Goal: Task Accomplishment & Management: Manage account settings

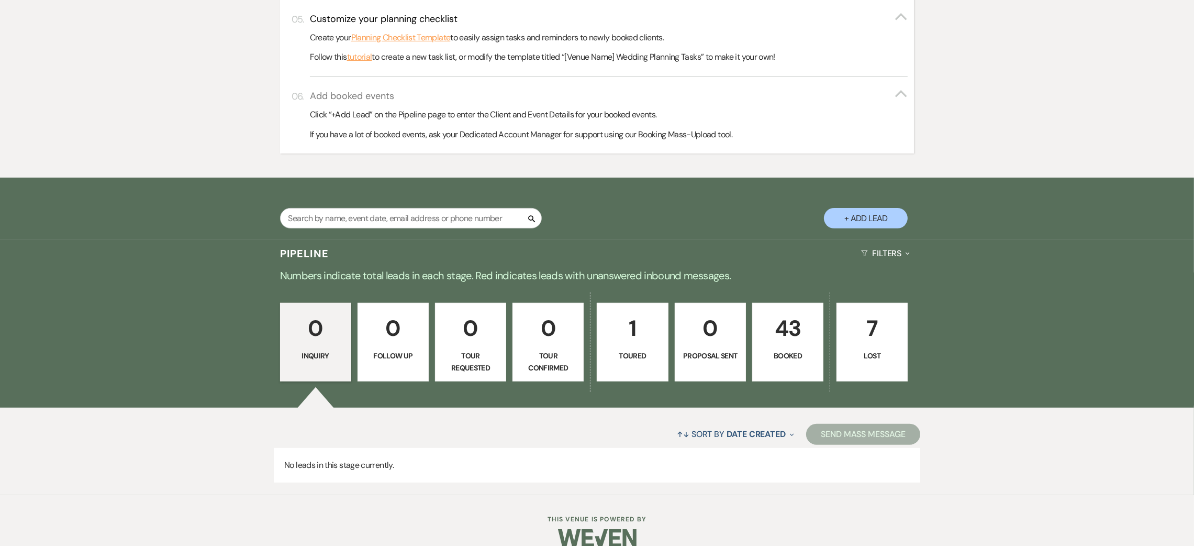
scroll to position [542, 0]
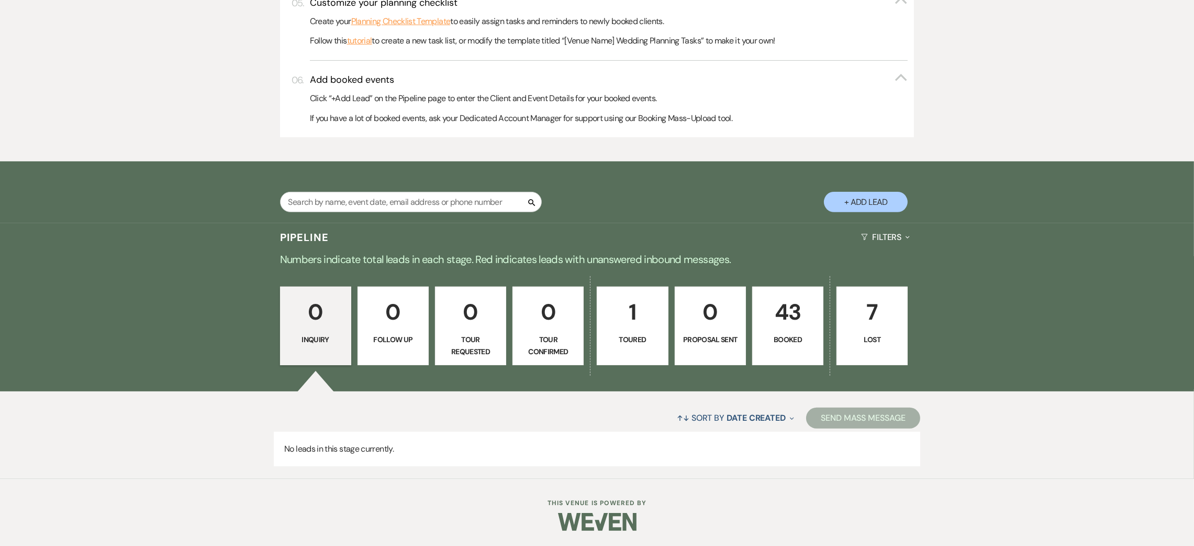
click at [879, 201] on button "+ Add Lead" at bounding box center [866, 202] width 84 height 20
select select "810"
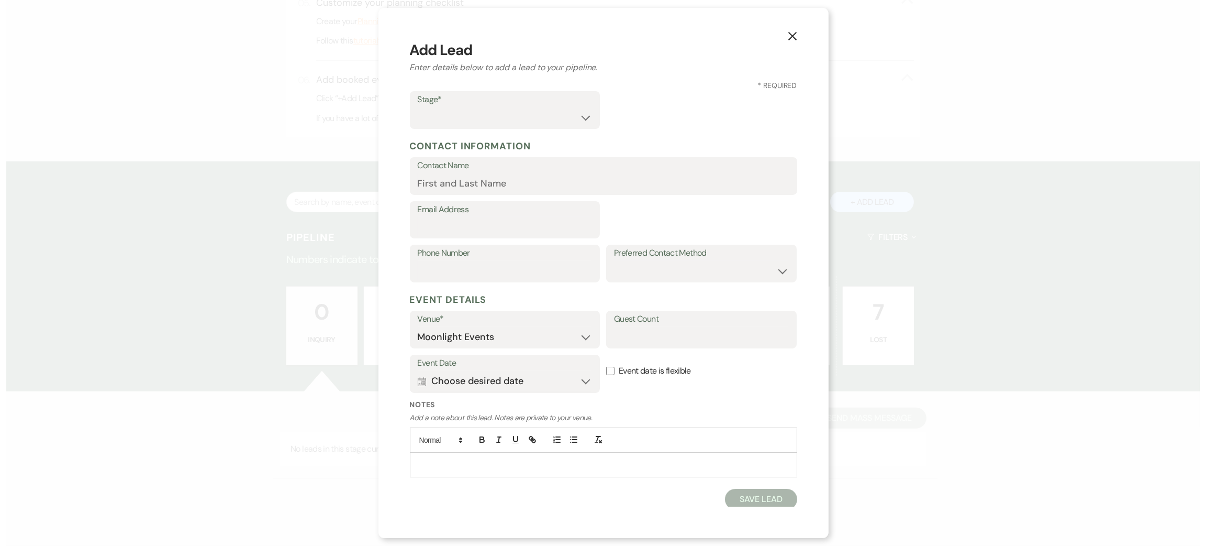
scroll to position [544, 0]
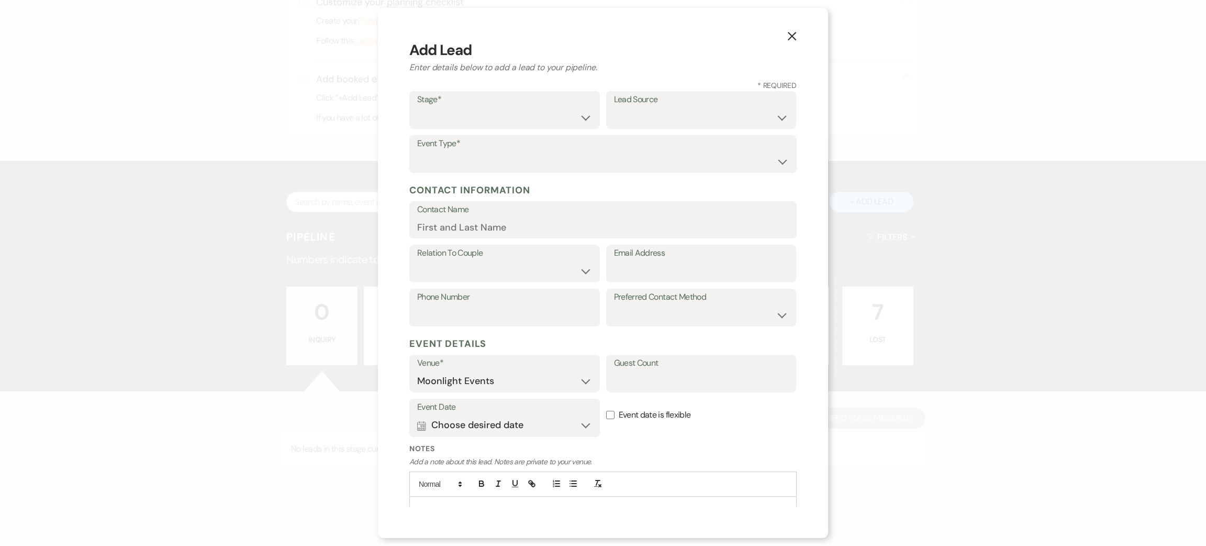
click at [794, 30] on button "X" at bounding box center [792, 36] width 16 height 18
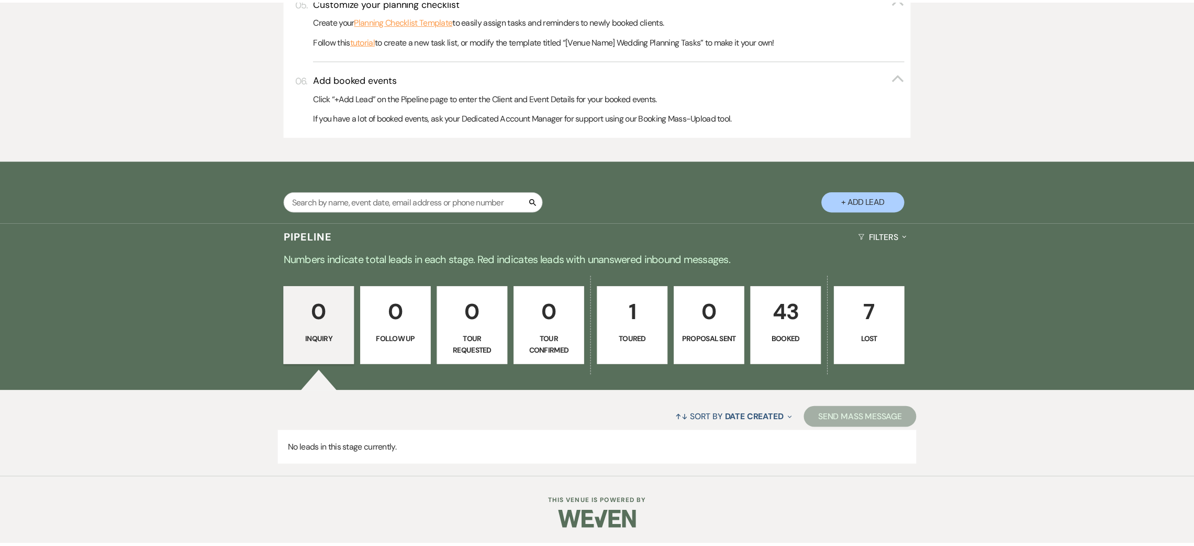
scroll to position [542, 0]
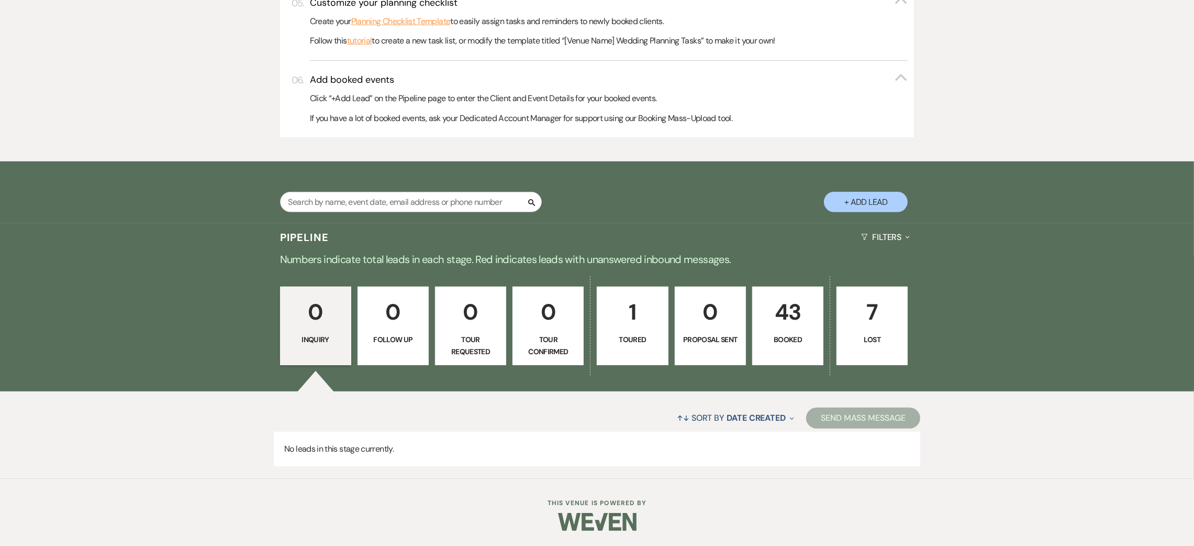
click at [871, 202] on button "+ Add Lead" at bounding box center [866, 202] width 84 height 20
select select "810"
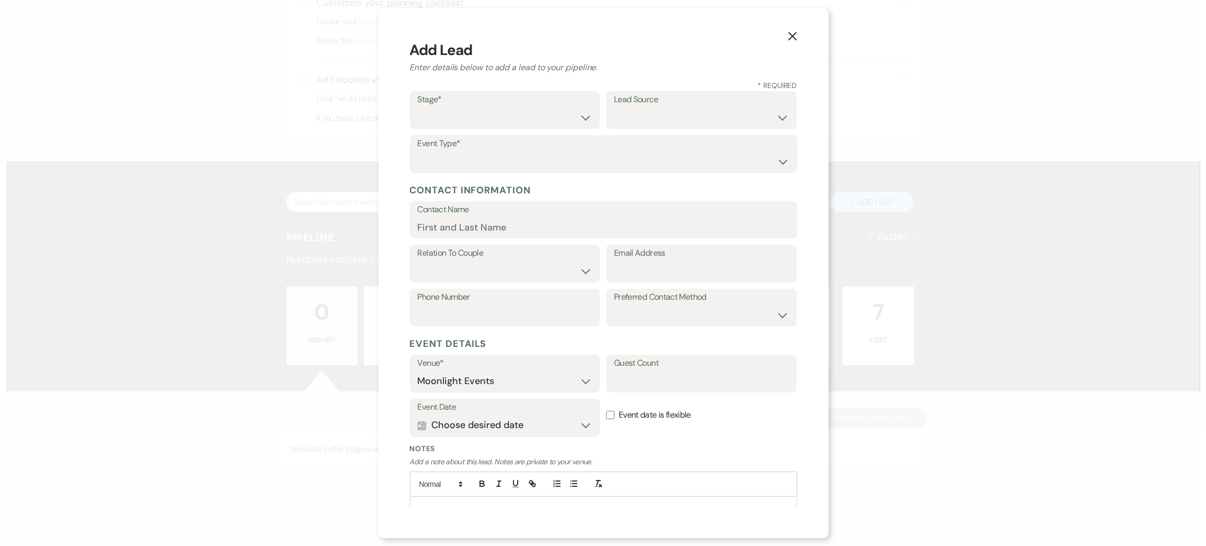
scroll to position [544, 0]
click at [470, 121] on select "Inquiry Follow Up Tour Requested Tour Confirmed Toured Proposal Sent Booked Lost" at bounding box center [504, 117] width 175 height 20
select select "7"
click at [417, 107] on select "Inquiry Follow Up Tour Requested Tour Confirmed Toured Proposal Sent Booked Lost" at bounding box center [504, 117] width 175 height 20
paste input "[PERSON_NAME]"
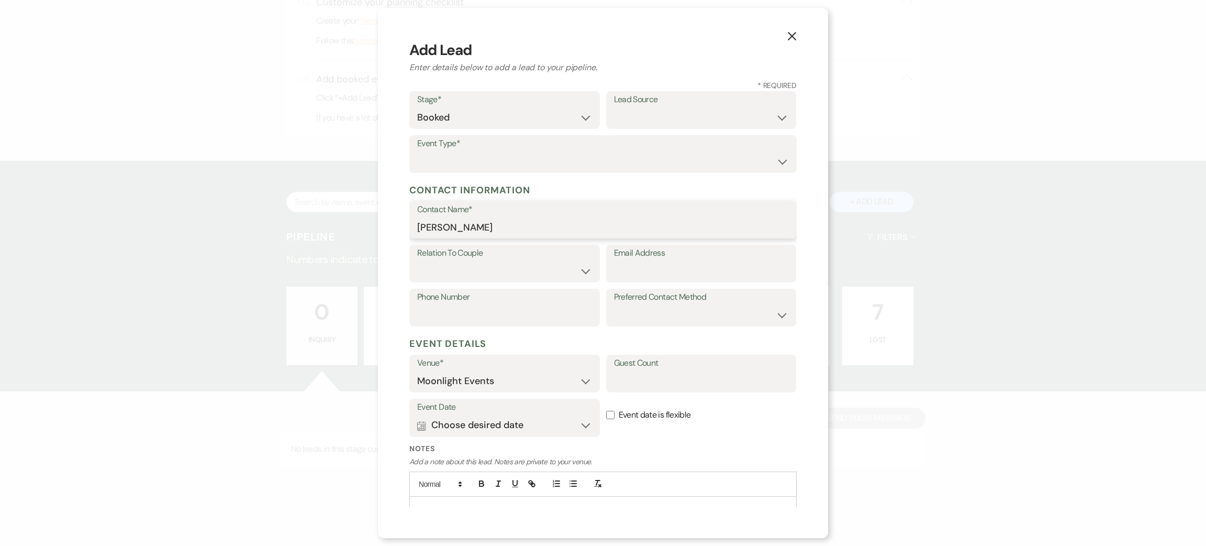
type input "[PERSON_NAME]"
click at [478, 162] on select "Wedding Anniversary Party Baby Shower Bachelorette / Bachelor Party Birthday Pa…" at bounding box center [603, 161] width 372 height 20
select select "1"
click at [417, 151] on select "Wedding Anniversary Party Baby Shower Bachelorette / Bachelor Party Birthday Pa…" at bounding box center [603, 161] width 372 height 20
click at [631, 107] on select "Weven Venue Website Instagram Facebook Pinterest Google The Knot Wedding Wire H…" at bounding box center [701, 117] width 175 height 20
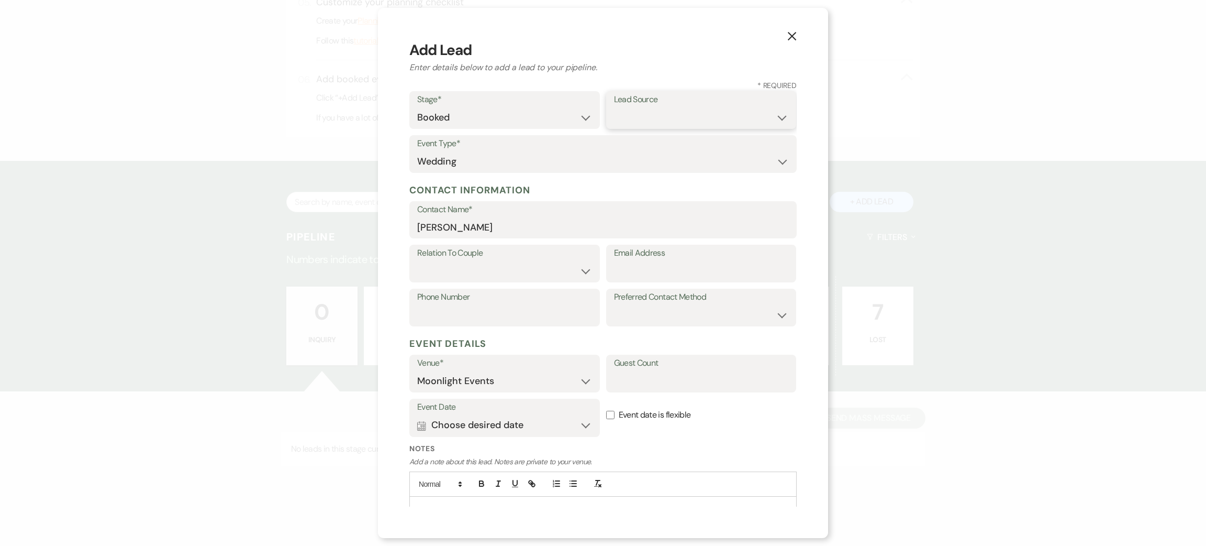
select select "5"
click at [614, 107] on select "Weven Venue Website Instagram Facebook Pinterest Google The Knot Wedding Wire H…" at bounding box center [701, 117] width 175 height 20
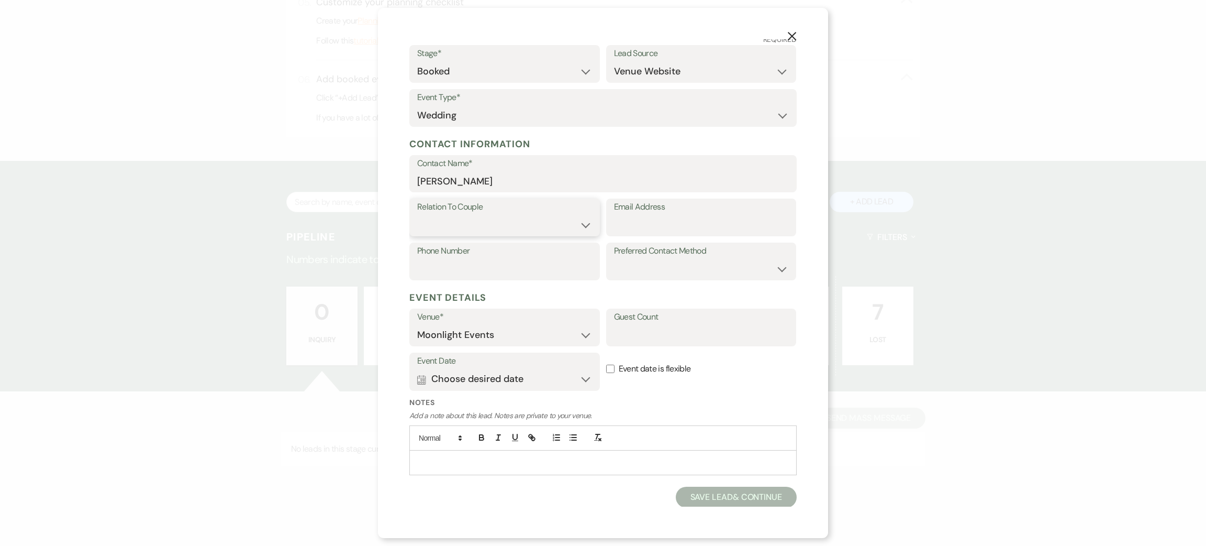
click at [467, 223] on select "Couple Planner Parent of Couple Family Member Friend Other" at bounding box center [504, 225] width 175 height 20
select select "1"
click at [417, 215] on select "Couple Planner Parent of Couple Family Member Friend Other" at bounding box center [504, 225] width 175 height 20
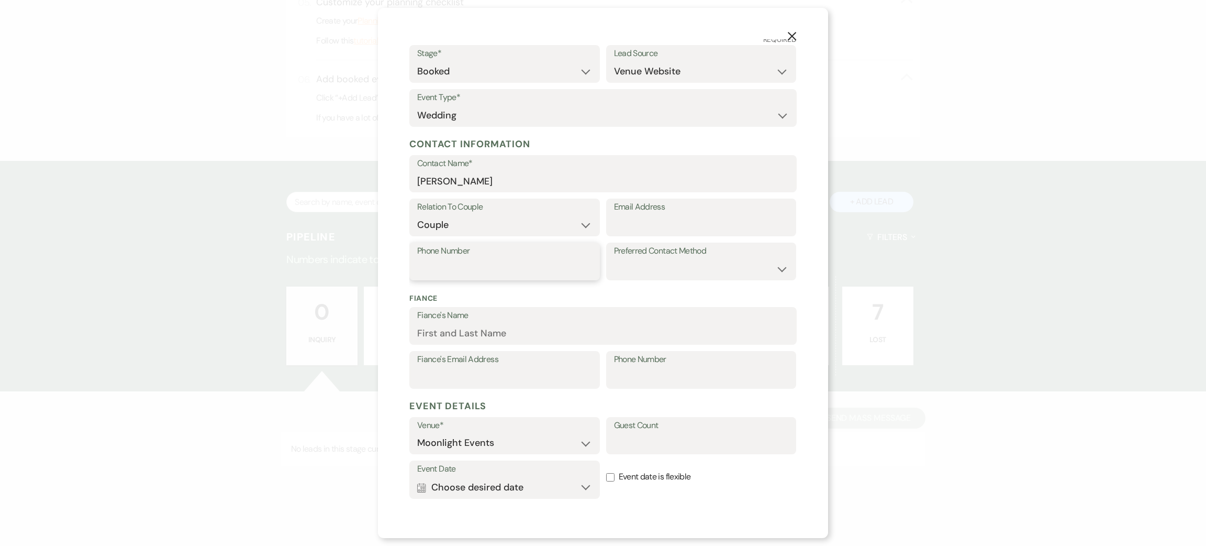
click at [517, 273] on input "Phone Number" at bounding box center [504, 269] width 175 height 20
paste input "[PHONE_NUMBER]"
type input "[PHONE_NUMBER]"
click at [627, 228] on input "Email Address" at bounding box center [701, 225] width 175 height 20
paste input "[PERSON_NAME][EMAIL_ADDRESS][DOMAIN_NAME]"
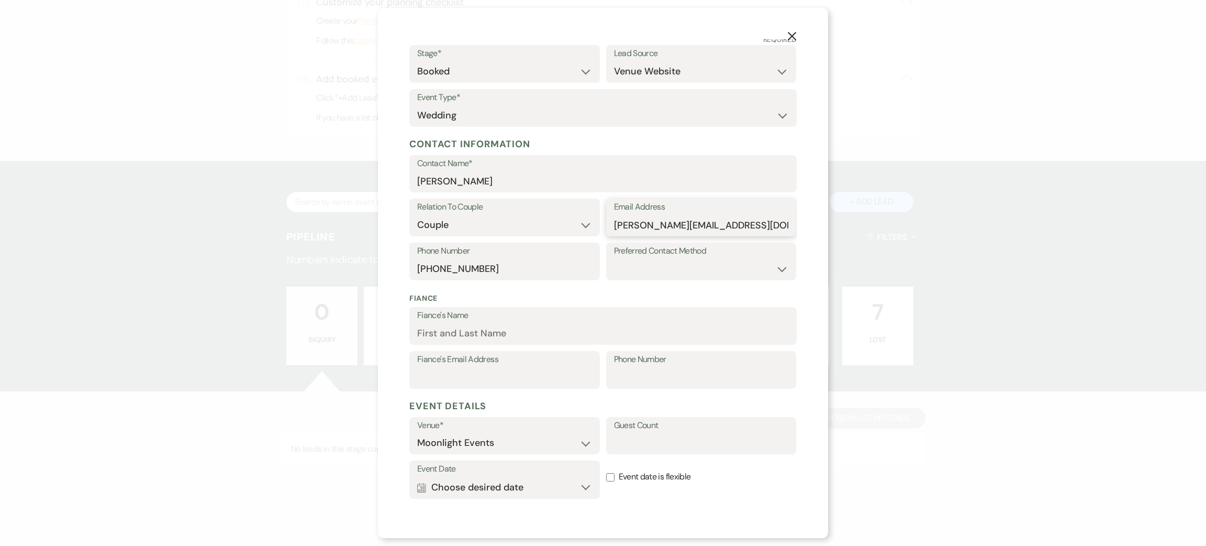
type input "[PERSON_NAME][EMAIL_ADDRESS][DOMAIN_NAME]"
click at [645, 267] on select "Email Phone Text" at bounding box center [701, 269] width 175 height 20
select select "text"
click at [614, 259] on select "Email Phone Text" at bounding box center [701, 269] width 175 height 20
click at [560, 338] on input "Fiance's Name" at bounding box center [603, 333] width 372 height 20
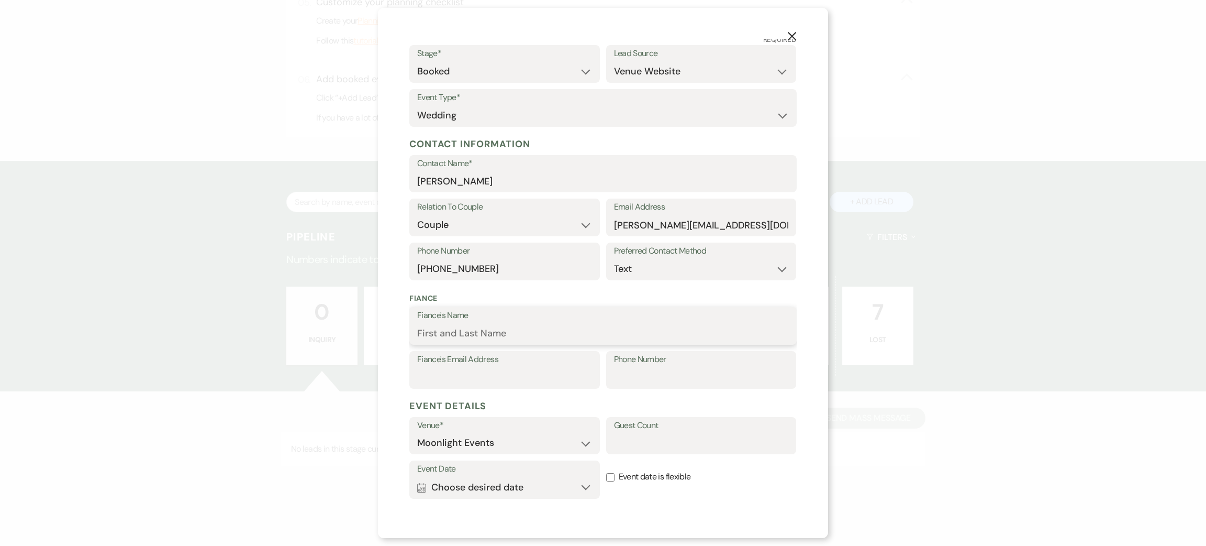
paste input "[PERSON_NAME]"
click at [549, 339] on input "[PERSON_NAME]" at bounding box center [603, 333] width 372 height 20
type input "[PERSON_NAME]"
click at [657, 379] on input "Phone Number" at bounding box center [701, 377] width 175 height 20
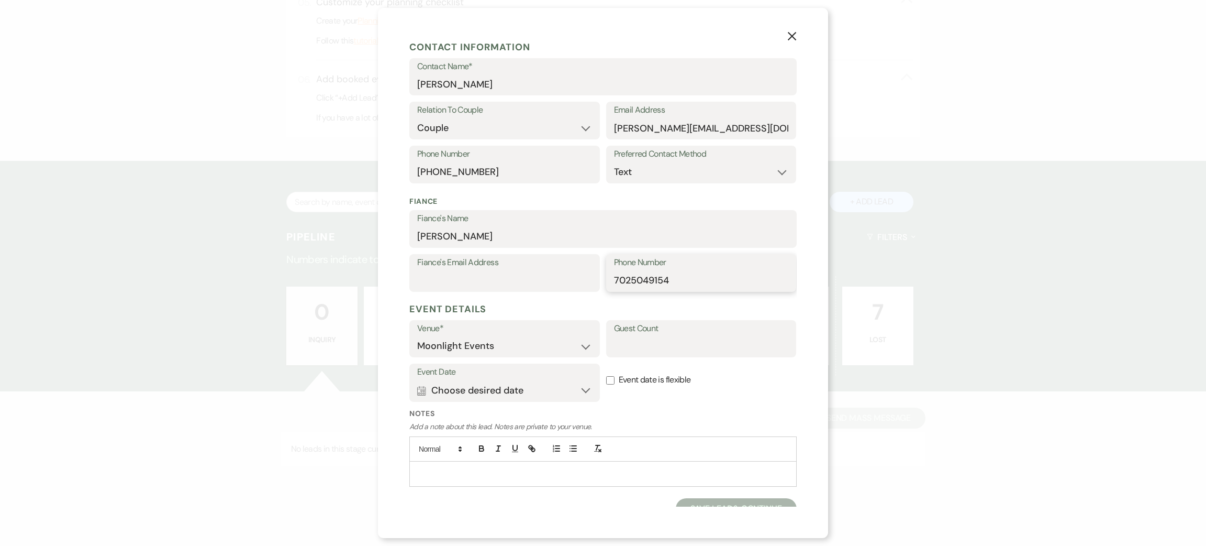
scroll to position [154, 0]
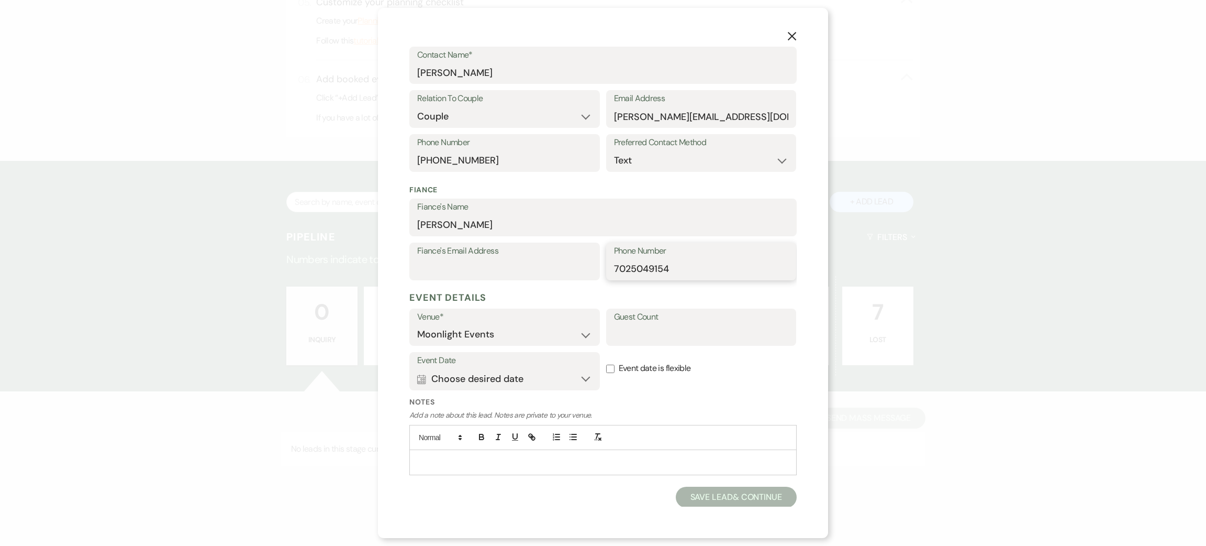
type input "7025049154"
click at [509, 377] on button "Calendar Choose desired date Expand" at bounding box center [504, 378] width 175 height 21
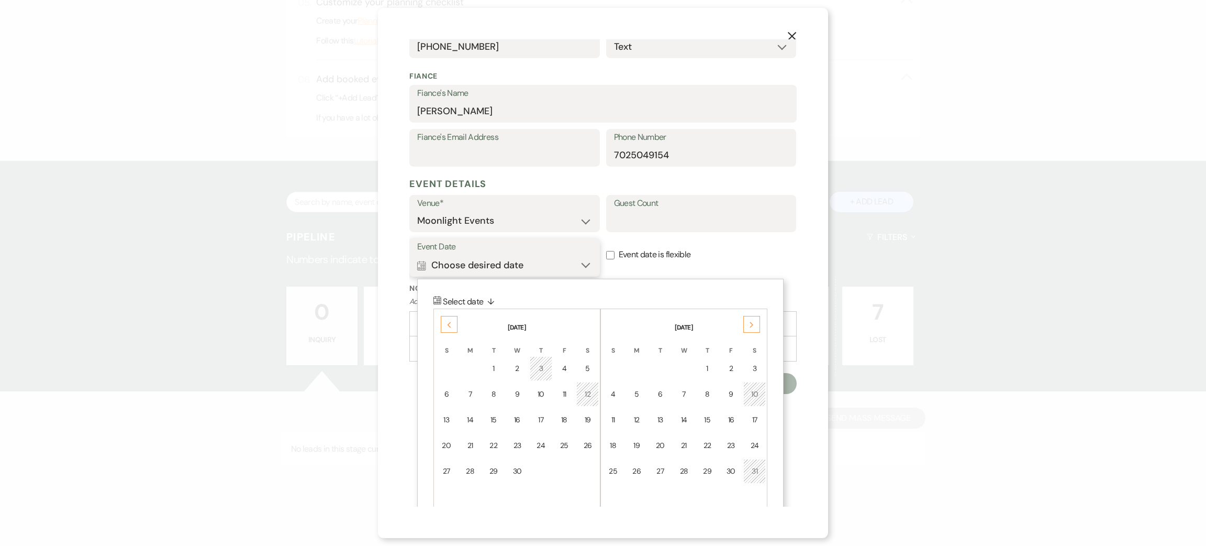
scroll to position [285, 0]
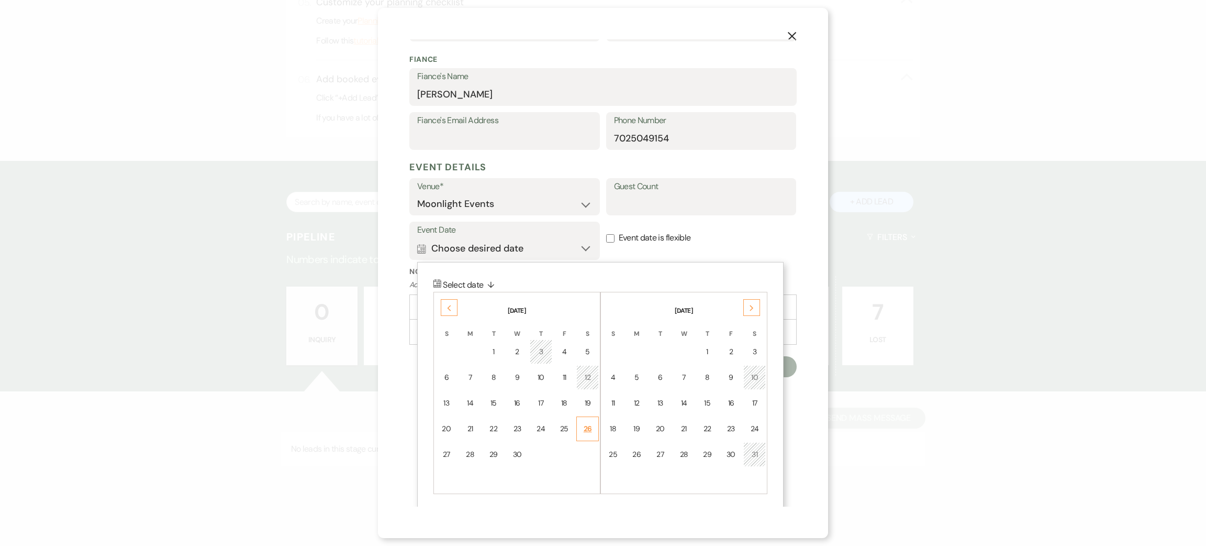
click at [585, 428] on div "26" at bounding box center [587, 428] width 9 height 11
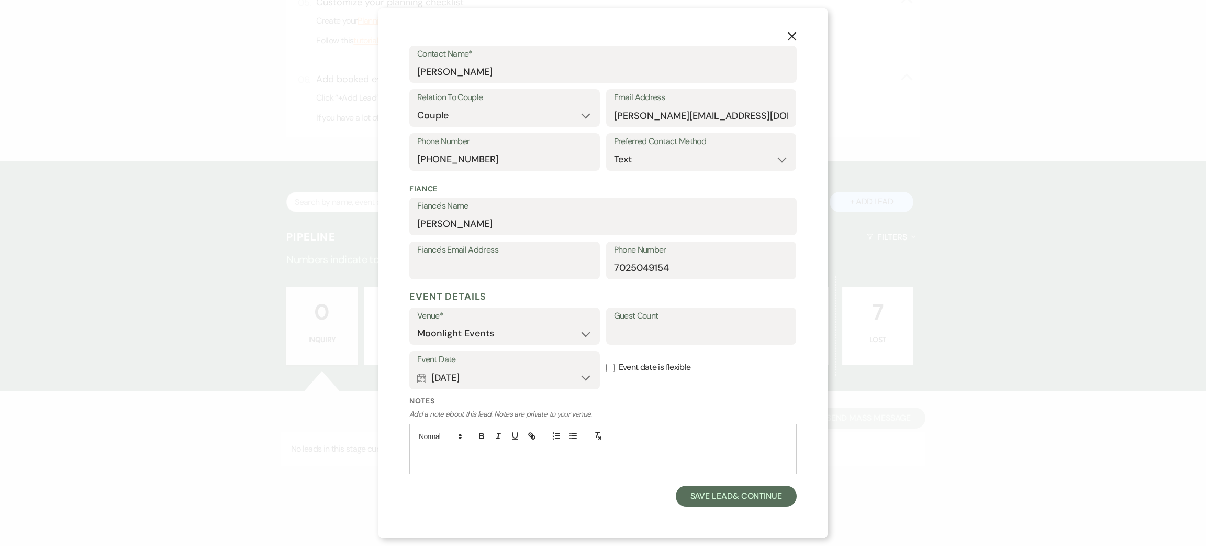
scroll to position [155, 0]
click at [701, 496] on button "Save Lead & Continue" at bounding box center [736, 496] width 121 height 21
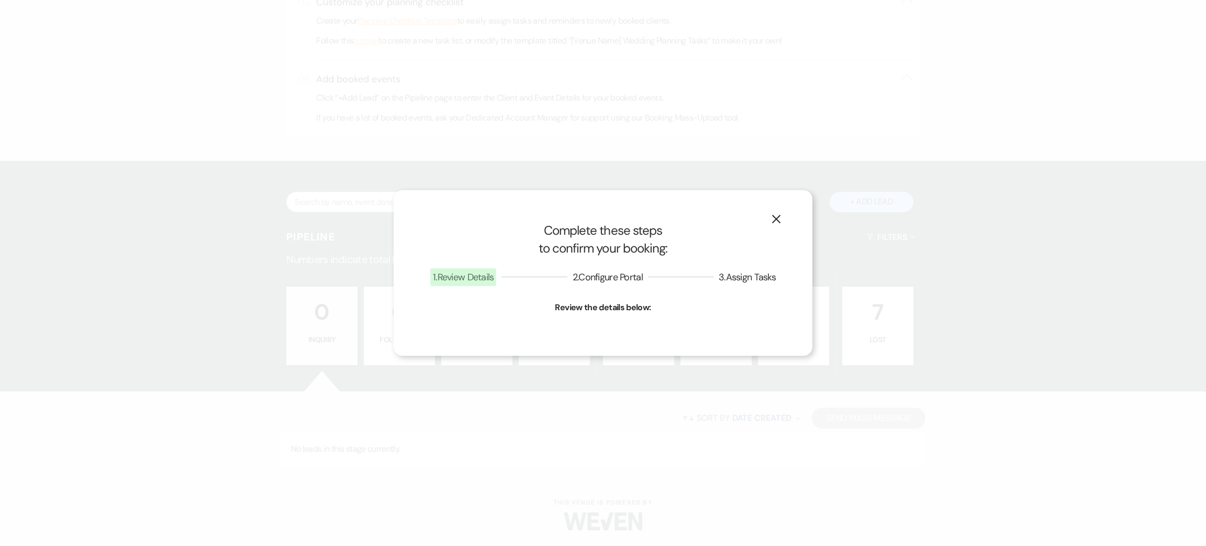
select select "1"
select select "810"
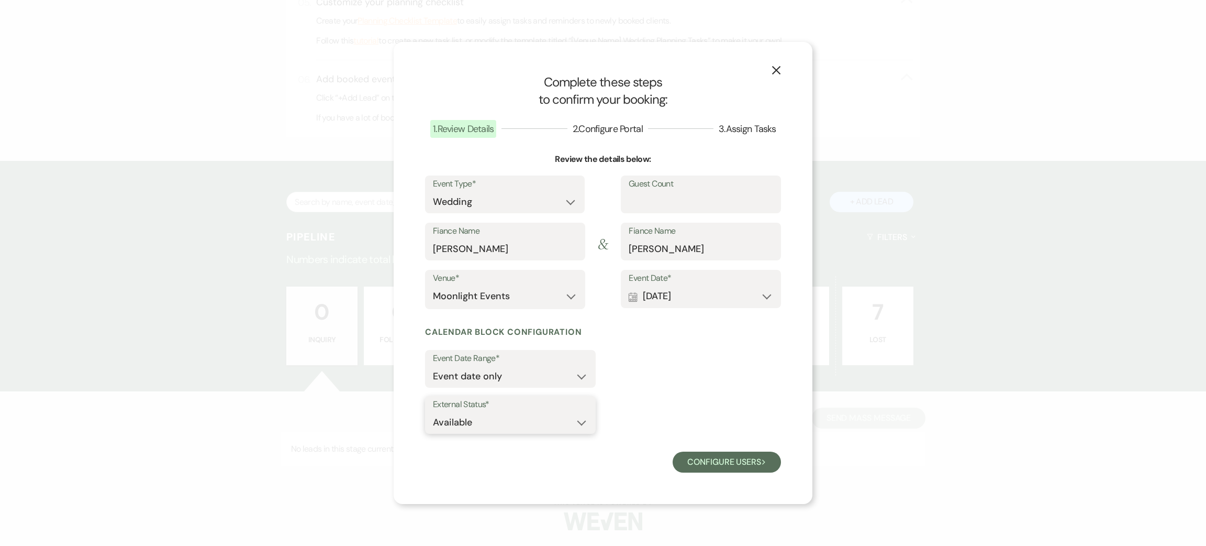
click at [513, 416] on select "Available Unavailable" at bounding box center [510, 422] width 155 height 20
select select "false"
click at [433, 412] on select "Available Unavailable" at bounding box center [510, 422] width 155 height 20
click at [727, 467] on button "Configure users Next" at bounding box center [727, 461] width 108 height 21
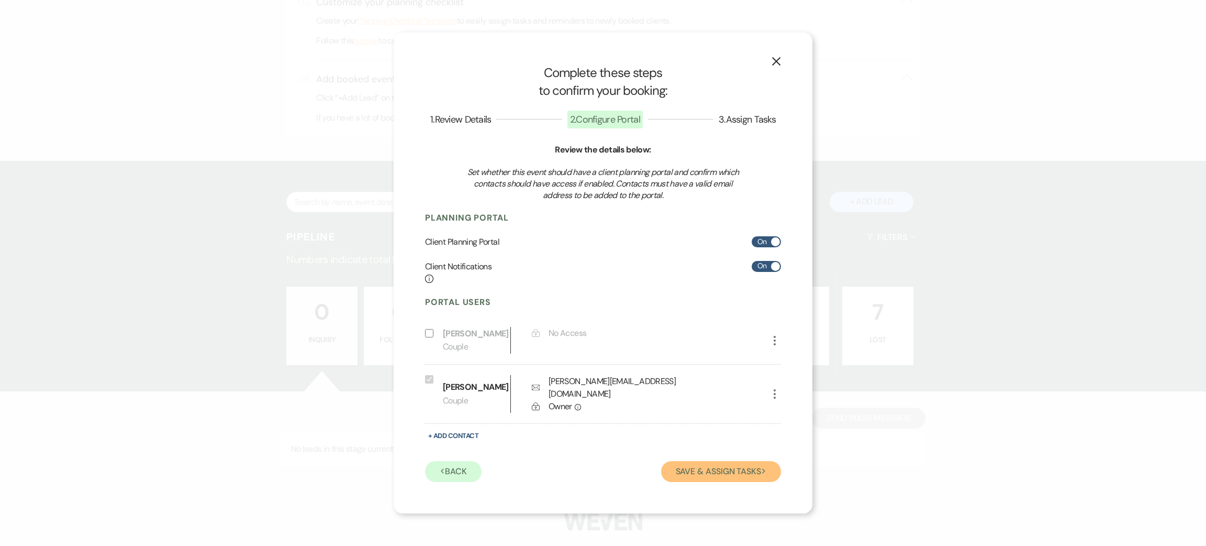
click at [684, 477] on button "Save & Assign Tasks Next" at bounding box center [721, 471] width 120 height 21
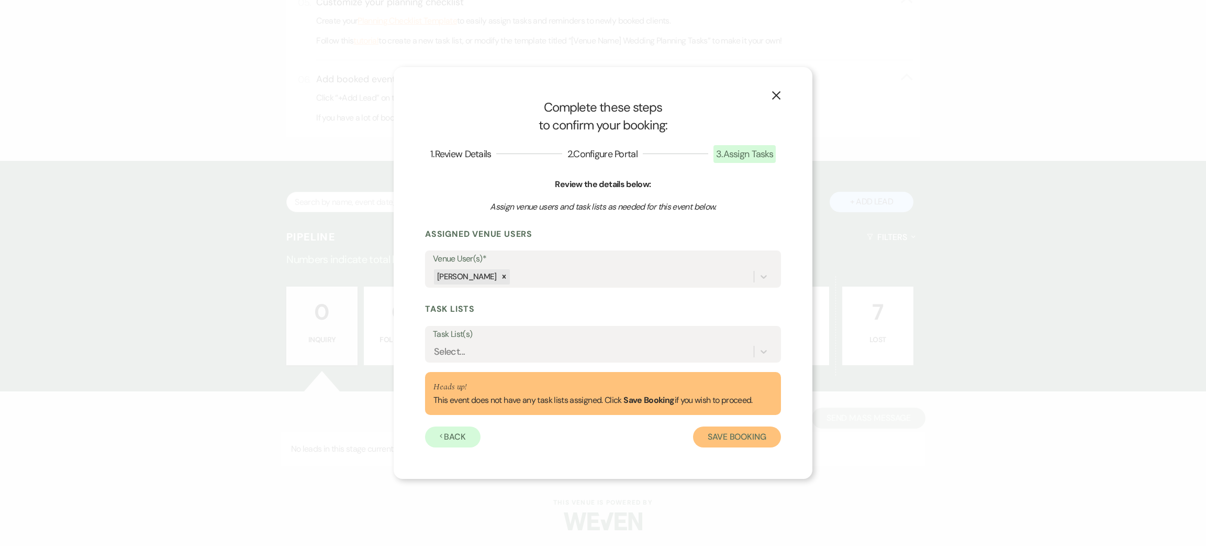
click at [714, 433] on button "Save Booking" at bounding box center [737, 436] width 88 height 21
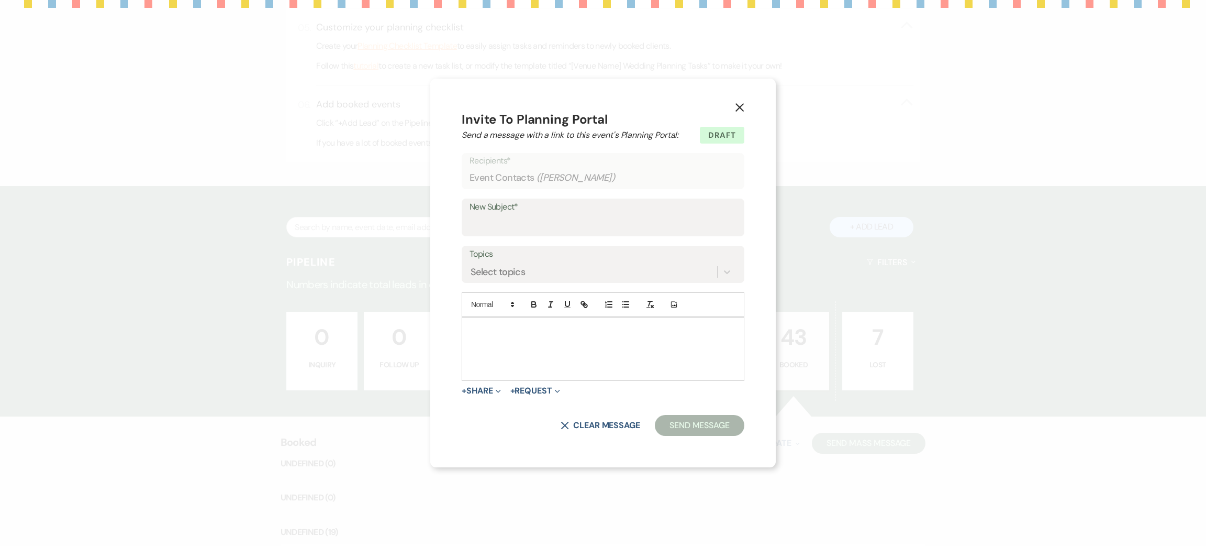
scroll to position [544, 0]
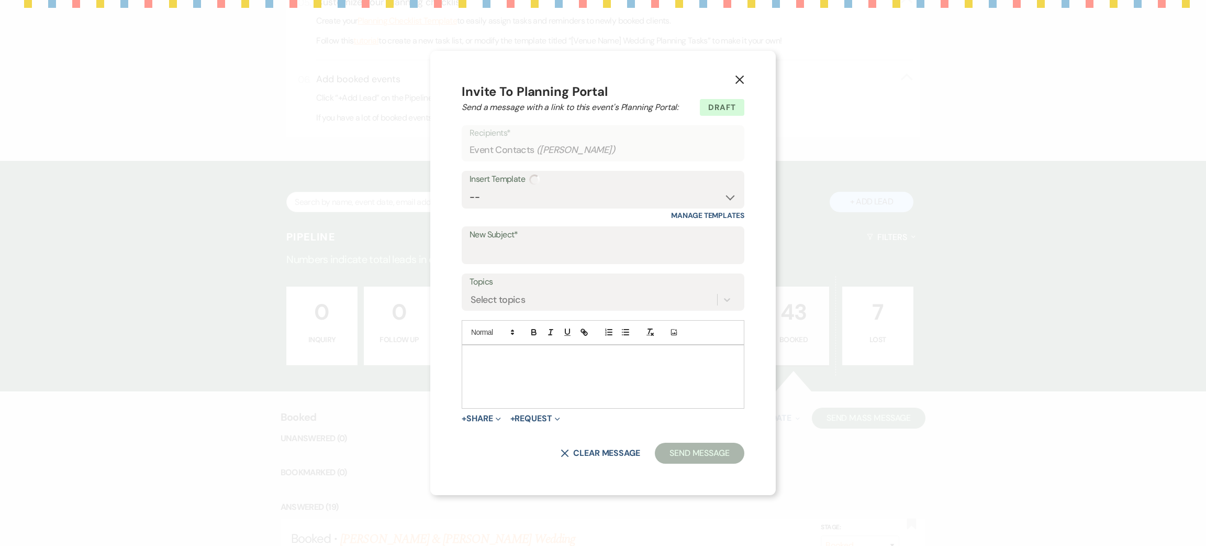
select select "14"
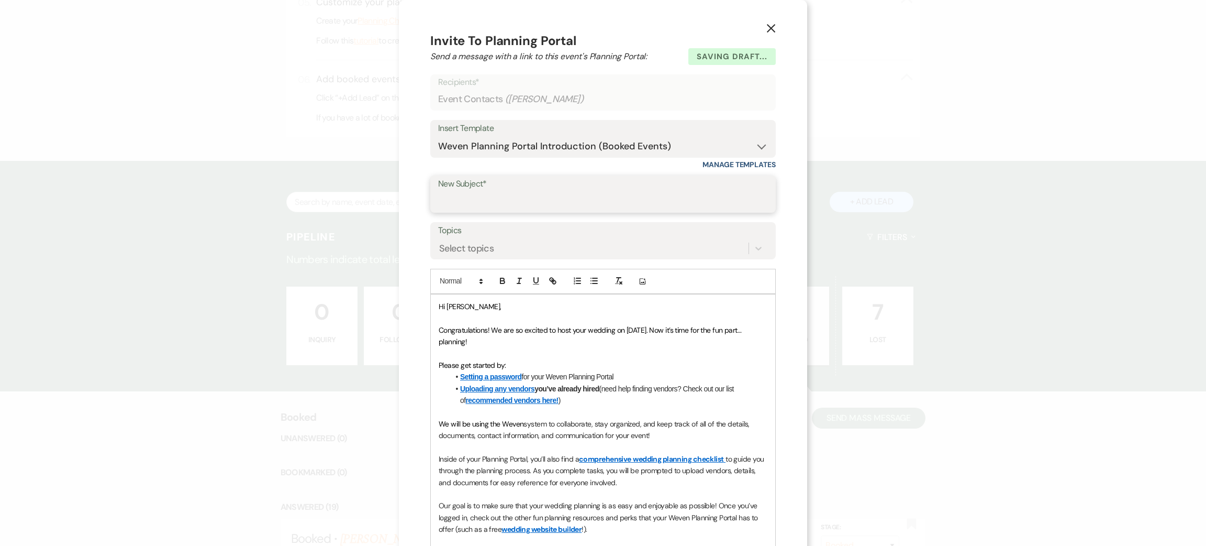
click at [482, 201] on input "New Subject*" at bounding box center [603, 201] width 330 height 20
type input "contract and invoice"
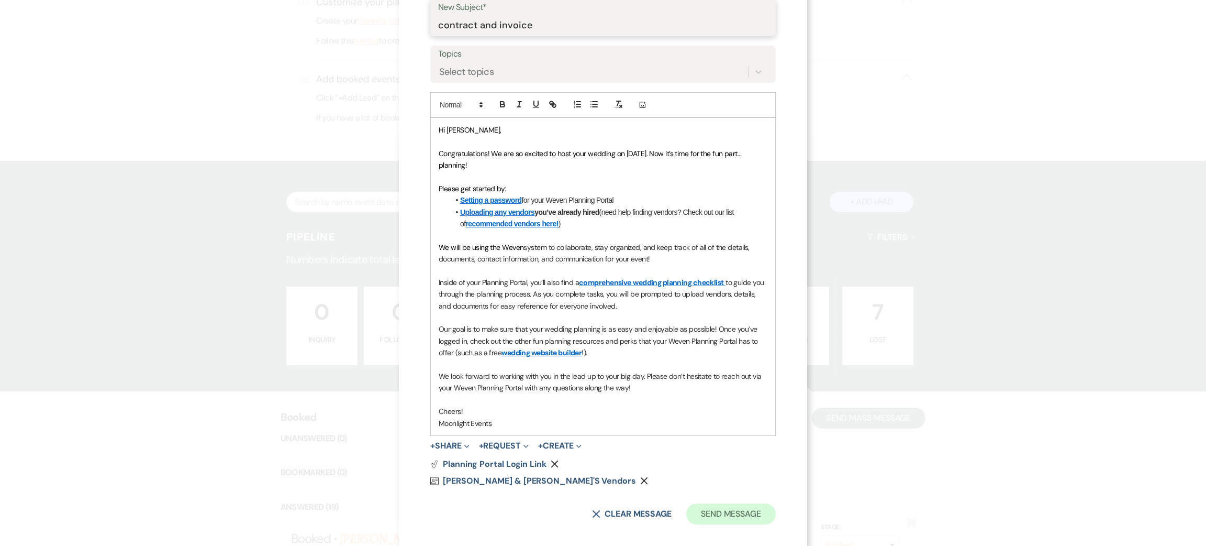
scroll to position [187, 0]
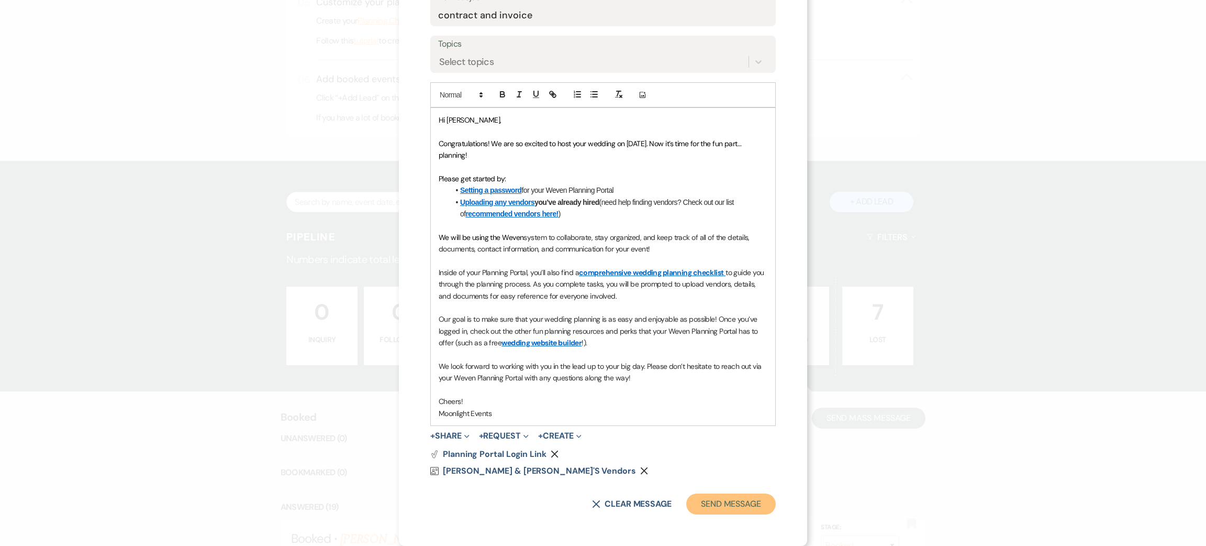
click at [715, 501] on button "Send Message" at bounding box center [731, 503] width 90 height 21
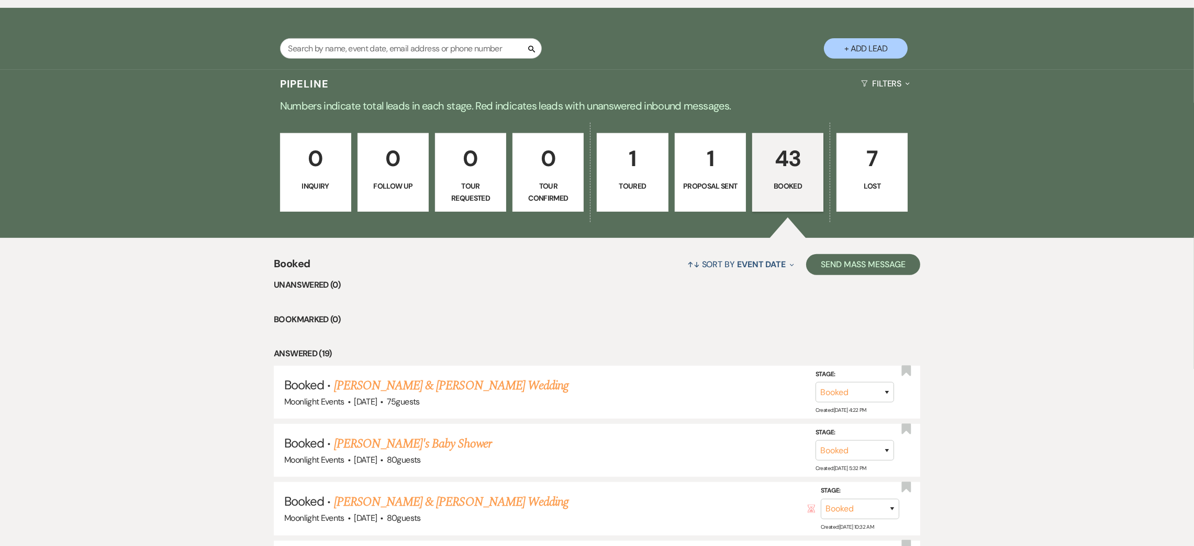
scroll to position [700, 0]
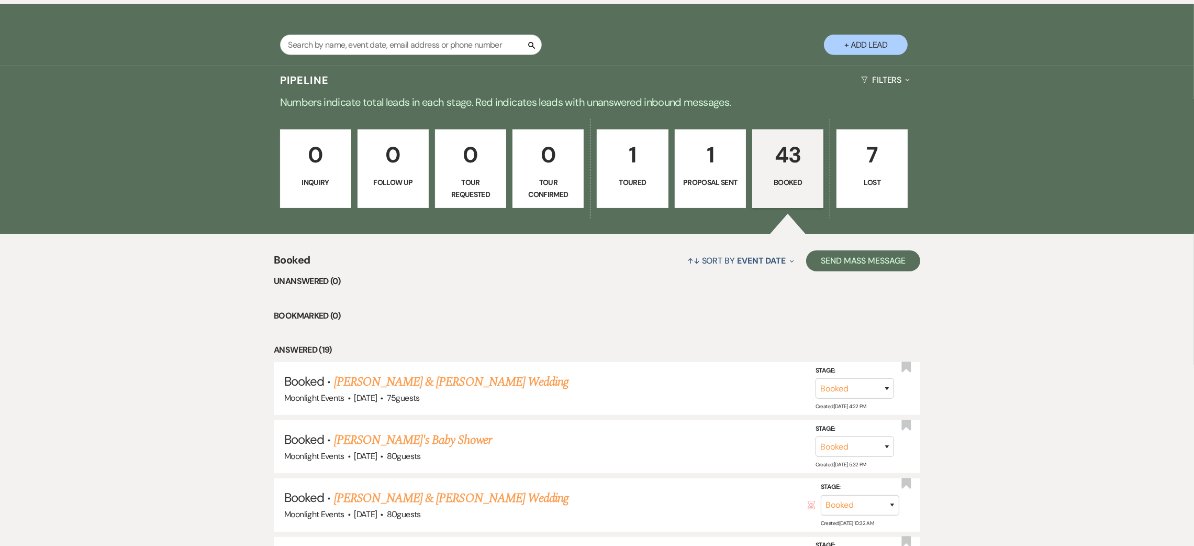
click at [710, 159] on p "1" at bounding box center [711, 154] width 58 height 35
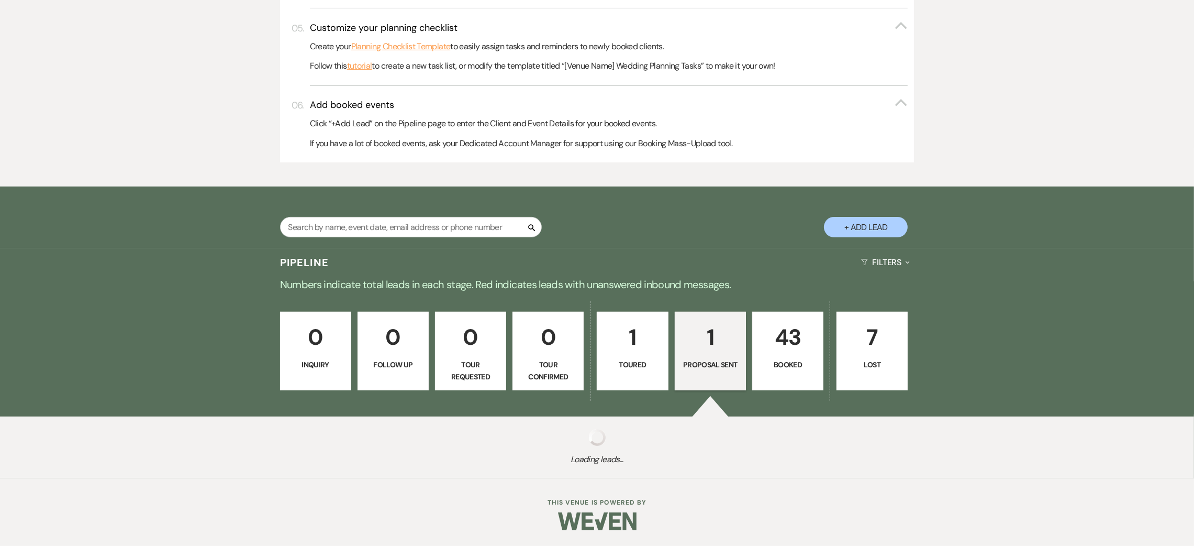
scroll to position [542, 0]
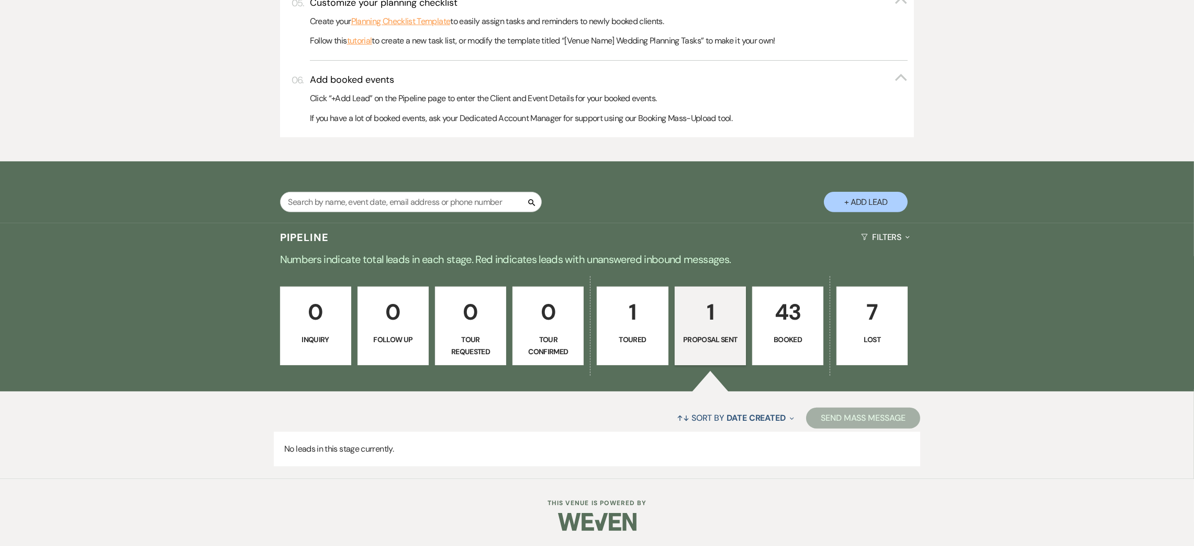
click at [791, 325] on p "43" at bounding box center [788, 311] width 58 height 35
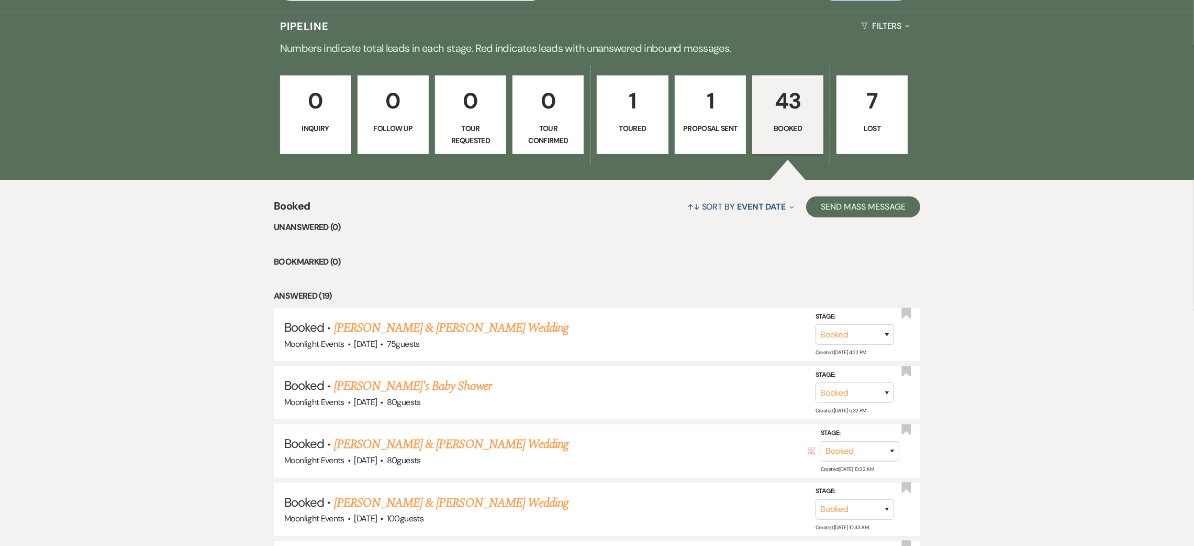
scroll to position [621, 0]
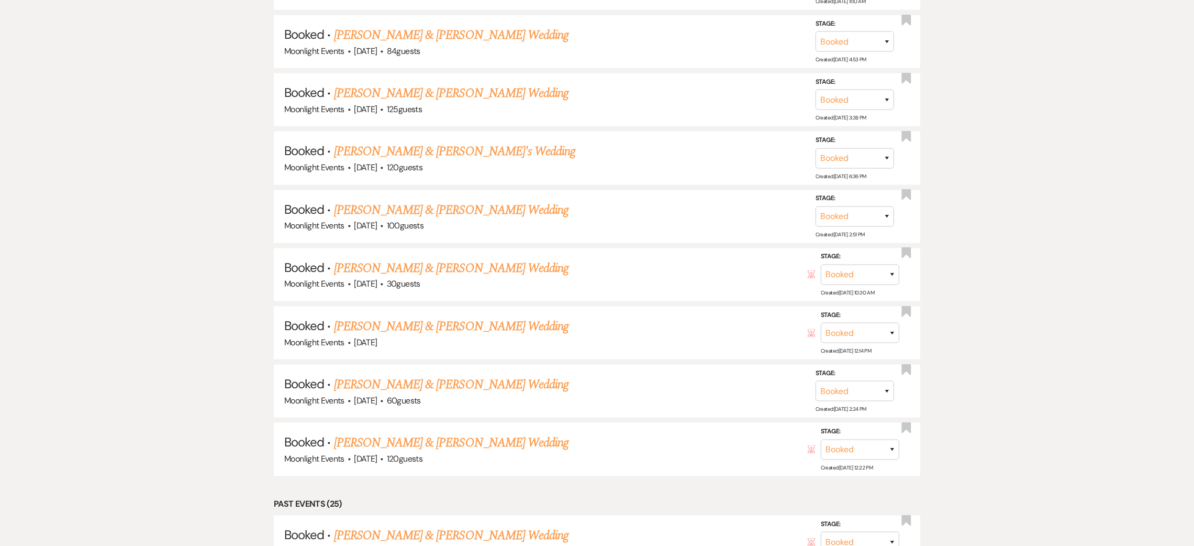
scroll to position [1805, 0]
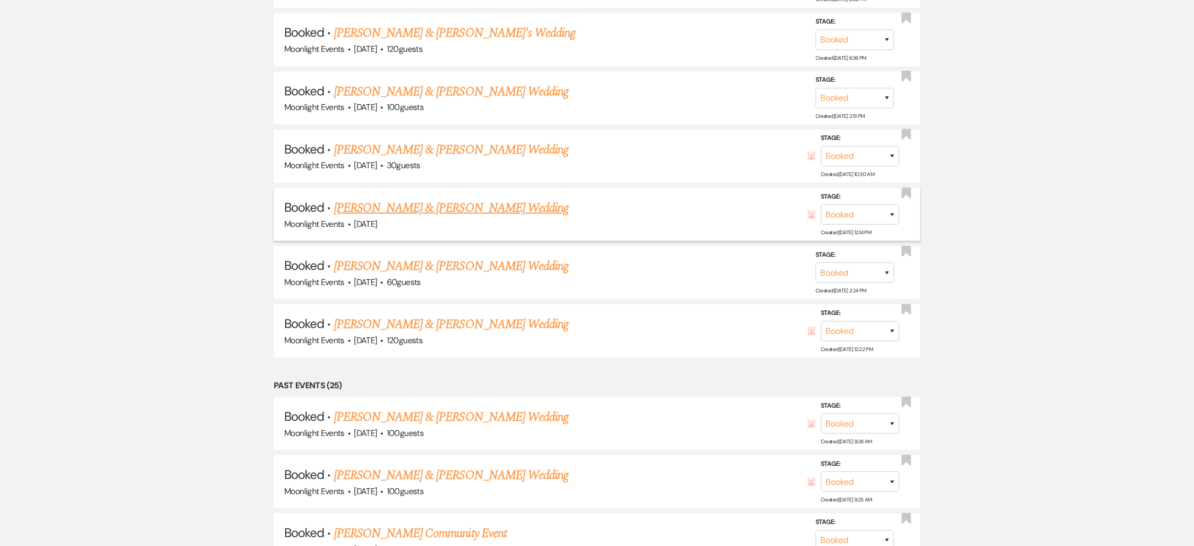
click at [438, 200] on link "[PERSON_NAME] & [PERSON_NAME] Wedding" at bounding box center [451, 207] width 235 height 19
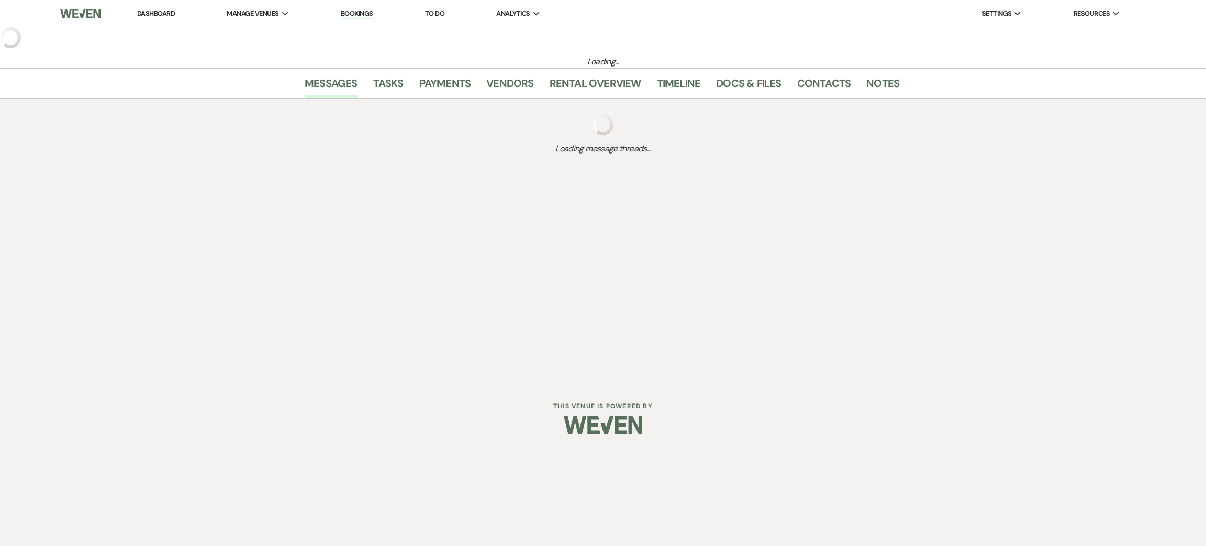
select select "5"
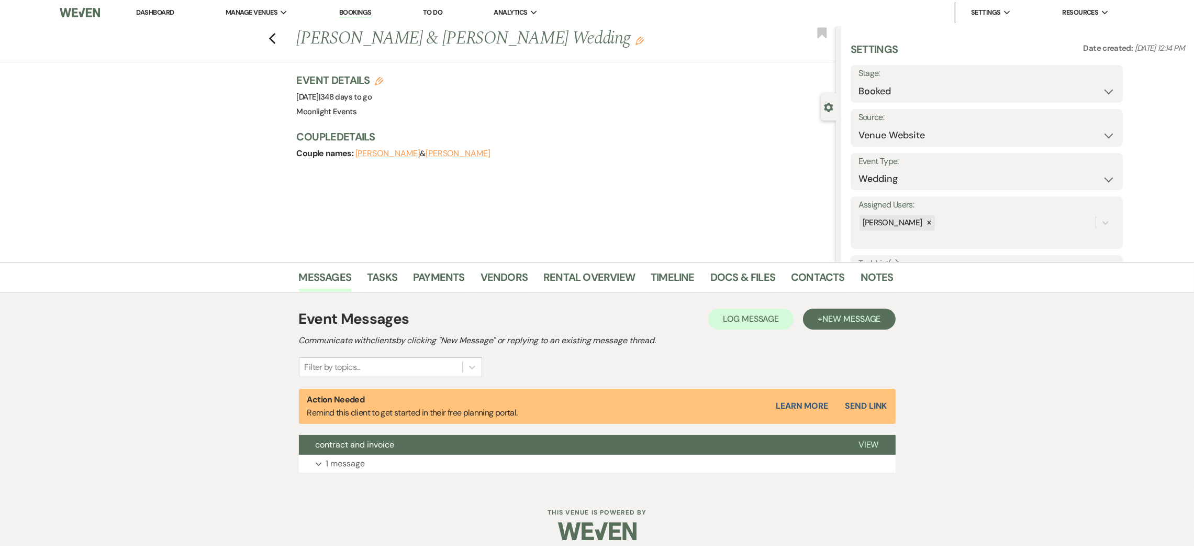
scroll to position [10, 0]
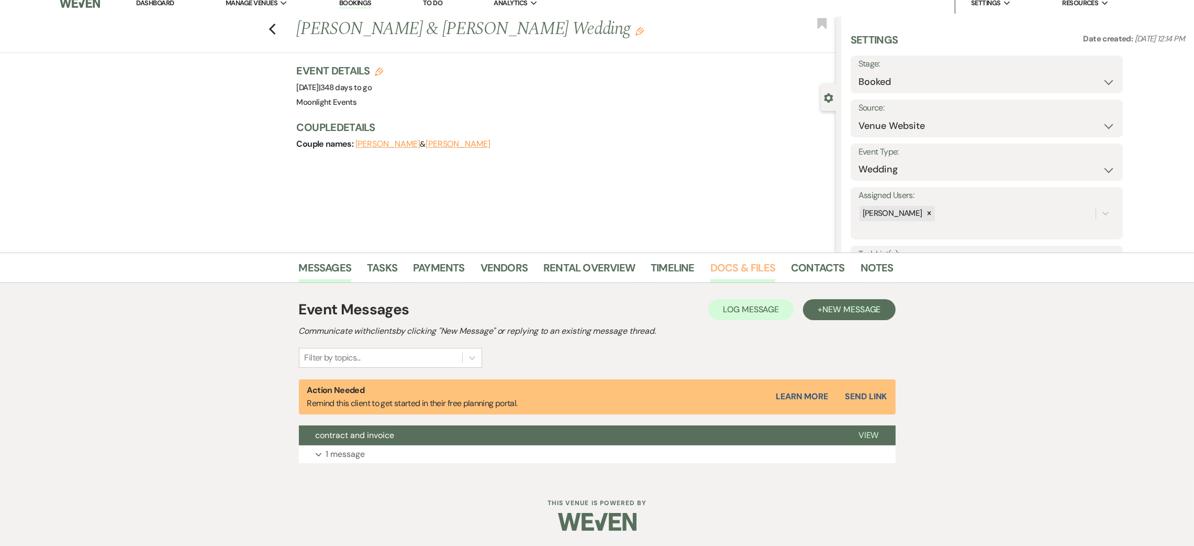
click at [728, 261] on link "Docs & Files" at bounding box center [743, 270] width 65 height 23
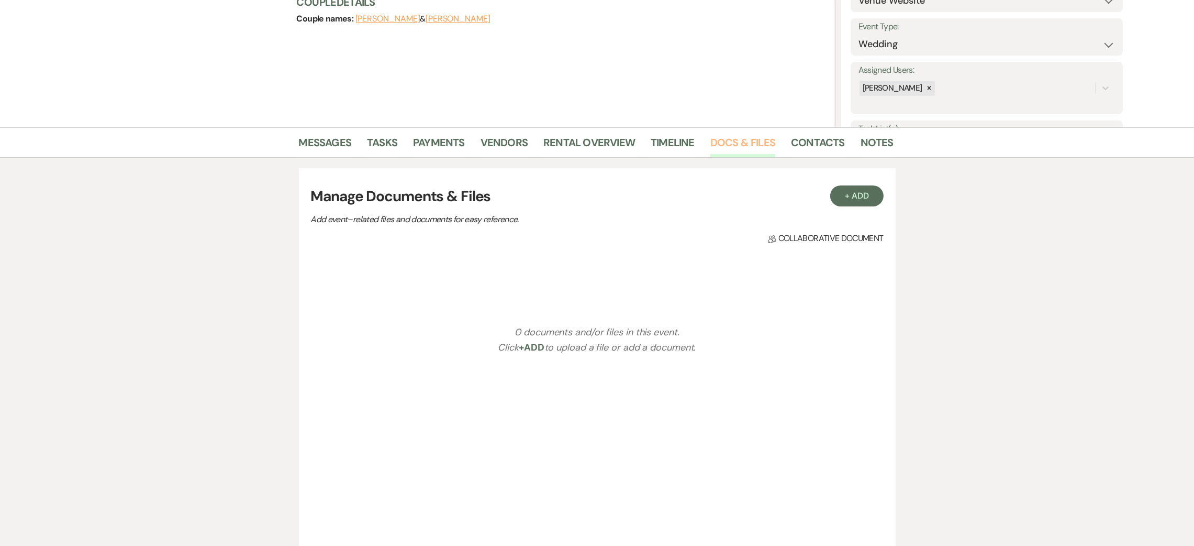
scroll to position [246, 0]
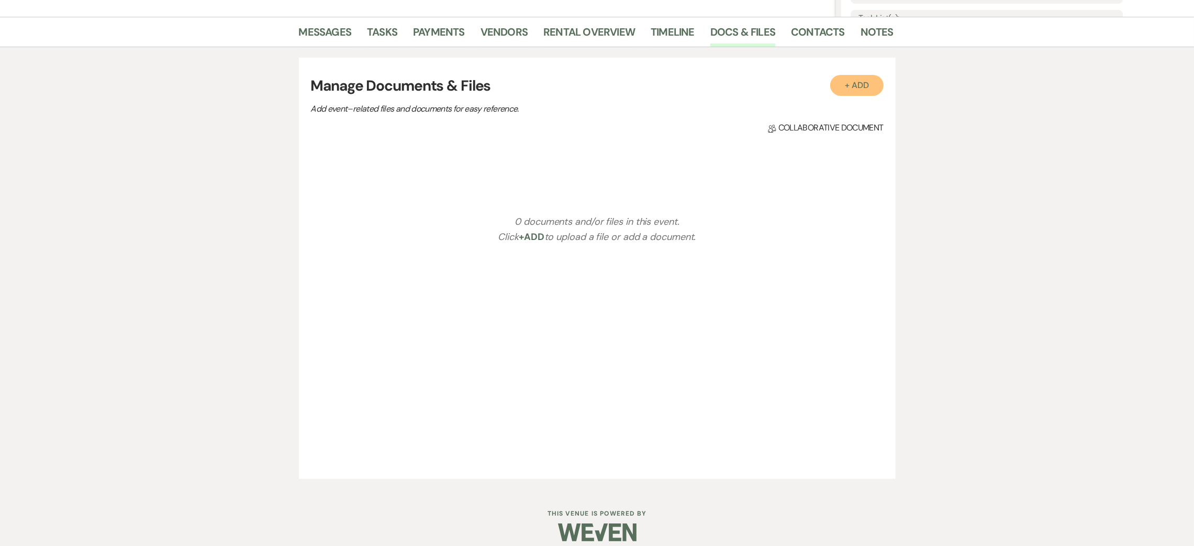
click at [859, 91] on button "+ Add" at bounding box center [856, 85] width 53 height 21
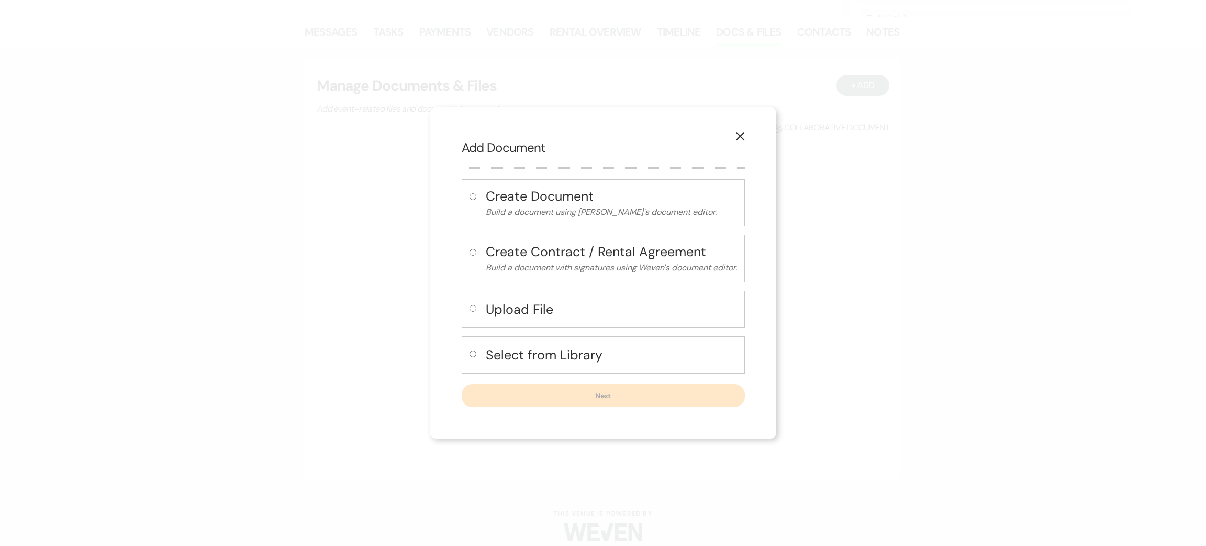
click at [548, 317] on h4 "Upload File" at bounding box center [611, 309] width 251 height 18
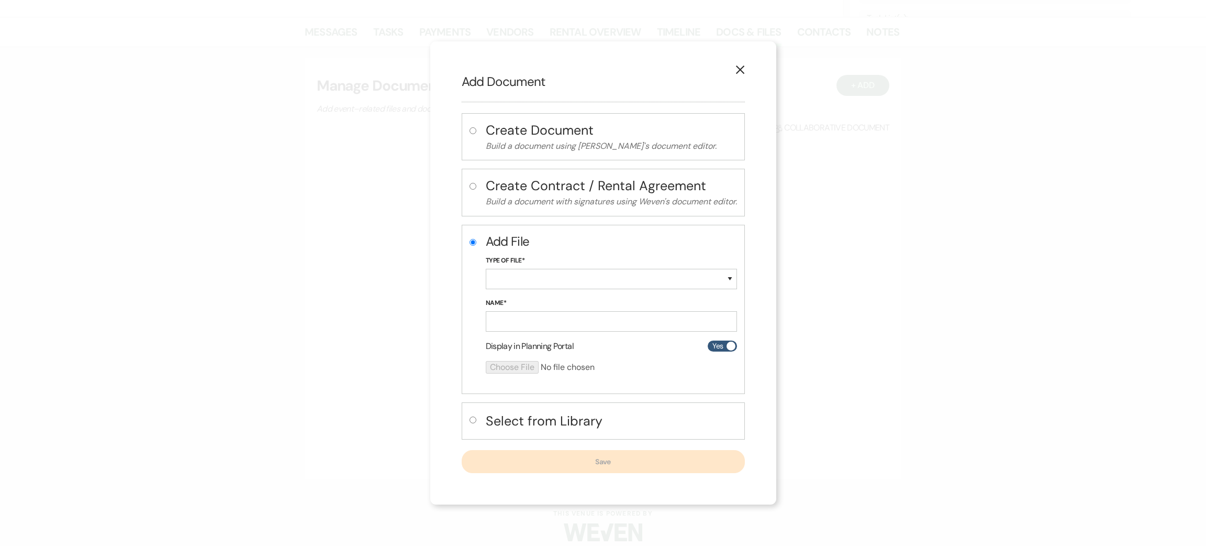
click at [533, 429] on h4 "Select from Library" at bounding box center [611, 421] width 251 height 18
radio input "false"
radio input "true"
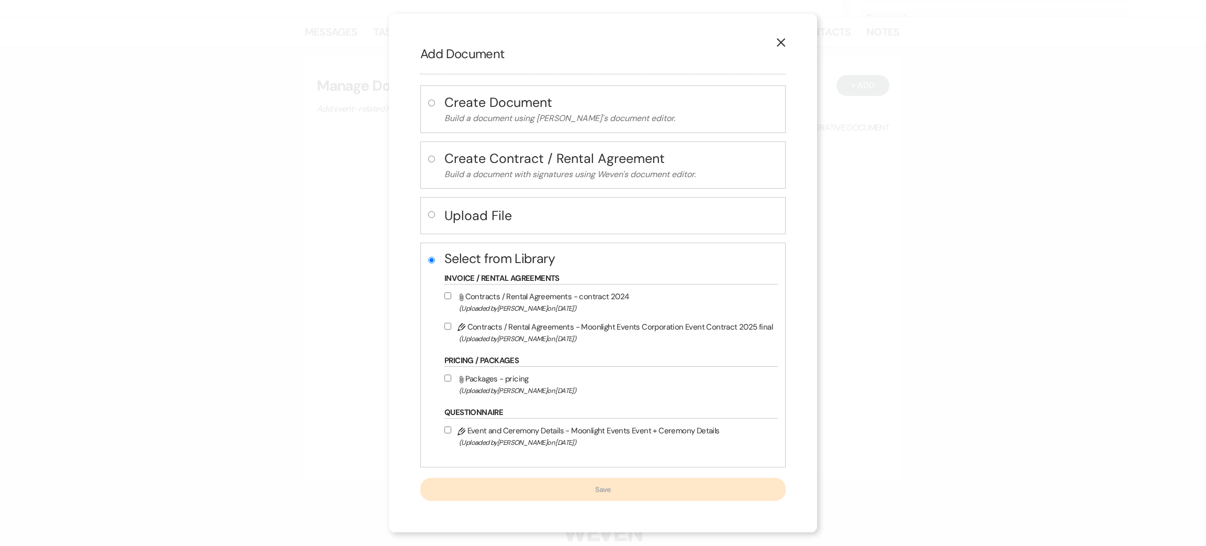
click at [470, 327] on label "Pencil Contracts / Rental Agreements - Moonlight Events Corporation Event Contr…" at bounding box center [609, 332] width 328 height 25
click at [451, 327] on input "Pencil Contracts / Rental Agreements - Moonlight Events Corporation Event Contr…" at bounding box center [448, 326] width 7 height 7
checkbox input "true"
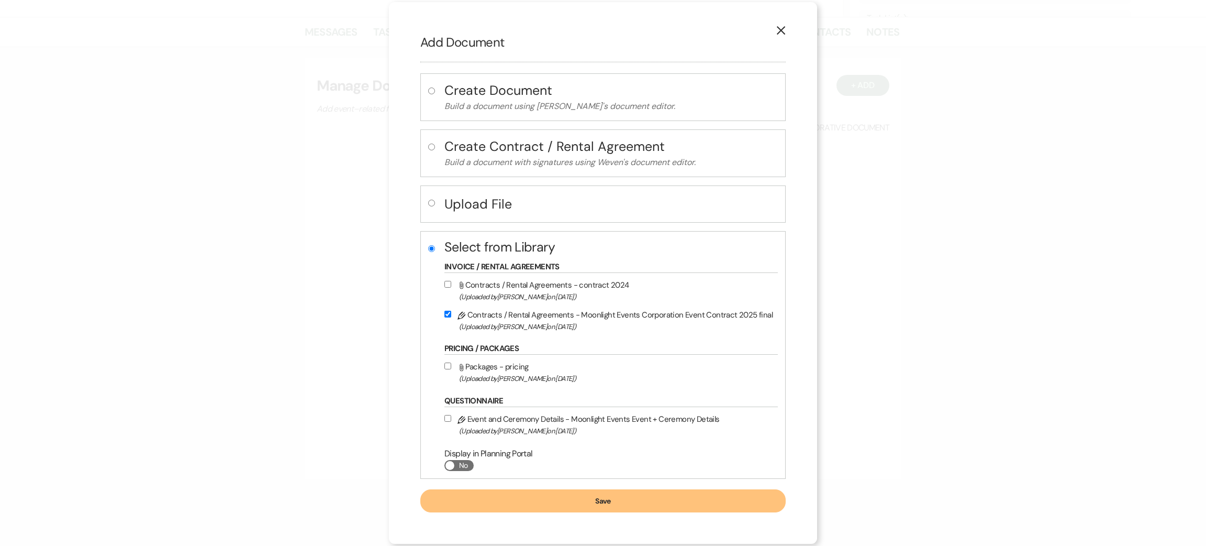
click at [576, 496] on button "Save" at bounding box center [602, 500] width 365 height 23
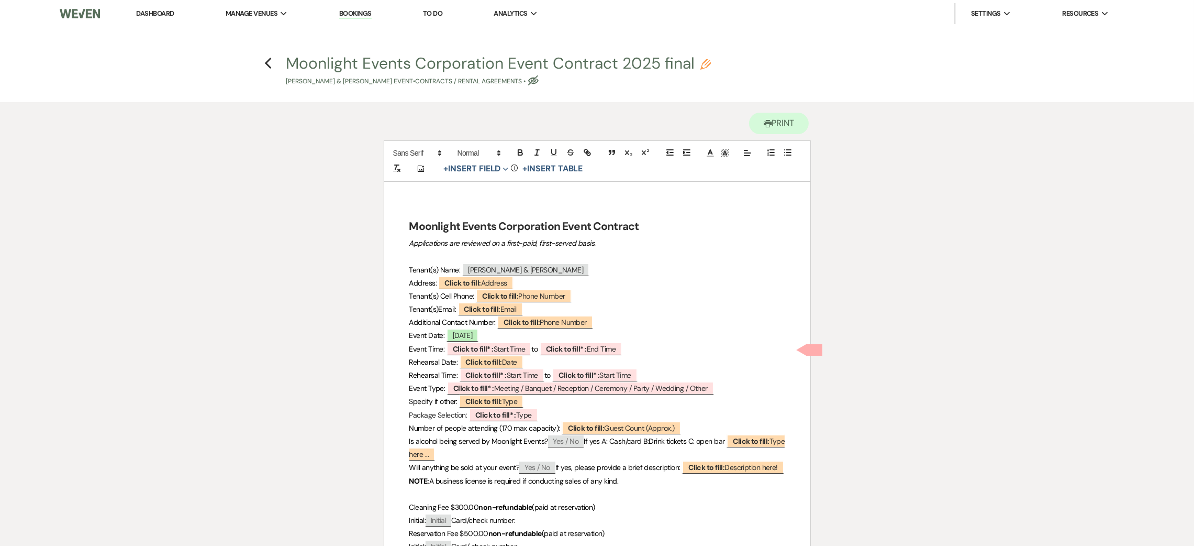
scroll to position [79, 0]
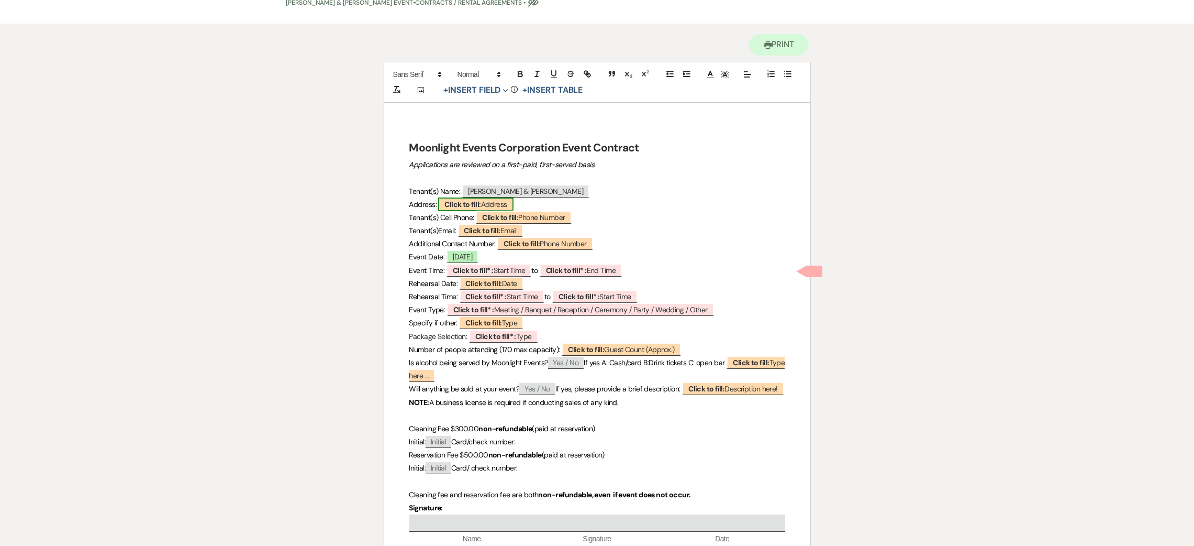
click at [466, 203] on b "Click to fill:" at bounding box center [463, 204] width 36 height 9
select select "Address"
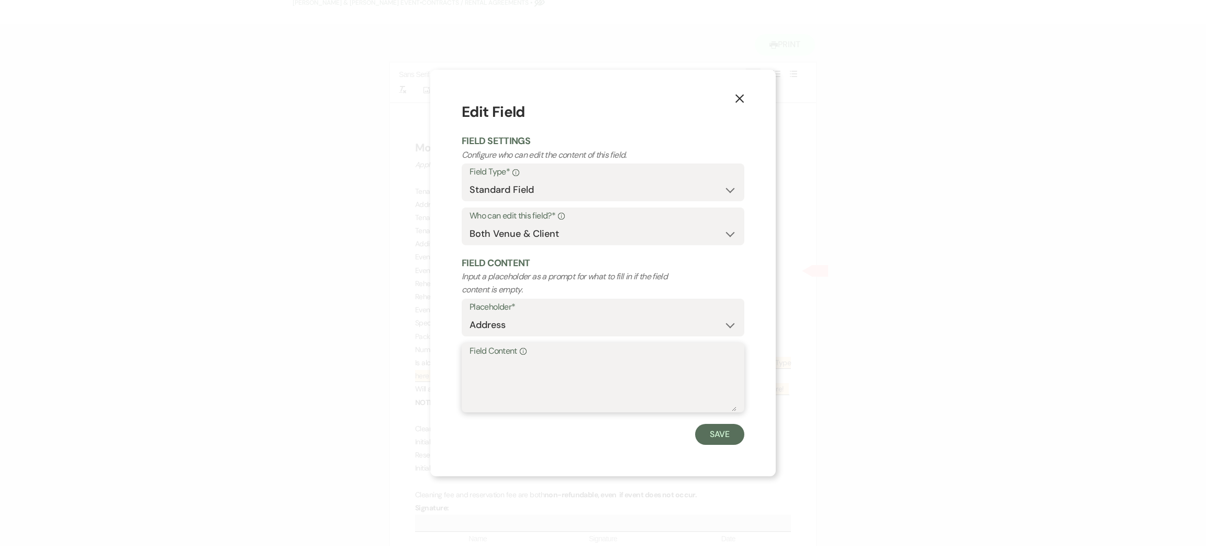
drag, startPoint x: 526, startPoint y: 385, endPoint x: 532, endPoint y: 385, distance: 5.8
click at [529, 386] on textarea "Field Content Info" at bounding box center [603, 385] width 267 height 52
click at [679, 363] on textarea "15515 sw bunting st apt 105 A Beaverton OR" at bounding box center [603, 385] width 267 height 52
type textarea "15515 sw bunting st apt 105 A Beaverton OR 97007"
click at [717, 434] on button "Save" at bounding box center [719, 434] width 49 height 21
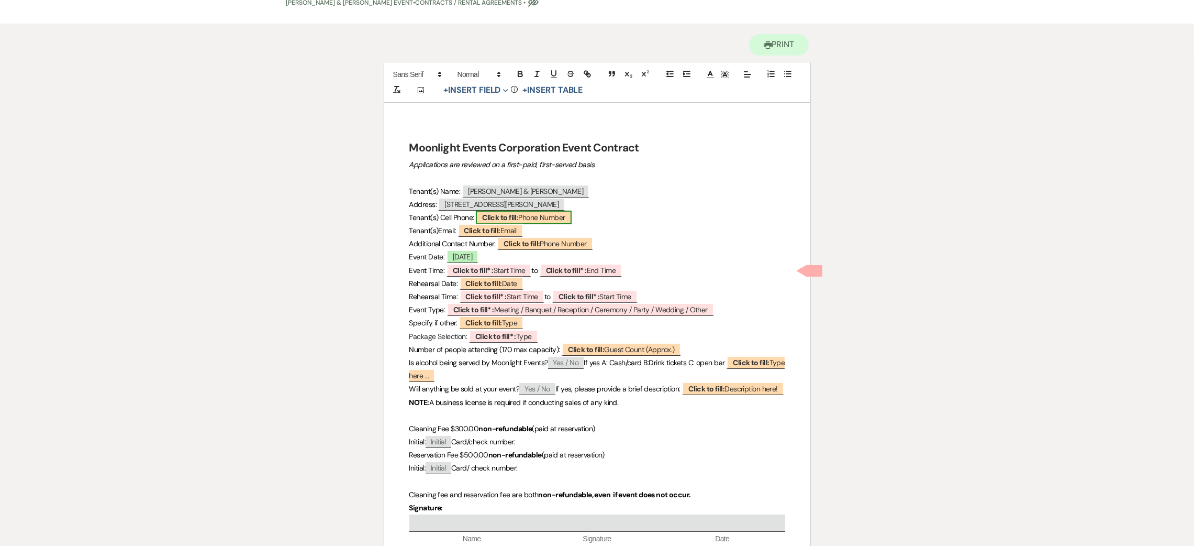
click at [530, 219] on span "Click to fill: Phone Number" at bounding box center [523, 217] width 95 height 14
select select "Phone Number"
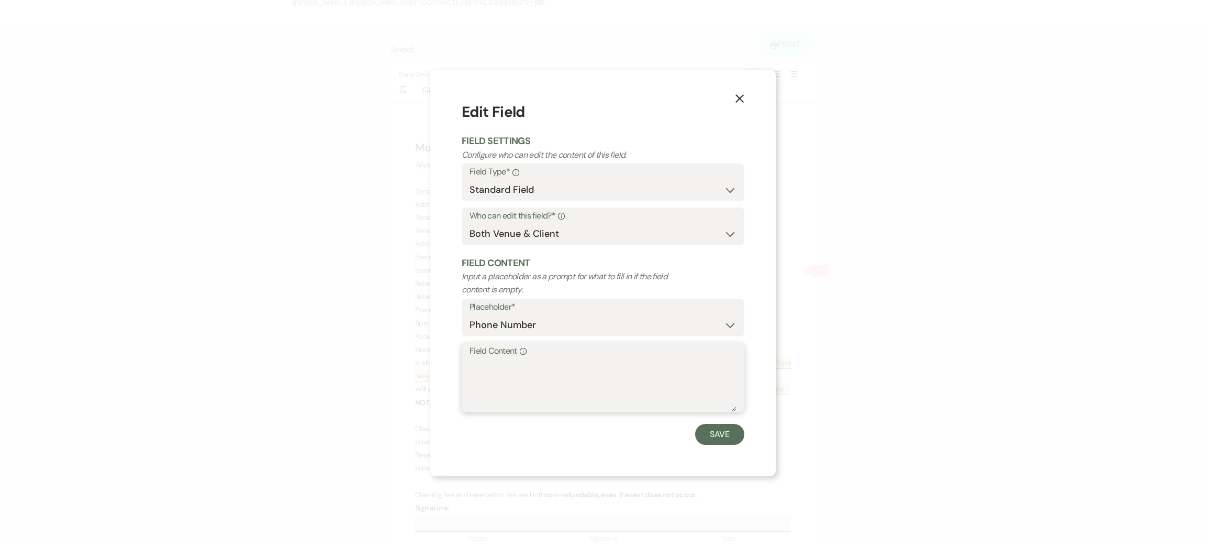
drag, startPoint x: 497, startPoint y: 383, endPoint x: 495, endPoint y: 377, distance: 6.6
click at [497, 382] on textarea "Field Content Info" at bounding box center [603, 385] width 267 height 52
click at [734, 101] on button "X" at bounding box center [740, 97] width 16 height 18
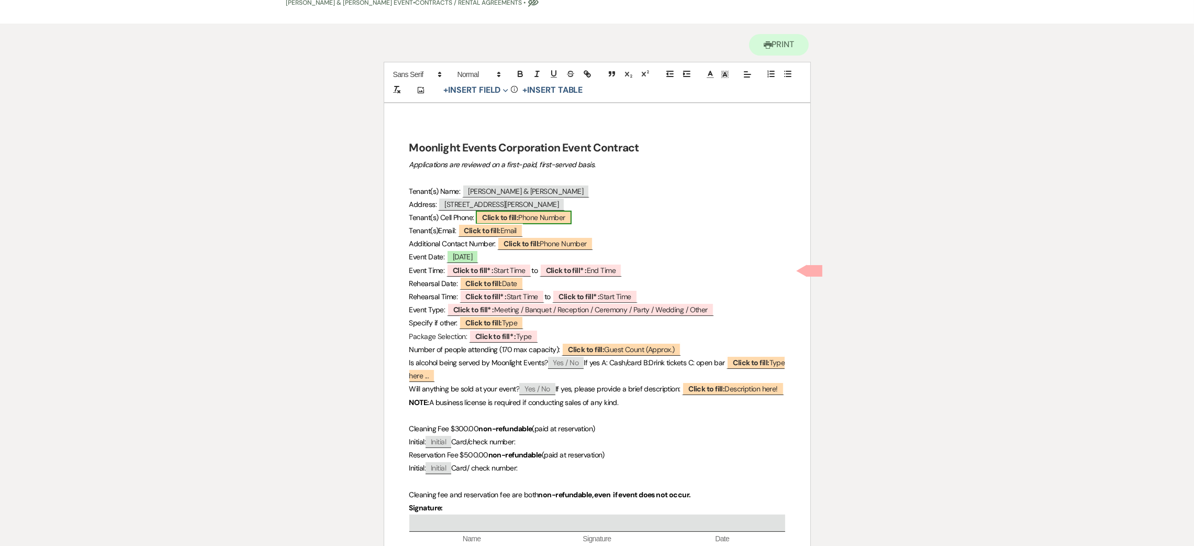
click at [542, 216] on span "Click to fill: Phone Number" at bounding box center [523, 217] width 95 height 14
select select "Phone Number"
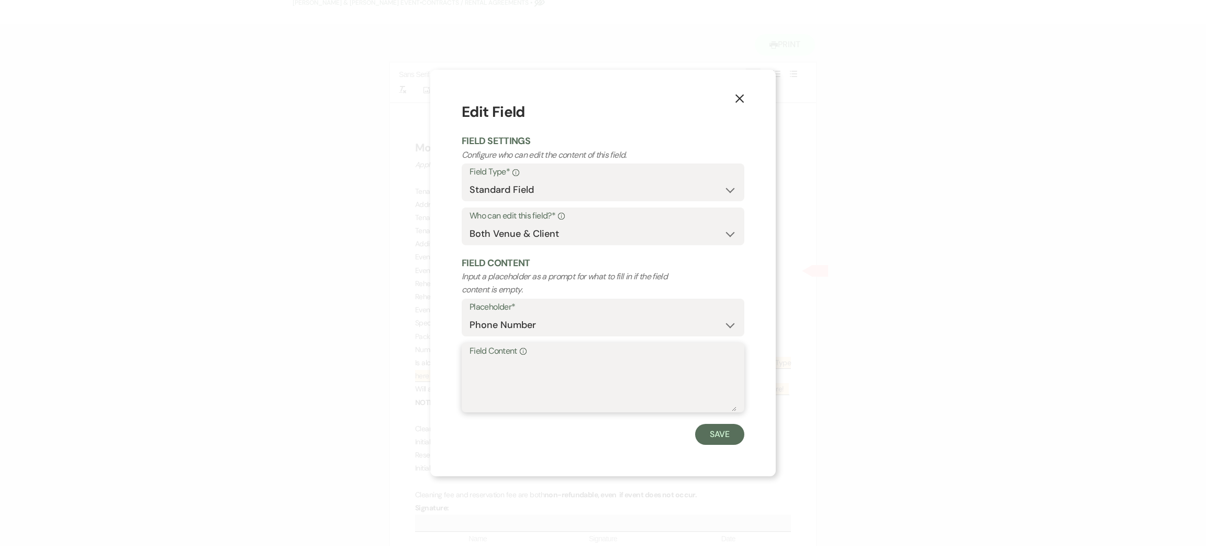
click at [530, 370] on textarea "Field Content Info" at bounding box center [603, 385] width 267 height 52
type textarea "3603355053"
click at [719, 441] on button "Save" at bounding box center [719, 434] width 49 height 21
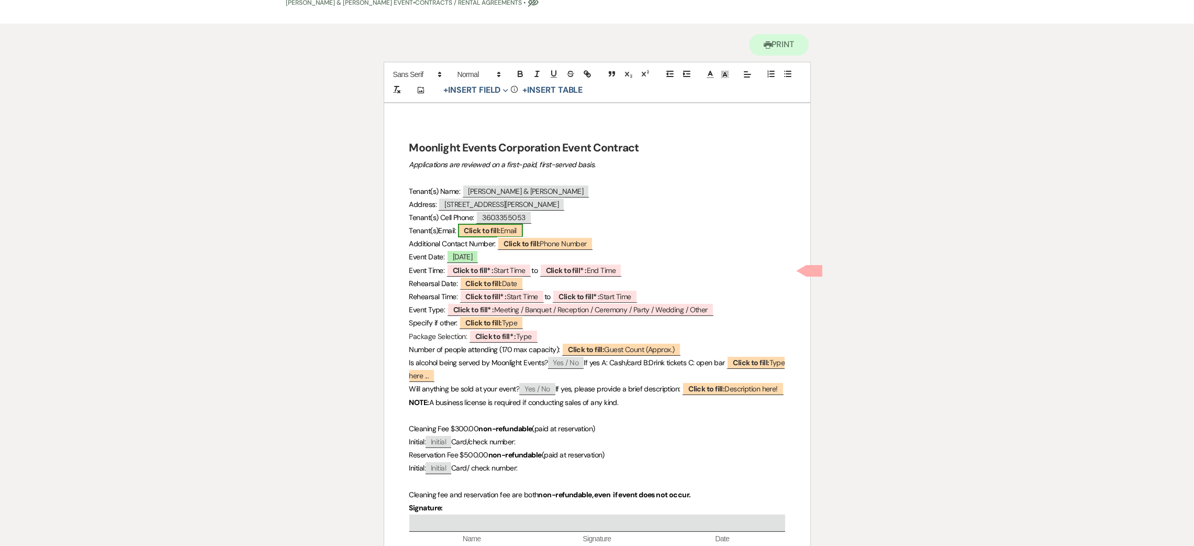
click at [504, 236] on span "Click to fill: Email" at bounding box center [490, 231] width 65 height 14
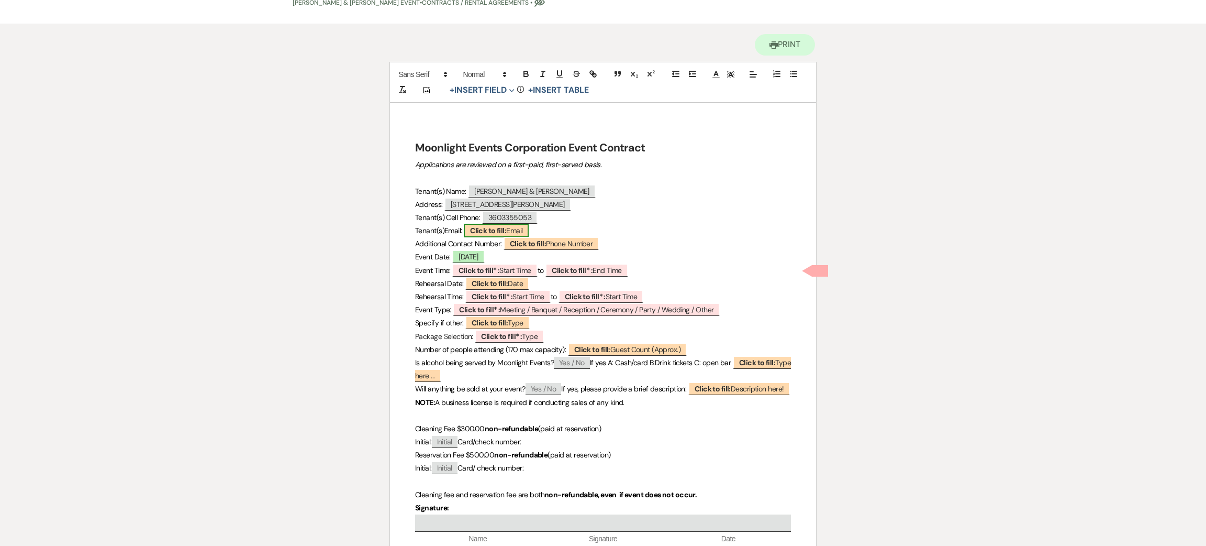
select select "Email"
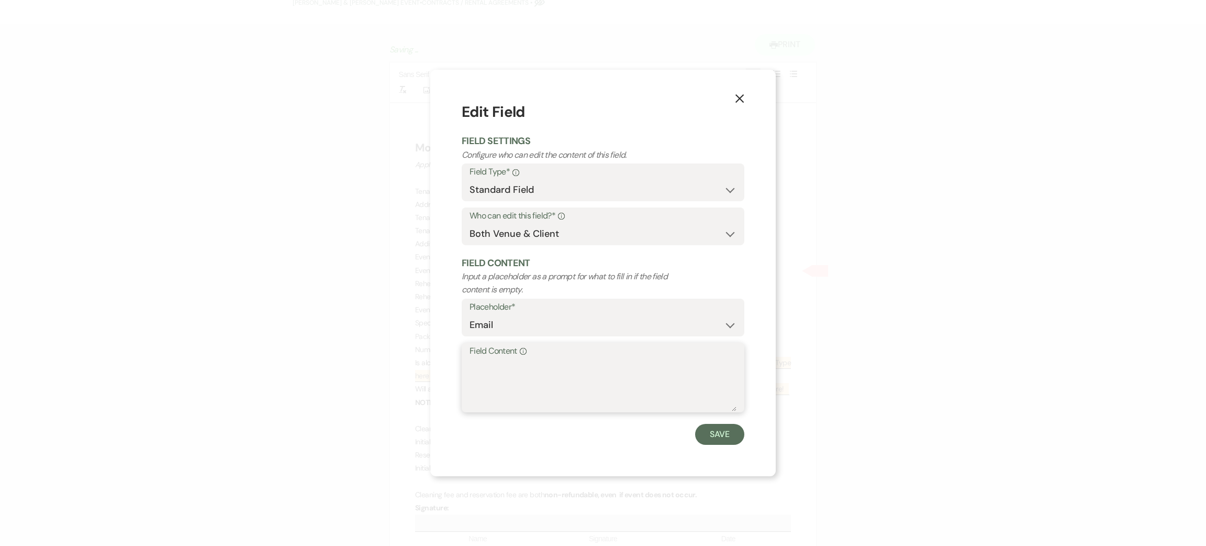
click at [506, 366] on textarea "Field Content Info" at bounding box center [603, 385] width 267 height 52
type textarea "[PERSON_NAME][EMAIL_ADDRESS][DOMAIN_NAME]"
click at [735, 435] on button "Save" at bounding box center [719, 434] width 49 height 21
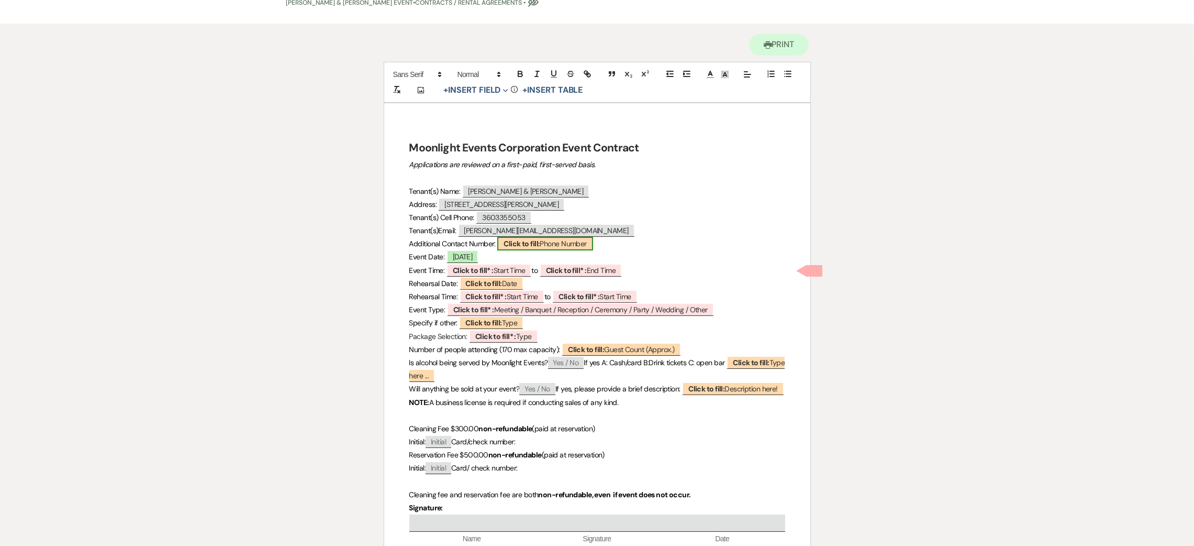
click at [555, 246] on span "Click to fill: Phone Number" at bounding box center [544, 244] width 95 height 14
select select "Phone Number"
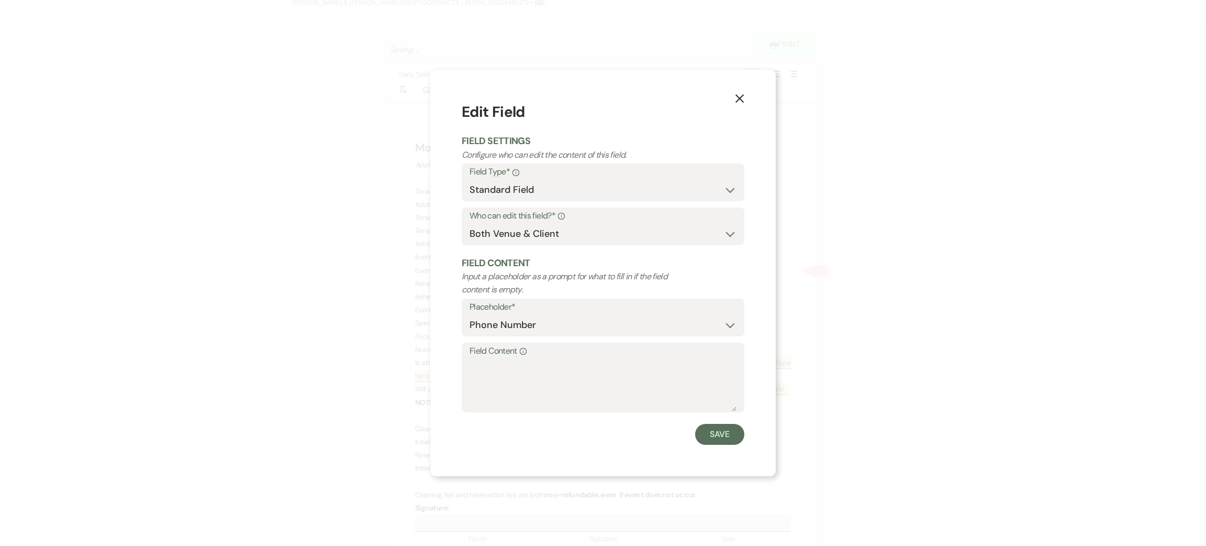
click at [523, 358] on div "Info" at bounding box center [521, 350] width 9 height 15
click at [523, 359] on textarea "Field Content Info" at bounding box center [603, 385] width 267 height 52
type textarea "8"
type textarea "7025049154"
click at [727, 438] on button "Save" at bounding box center [719, 434] width 49 height 21
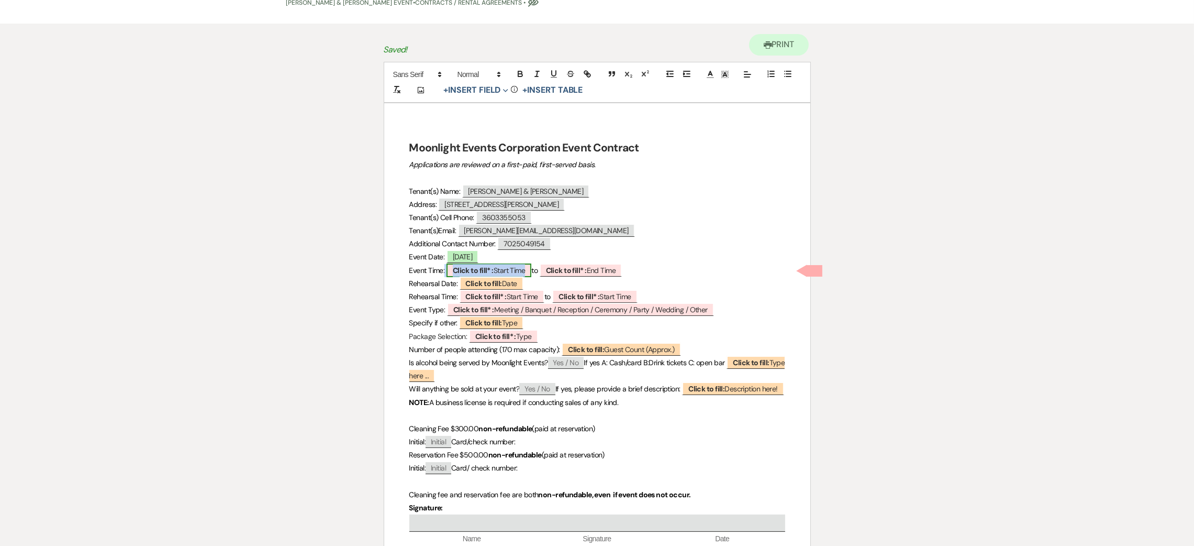
click at [485, 272] on b "Click to fill* :" at bounding box center [473, 269] width 41 height 9
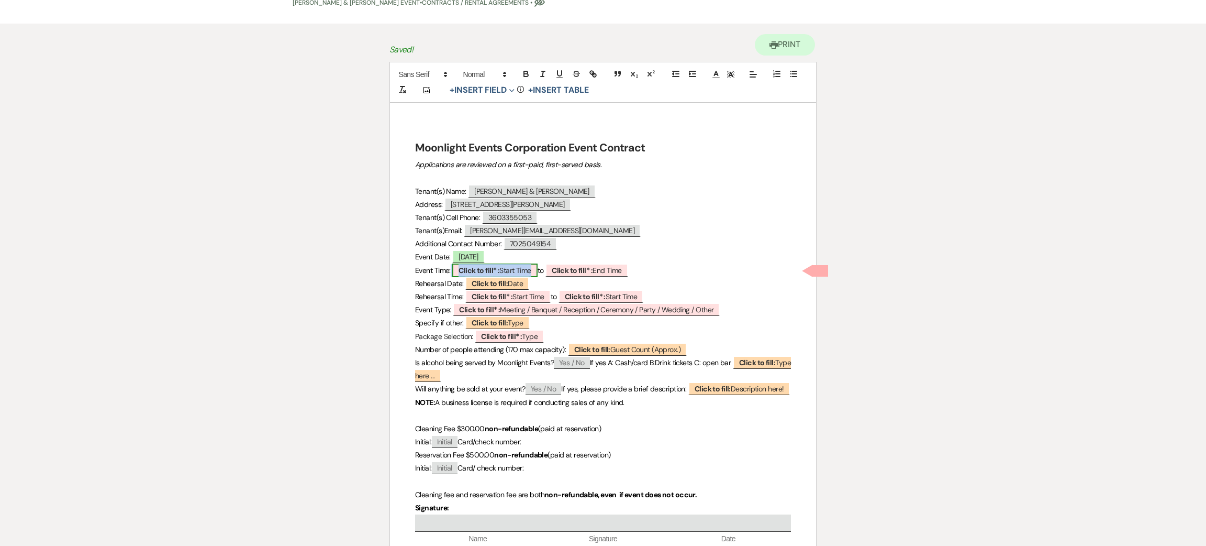
select select "owner"
select select "custom_placeholder"
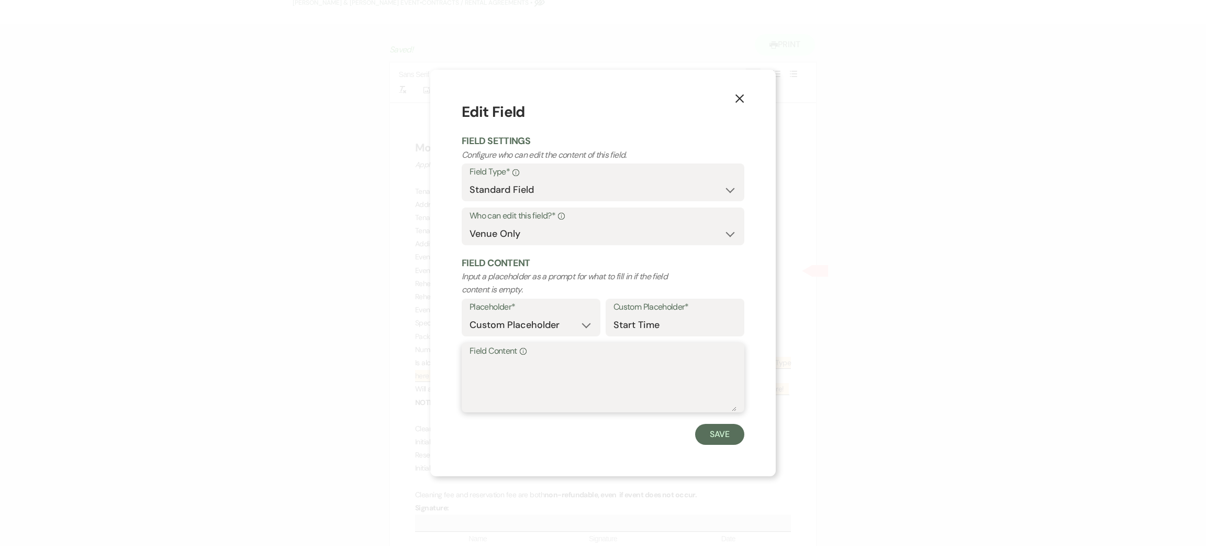
click at [533, 369] on textarea "Field Content Info" at bounding box center [603, 385] width 267 height 52
type textarea "11:00"
click at [710, 425] on button "Save" at bounding box center [719, 434] width 49 height 21
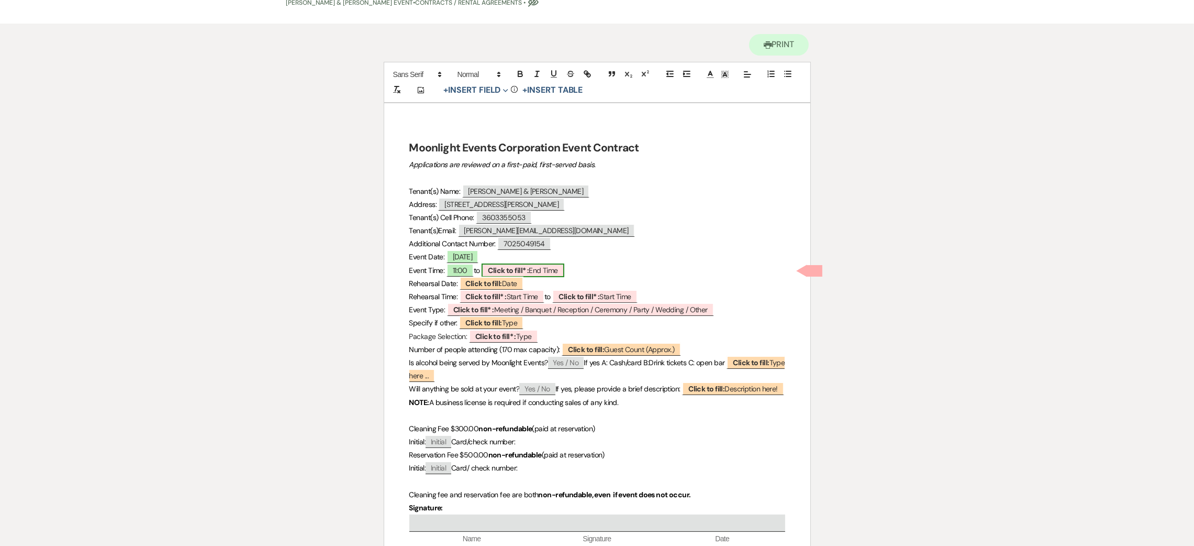
click at [523, 264] on span "Click to fill* : End Time" at bounding box center [523, 270] width 83 height 14
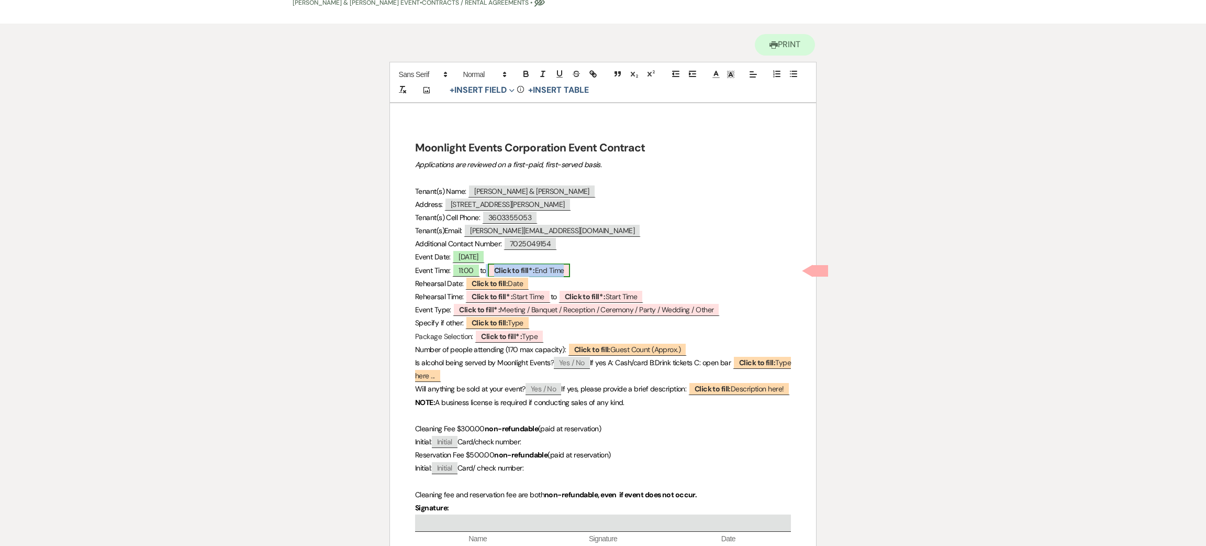
select select "owner"
select select "custom_placeholder"
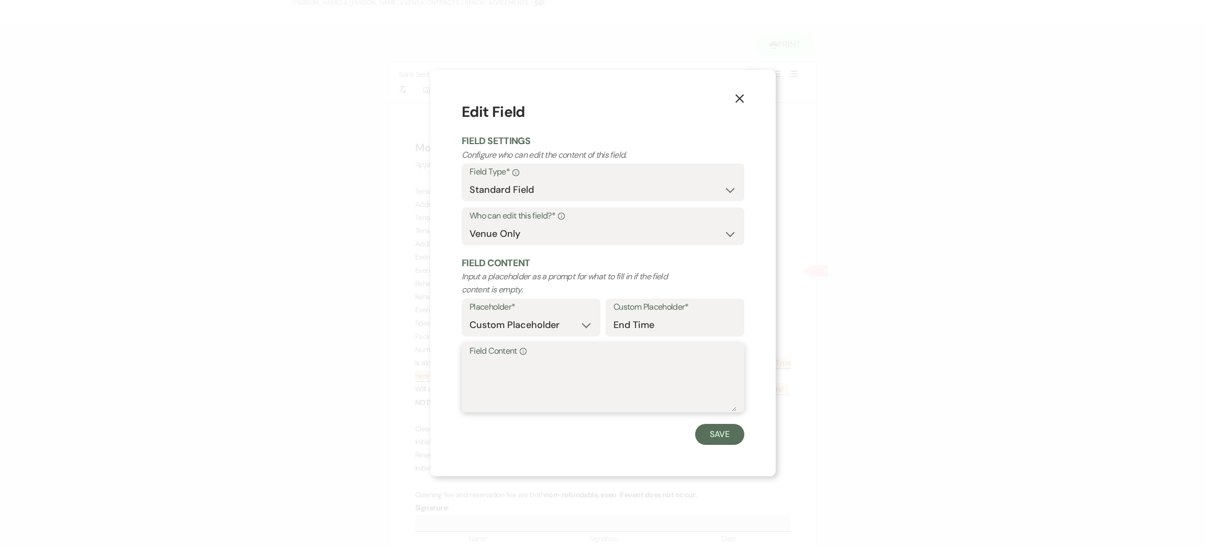
click at [536, 395] on textarea "Field Content Info" at bounding box center [603, 385] width 267 height 52
type textarea "7:00"
click at [713, 433] on button "Save" at bounding box center [719, 434] width 49 height 21
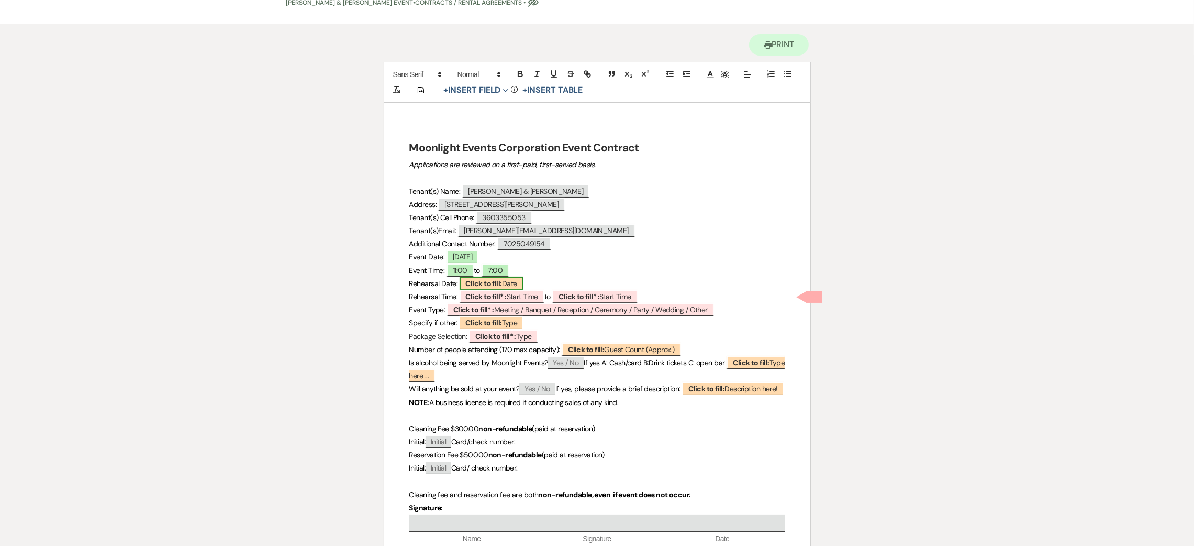
click at [489, 281] on b "Click to fill:" at bounding box center [484, 283] width 36 height 9
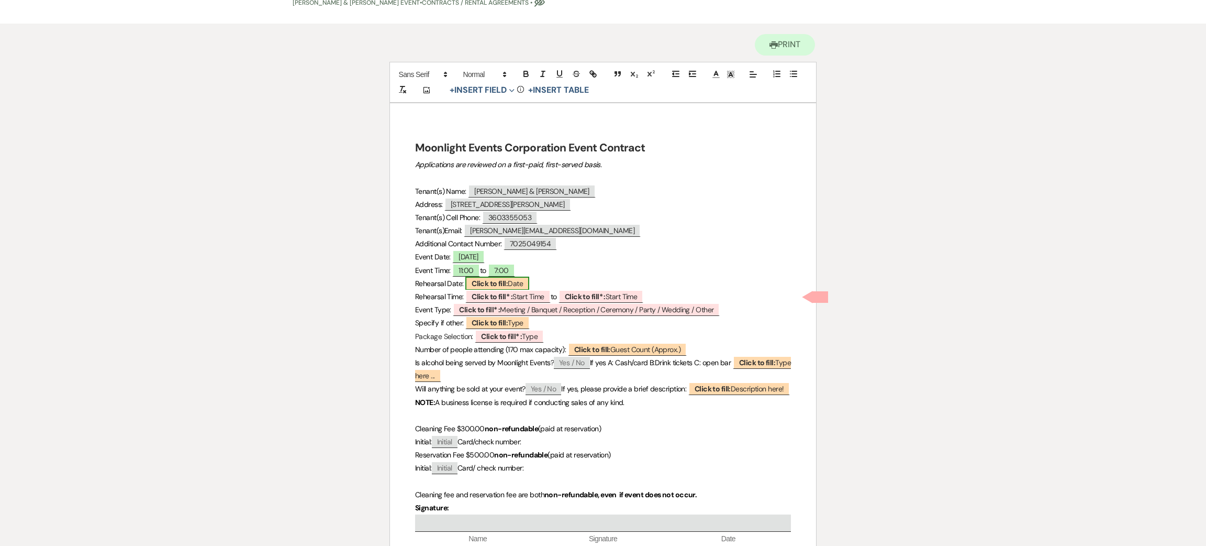
select select "Date"
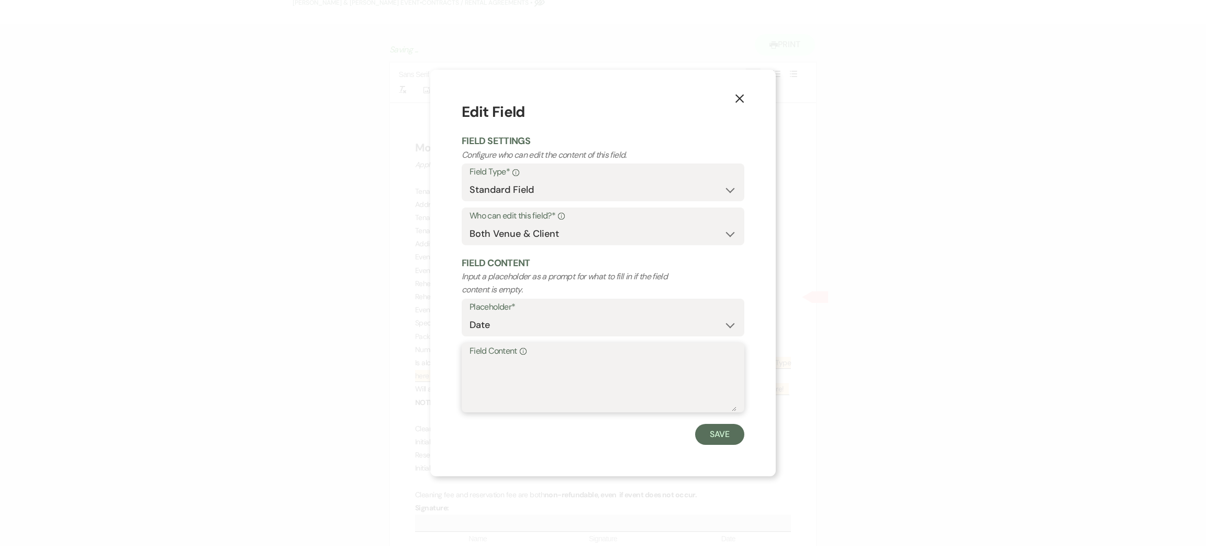
click at [519, 365] on textarea "Field Content Info" at bounding box center [603, 385] width 267 height 52
type textarea "tbd"
click at [732, 432] on button "Save" at bounding box center [719, 434] width 49 height 21
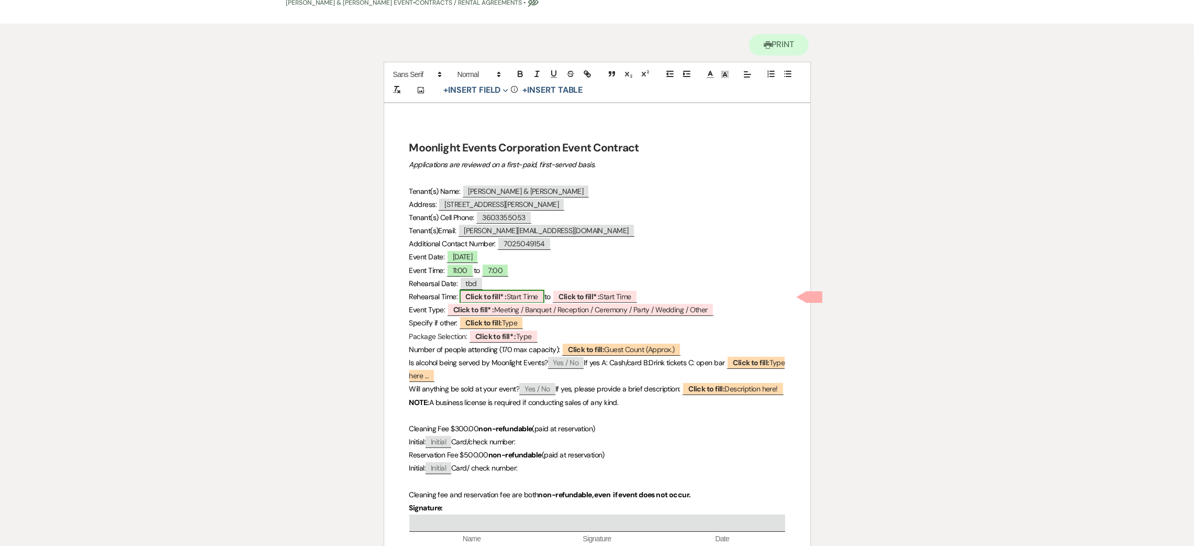
click at [489, 291] on span "Click to fill* : Start Time" at bounding box center [502, 297] width 85 height 14
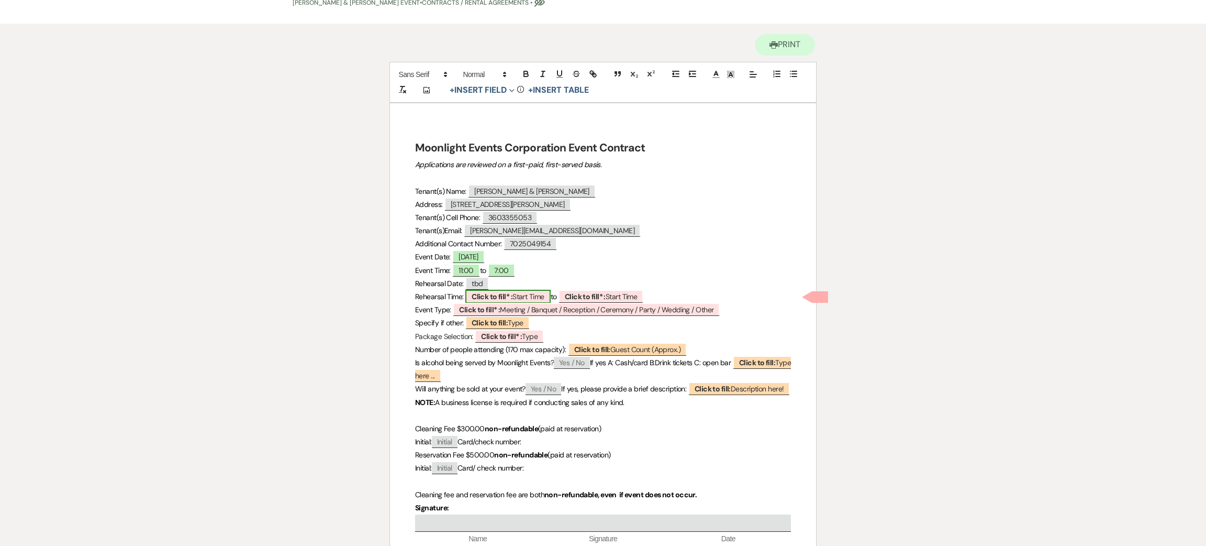
select select "owner"
select select "custom_placeholder"
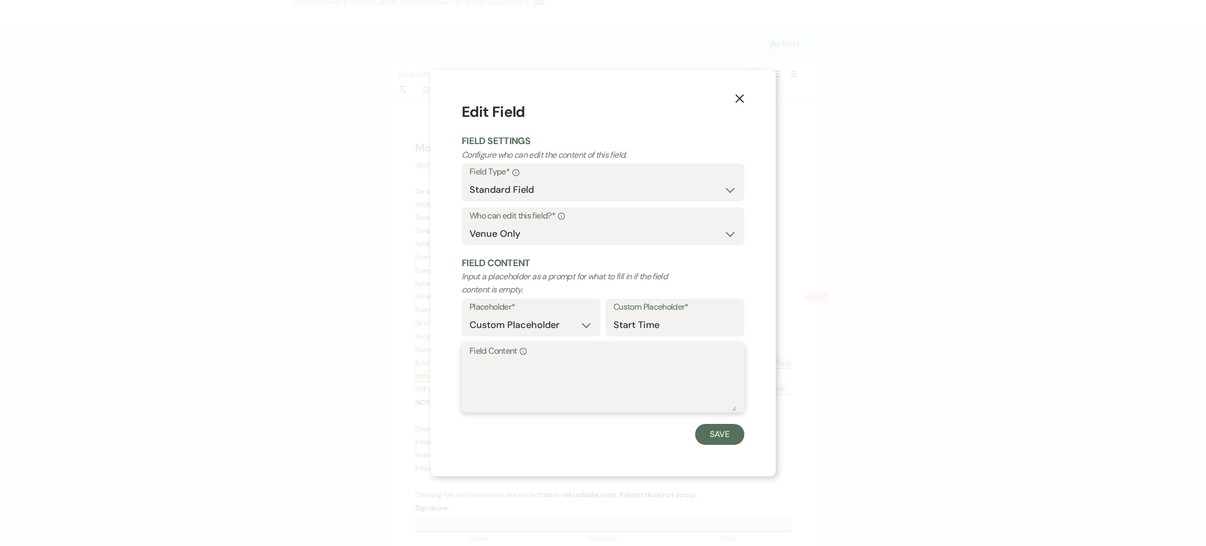
click at [489, 395] on textarea "Field Content Info" at bounding box center [603, 385] width 267 height 52
type textarea "tbd"
click at [730, 438] on button "Save" at bounding box center [719, 434] width 49 height 21
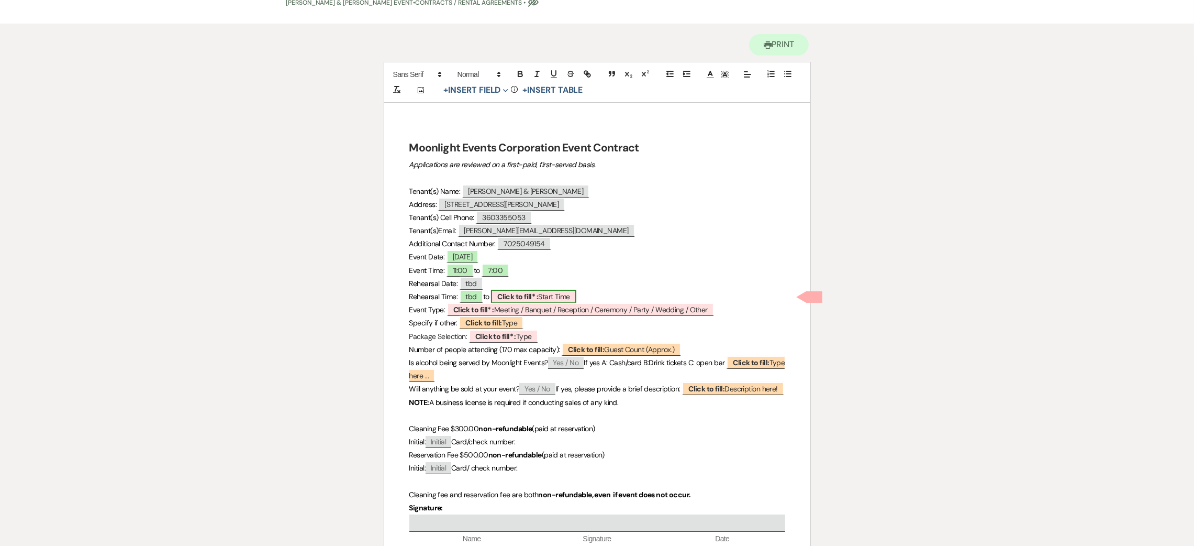
click at [552, 300] on span "Click to fill* : Start Time" at bounding box center [533, 297] width 85 height 14
select select "owner"
select select "custom_placeholder"
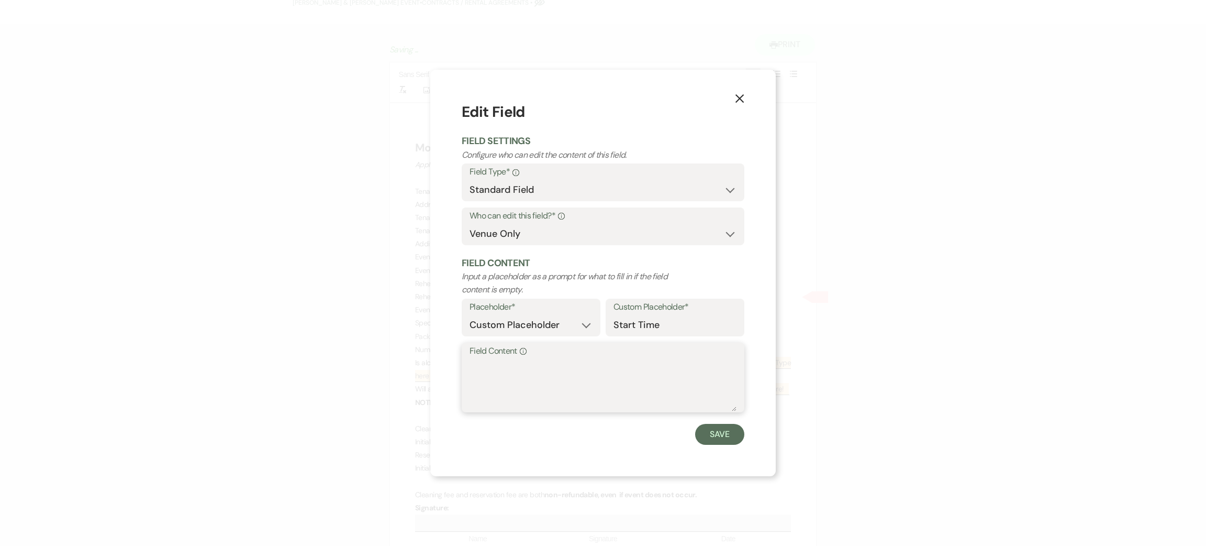
click at [523, 395] on textarea "Field Content Info" at bounding box center [603, 385] width 267 height 52
type textarea "tbd"
click at [721, 438] on button "Save" at bounding box center [719, 434] width 49 height 21
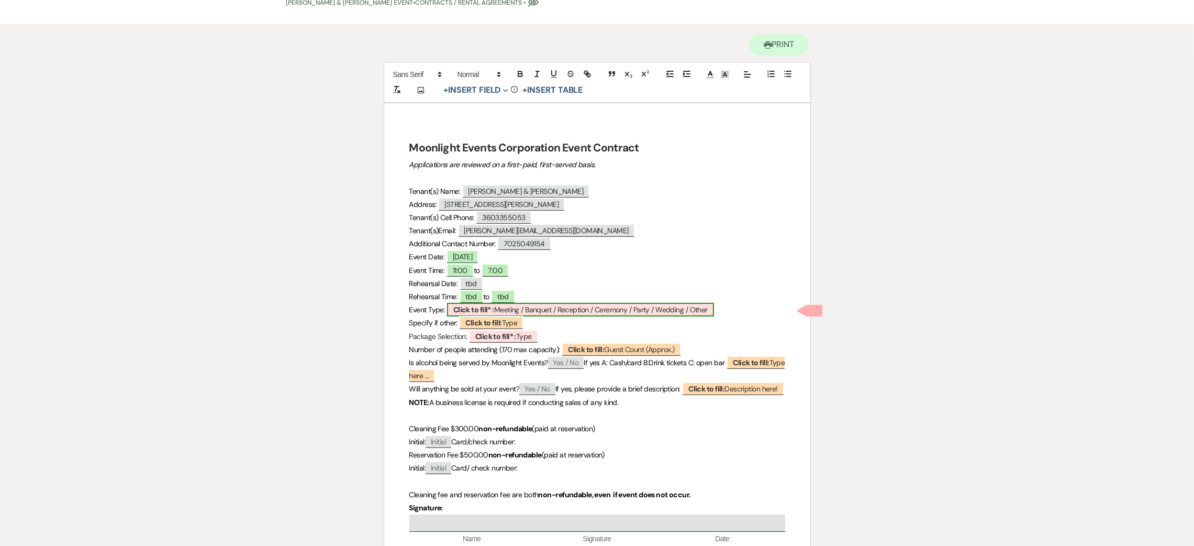
click at [470, 313] on b "Click to fill* :" at bounding box center [473, 309] width 41 height 9
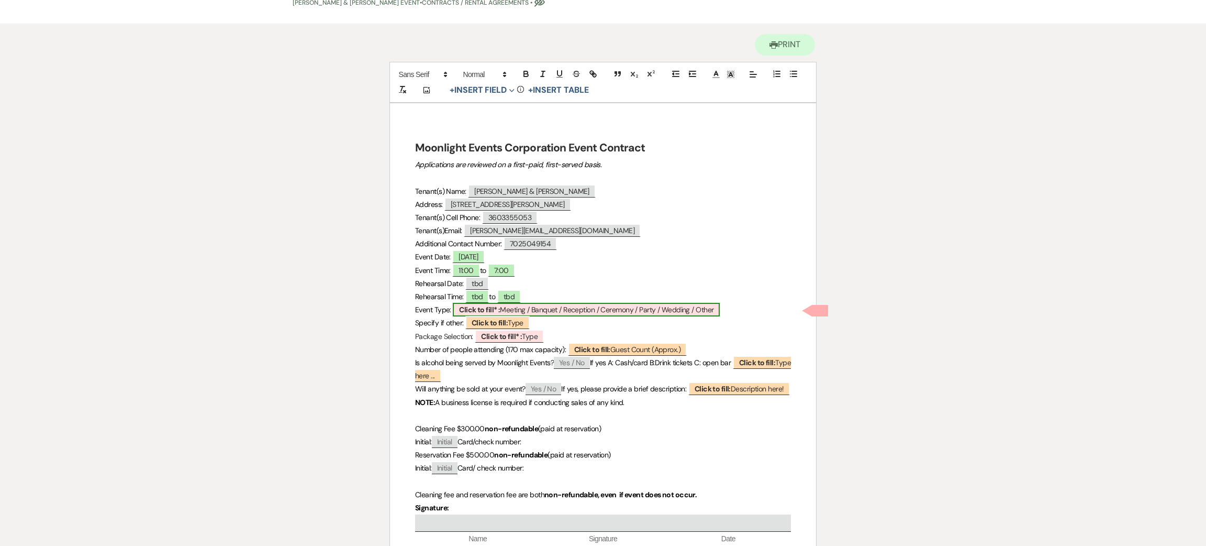
select select "owner"
select select "custom_placeholder"
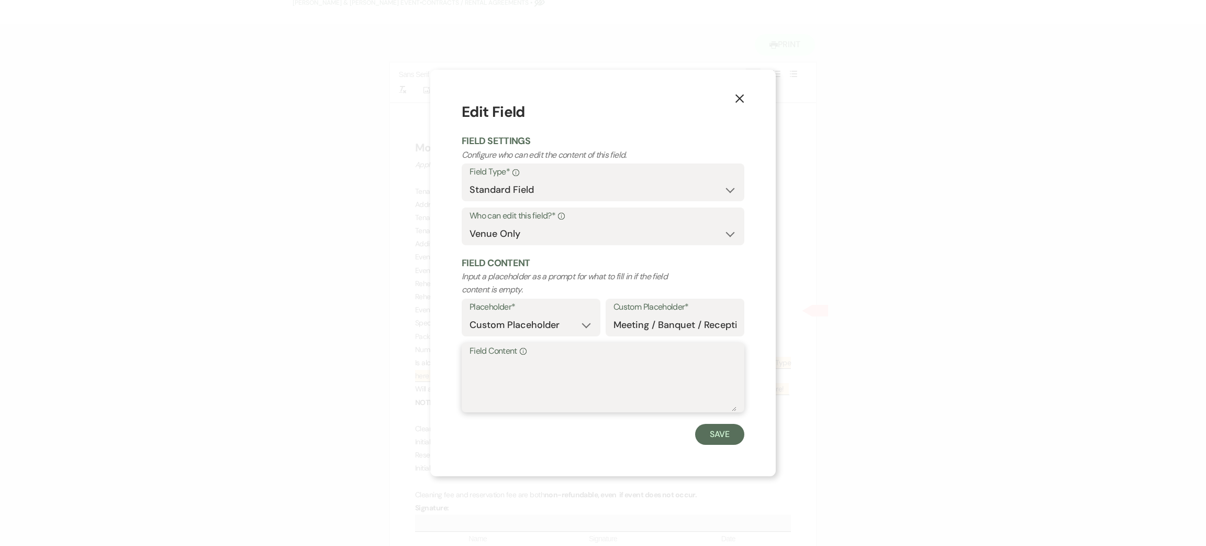
click at [497, 388] on textarea "Field Content Info" at bounding box center [603, 385] width 267 height 52
type textarea "wedding"
click at [721, 427] on button "Save" at bounding box center [719, 434] width 49 height 21
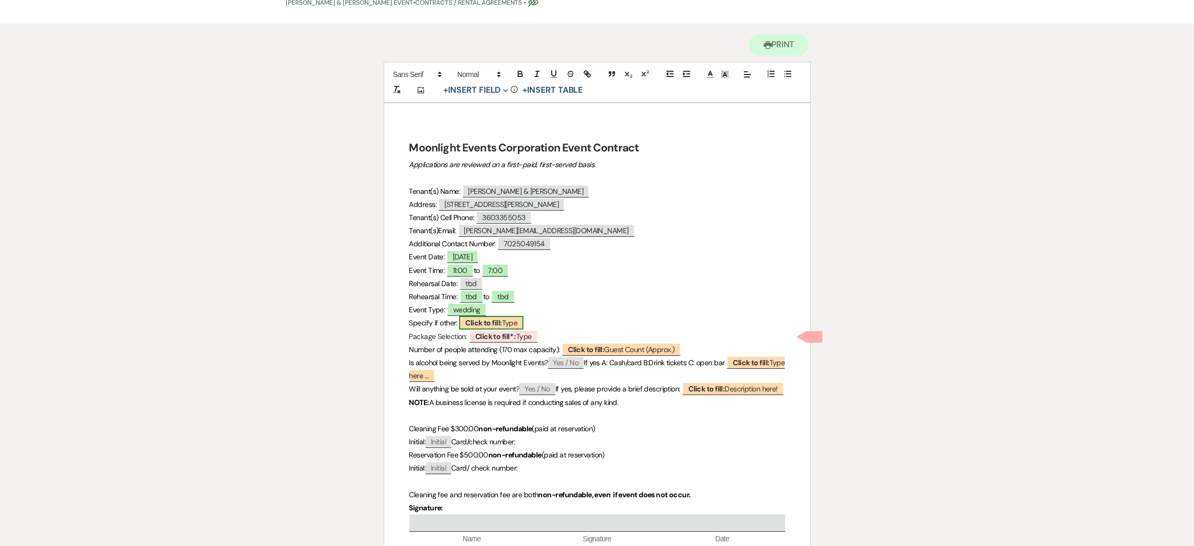
click at [502, 324] on b "Click to fill:" at bounding box center [484, 322] width 36 height 9
select select "Type"
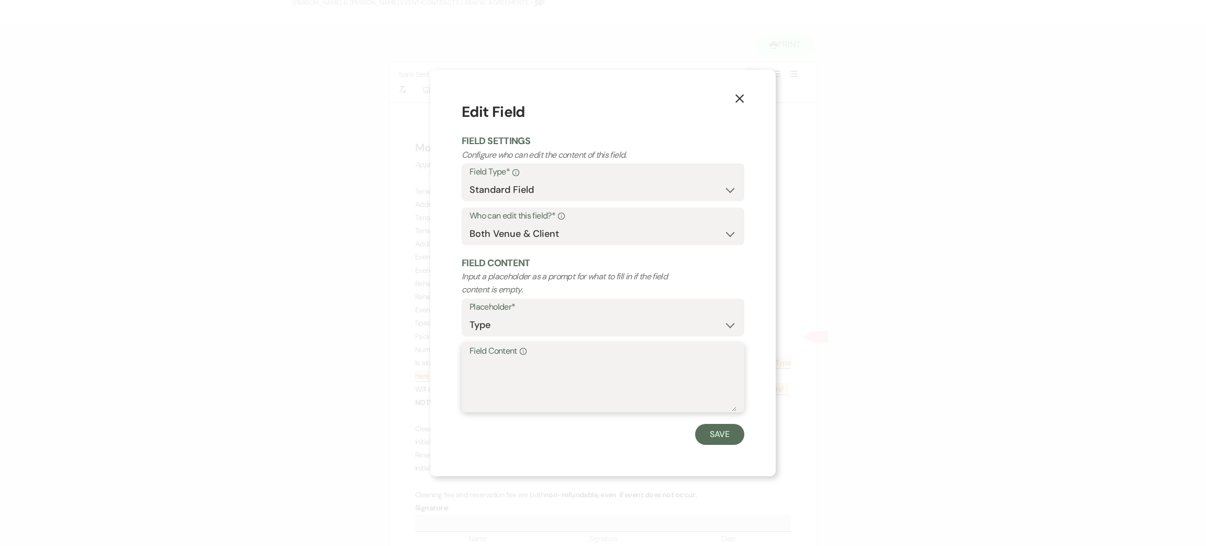
click at [498, 380] on textarea "Field Content Info" at bounding box center [603, 385] width 267 height 52
type textarea "yes"
click at [724, 433] on button "Save" at bounding box center [719, 434] width 49 height 21
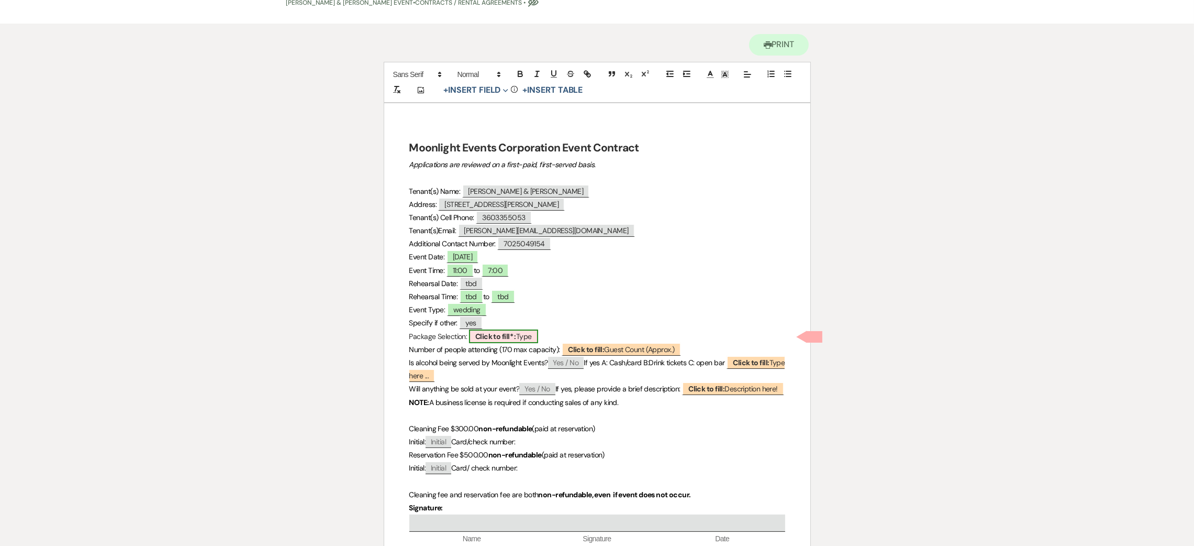
click at [527, 336] on span "Click to fill* : Type" at bounding box center [503, 336] width 69 height 14
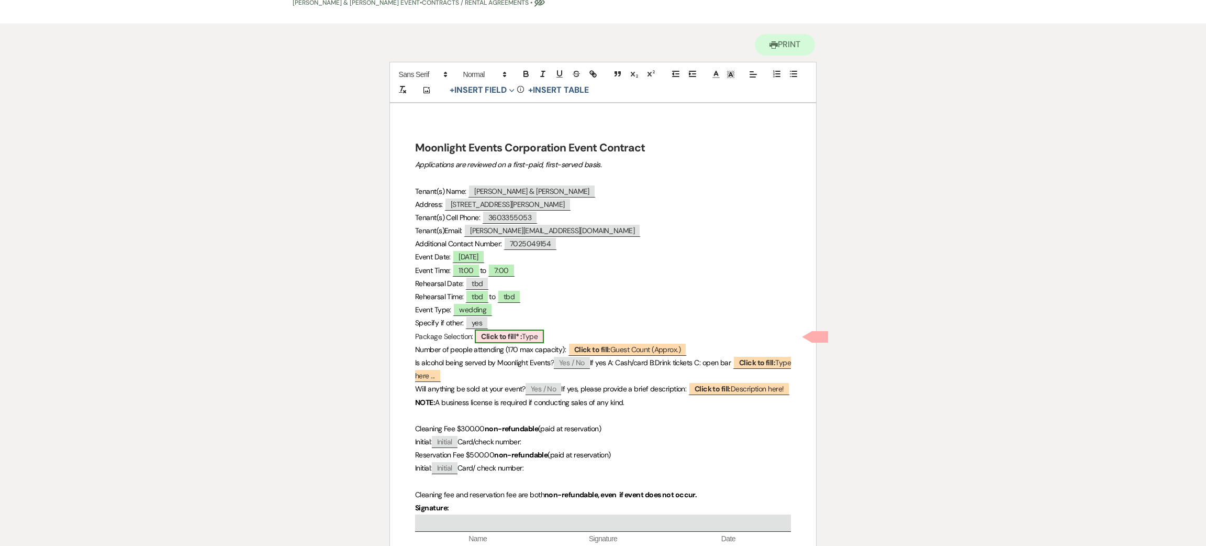
select select "owner"
select select "Type"
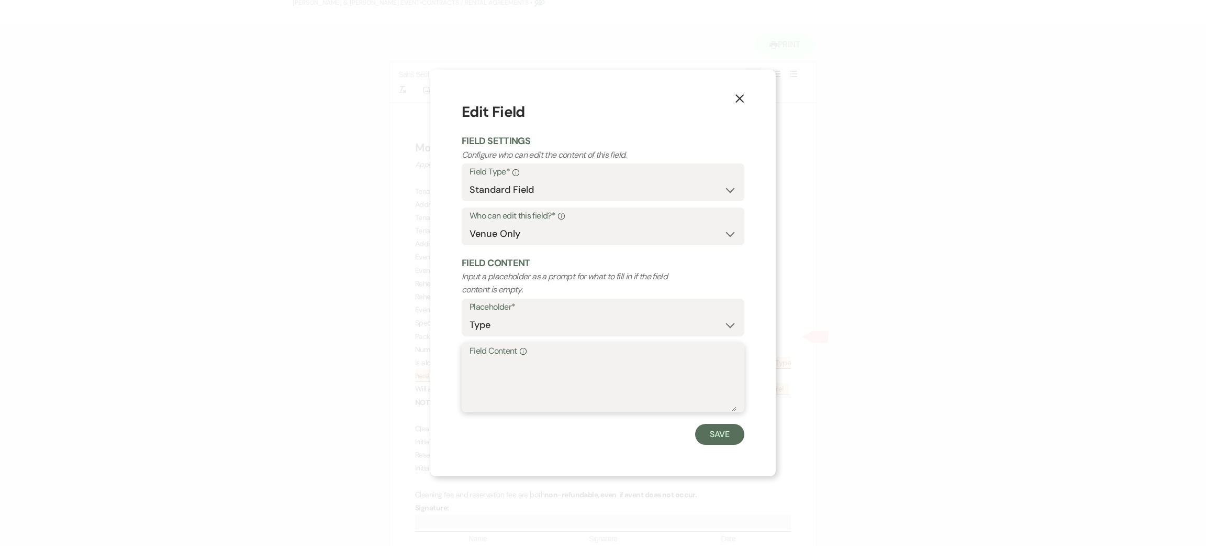
click at [507, 375] on textarea "Field Content Info" at bounding box center [603, 385] width 267 height 52
type textarea "simple and sweet"
click at [735, 438] on button "Save" at bounding box center [719, 434] width 49 height 21
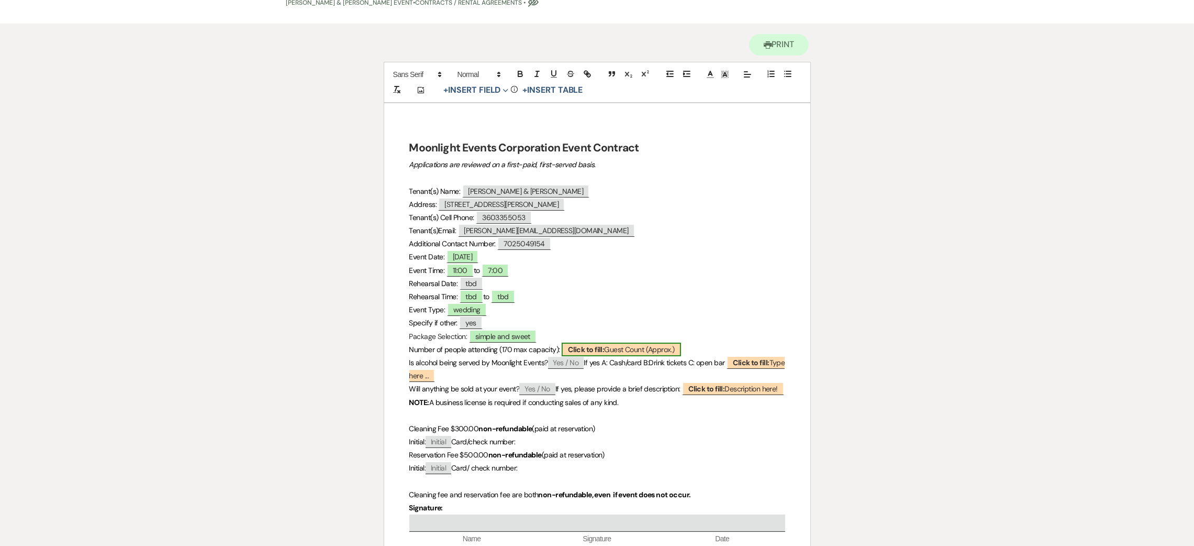
click at [641, 347] on span "Click to fill: Guest Count (Approx.)" at bounding box center [621, 349] width 119 height 14
select select "custom_placeholder"
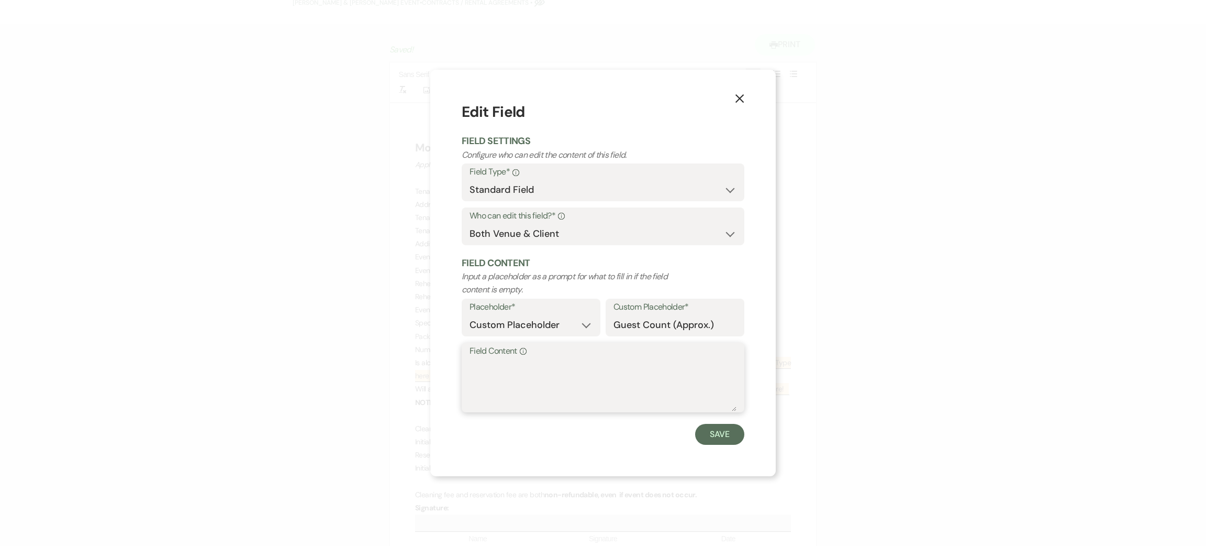
click at [571, 384] on textarea "Field Content Info" at bounding box center [603, 385] width 267 height 52
type textarea "50"
click at [717, 430] on button "Save" at bounding box center [719, 434] width 49 height 21
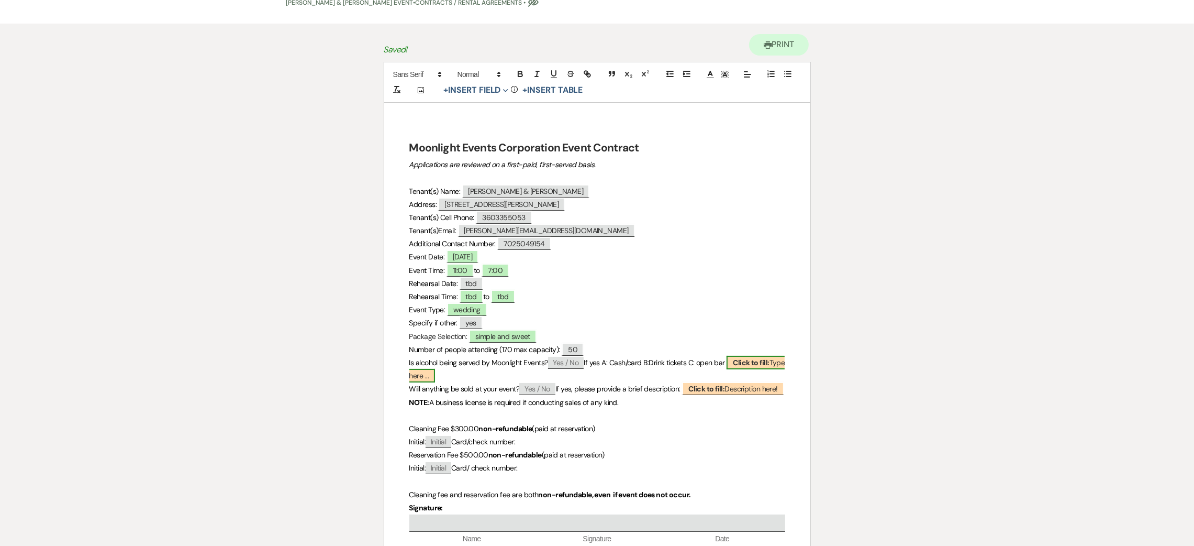
click at [755, 361] on b "Click to fill:" at bounding box center [751, 362] width 36 height 9
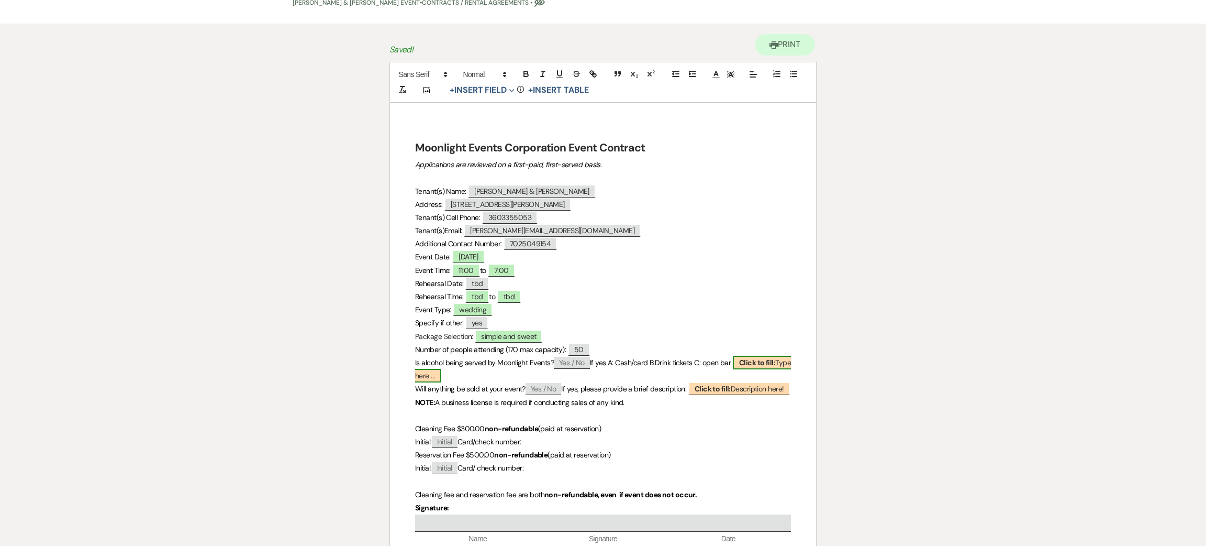
select select "custom_placeholder"
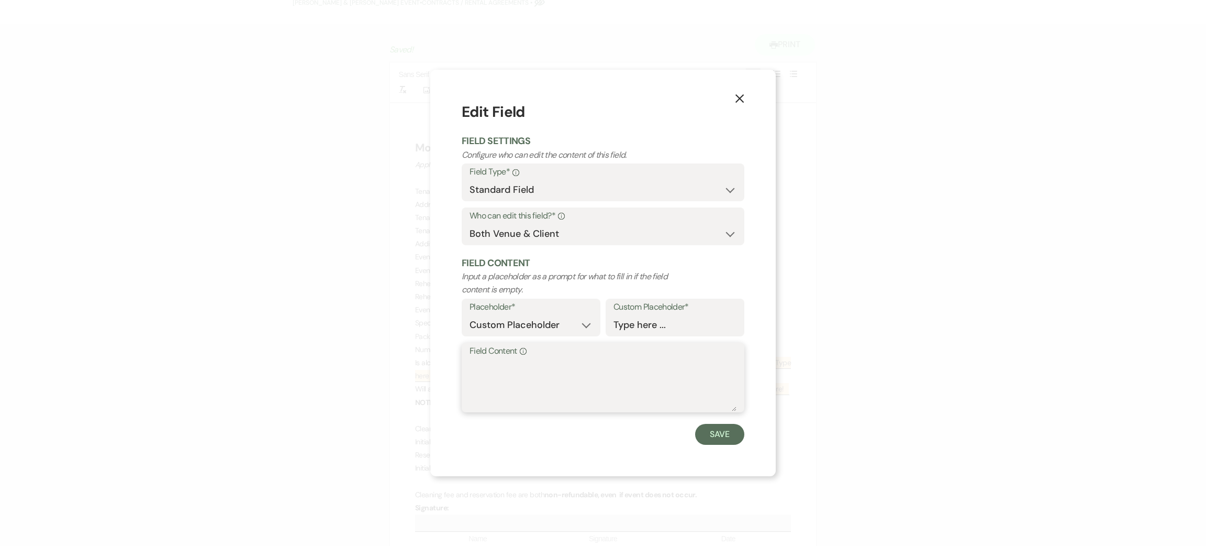
click at [581, 373] on textarea "Field Content Info" at bounding box center [603, 385] width 267 height 52
type textarea "tbd"
click at [736, 439] on button "Save" at bounding box center [719, 434] width 49 height 21
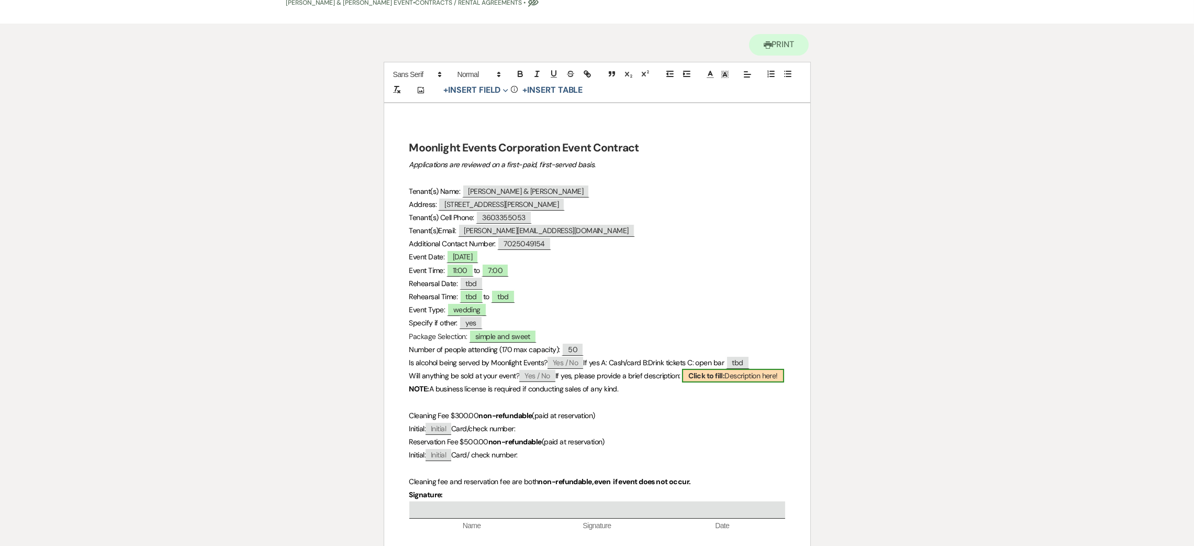
click at [758, 377] on span "Click to fill: Description here!" at bounding box center [733, 376] width 102 height 14
select select "custom_placeholder"
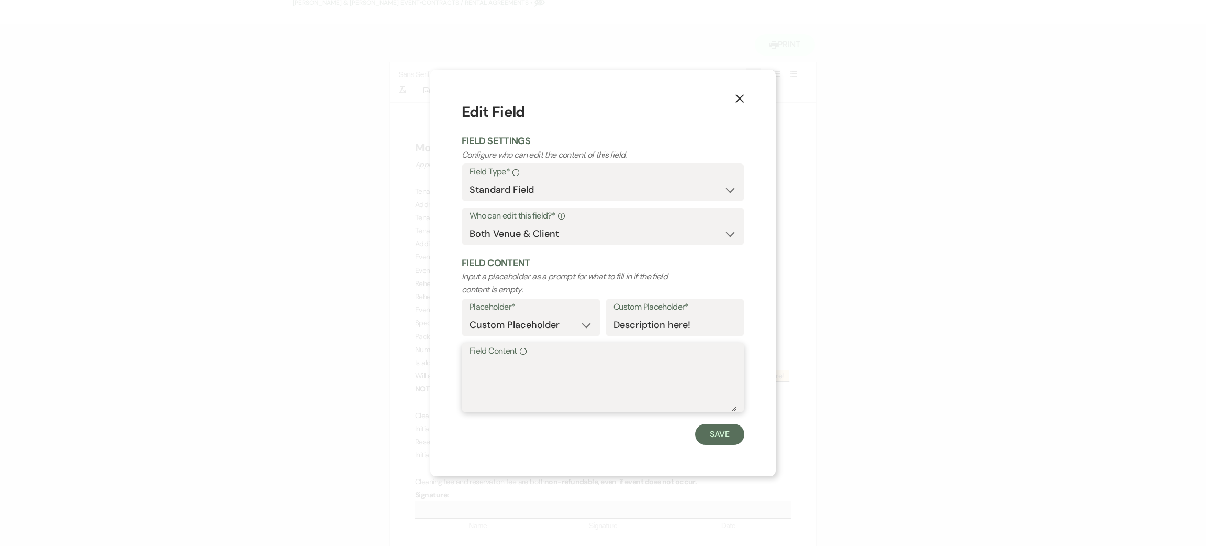
click at [562, 377] on textarea "Field Content Info" at bounding box center [603, 385] width 267 height 52
type textarea "no"
click at [718, 432] on button "Save" at bounding box center [719, 434] width 49 height 21
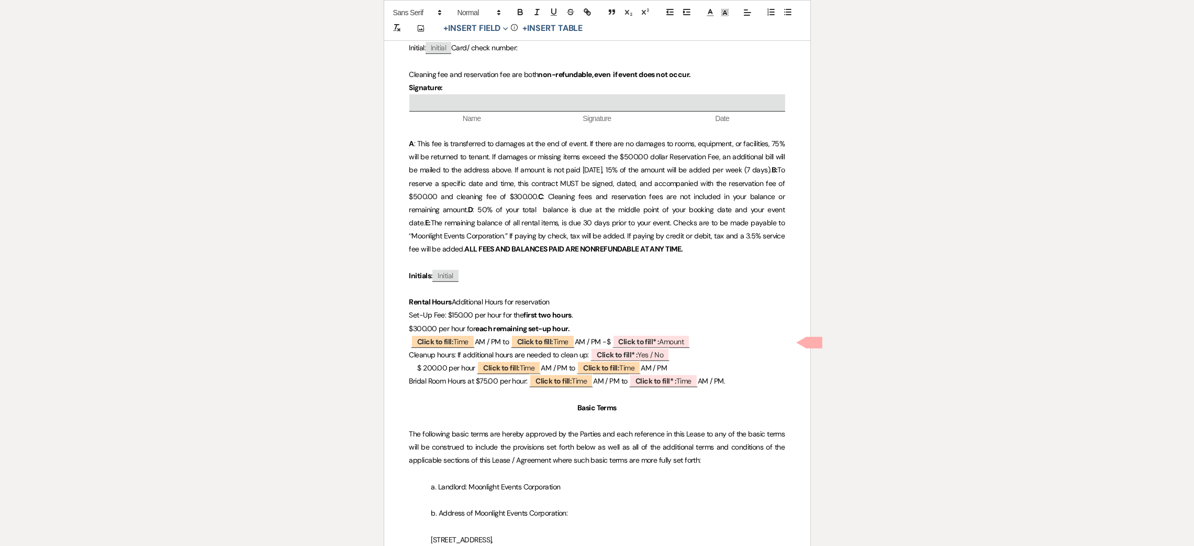
scroll to position [628, 0]
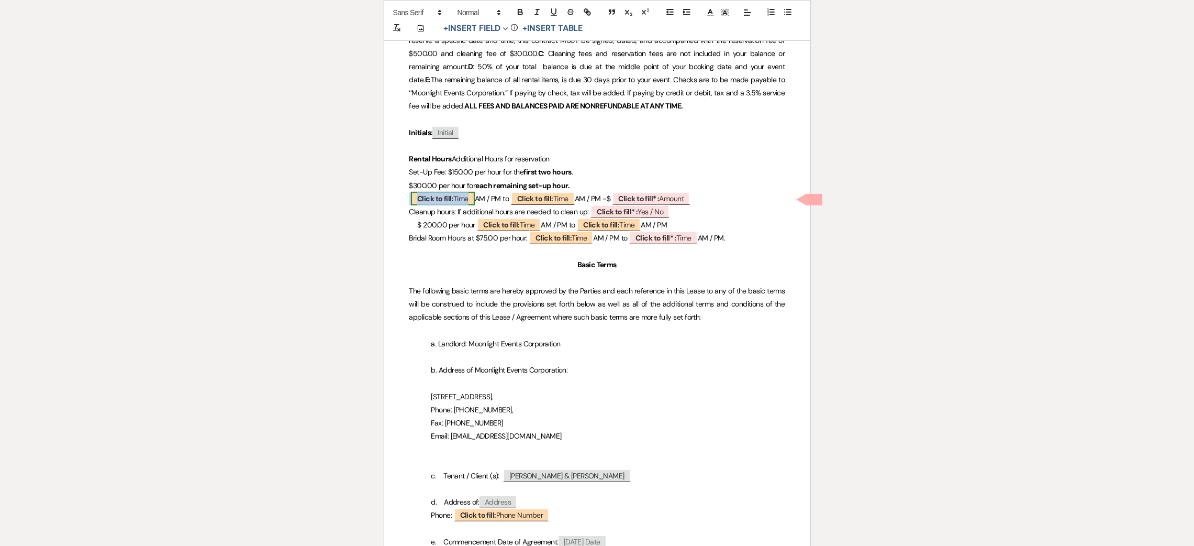
click at [426, 200] on b "Click to fill:" at bounding box center [435, 198] width 36 height 9
select select "Time"
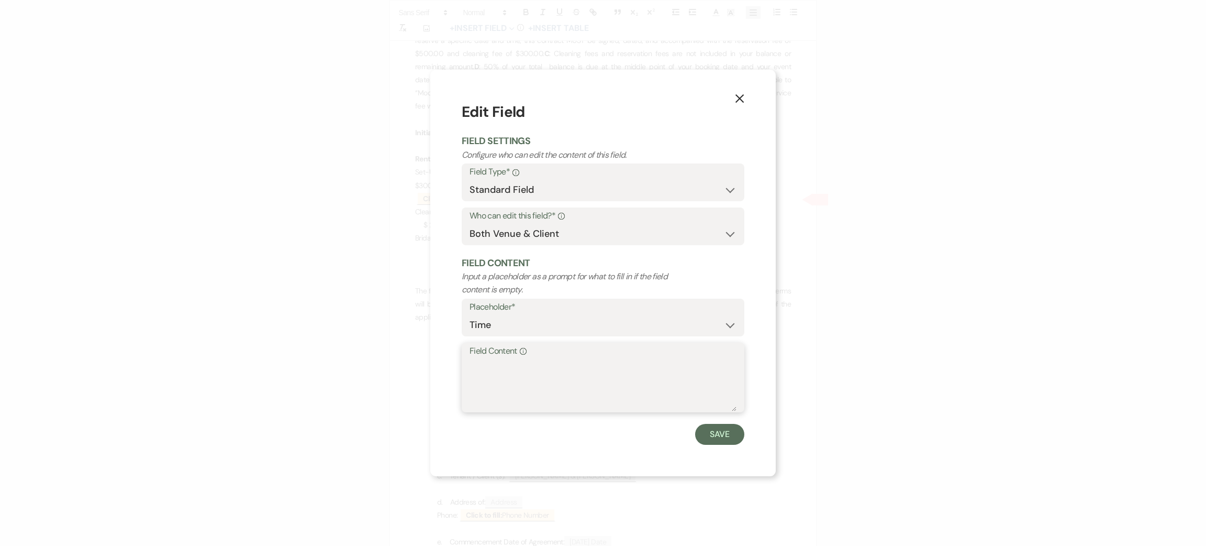
click at [564, 375] on textarea "Field Content Info" at bounding box center [603, 385] width 267 height 52
type textarea "tbd"
click at [705, 429] on button "Save" at bounding box center [719, 434] width 49 height 21
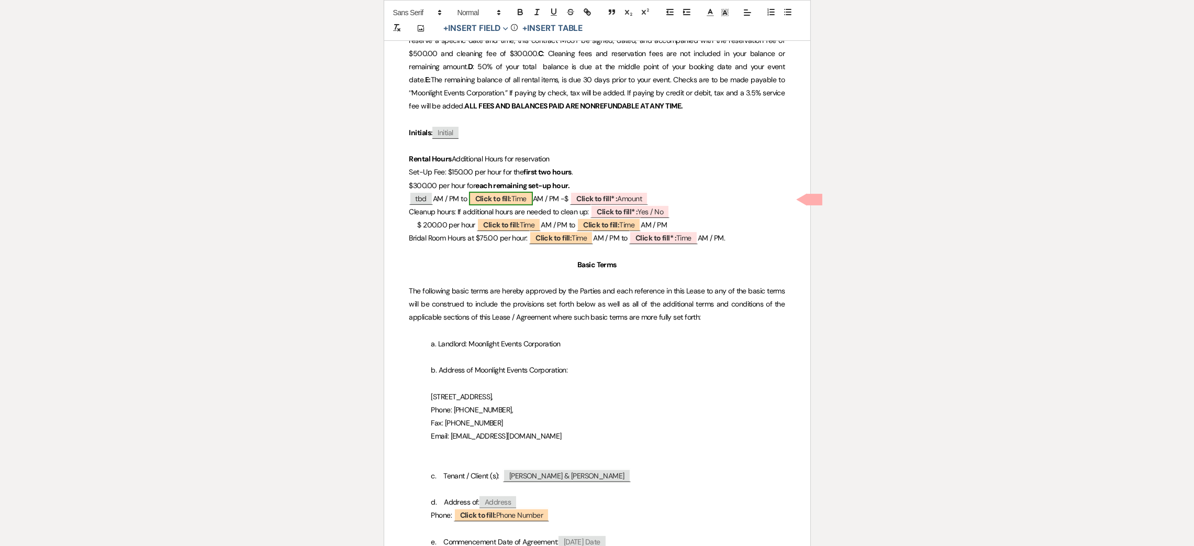
click at [508, 198] on b "Click to fill:" at bounding box center [493, 198] width 36 height 9
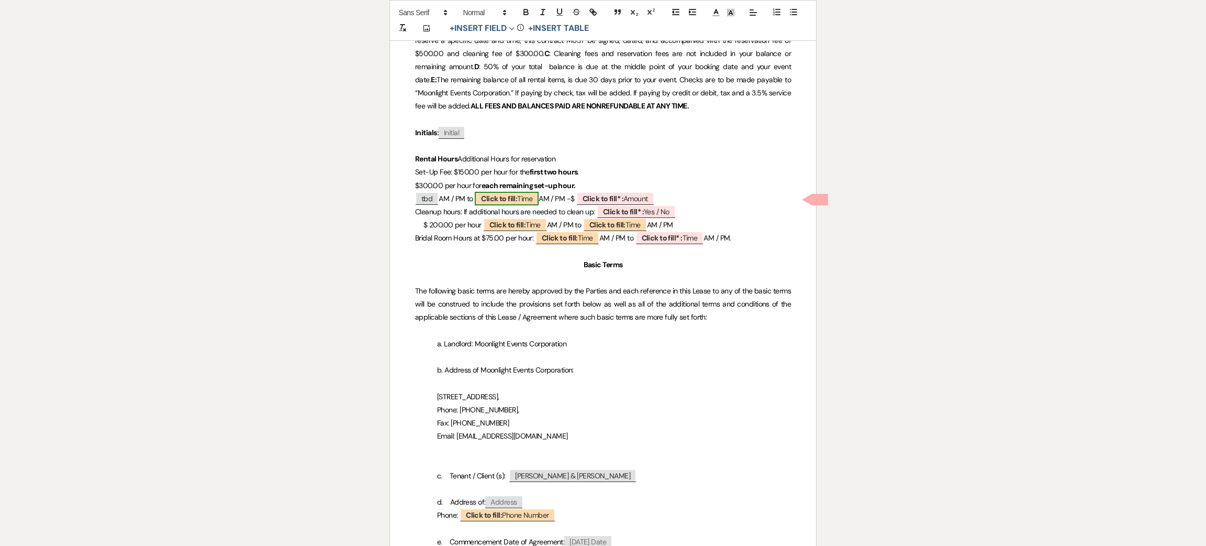
select select "Time"
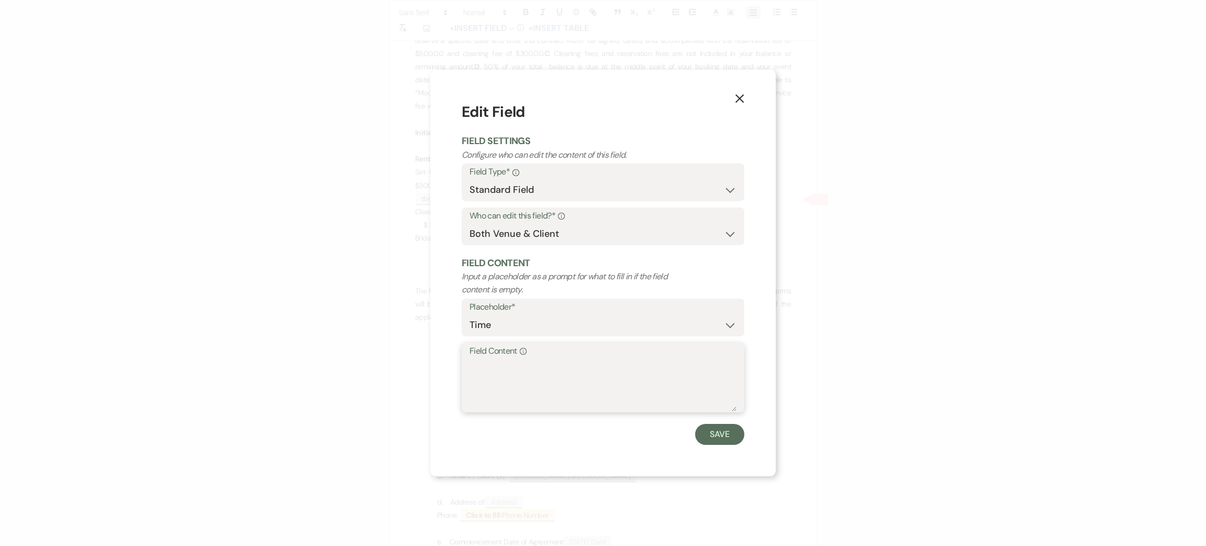
click at [523, 375] on textarea "Field Content Info" at bounding box center [603, 385] width 267 height 52
type textarea "tbd"
click at [720, 433] on button "Save" at bounding box center [719, 434] width 49 height 21
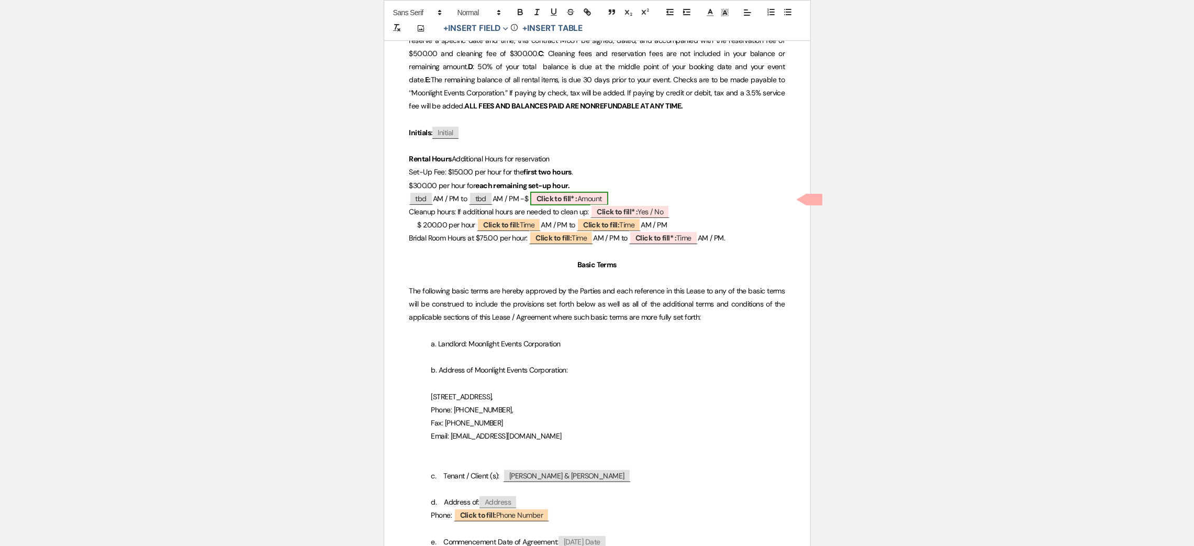
click at [586, 198] on span "Click to fill* : Amount" at bounding box center [569, 199] width 78 height 14
select select "owner"
select select "Amount"
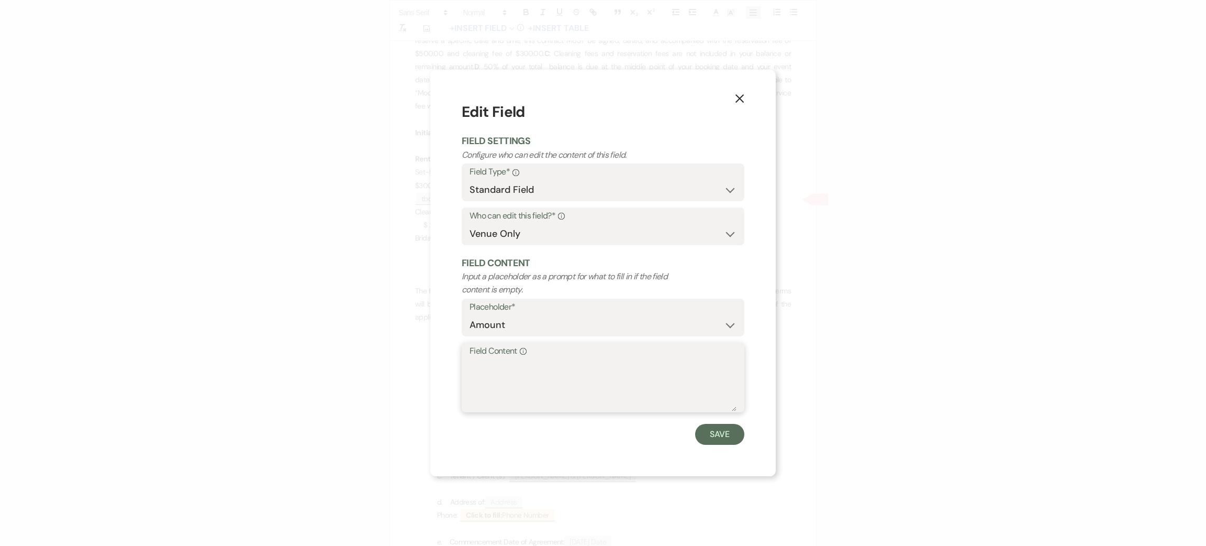
click at [574, 381] on textarea "Field Content Info" at bounding box center [603, 385] width 267 height 52
type textarea "tbd"
drag, startPoint x: 728, startPoint y: 429, endPoint x: 717, endPoint y: 422, distance: 12.8
click at [728, 430] on button "Save" at bounding box center [719, 434] width 49 height 21
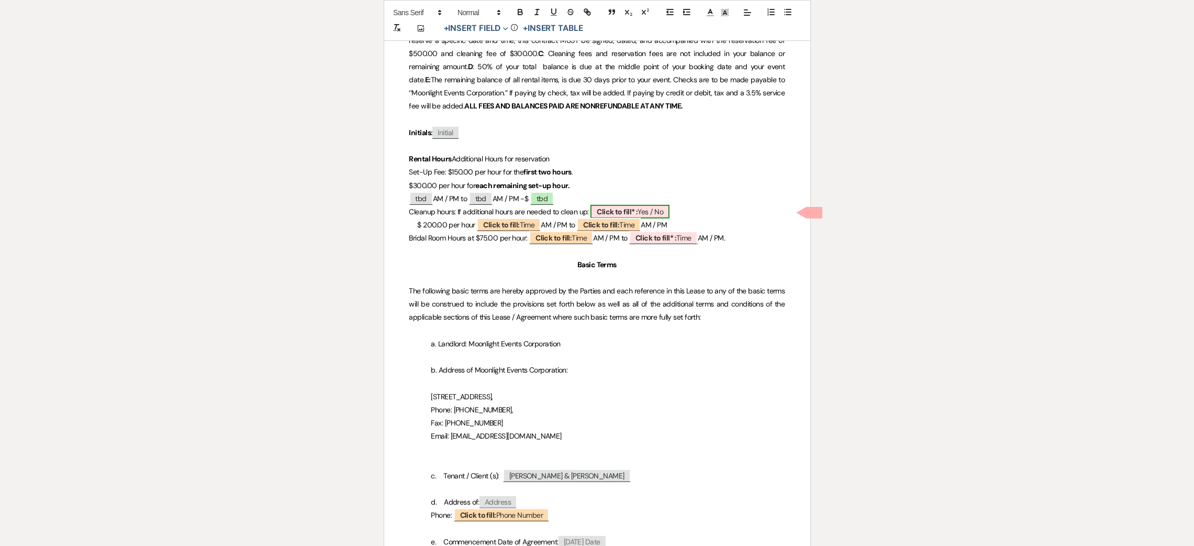
click at [617, 215] on b "Click to fill* :" at bounding box center [617, 211] width 41 height 9
select select "owner"
select select "custom_placeholder"
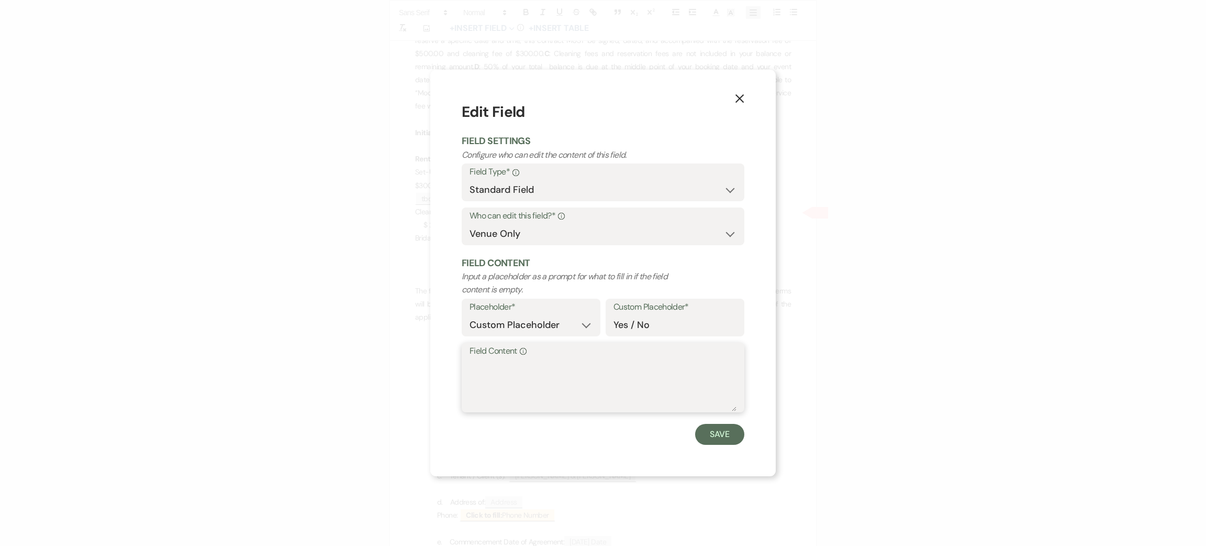
click at [571, 390] on textarea "Field Content Info" at bounding box center [603, 385] width 267 height 52
type textarea "tbd"
click at [734, 436] on button "Save" at bounding box center [719, 434] width 49 height 21
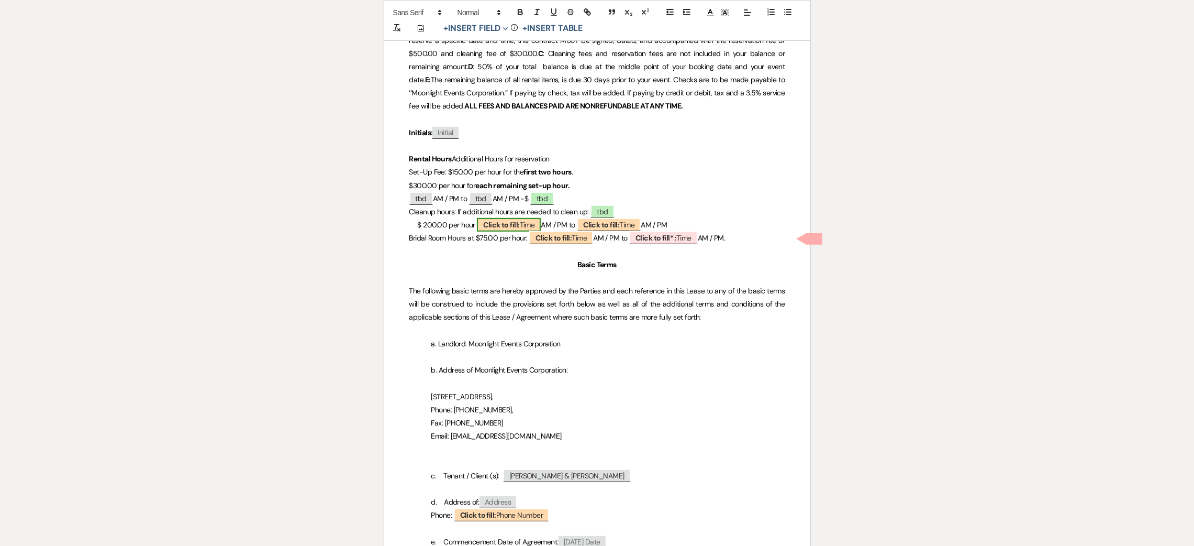
click at [514, 226] on b "Click to fill:" at bounding box center [501, 224] width 36 height 9
select select "Time"
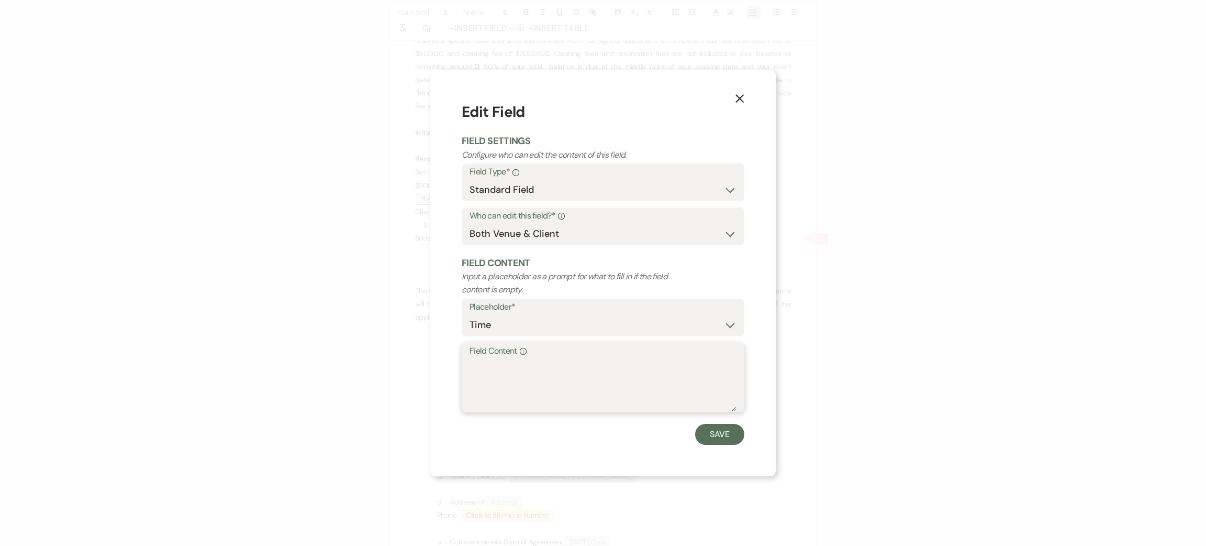
click at [542, 367] on textarea "Field Content Info" at bounding box center [603, 385] width 267 height 52
type textarea "tbd"
click at [727, 441] on button "Save" at bounding box center [719, 434] width 49 height 21
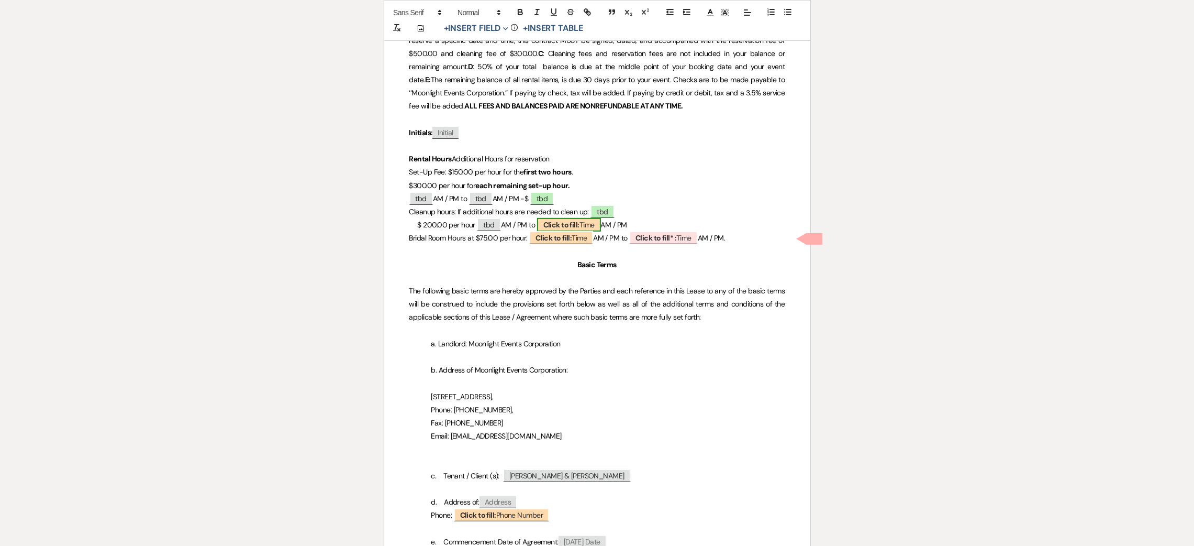
click at [555, 221] on b "Click to fill:" at bounding box center [562, 224] width 36 height 9
select select "Time"
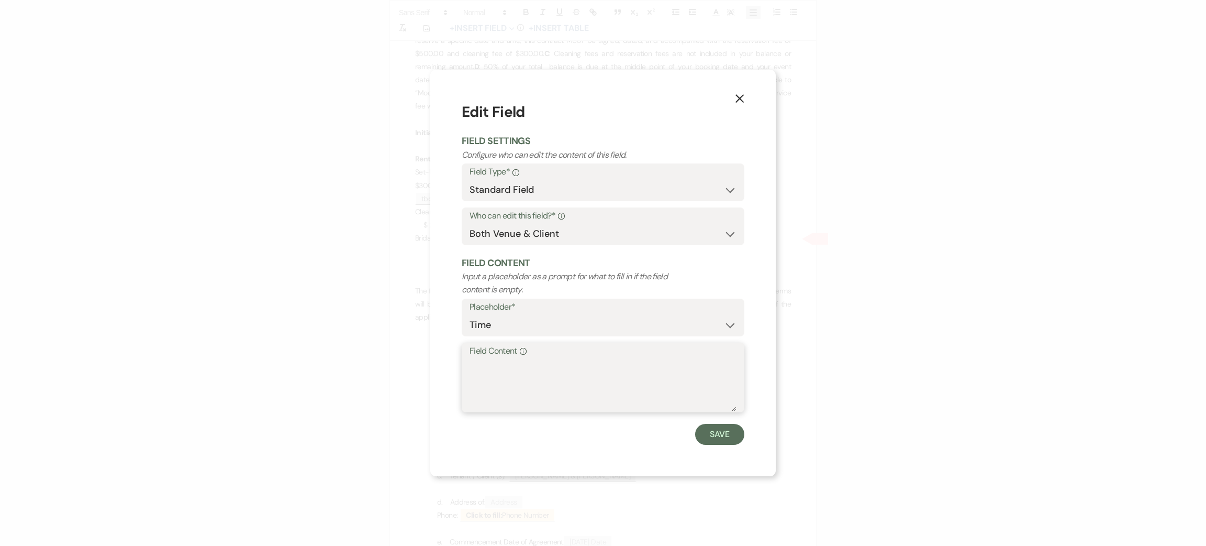
click at [565, 391] on textarea "Field Content Info" at bounding box center [603, 385] width 267 height 52
type textarea "tbd"
click at [726, 432] on button "Save" at bounding box center [719, 434] width 49 height 21
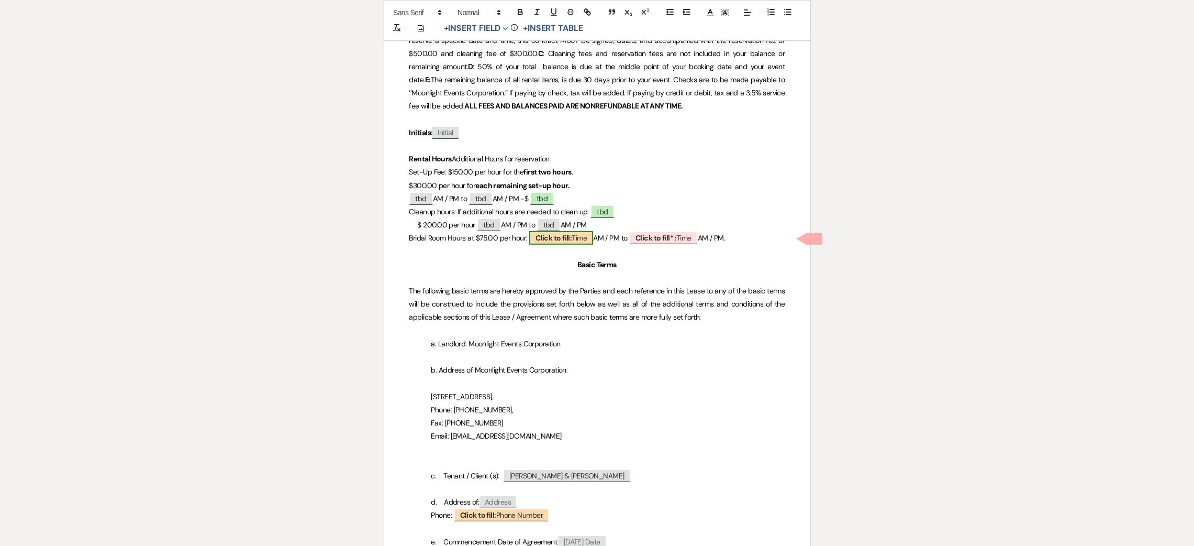
click at [564, 238] on b "Click to fill:" at bounding box center [554, 237] width 36 height 9
select select "Time"
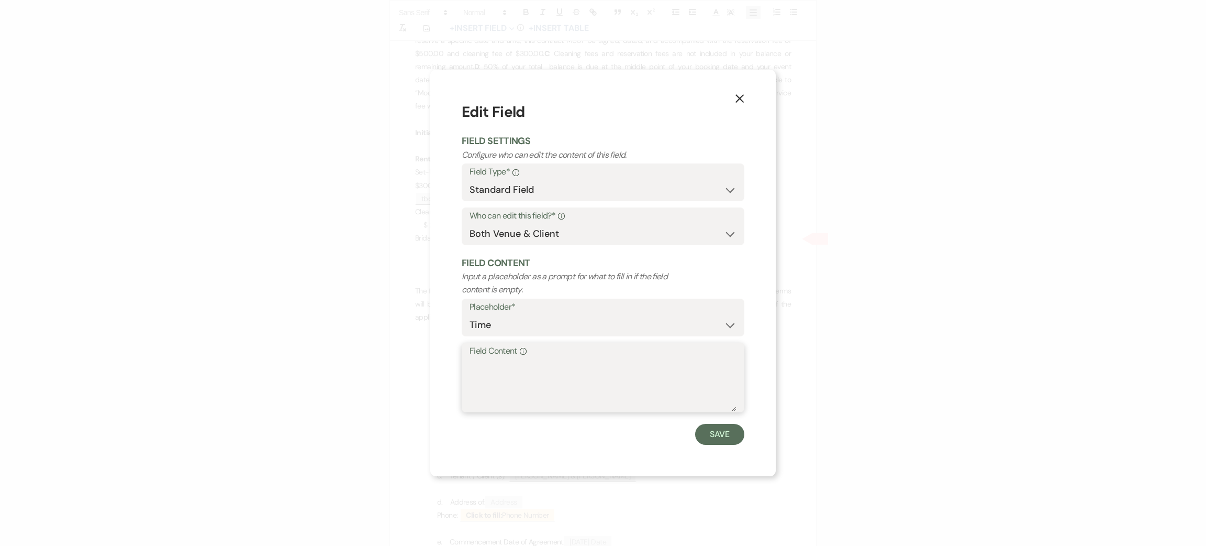
click at [569, 372] on textarea "Field Content Info" at bounding box center [603, 385] width 267 height 52
type textarea "tbd"
click at [727, 432] on button "Save" at bounding box center [719, 434] width 49 height 21
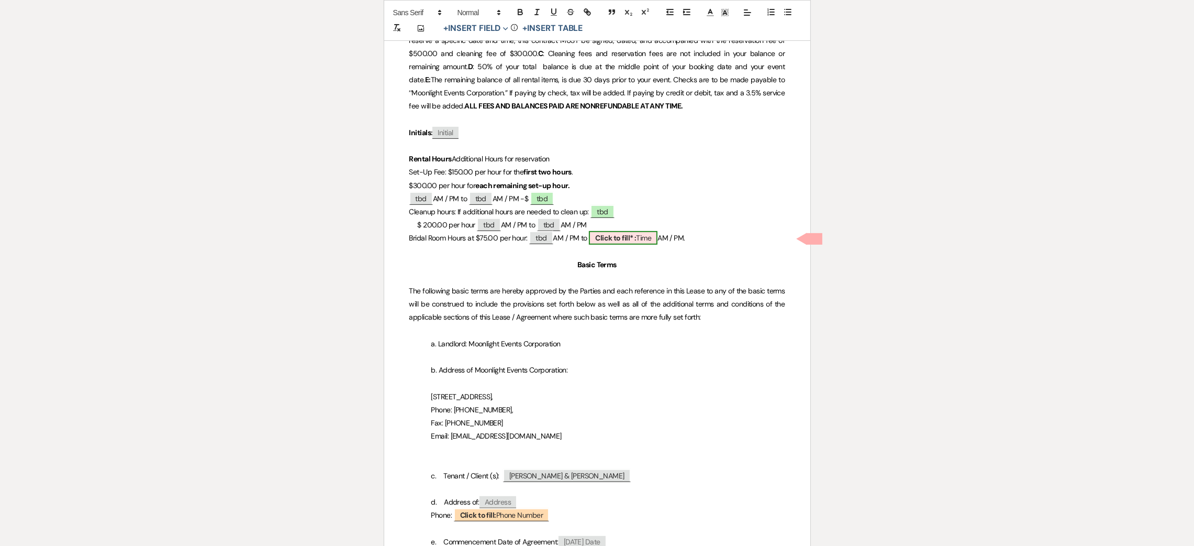
click at [608, 238] on b "Click to fill* :" at bounding box center [615, 237] width 41 height 9
select select "owner"
select select "Time"
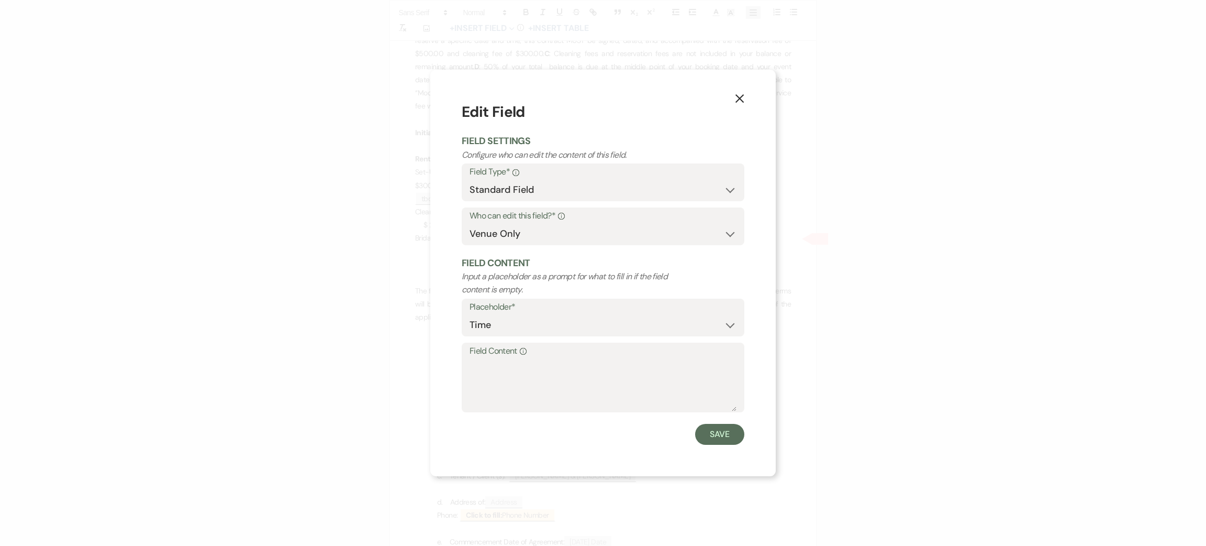
click at [565, 421] on form "Edit Field Field Settings Configure who can edit the content of this field. Fie…" at bounding box center [603, 272] width 283 height 343
click at [547, 381] on textarea "Field Content Info" at bounding box center [603, 385] width 267 height 52
type textarea "tbd"
click at [719, 439] on button "Save" at bounding box center [719, 434] width 49 height 21
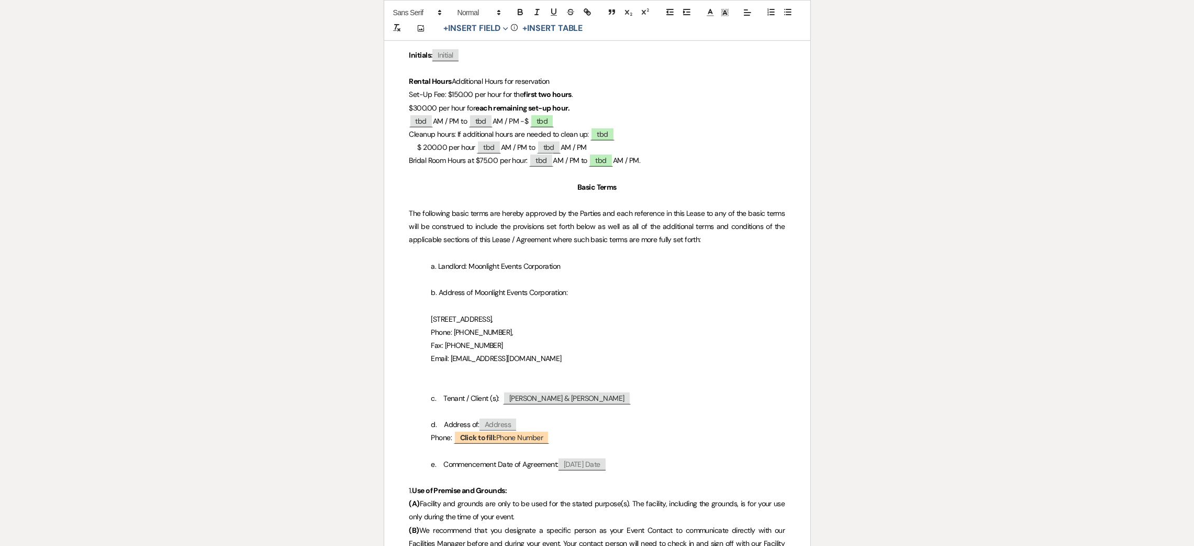
scroll to position [863, 0]
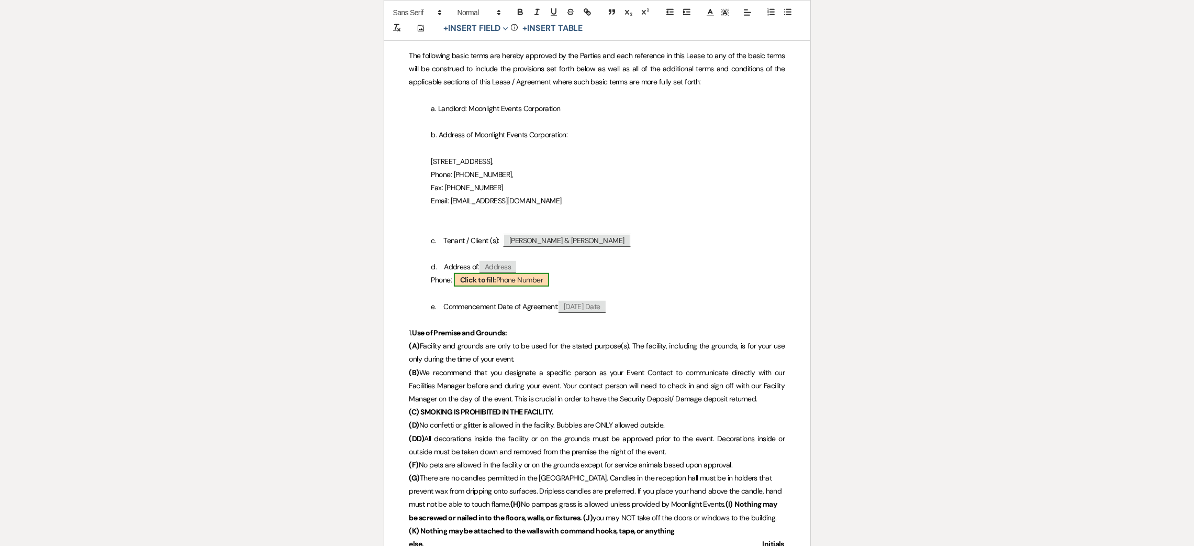
click at [484, 281] on b "Click to fill:" at bounding box center [478, 279] width 36 height 9
select select "Phone Number"
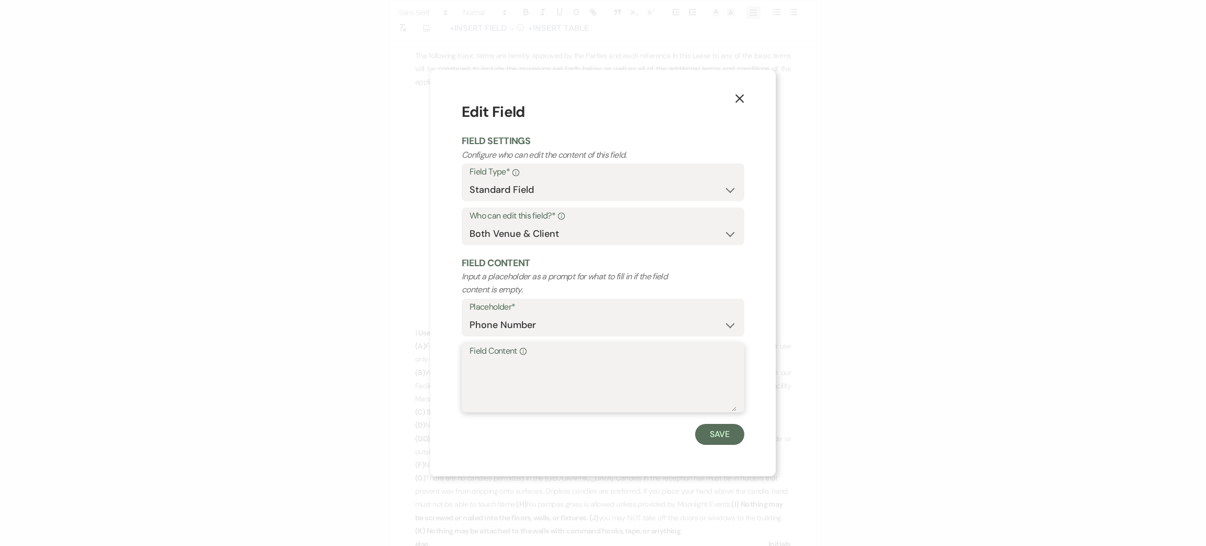
click at [507, 383] on textarea "Field Content Info" at bounding box center [603, 385] width 267 height 52
type textarea "3603355053"
click at [715, 430] on button "Save" at bounding box center [719, 434] width 49 height 21
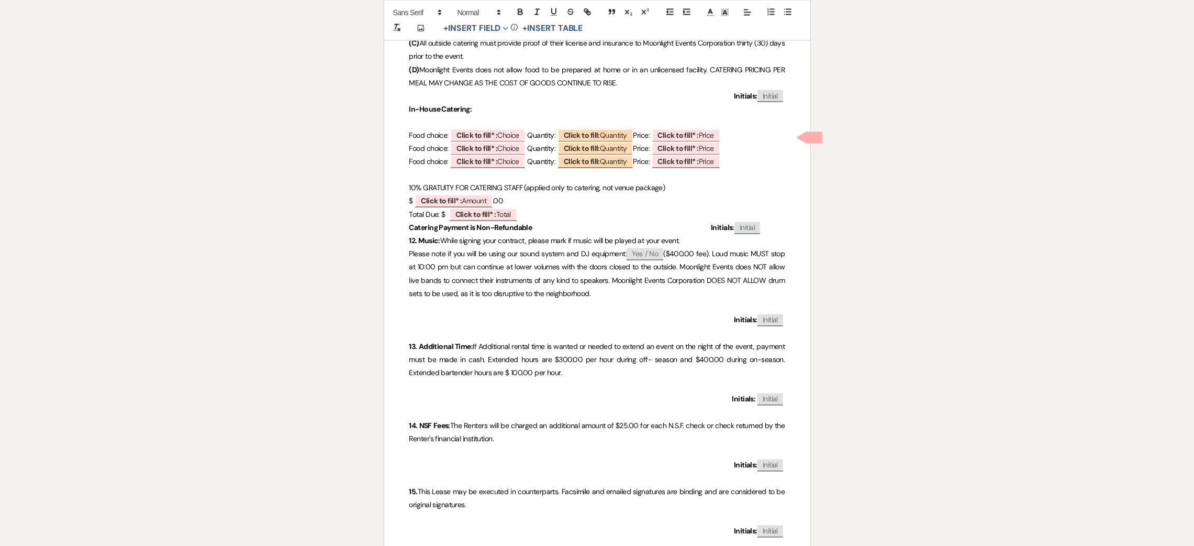
scroll to position [2827, 0]
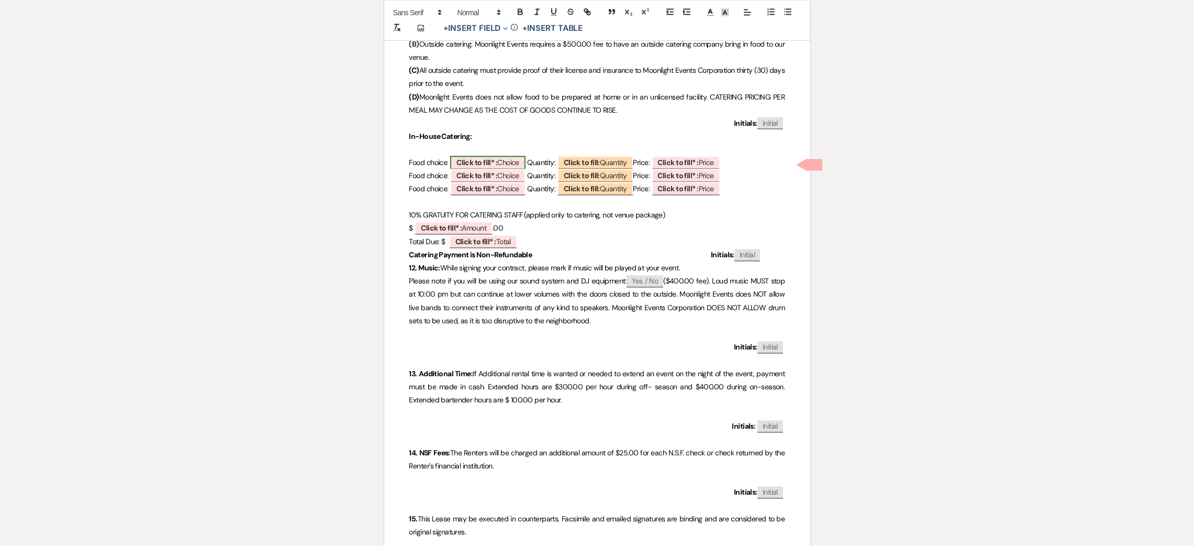
click at [485, 162] on b "Click to fill* :" at bounding box center [477, 162] width 41 height 9
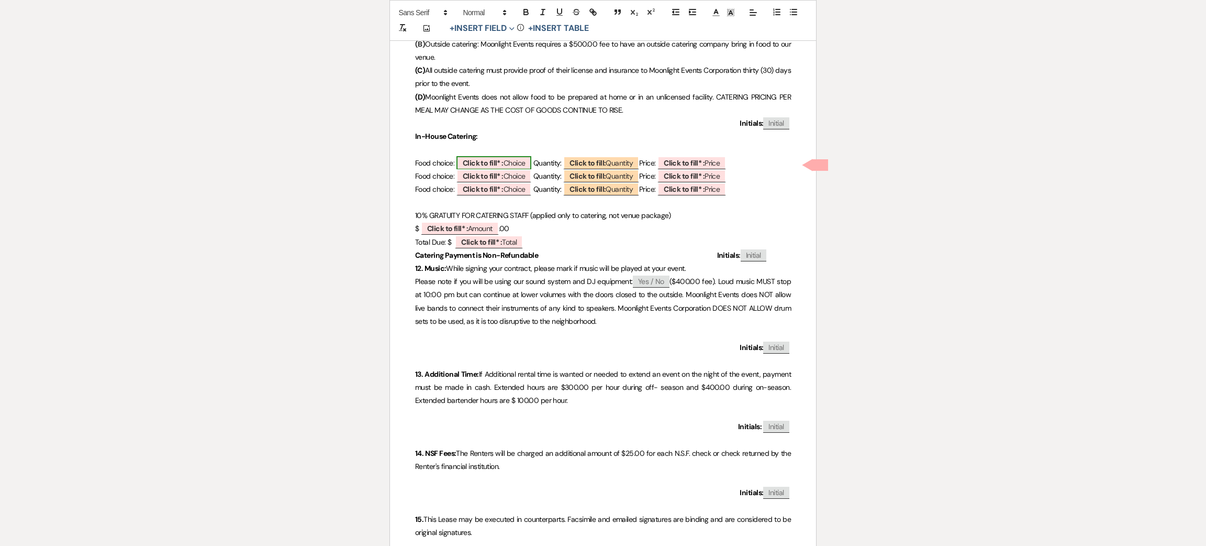
select select "owner"
select select "custom_placeholder"
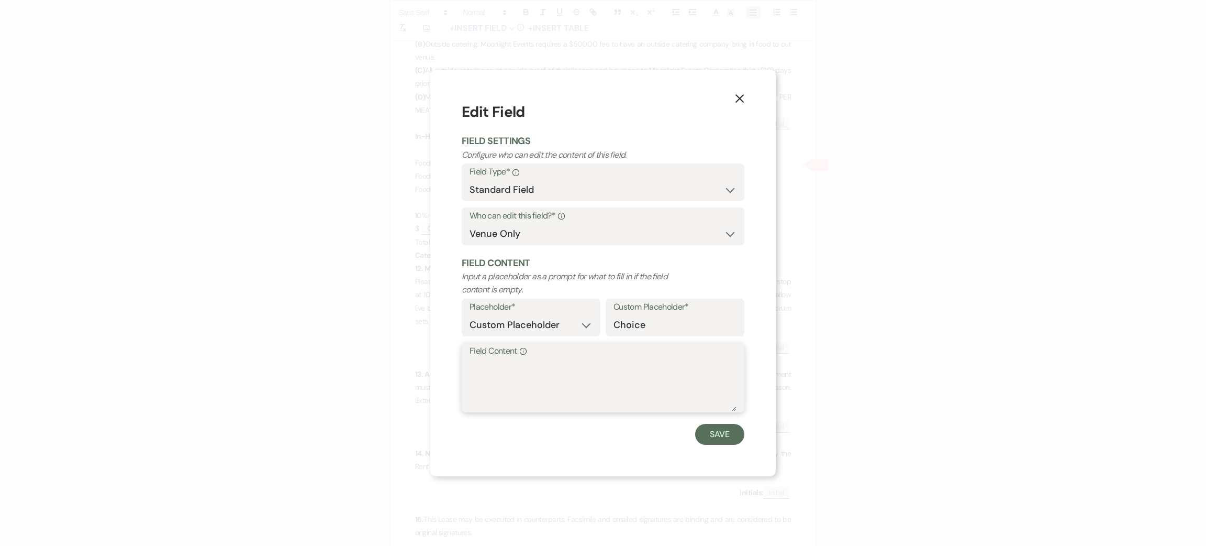
click at [502, 372] on textarea "Field Content Info" at bounding box center [603, 385] width 267 height 52
type textarea "tbd"
click at [725, 439] on button "Save" at bounding box center [719, 434] width 49 height 21
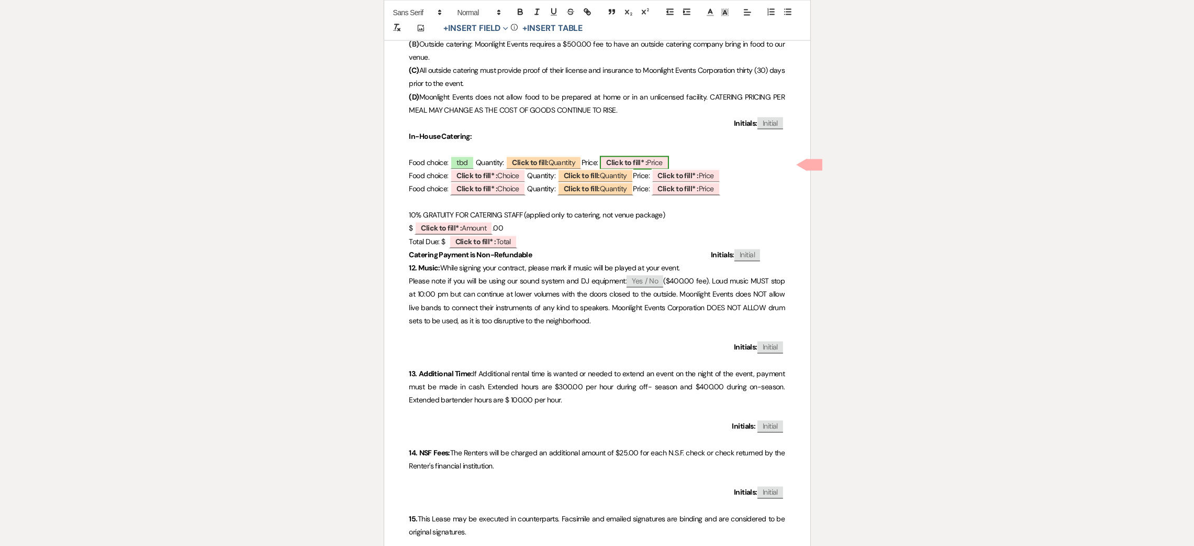
click at [637, 162] on b "Click to fill* :" at bounding box center [626, 162] width 41 height 9
select select "owner"
select select "custom_placeholder"
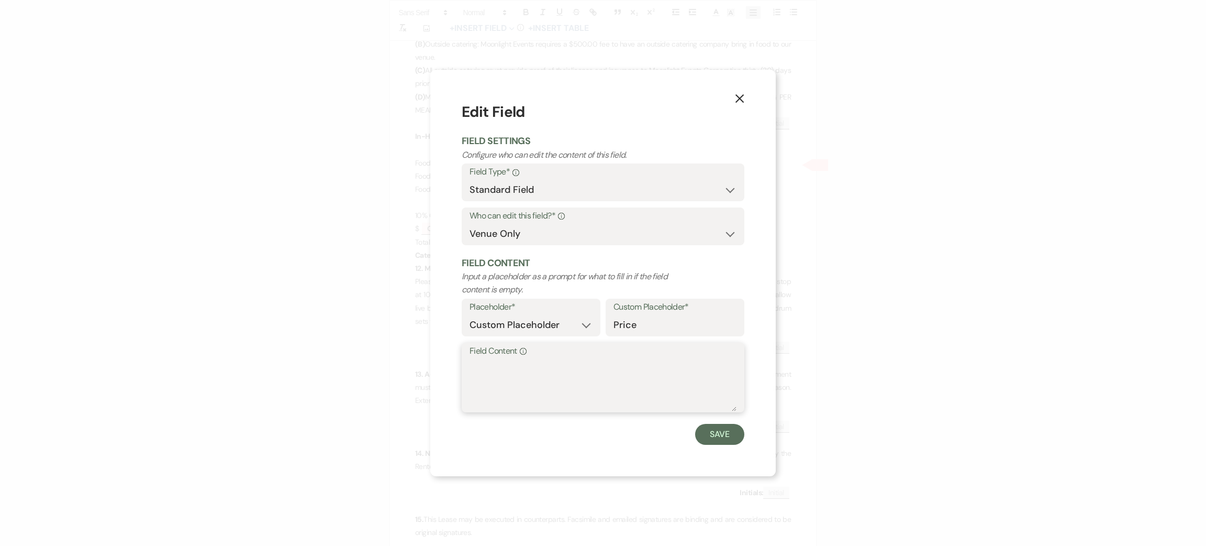
click at [534, 388] on textarea "Field Content Info" at bounding box center [603, 385] width 267 height 52
type textarea "tbd"
click at [712, 430] on button "Save" at bounding box center [719, 434] width 49 height 21
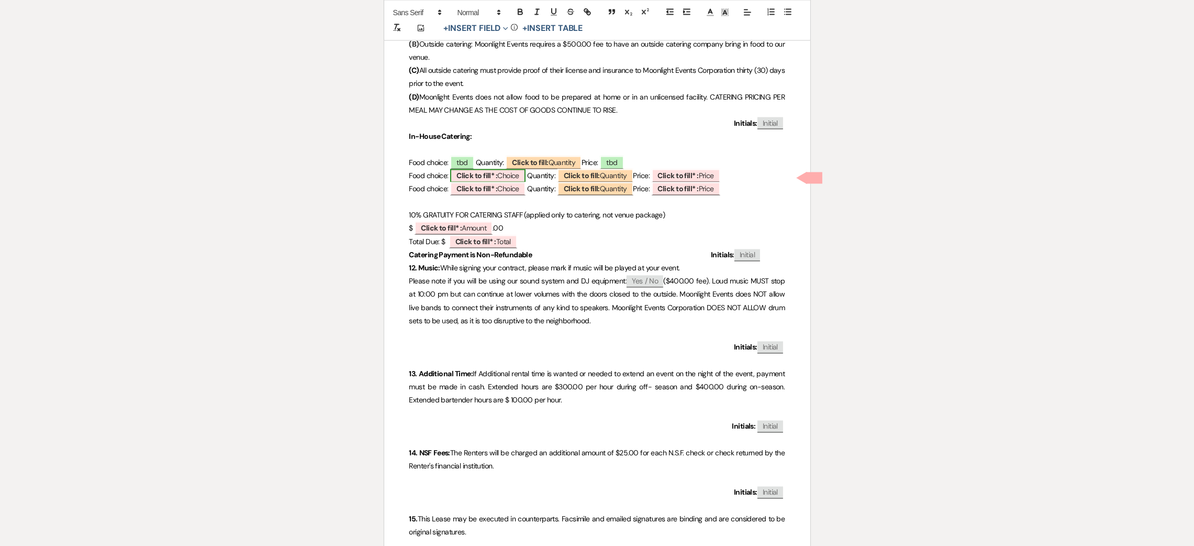
click at [470, 177] on b "Click to fill* :" at bounding box center [477, 175] width 41 height 9
select select "owner"
select select "custom_placeholder"
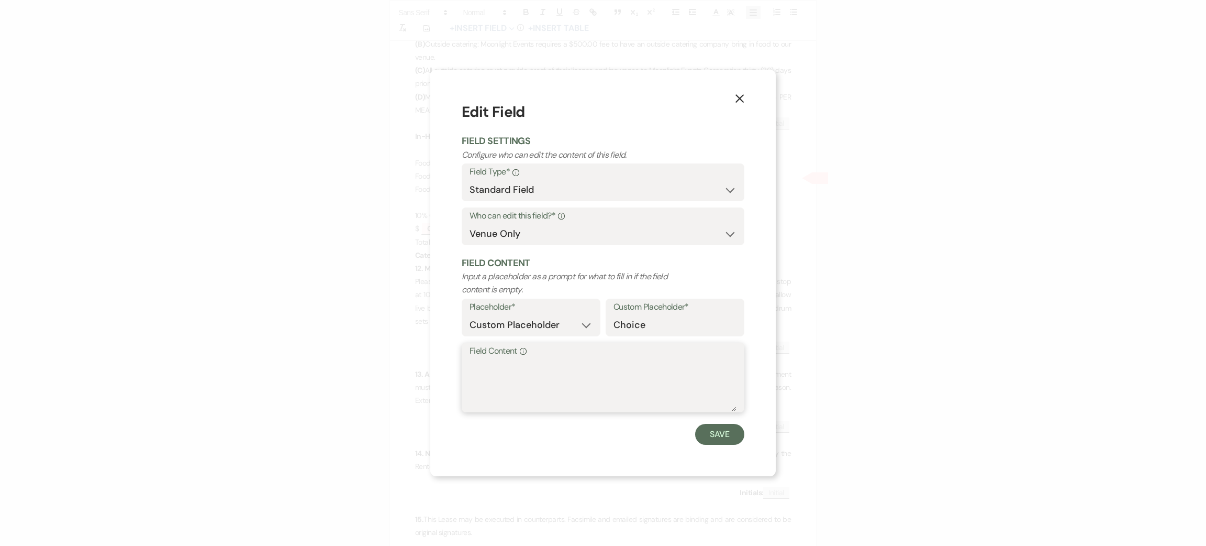
click at [520, 370] on textarea "Field Content Info" at bounding box center [603, 385] width 267 height 52
type textarea "tbd"
click at [708, 429] on button "Save" at bounding box center [719, 434] width 49 height 21
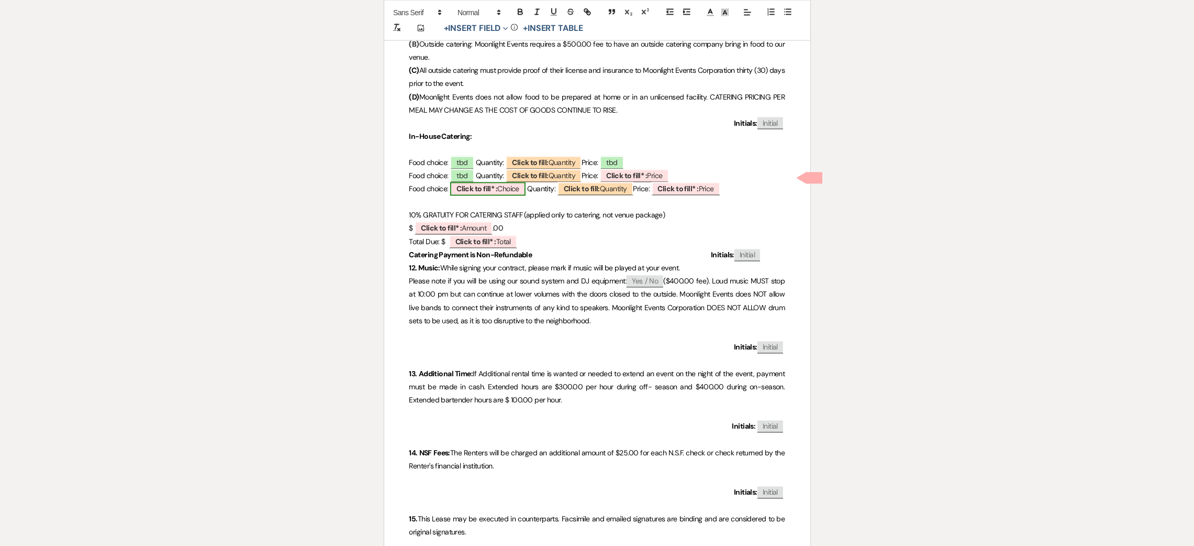
click at [514, 193] on span "Click to fill* : Choice" at bounding box center [487, 189] width 75 height 14
select select "owner"
select select "custom_placeholder"
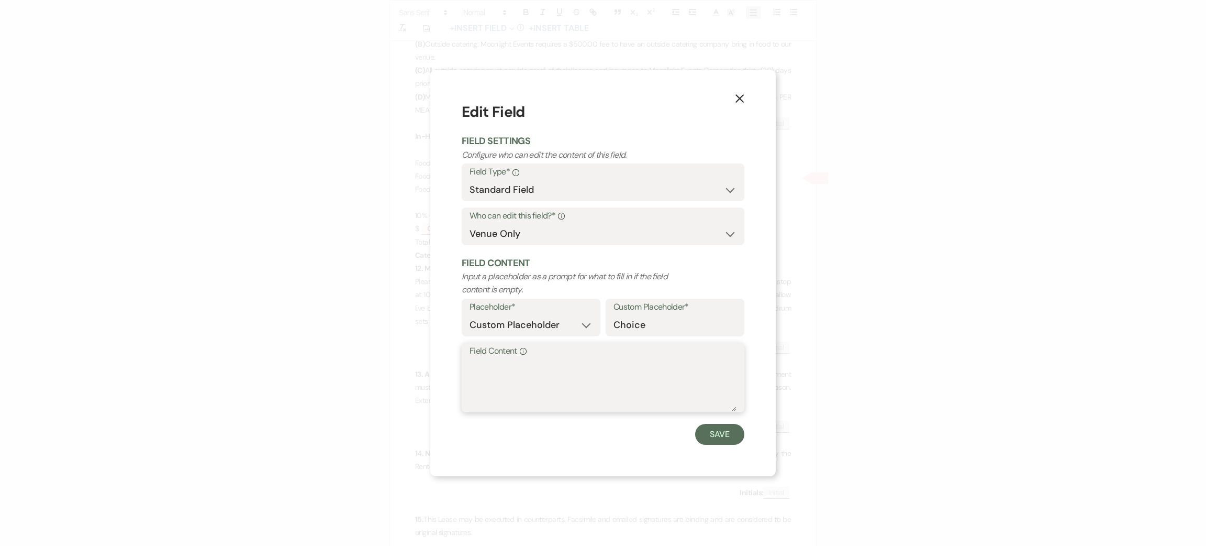
click at [520, 370] on textarea "Field Content Info" at bounding box center [603, 385] width 267 height 52
type textarea "tbd"
click at [708, 432] on button "Save" at bounding box center [719, 434] width 49 height 21
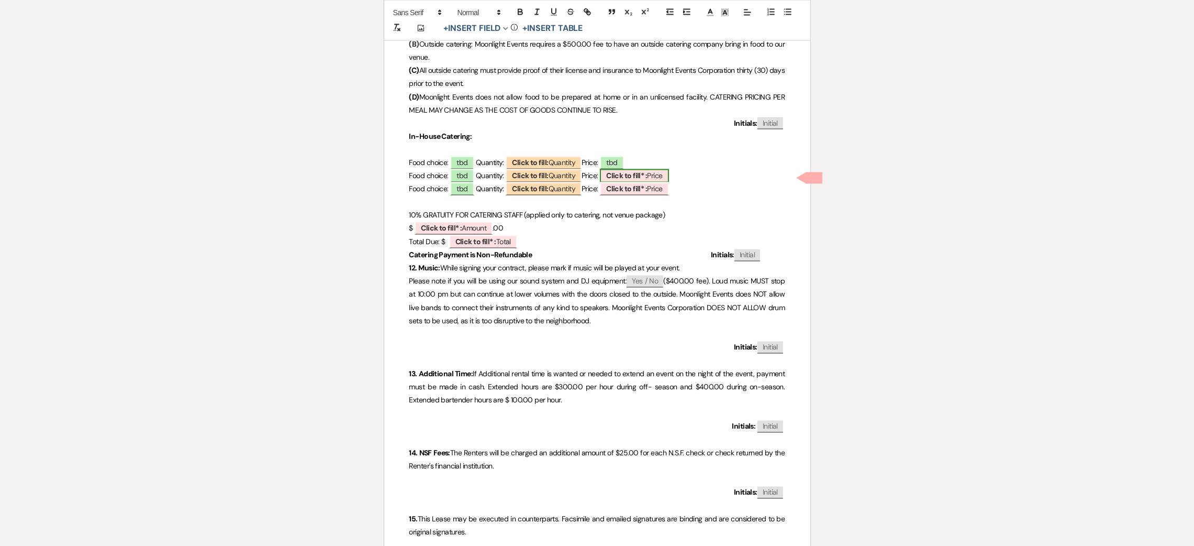
click at [630, 176] on b "Click to fill* :" at bounding box center [626, 175] width 41 height 9
select select "owner"
select select "custom_placeholder"
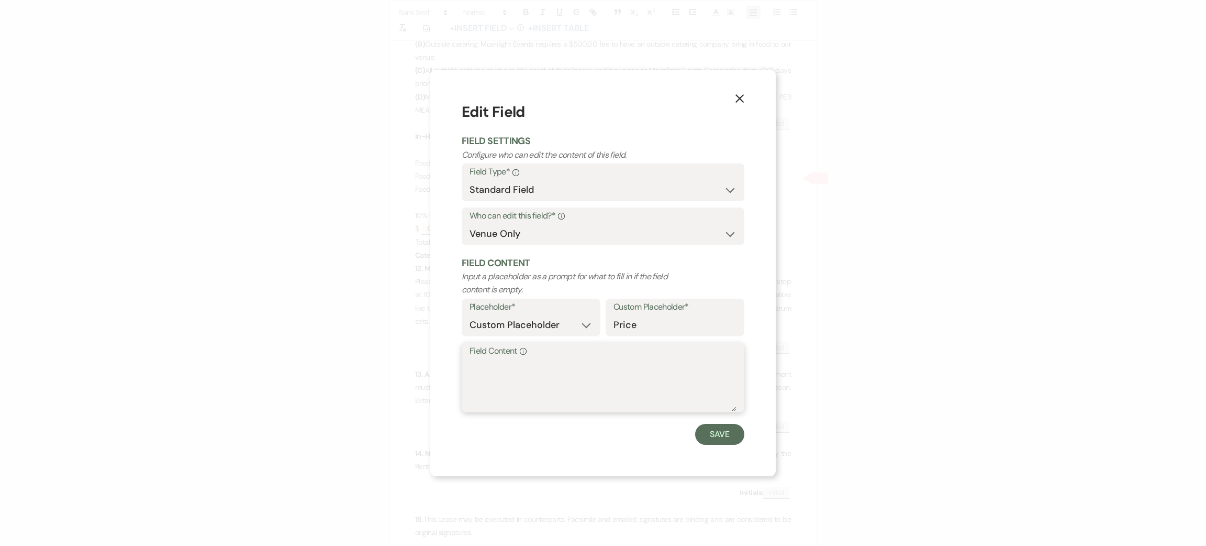
click at [611, 369] on textarea "Field Content Info" at bounding box center [603, 385] width 267 height 52
type textarea "tbd"
click at [715, 426] on button "Save" at bounding box center [719, 434] width 49 height 21
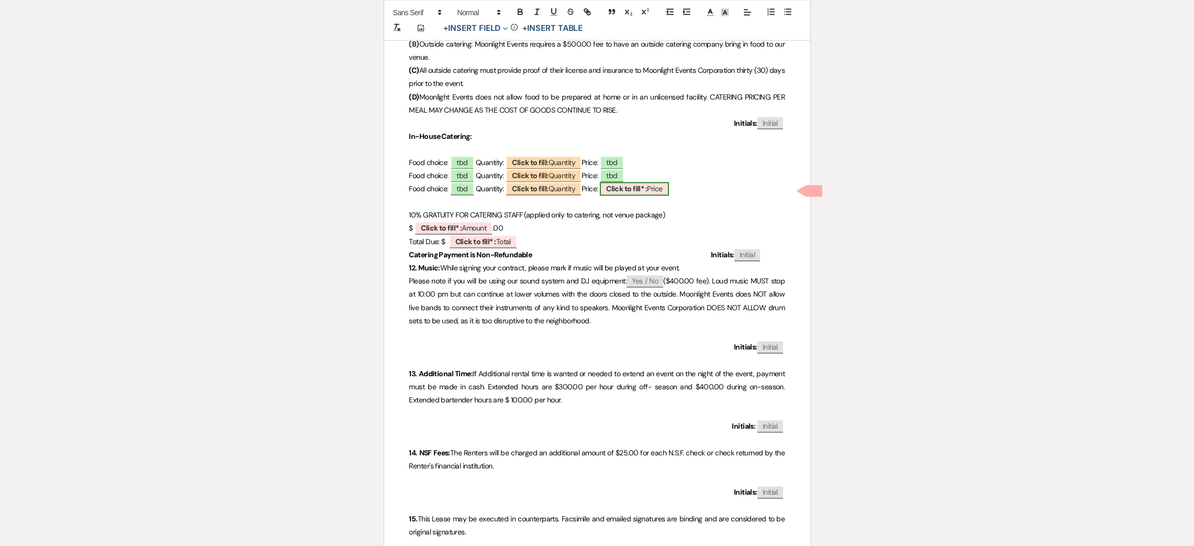
click at [640, 189] on b "Click to fill* :" at bounding box center [626, 188] width 41 height 9
select select "owner"
select select "custom_placeholder"
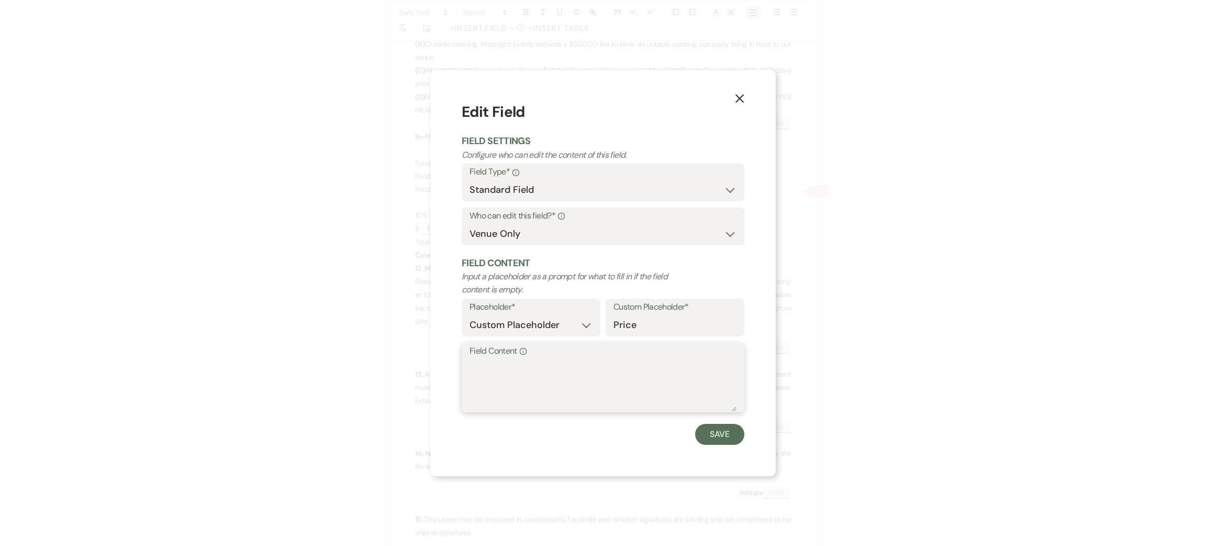
click at [547, 385] on textarea "Field Content Info" at bounding box center [603, 385] width 267 height 52
type textarea "tbd"
click at [717, 435] on button "Save" at bounding box center [719, 434] width 49 height 21
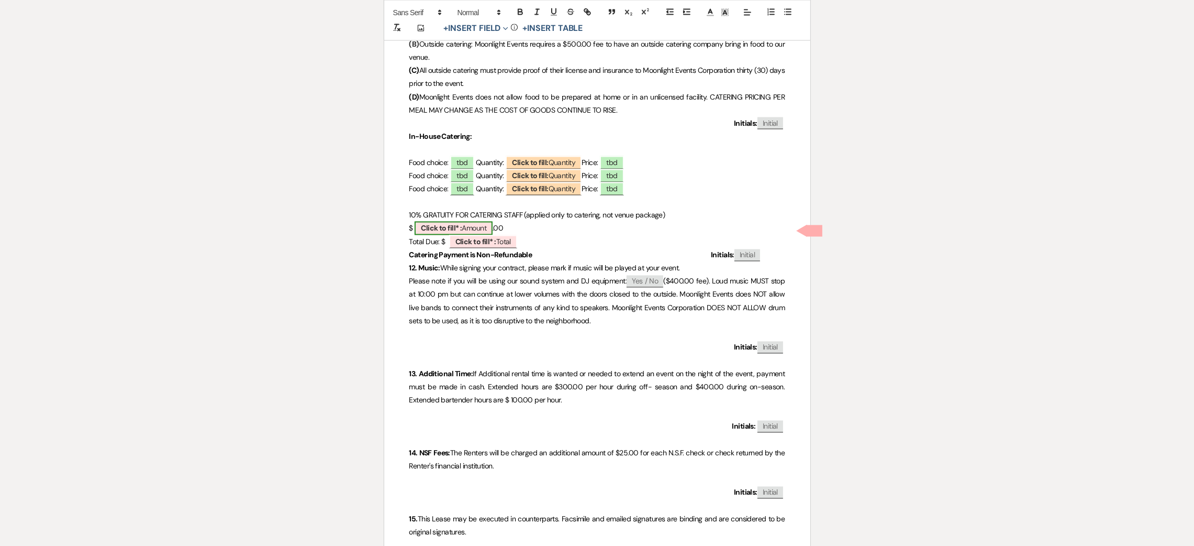
click at [444, 229] on b "Click to fill* :" at bounding box center [441, 228] width 41 height 9
select select "owner"
select select "Amount"
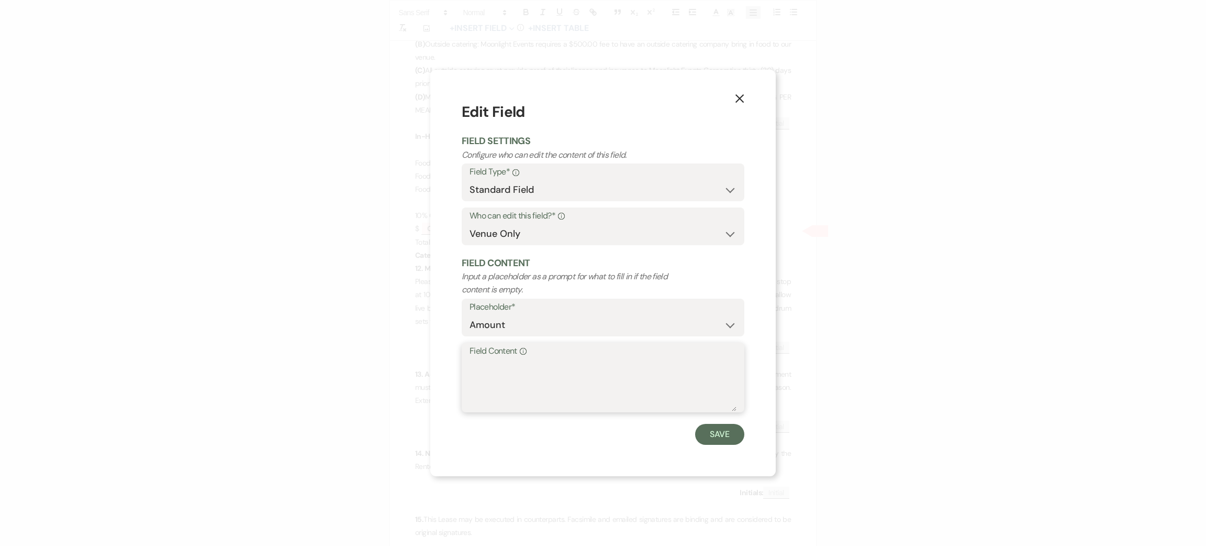
click at [524, 361] on textarea "Field Content Info" at bounding box center [603, 385] width 267 height 52
type textarea "tbd"
click at [709, 429] on button "Save" at bounding box center [719, 434] width 49 height 21
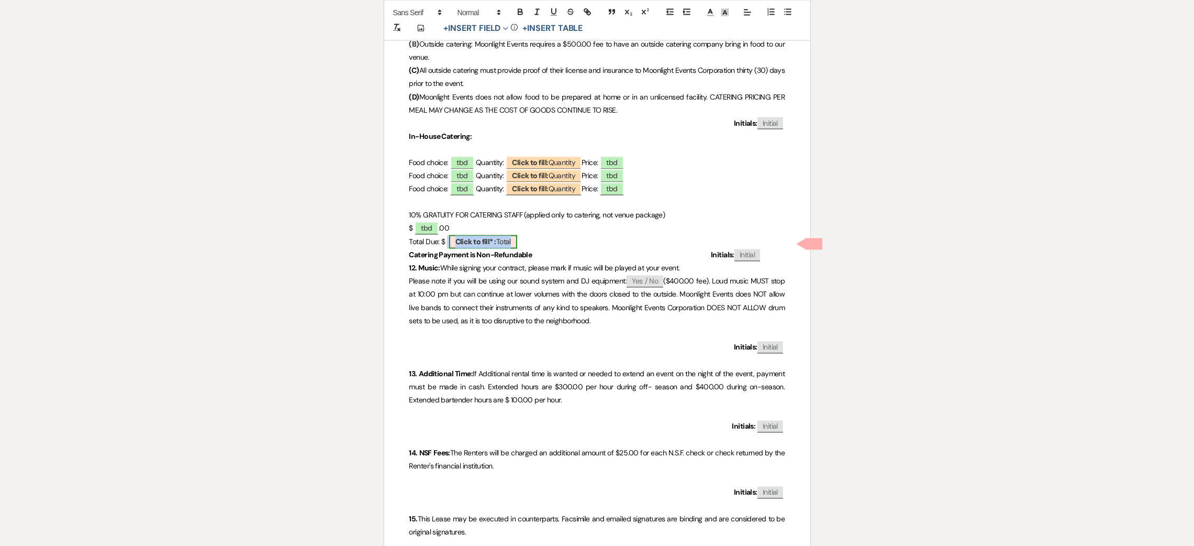
click at [473, 241] on b "Click to fill* :" at bounding box center [476, 241] width 41 height 9
select select "owner"
select select "Total"
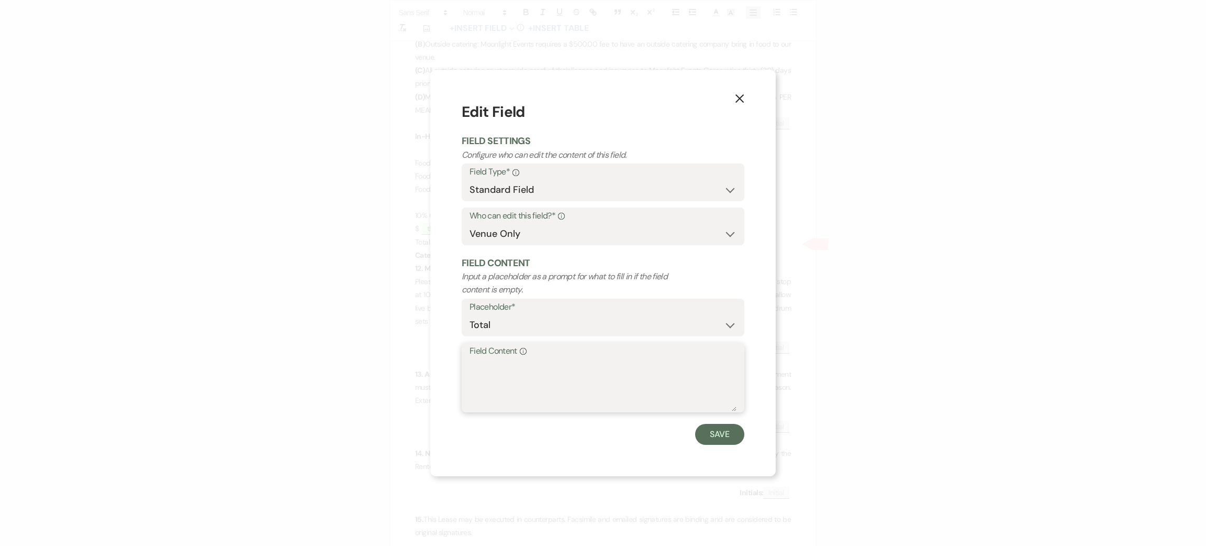
click at [527, 375] on textarea "Field Content Info" at bounding box center [603, 385] width 267 height 52
type textarea "tbd"
click at [715, 429] on button "Save" at bounding box center [719, 434] width 49 height 21
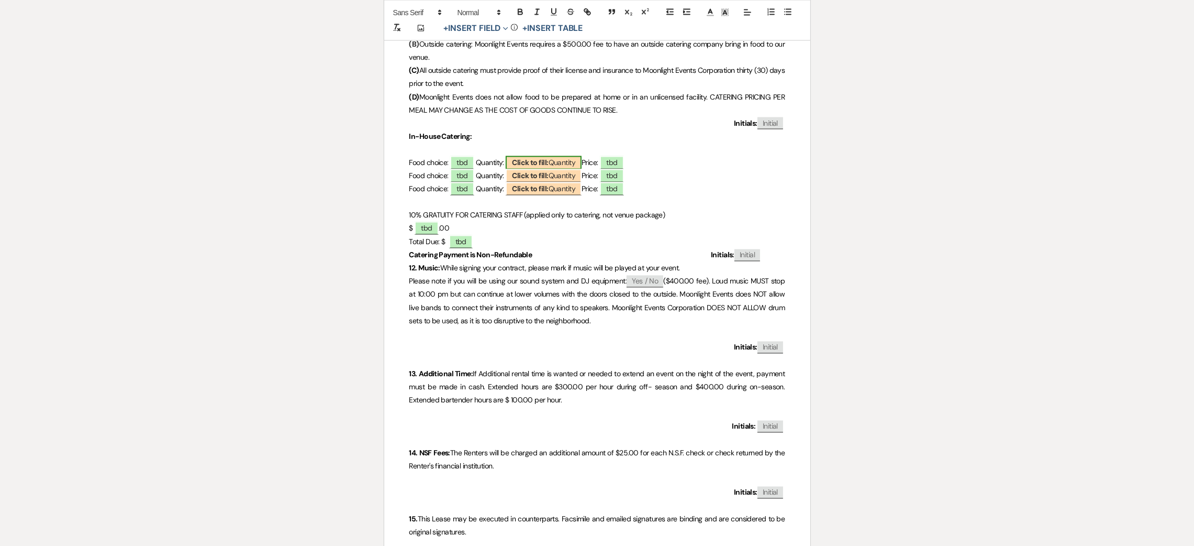
click at [534, 168] on b "Click to fill:" at bounding box center [530, 162] width 36 height 9
select select "custom_placeholder"
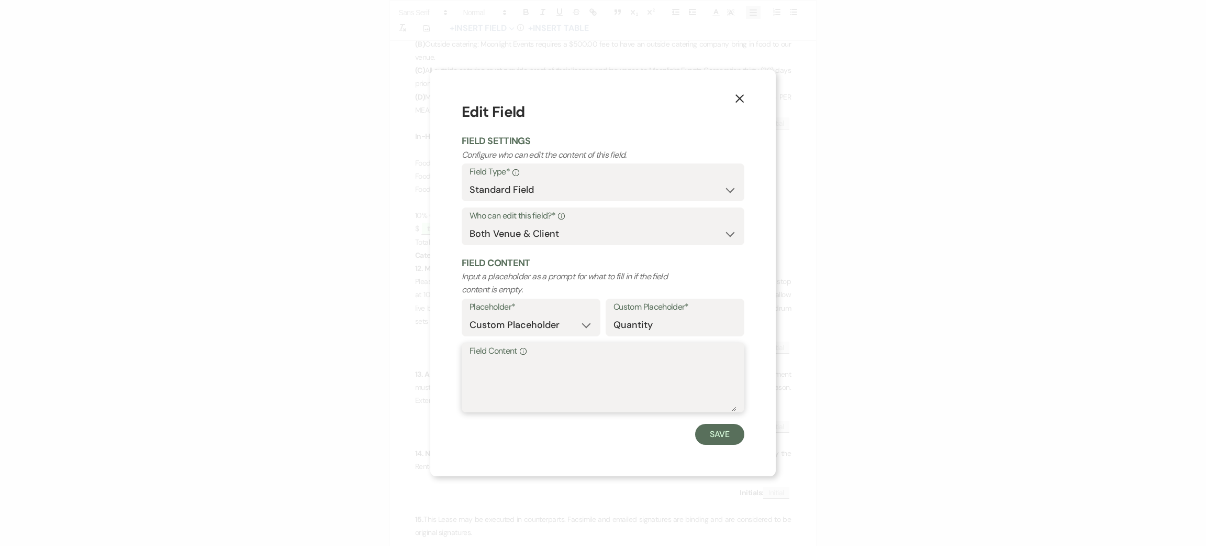
click at [560, 372] on textarea "Field Content Info" at bounding box center [603, 385] width 267 height 52
type textarea "tbd"
click at [737, 435] on button "Save" at bounding box center [719, 434] width 49 height 21
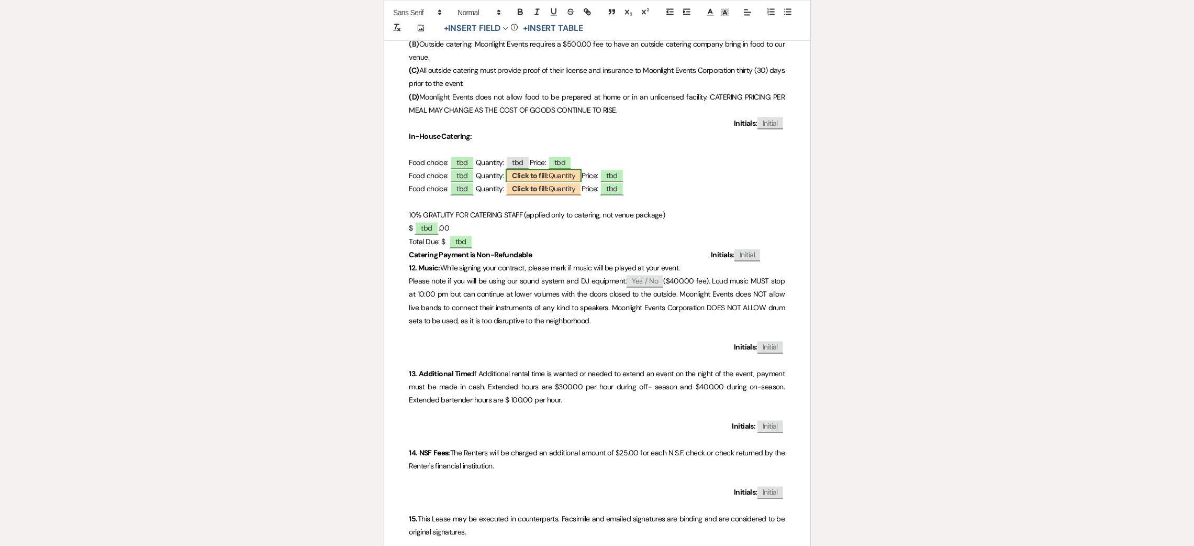
click at [567, 175] on span "Click to fill: Quantity" at bounding box center [544, 176] width 76 height 14
select select "custom_placeholder"
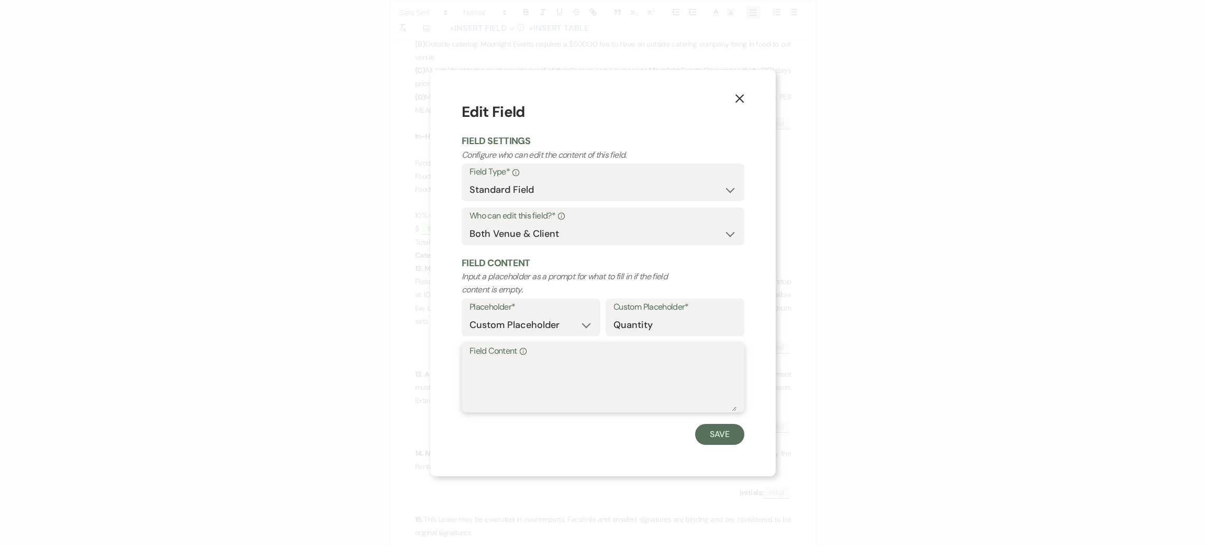
click at [583, 378] on textarea "Field Content Info" at bounding box center [603, 385] width 267 height 52
type textarea "tbd"
click at [733, 448] on div "X Edit Field Field Settings Configure who can edit the content of this field. F…" at bounding box center [603, 273] width 346 height 406
click at [728, 440] on button "Save" at bounding box center [719, 434] width 49 height 21
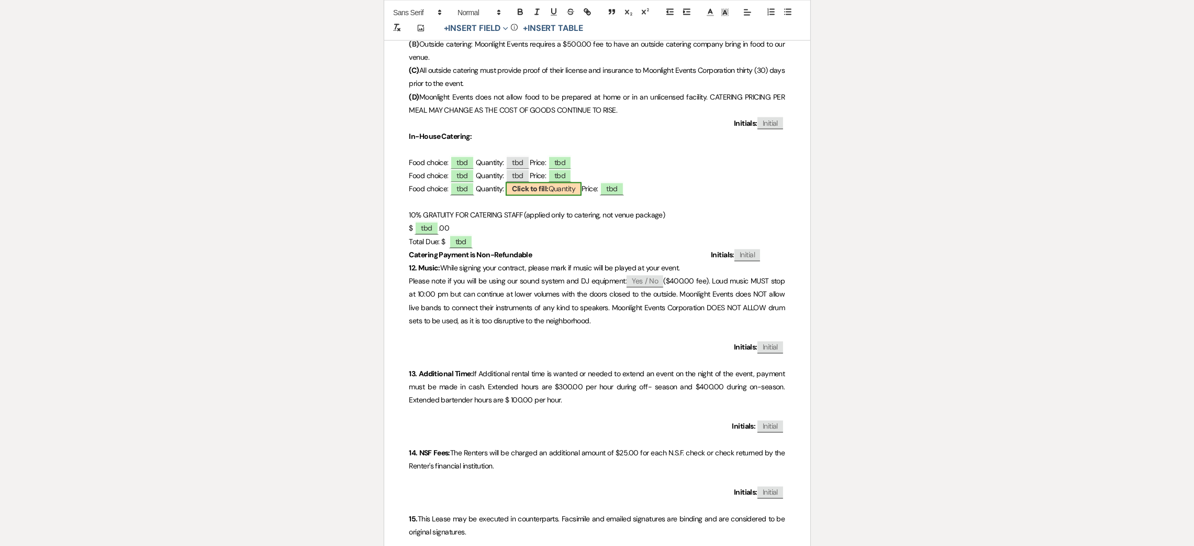
click at [572, 191] on span "Click to fill: Quantity" at bounding box center [544, 189] width 76 height 14
select select "custom_placeholder"
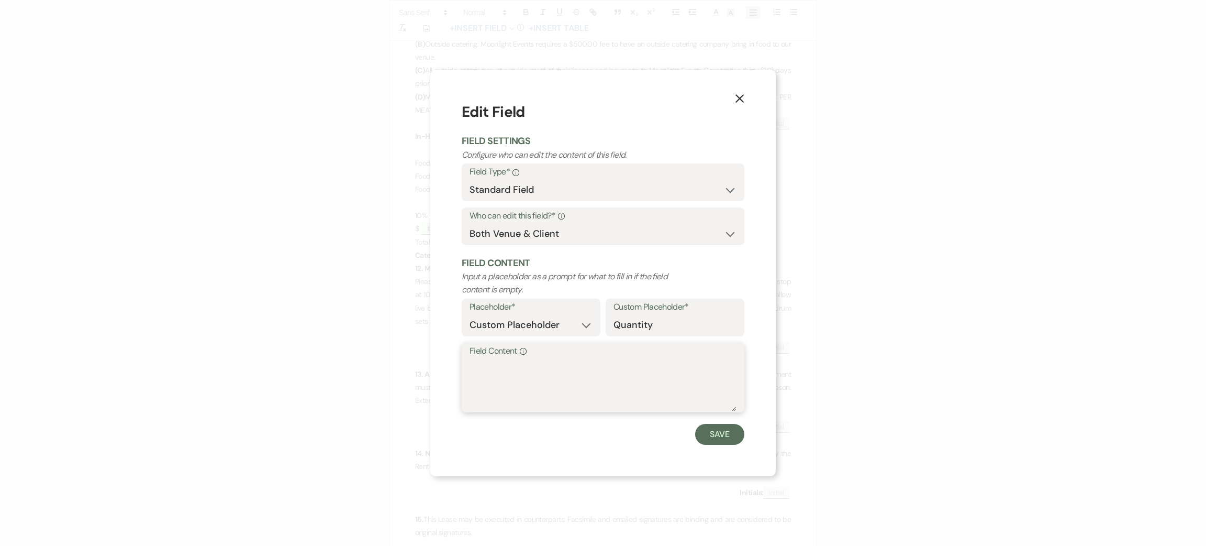
click at [581, 378] on textarea "Field Content Info" at bounding box center [603, 385] width 267 height 52
type textarea "tbd"
click at [727, 435] on button "Save" at bounding box center [719, 434] width 49 height 21
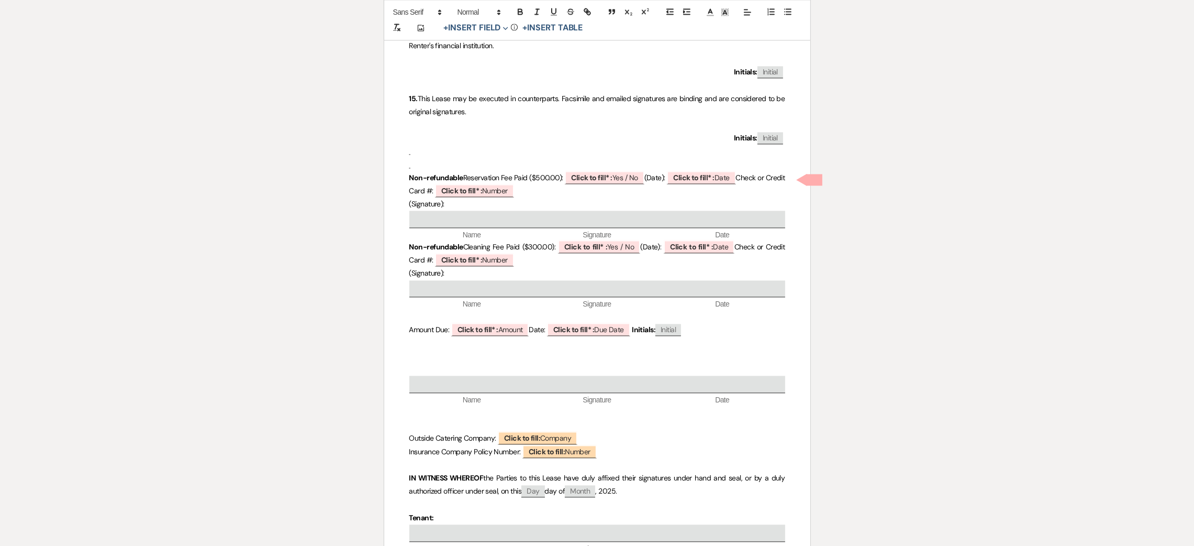
scroll to position [3220, 0]
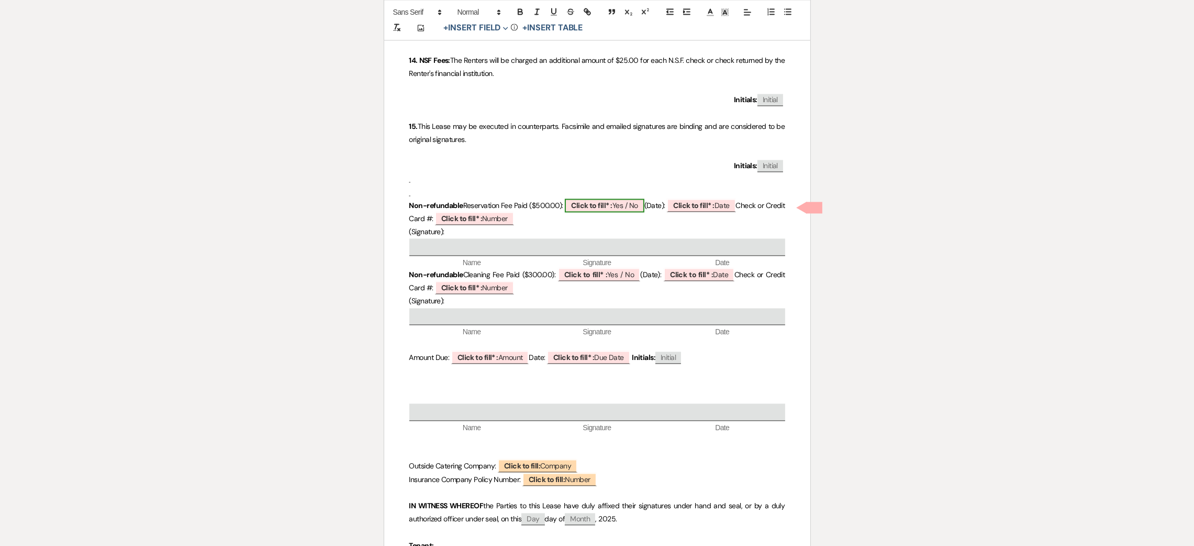
click at [608, 204] on b "Click to fill* :" at bounding box center [591, 205] width 41 height 9
select select "owner"
select select "custom_placeholder"
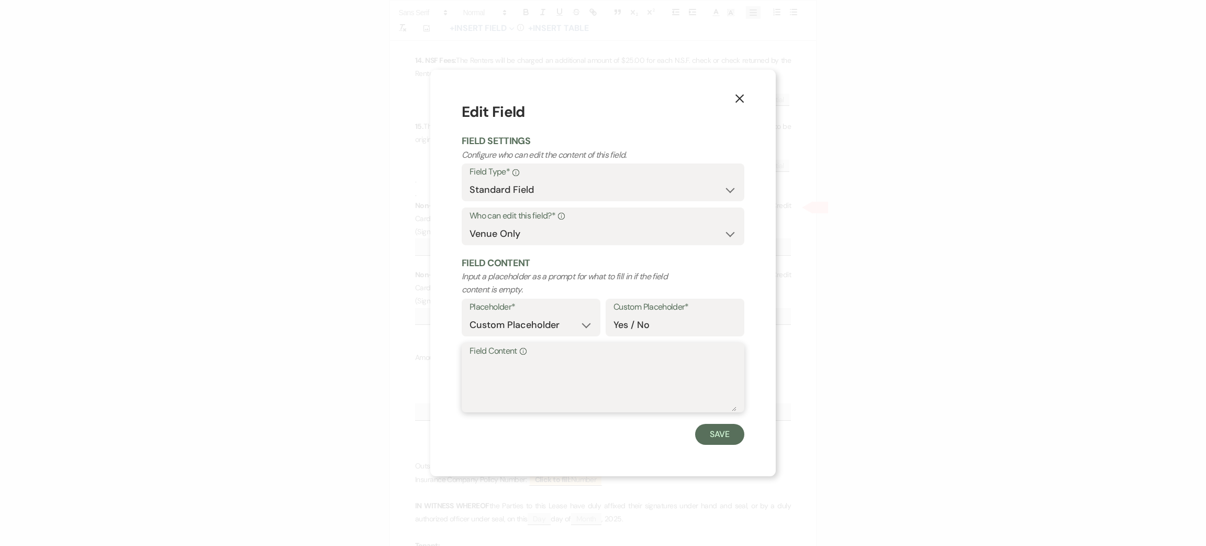
click at [527, 371] on textarea "Field Content Info" at bounding box center [603, 385] width 267 height 52
type textarea "paid"
click at [722, 441] on button "Save" at bounding box center [719, 434] width 49 height 21
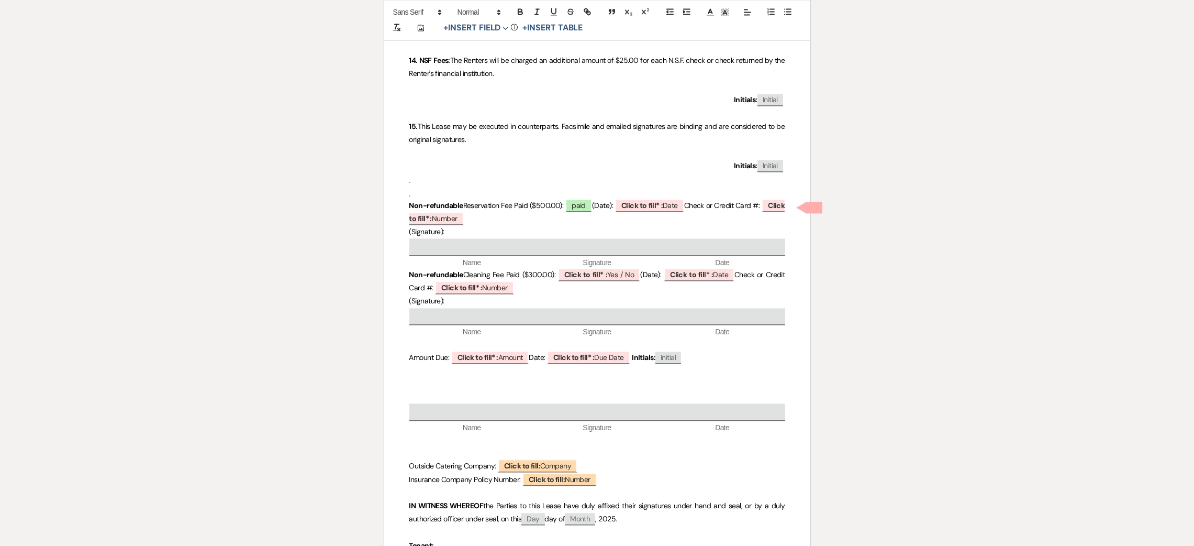
click at [648, 197] on p at bounding box center [597, 192] width 376 height 13
click at [648, 202] on b "Click to fill* :" at bounding box center [642, 205] width 41 height 9
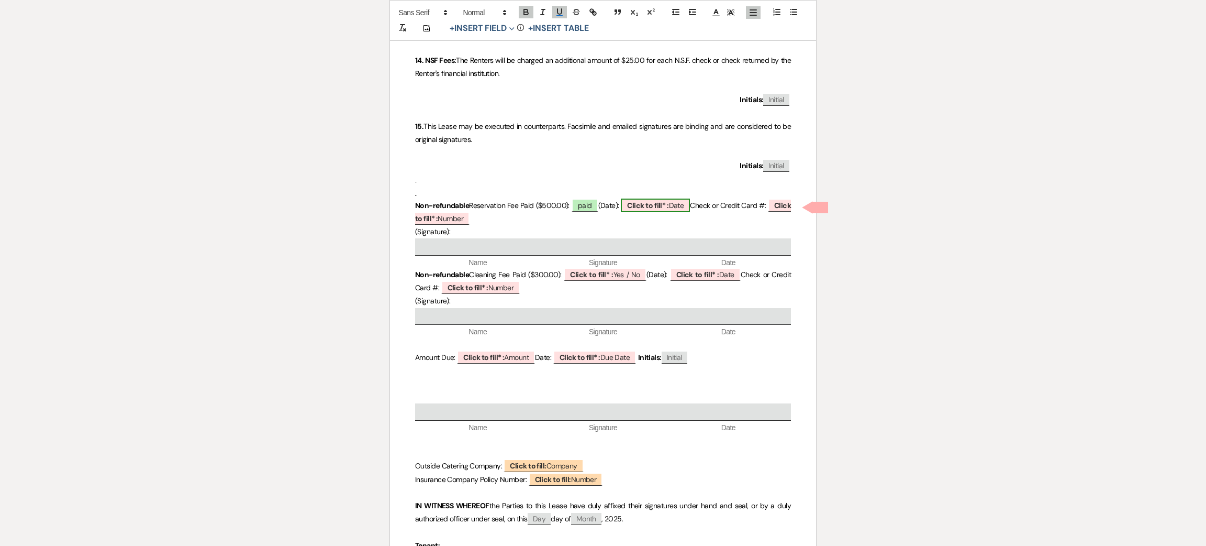
select select "owner"
select select "Date"
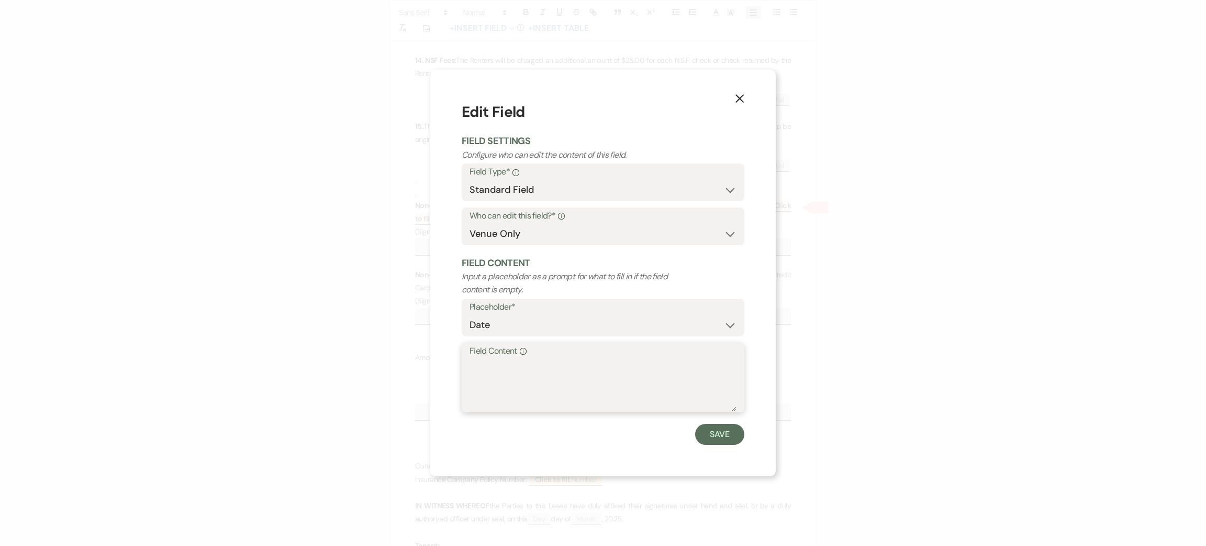
click at [511, 377] on textarea "Field Content Info" at bounding box center [603, 385] width 267 height 52
type textarea "10/12/25"
click at [728, 426] on button "Save" at bounding box center [719, 434] width 49 height 21
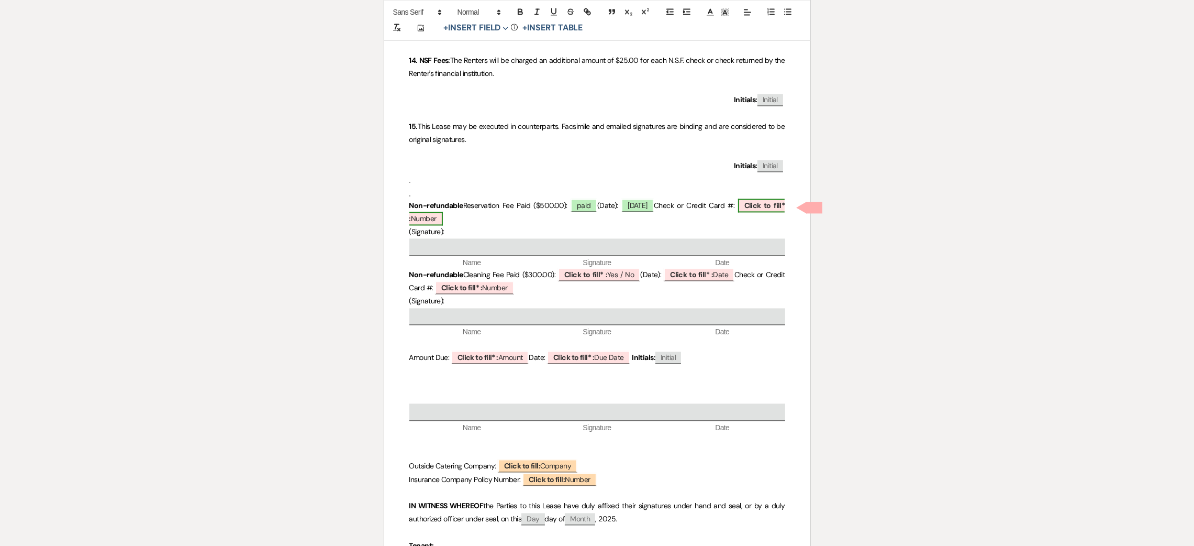
click at [748, 203] on b "Click to fill* :" at bounding box center [597, 212] width 376 height 23
select select "owner"
select select "Number"
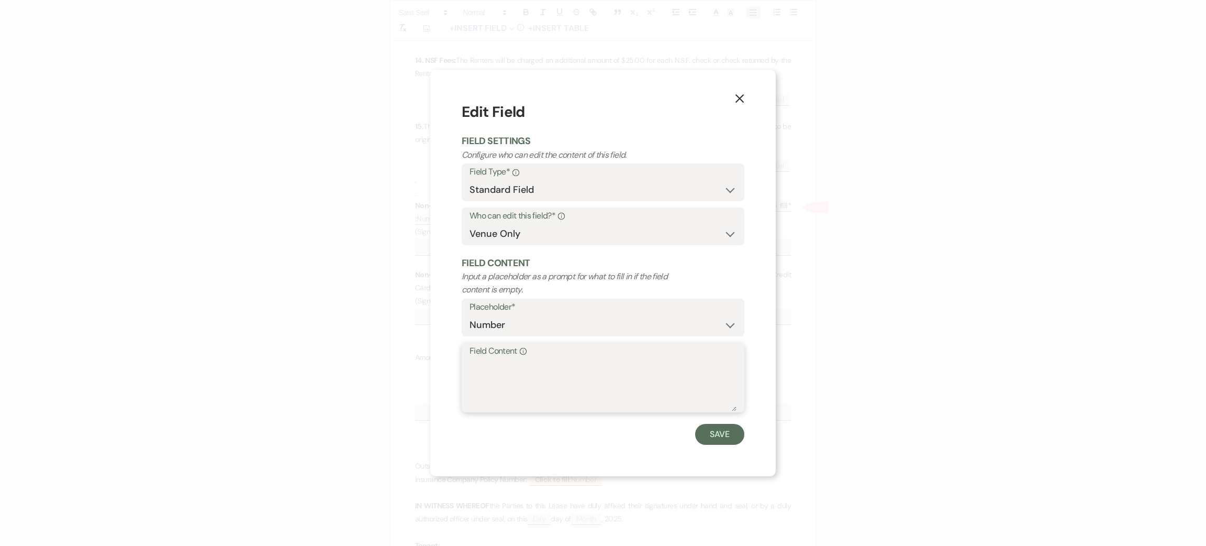
click at [593, 370] on textarea "Field Content Info" at bounding box center [603, 385] width 267 height 52
type textarea "7751"
click at [729, 435] on button "Save" at bounding box center [719, 434] width 49 height 21
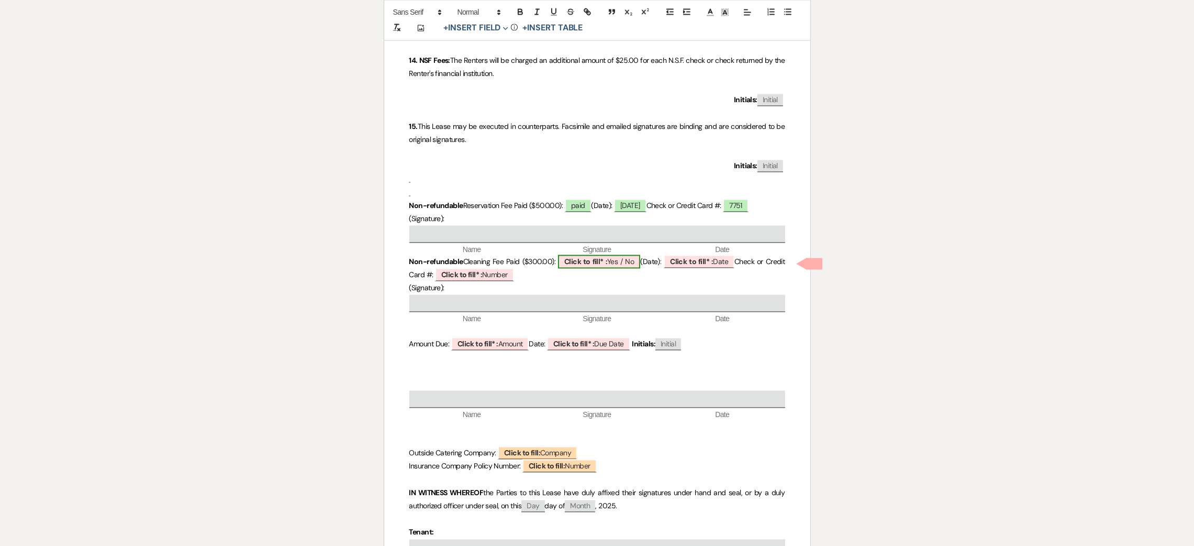
click at [588, 260] on b "Click to fill* :" at bounding box center [585, 261] width 43 height 9
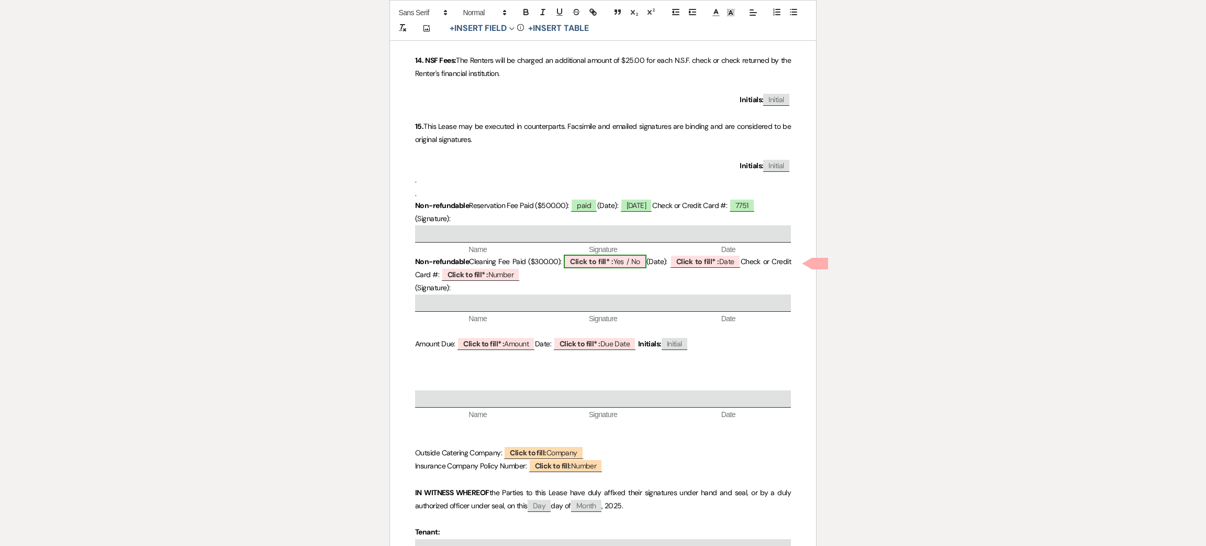
select select "owner"
select select "custom_placeholder"
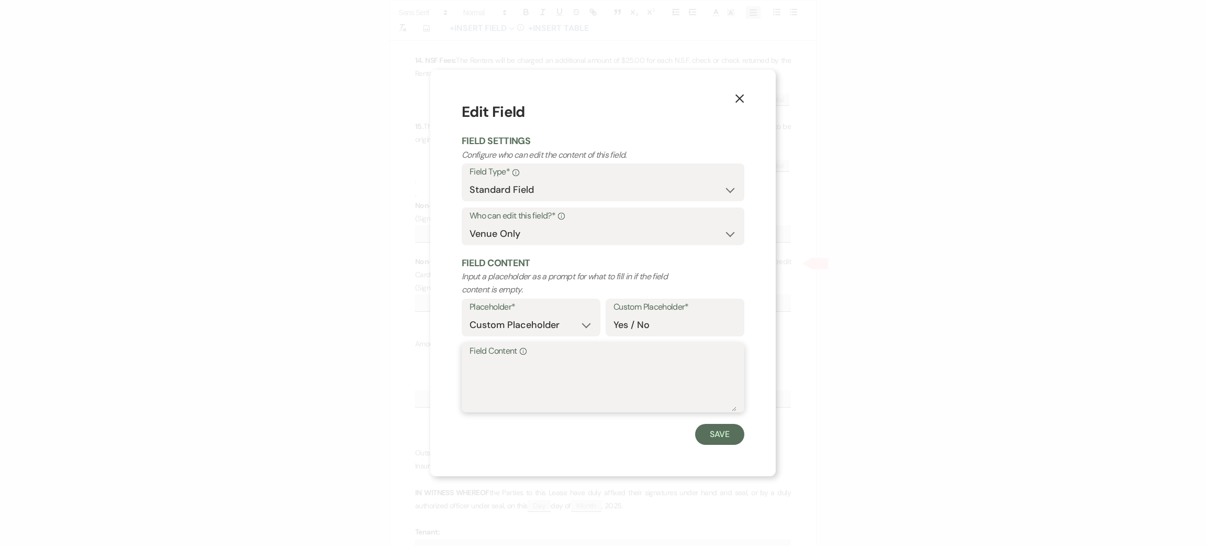
click at [585, 372] on textarea "Field Content Info" at bounding box center [603, 385] width 267 height 52
type textarea "10/12/25"
click at [716, 439] on button "Save" at bounding box center [719, 434] width 49 height 21
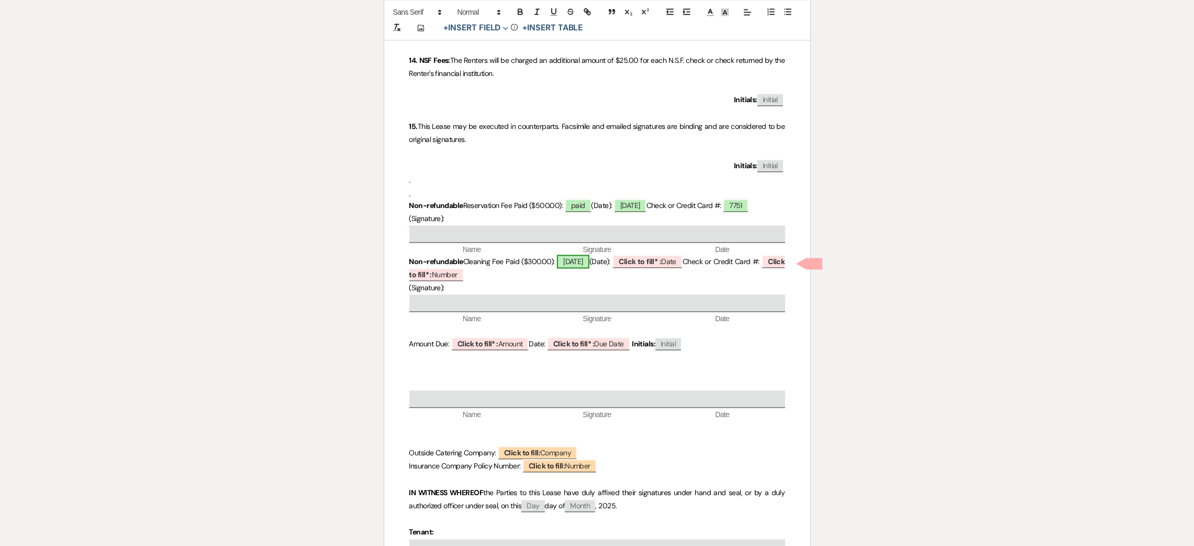
click at [590, 265] on span "10/12/25" at bounding box center [573, 261] width 32 height 14
select select "owner"
select select "custom_placeholder"
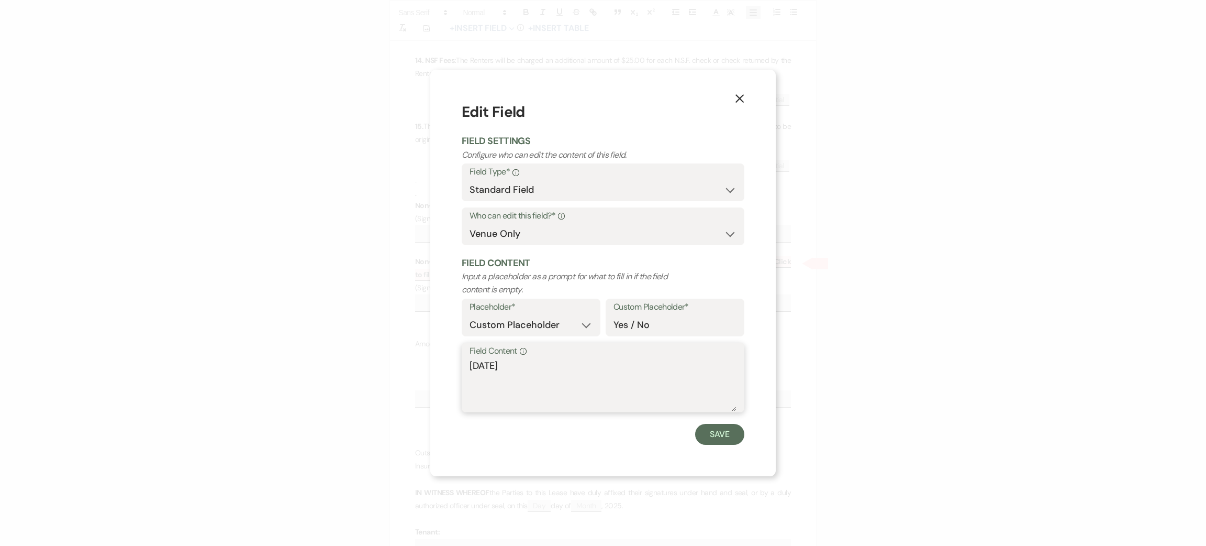
drag, startPoint x: 534, startPoint y: 361, endPoint x: 457, endPoint y: 370, distance: 77.5
click at [438, 370] on div "X Edit Field Field Settings Configure who can edit the content of this field. F…" at bounding box center [603, 273] width 346 height 406
type textarea "paid"
click at [695, 443] on div "X Edit Field Field Settings Configure who can edit the content of this field. F…" at bounding box center [603, 273] width 346 height 406
click at [711, 435] on button "Save" at bounding box center [719, 434] width 49 height 21
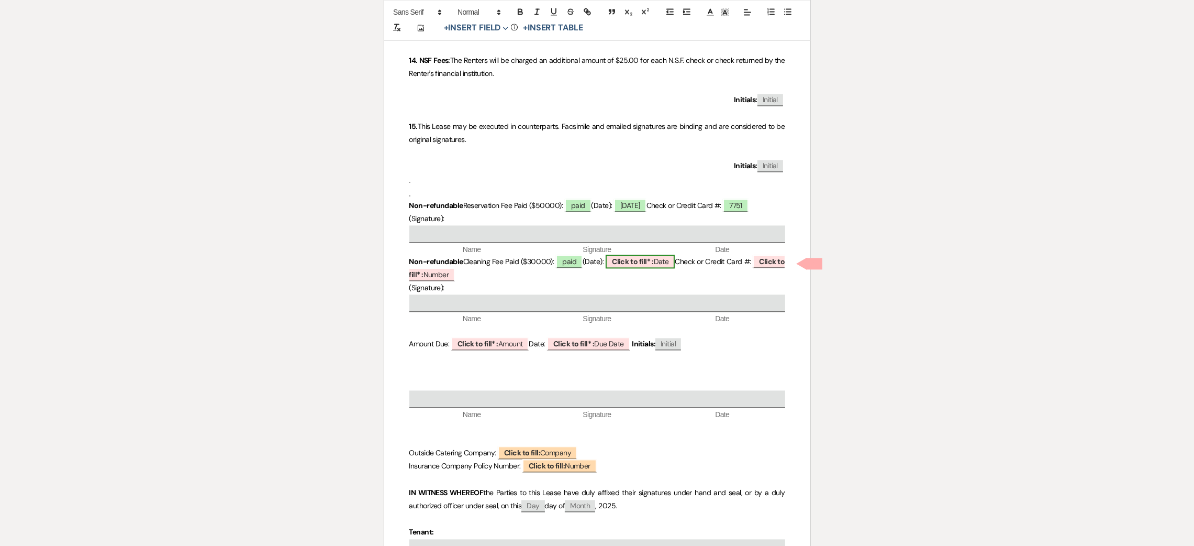
click at [634, 264] on b "Click to fill* :" at bounding box center [633, 261] width 42 height 9
select select "owner"
select select "Date"
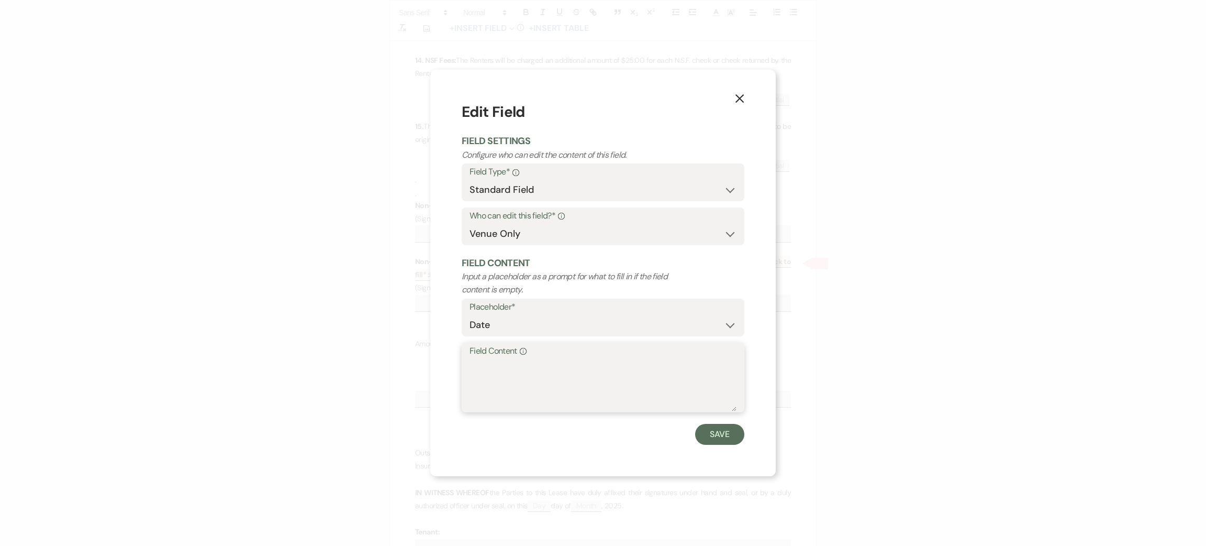
paste textarea "10/12/25"
type textarea "10/12/25"
drag, startPoint x: 728, startPoint y: 428, endPoint x: 725, endPoint y: 417, distance: 11.8
click at [728, 427] on button "Save" at bounding box center [719, 434] width 49 height 21
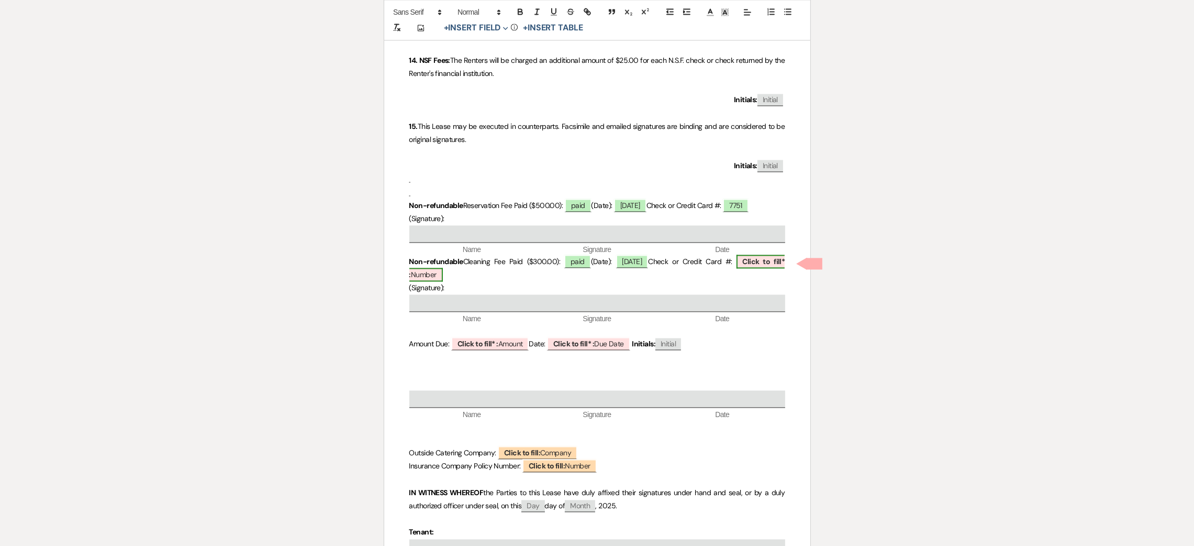
click at [769, 260] on b "Click to fill* :" at bounding box center [597, 268] width 376 height 23
select select "owner"
select select "Number"
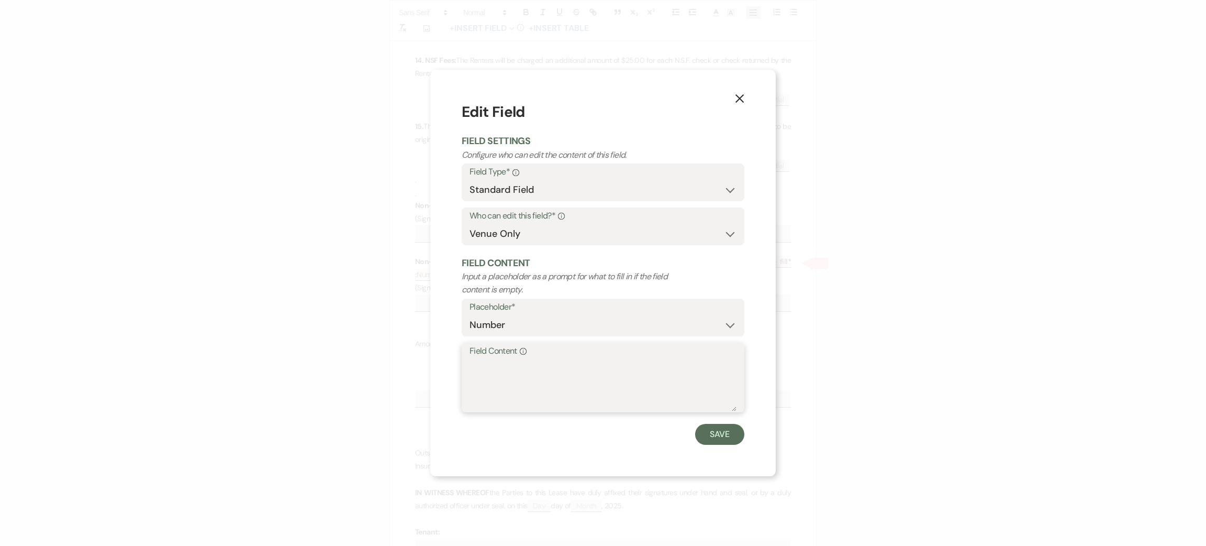
click at [584, 366] on textarea "Field Content Info" at bounding box center [603, 385] width 267 height 52
type textarea "7751"
click at [719, 429] on button "Save" at bounding box center [719, 434] width 49 height 21
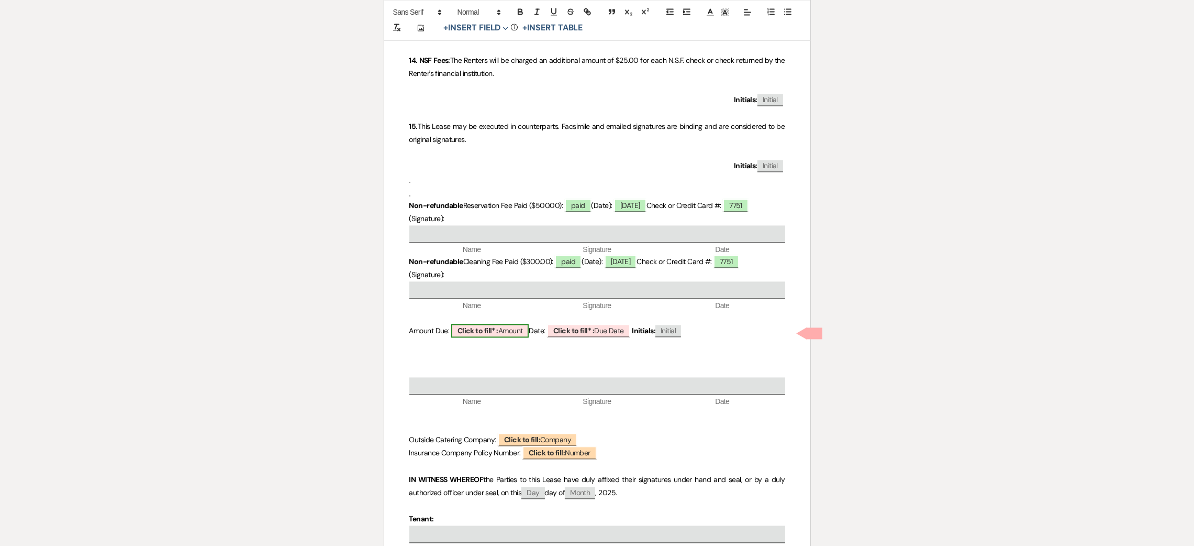
click at [488, 334] on b "Click to fill* :" at bounding box center [478, 330] width 41 height 9
select select "owner"
select select "Amount"
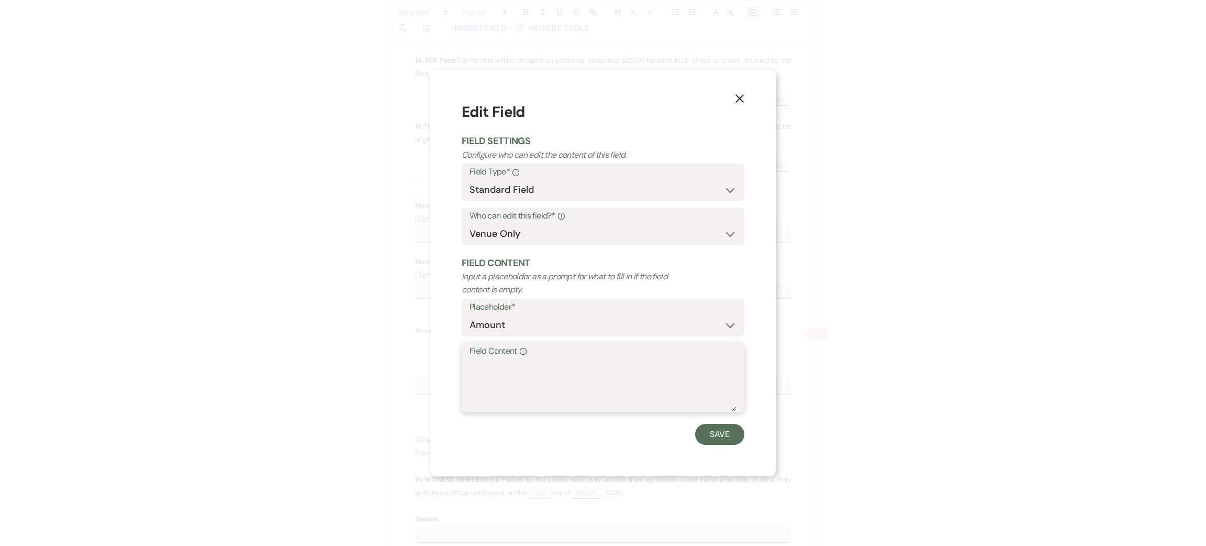
click at [482, 393] on textarea "Field Content Info" at bounding box center [603, 385] width 267 height 52
type textarea "on invoice"
click at [719, 424] on button "Save" at bounding box center [719, 434] width 49 height 21
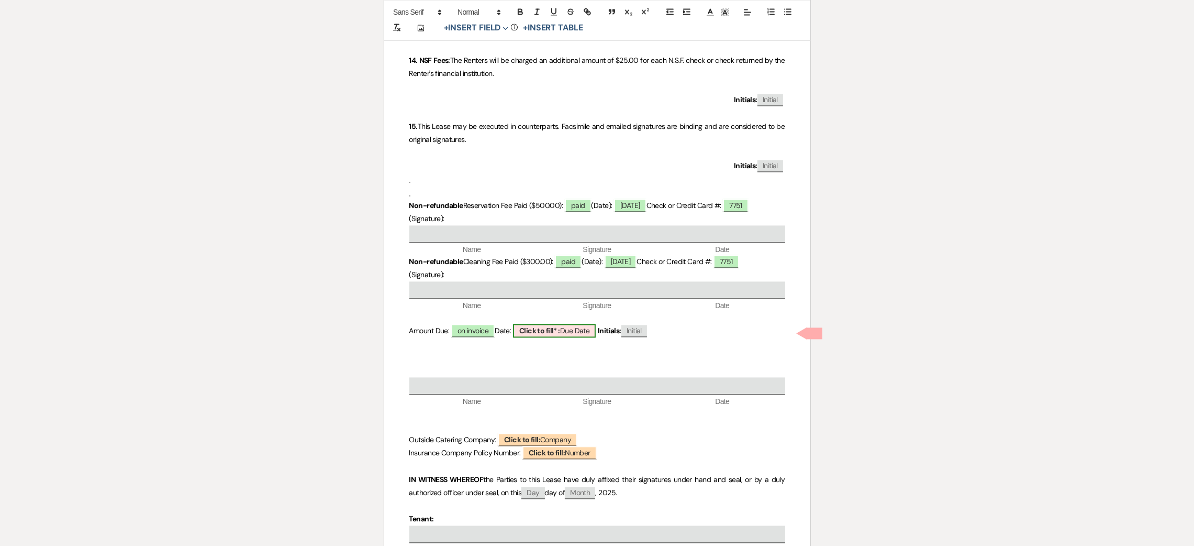
click at [560, 335] on b "Click to fill* :" at bounding box center [539, 330] width 41 height 9
select select "owner"
select select "custom_placeholder"
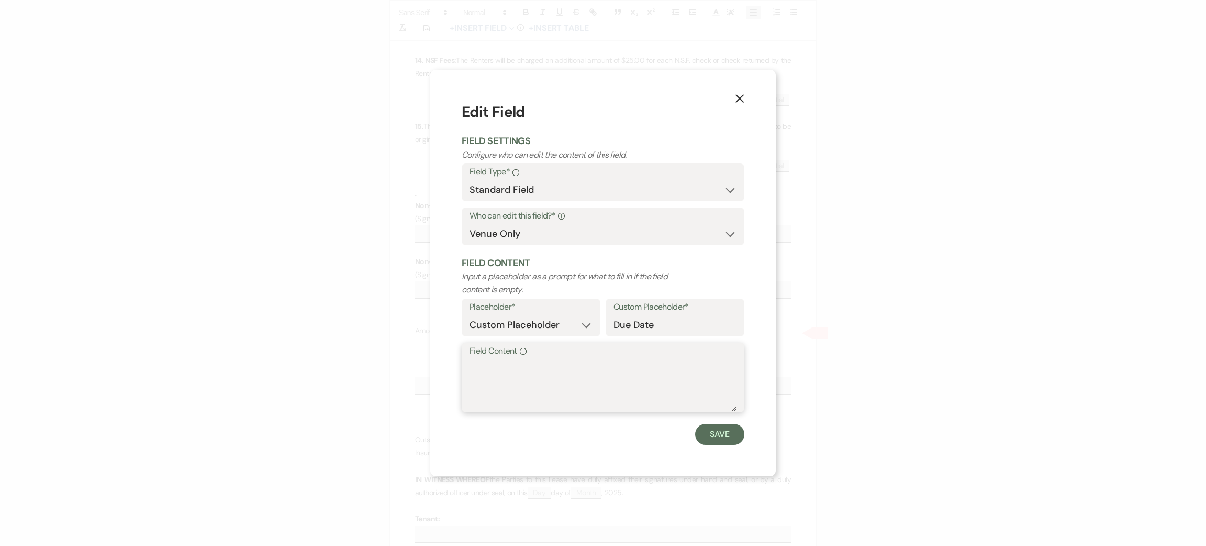
click at [558, 376] on textarea "Field Content Info" at bounding box center [603, 385] width 267 height 52
type textarea "10/12/25"
click at [733, 440] on button "Save" at bounding box center [719, 434] width 49 height 21
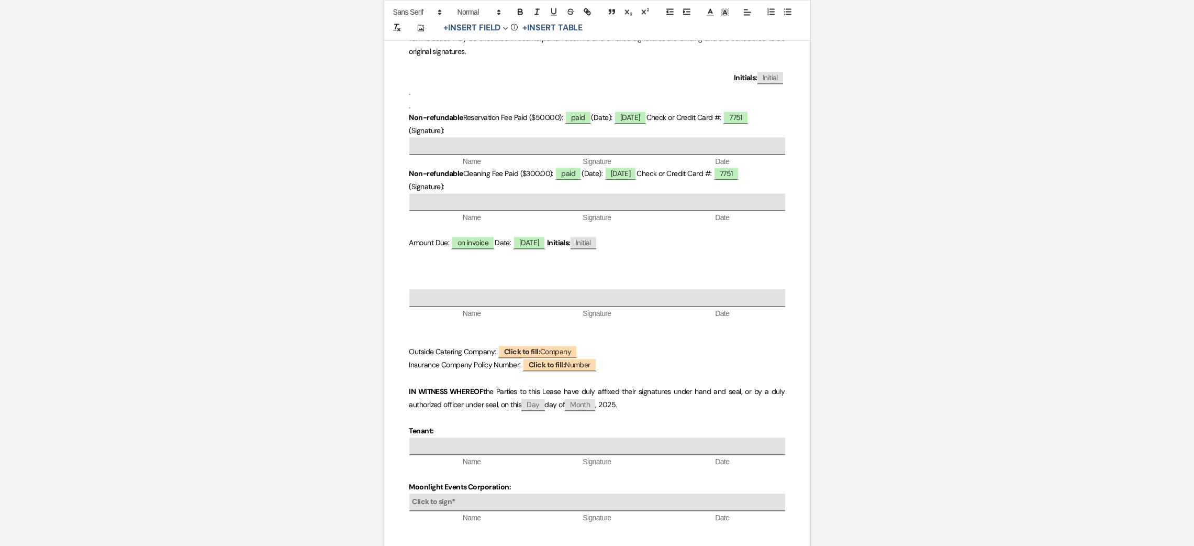
scroll to position [3455, 0]
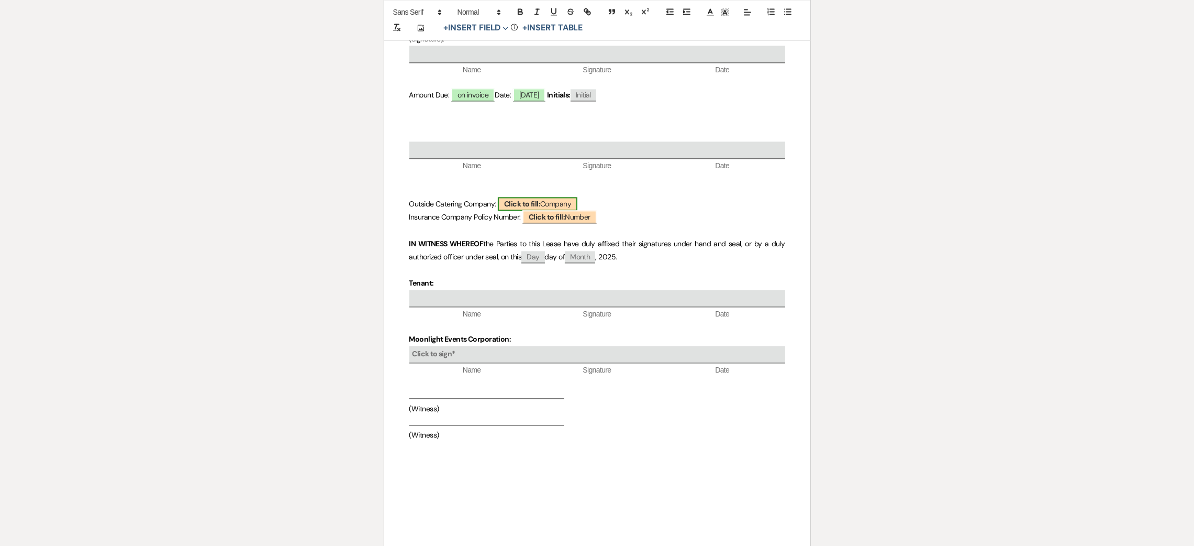
click at [559, 201] on span "Click to fill: Company" at bounding box center [538, 204] width 80 height 14
select select "custom_placeholder"
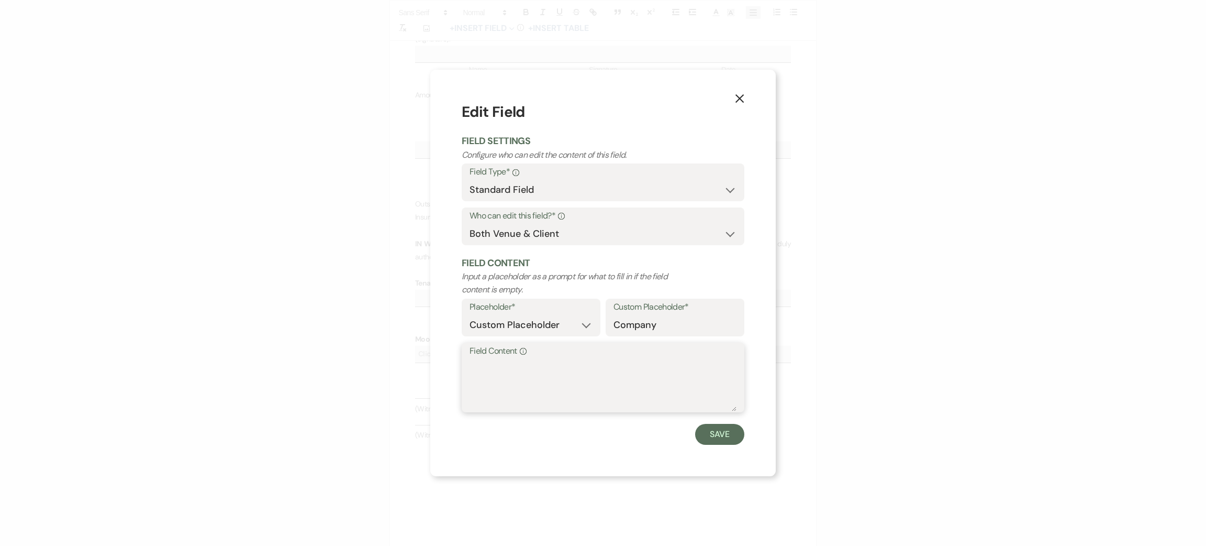
click at [501, 394] on textarea "Field Content Info" at bounding box center [603, 385] width 267 height 52
type textarea "tbd"
click at [719, 434] on button "Save" at bounding box center [719, 434] width 49 height 21
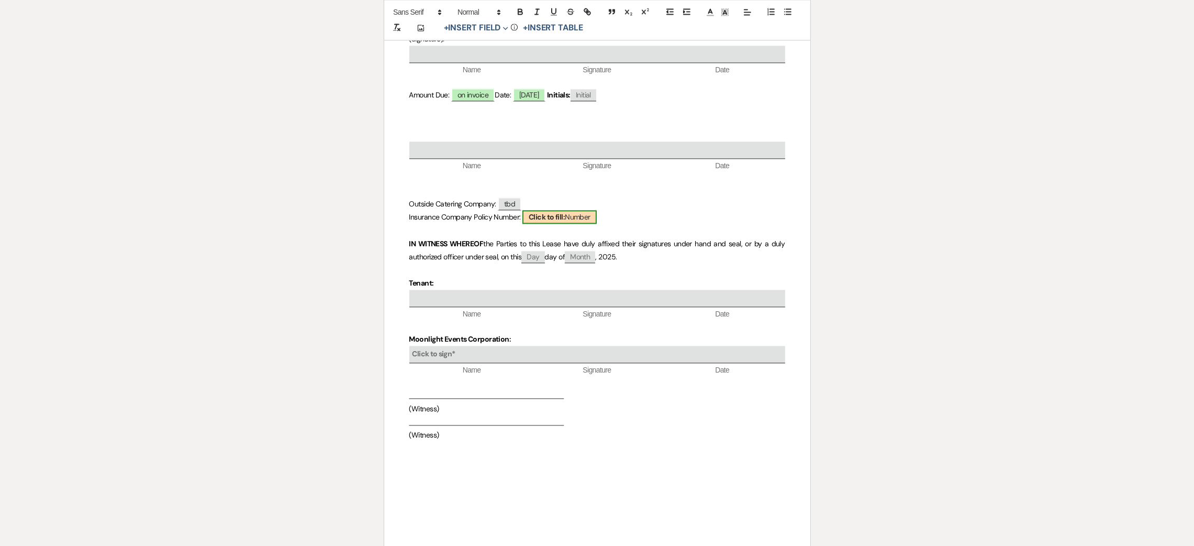
click at [574, 219] on span "Click to fill: Number" at bounding box center [560, 217] width 74 height 14
select select "Number"
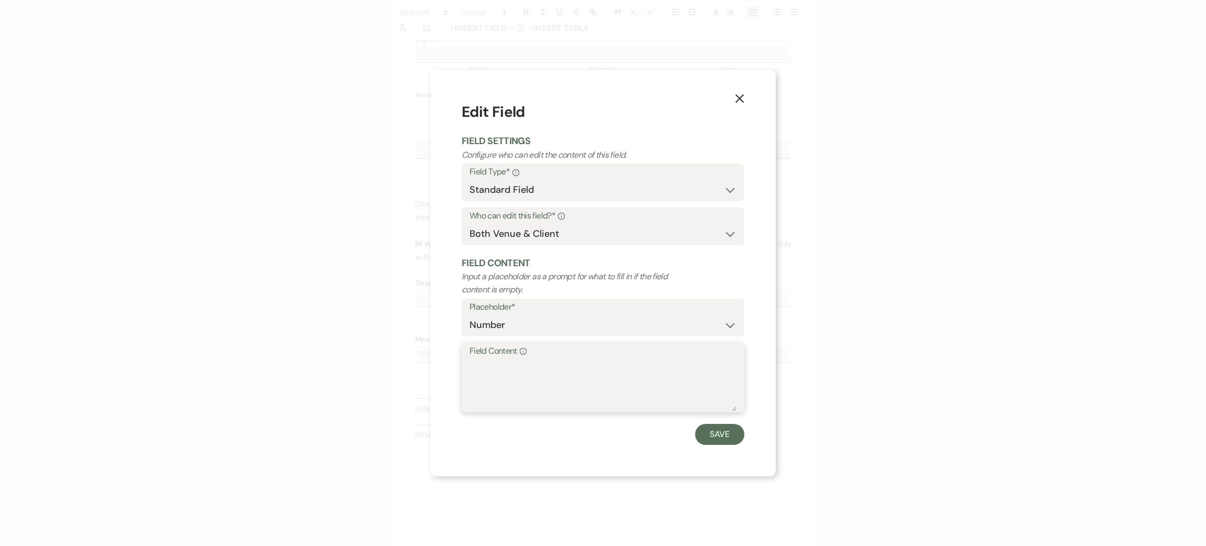
click at [585, 369] on textarea "Field Content Info" at bounding box center [603, 385] width 267 height 52
type textarea "tbd"
click at [731, 432] on button "Save" at bounding box center [719, 434] width 49 height 21
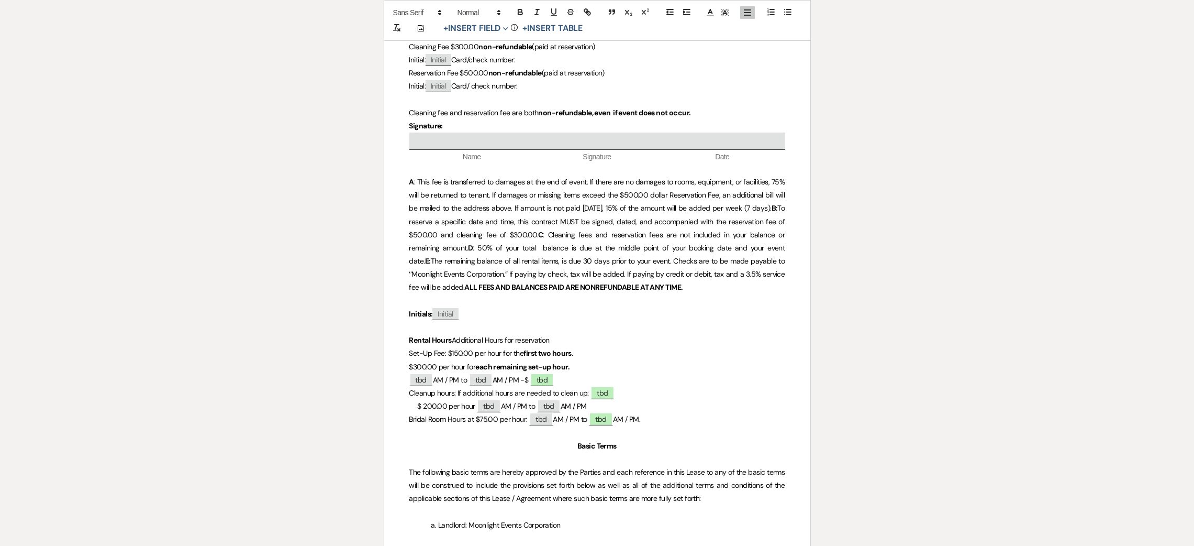
scroll to position [0, 0]
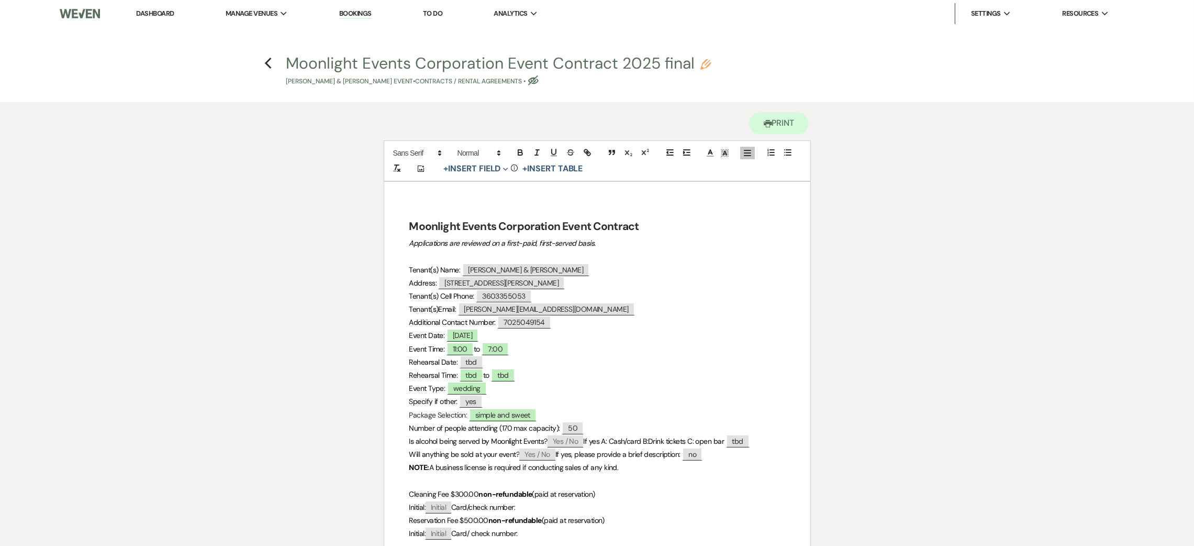
click at [539, 80] on use "button" at bounding box center [533, 80] width 10 height 10
select select "10"
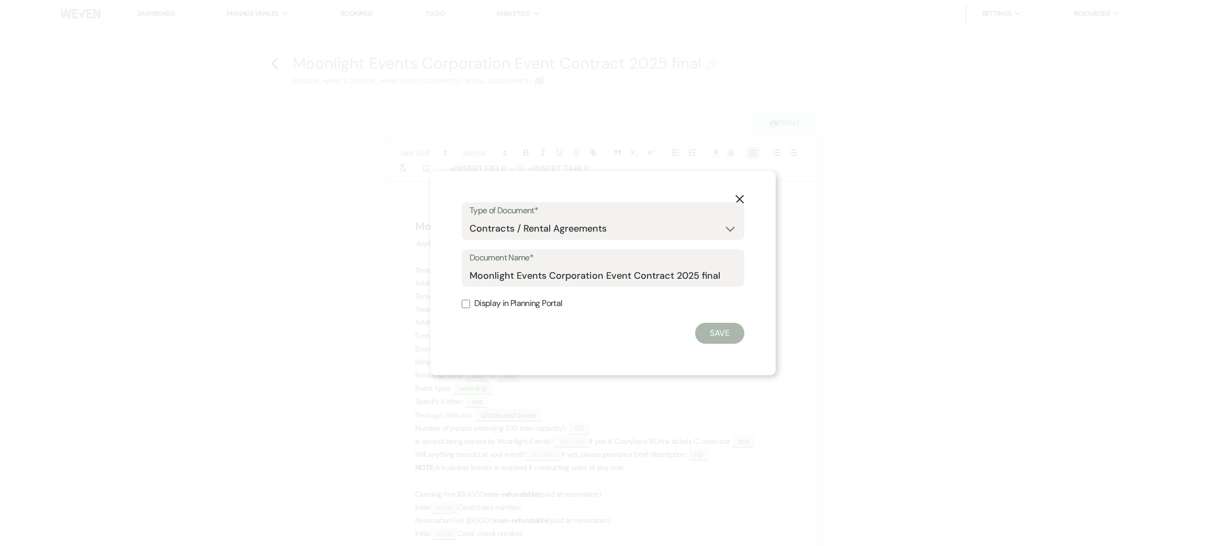
click at [509, 292] on form "Type of Document* Special Event Insurance Vendor Certificate of Insurance Contr…" at bounding box center [603, 273] width 283 height 142
click at [511, 312] on form "Type of Document* Special Event Insurance Vendor Certificate of Insurance Contr…" at bounding box center [603, 273] width 283 height 142
click at [551, 308] on label "Display in Planning Portal" at bounding box center [603, 303] width 283 height 15
click at [552, 297] on label "Display in Planning Portal" at bounding box center [603, 303] width 283 height 15
click at [470, 300] on input "Display in Planning Portal" at bounding box center [466, 304] width 8 height 8
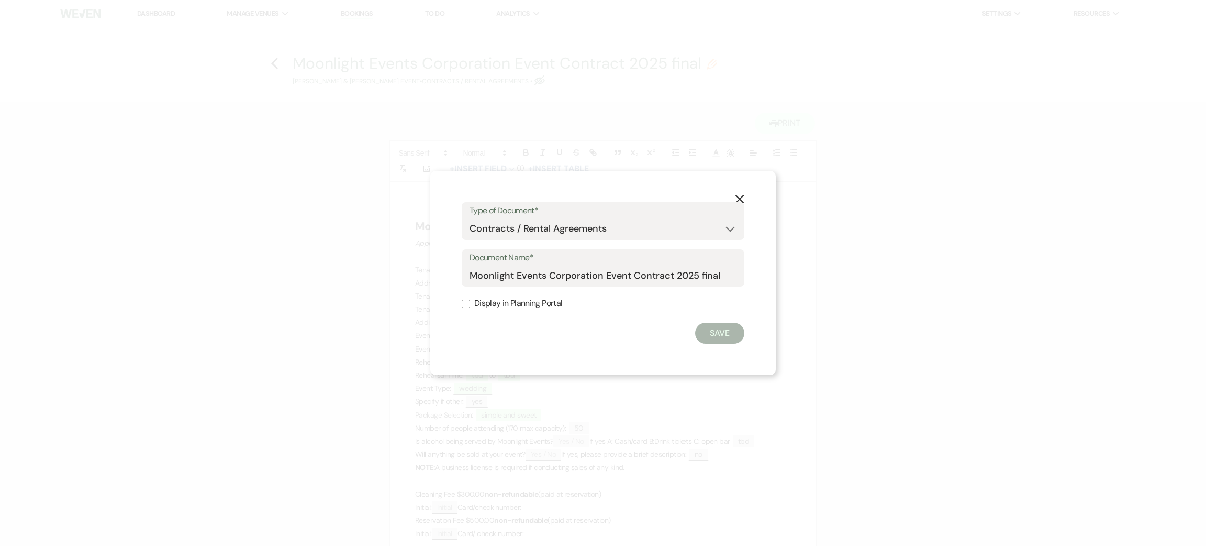
checkbox input "true"
click at [725, 332] on button "Save" at bounding box center [719, 333] width 49 height 21
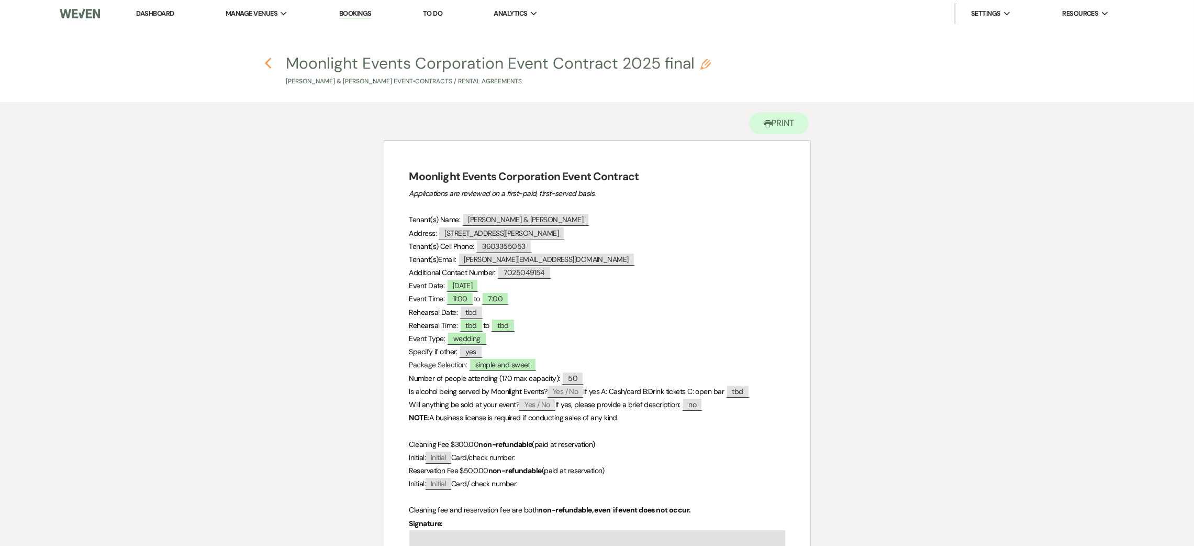
click at [268, 61] on use "button" at bounding box center [267, 64] width 7 height 12
select select "5"
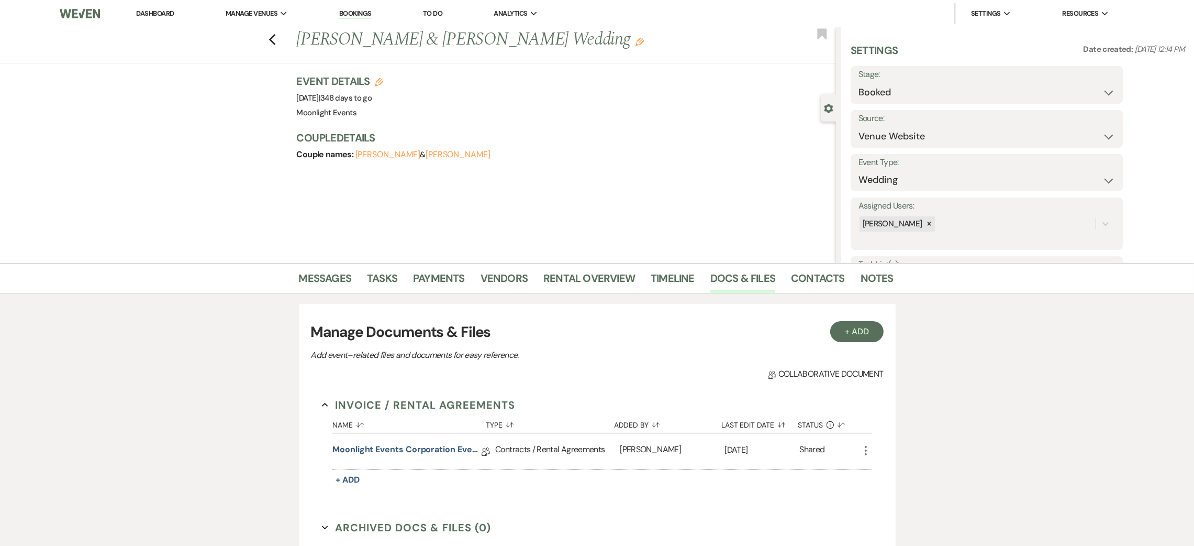
scroll to position [246, 0]
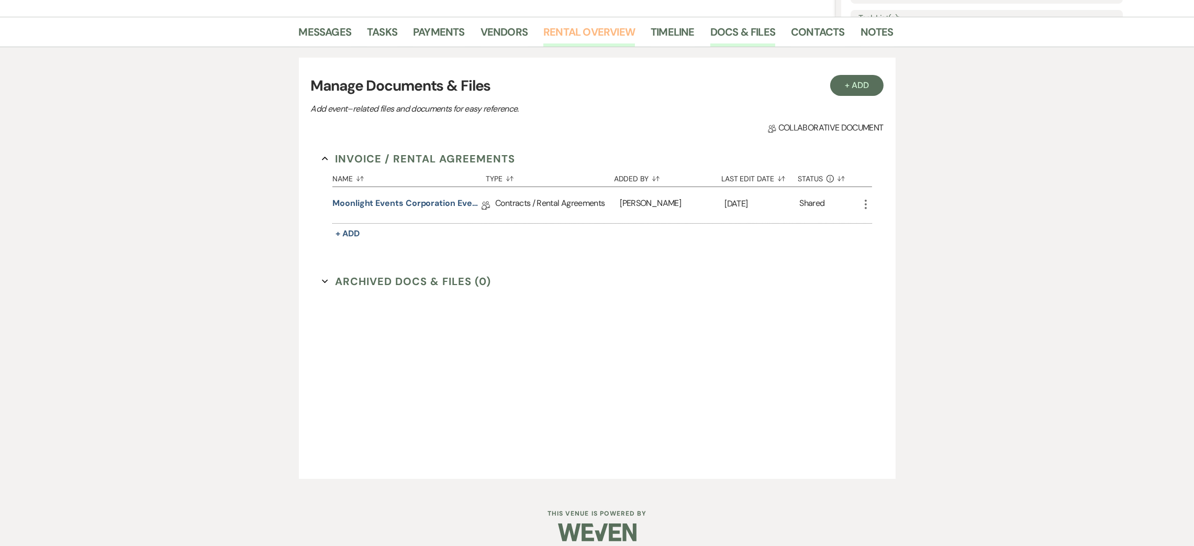
click at [579, 30] on link "Rental Overview" at bounding box center [590, 35] width 92 height 23
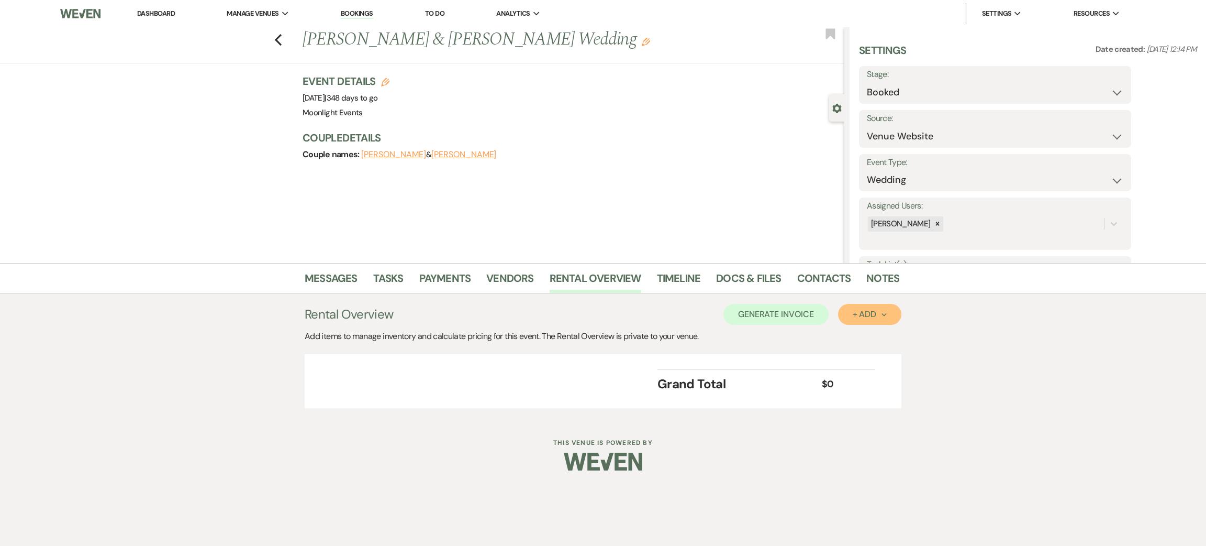
click at [849, 312] on button "+ Add Next" at bounding box center [869, 314] width 63 height 21
click at [871, 336] on button "Item" at bounding box center [864, 338] width 53 height 16
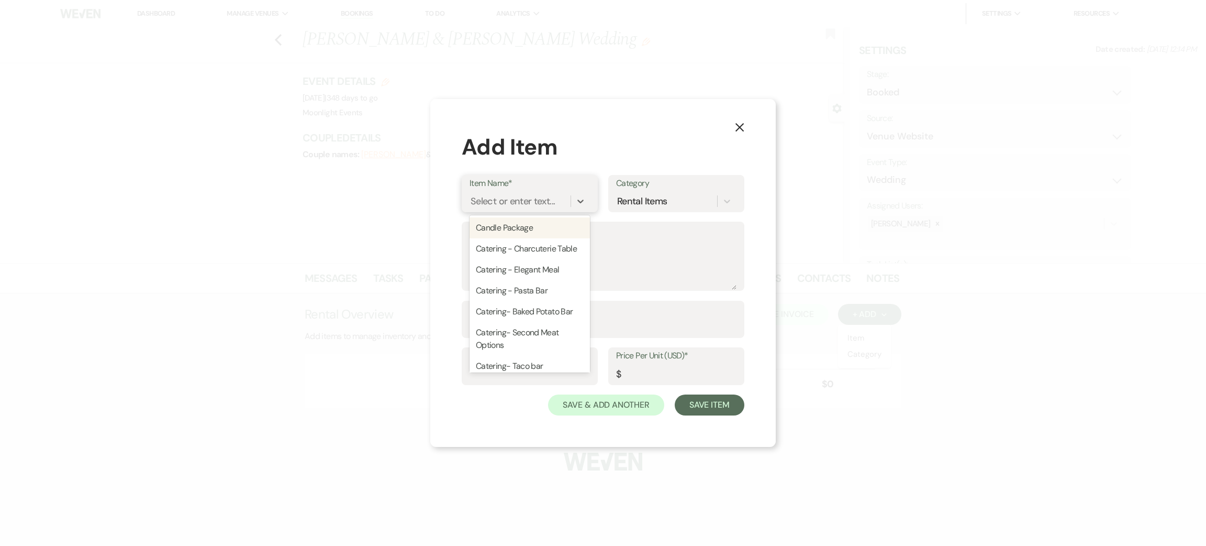
click at [518, 204] on div "Select or enter text..." at bounding box center [513, 201] width 84 height 14
type input "sim"
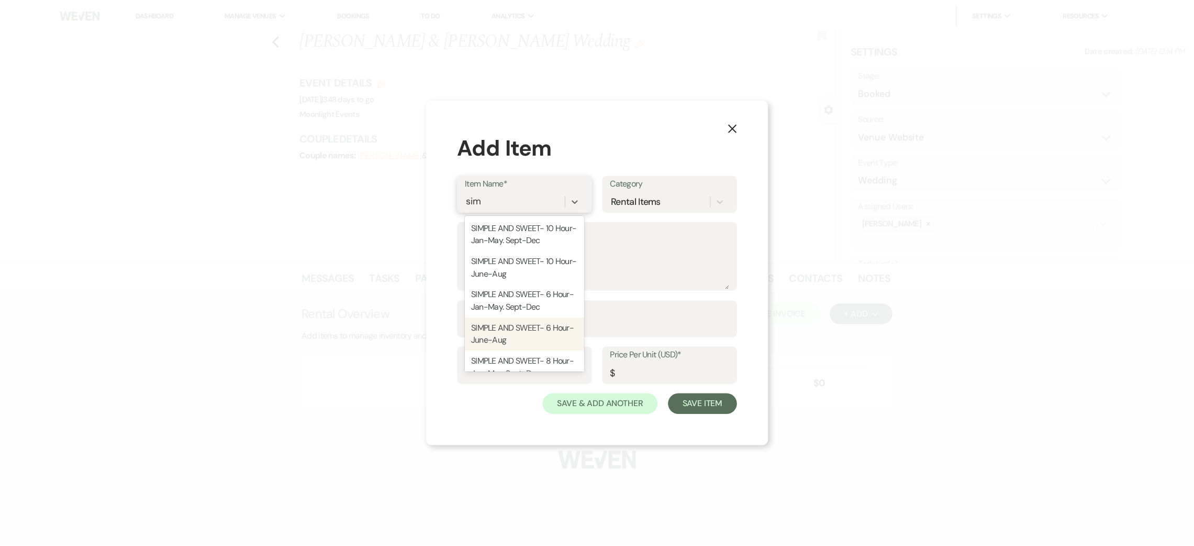
scroll to position [69, 0]
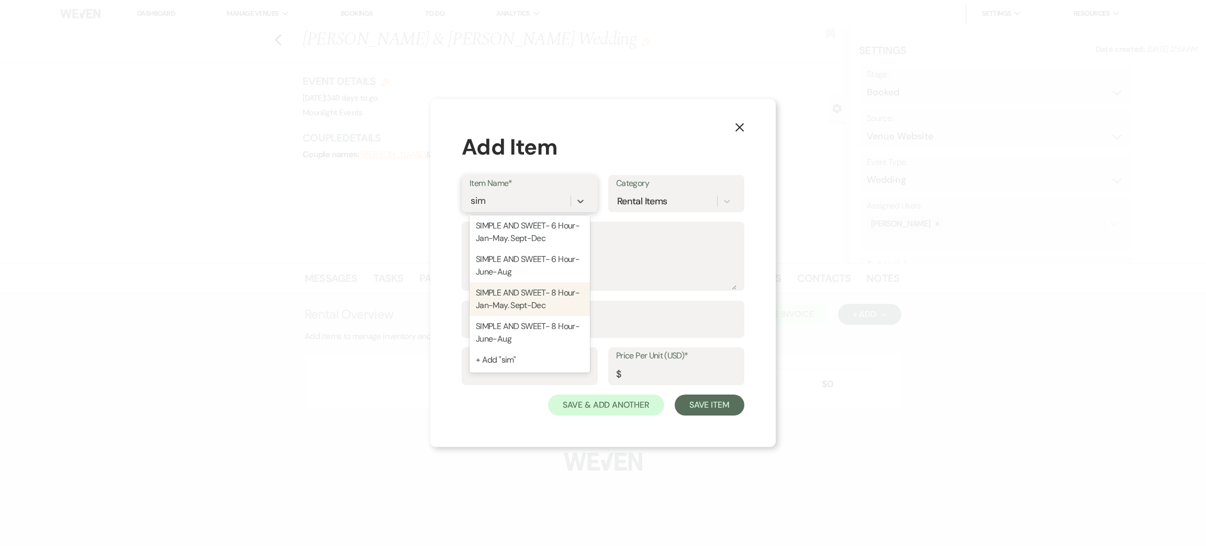
click at [541, 300] on div "SIMPLE AND SWEET- 8 Hour- Jan-May. Sept-Dec" at bounding box center [530, 299] width 120 height 34
type textarea "50 Guests or less Onsite Coordinator for up to 8 Hours Ceremony Space Open Conc…"
type input "5300"
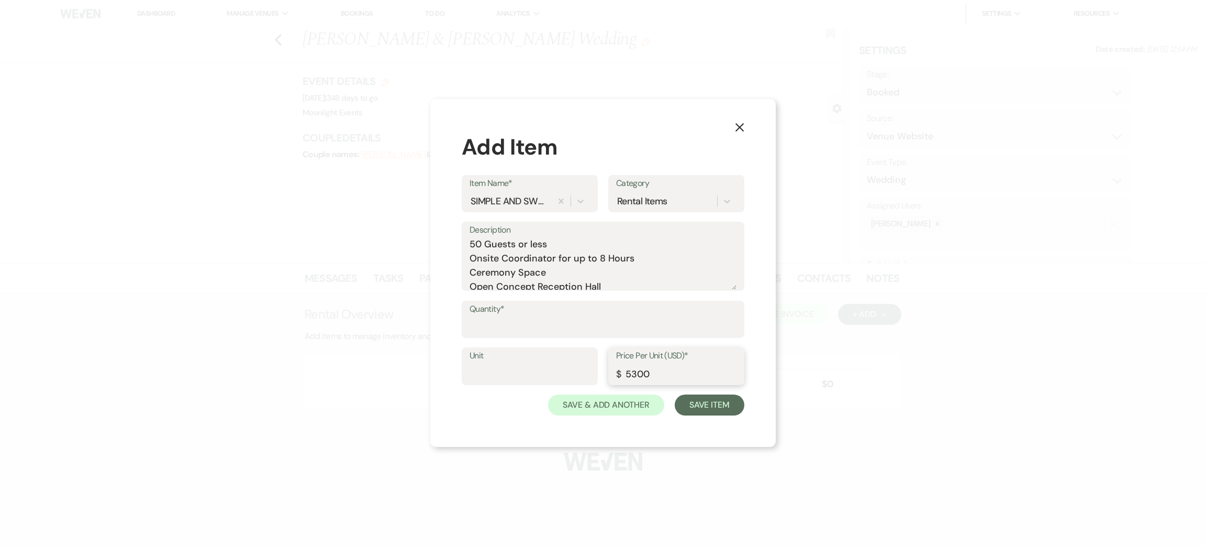
click at [656, 366] on input "5300" at bounding box center [676, 373] width 120 height 20
type input "5000"
click at [517, 327] on input "Quantity*" at bounding box center [603, 326] width 267 height 20
type input "1"
click at [712, 412] on button "Save Item" at bounding box center [710, 404] width 70 height 21
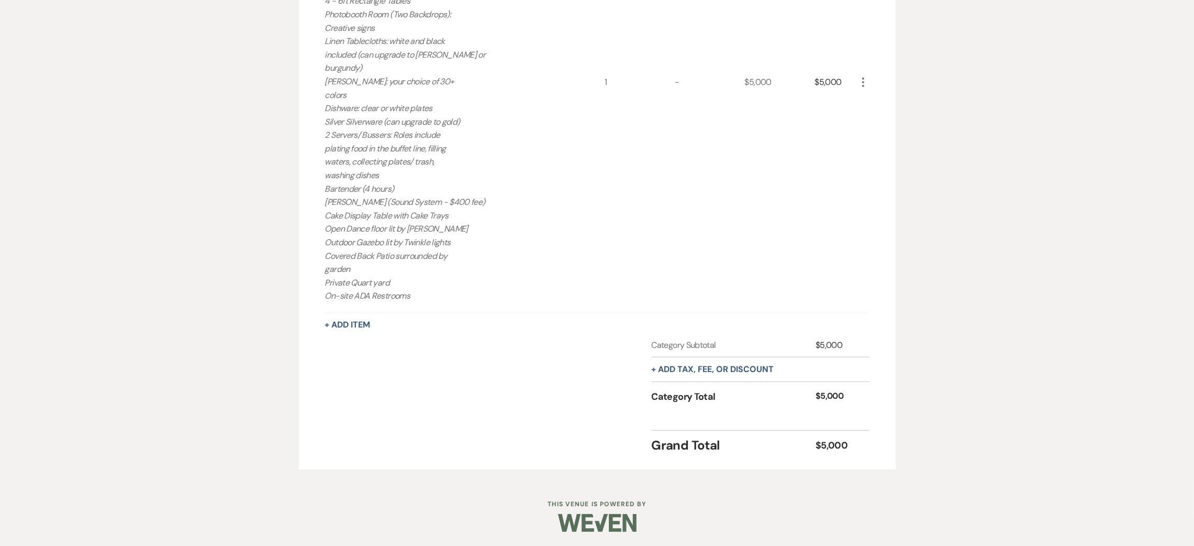
scroll to position [550, 0]
click at [738, 368] on button "+ Add tax, fee, or discount" at bounding box center [713, 368] width 123 height 8
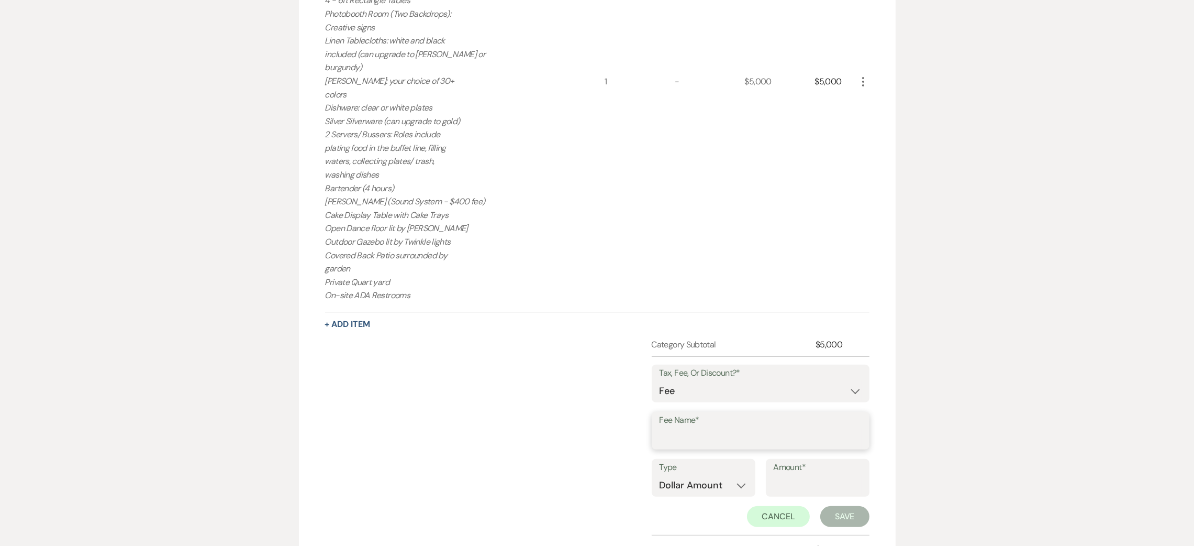
click at [722, 429] on input "Fee Name*" at bounding box center [761, 438] width 202 height 20
type input "tax"
click at [715, 469] on label "Type" at bounding box center [704, 467] width 88 height 15
click at [712, 485] on select "Dollar Amount Percentage" at bounding box center [704, 485] width 88 height 20
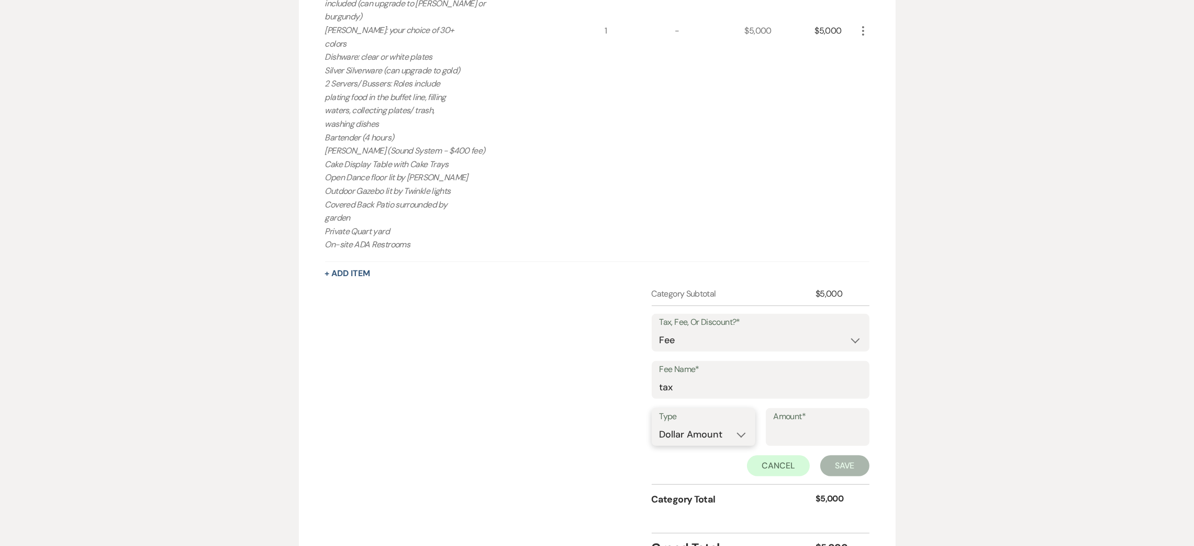
scroll to position [629, 0]
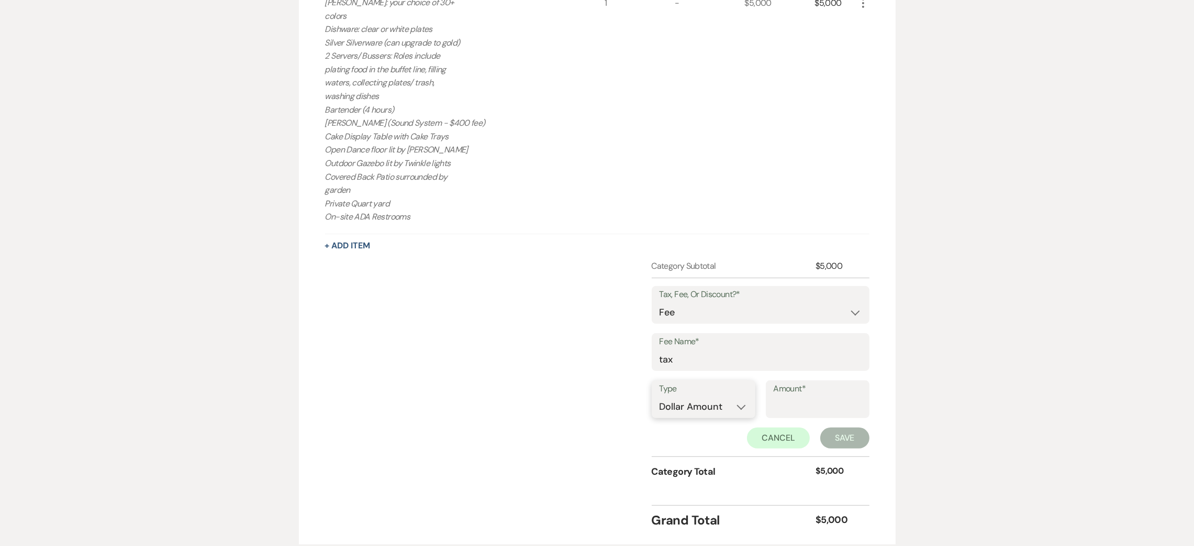
click at [705, 406] on select "Dollar Amount Percentage" at bounding box center [704, 406] width 88 height 20
select select "false"
click at [660, 396] on select "Dollar Amount Percentage" at bounding box center [704, 406] width 88 height 20
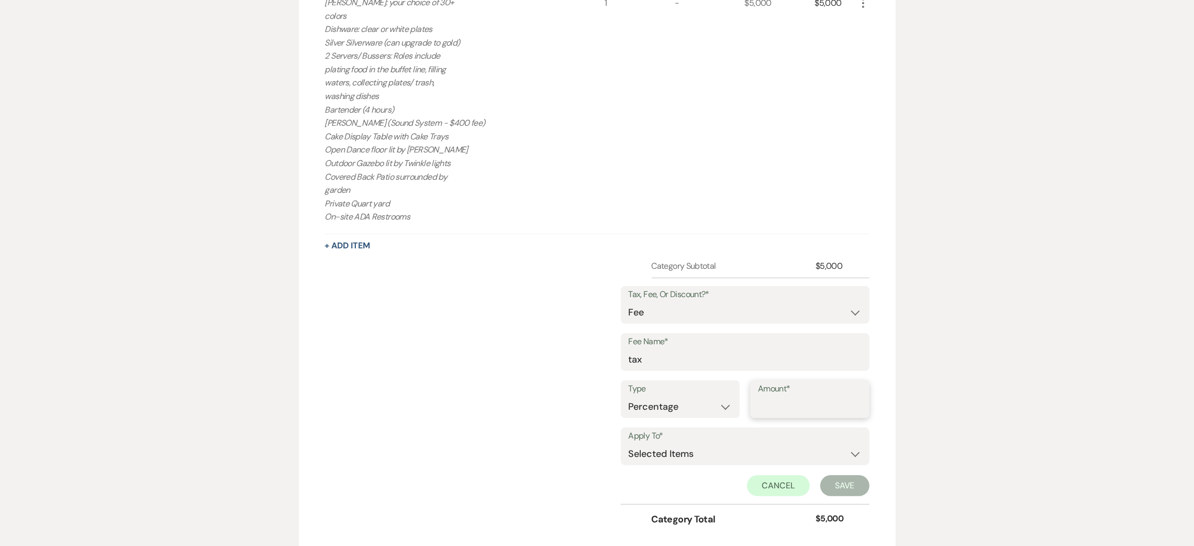
click at [784, 408] on input "Amount*" at bounding box center [810, 406] width 104 height 20
type input "8.7"
click at [696, 454] on select "Selected Items Category Subtotal (before all Taxes/Fees/Discounts) Category Tot…" at bounding box center [745, 453] width 233 height 21
select select "2"
click at [629, 443] on select "Selected Items Category Subtotal (before all Taxes/Fees/Discounts) Category Tot…" at bounding box center [745, 453] width 233 height 21
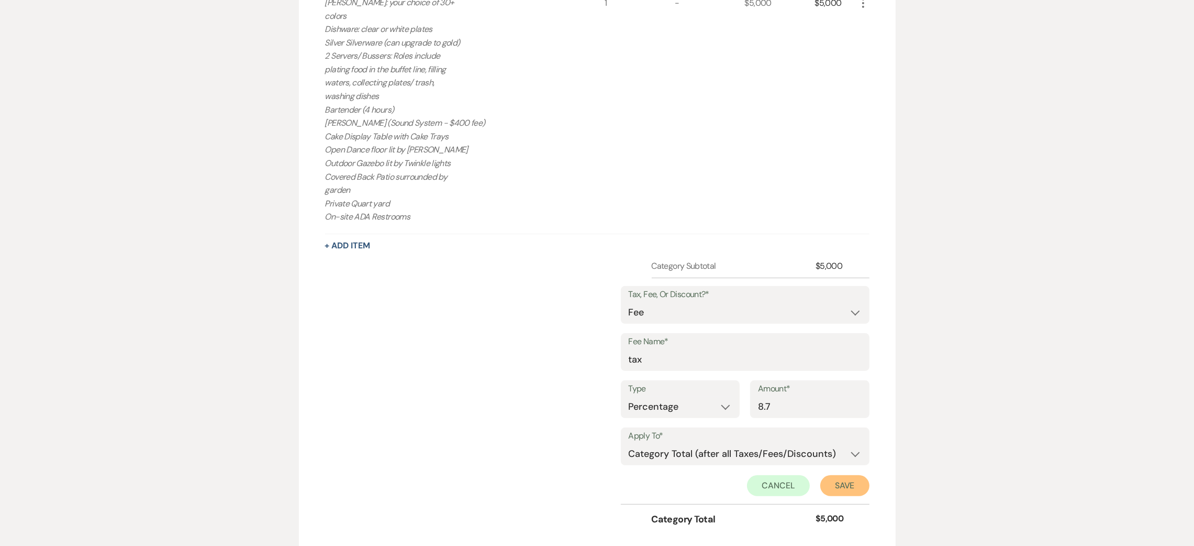
click at [825, 483] on button "Save" at bounding box center [845, 485] width 49 height 21
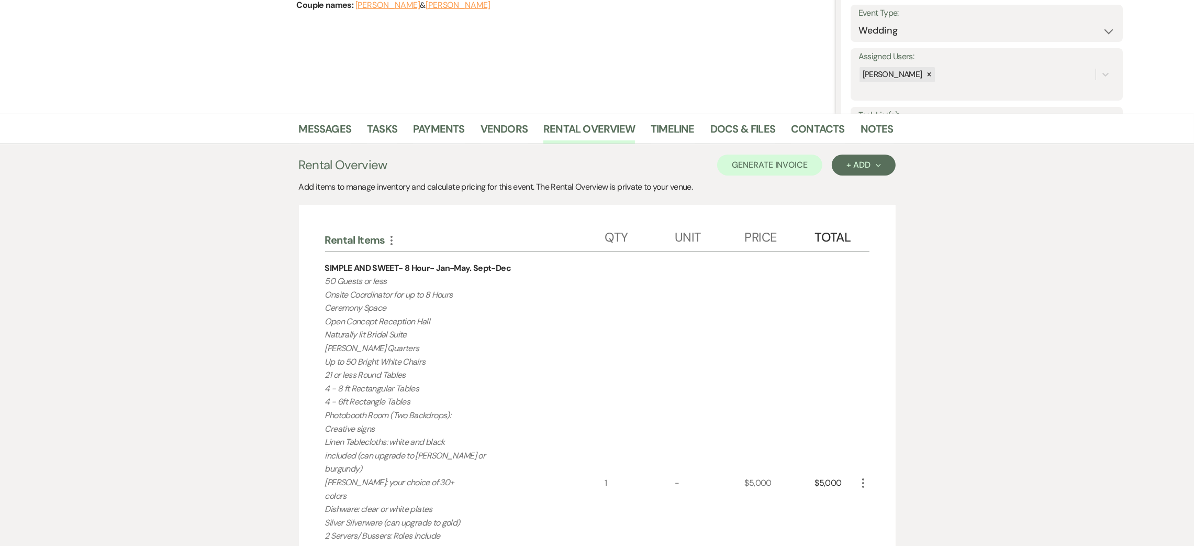
scroll to position [29, 0]
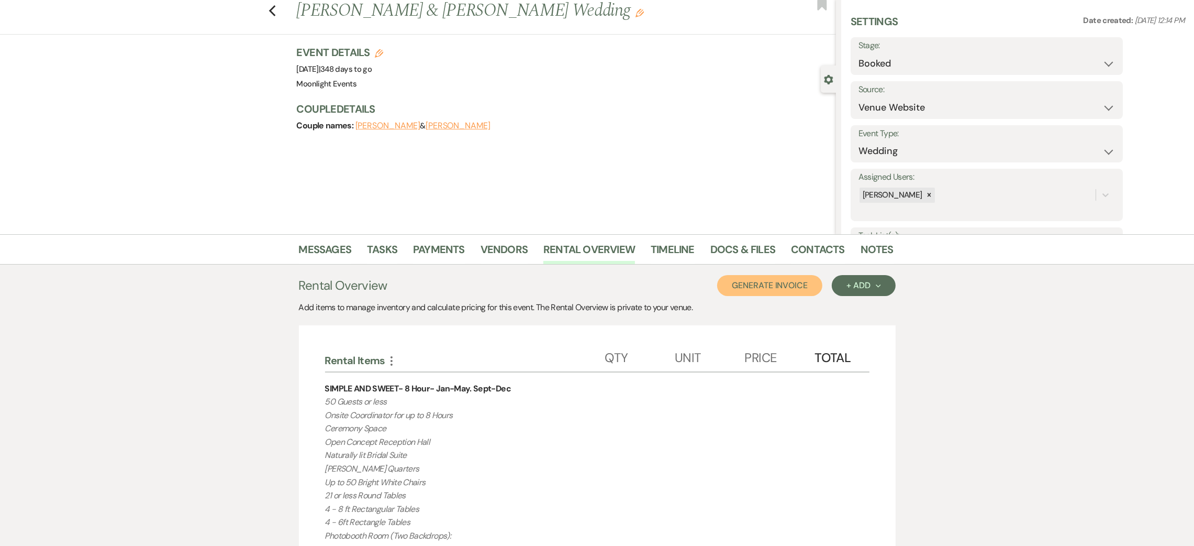
click at [749, 279] on button "Generate Invoice" at bounding box center [769, 285] width 105 height 21
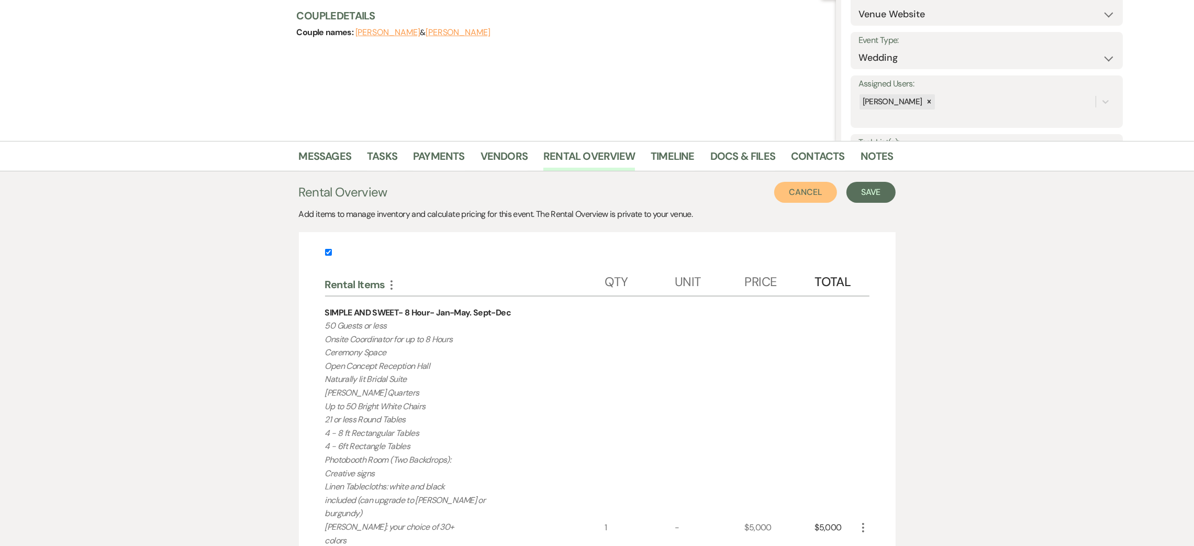
scroll to position [46, 0]
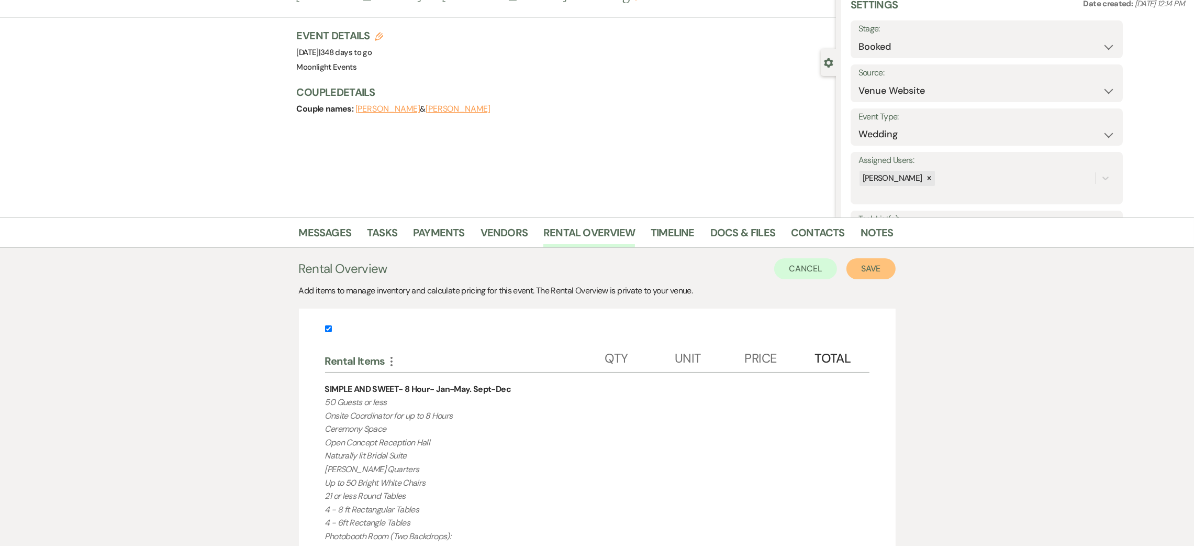
click at [866, 267] on button "Save" at bounding box center [871, 268] width 49 height 21
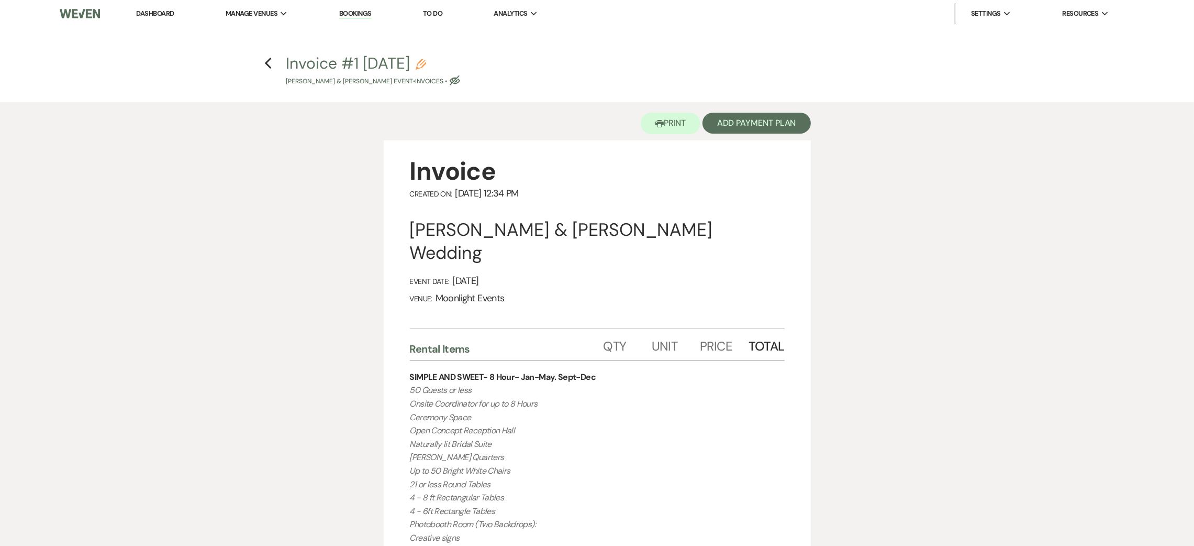
click at [460, 75] on icon "Eye Blocked" at bounding box center [455, 80] width 10 height 10
select select "22"
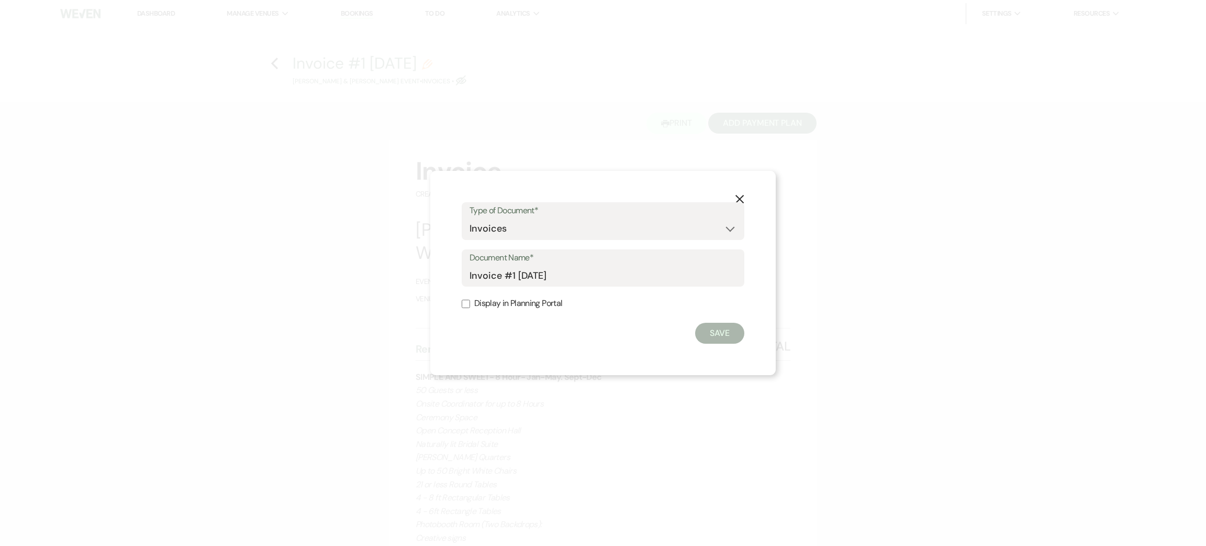
click at [522, 303] on label "Display in Planning Portal" at bounding box center [603, 303] width 283 height 15
click at [470, 303] on input "Display in Planning Portal" at bounding box center [466, 304] width 8 height 8
checkbox input "true"
click at [721, 326] on button "Save" at bounding box center [719, 333] width 49 height 21
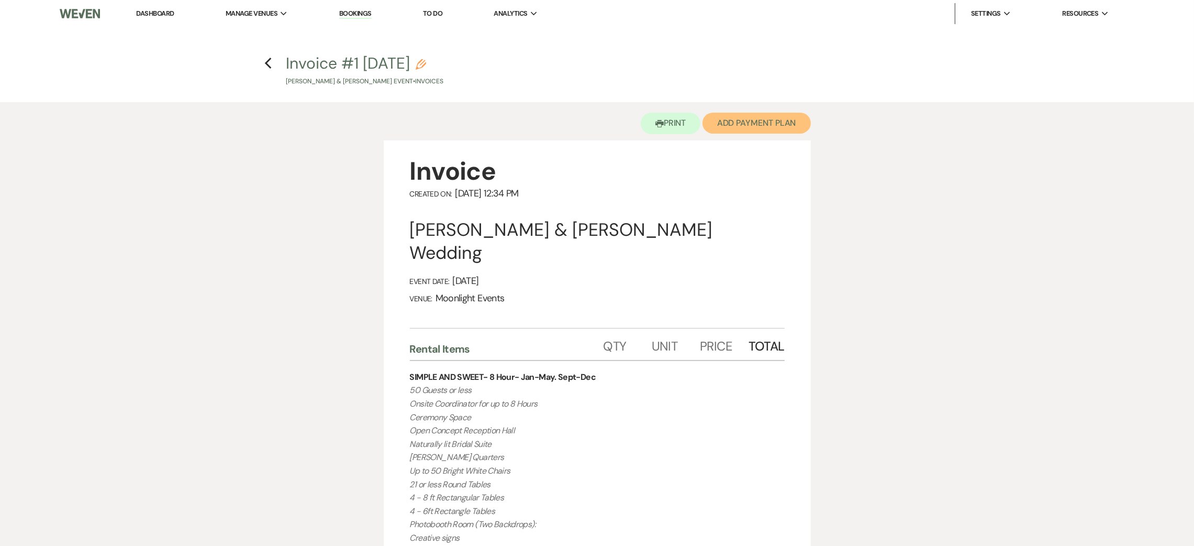
click at [764, 116] on button "Add Payment Plan" at bounding box center [757, 123] width 108 height 21
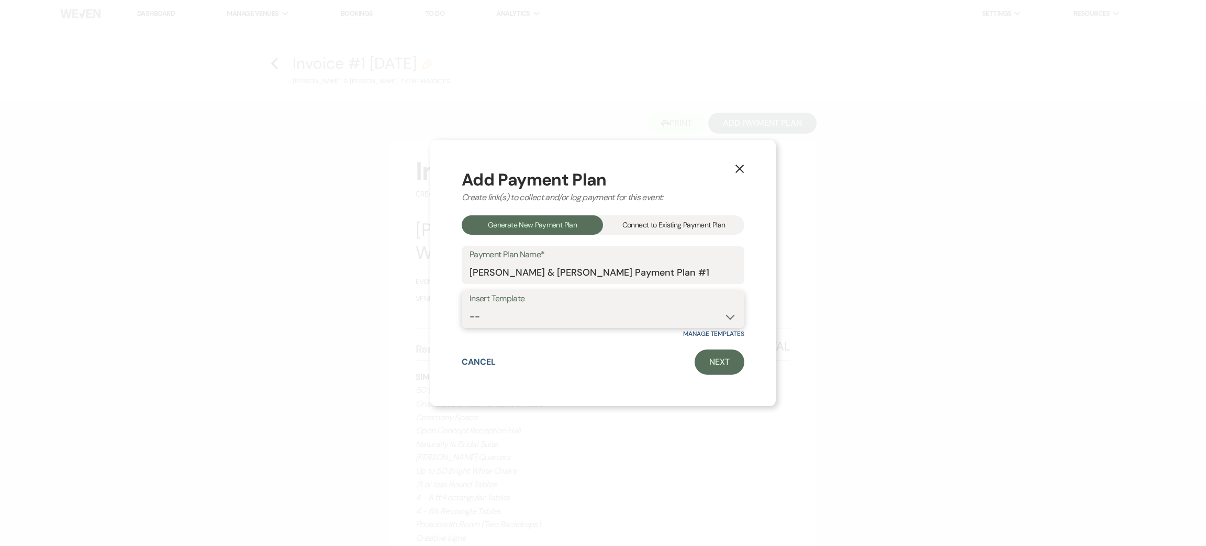
click at [527, 313] on select "--" at bounding box center [603, 316] width 267 height 20
click at [721, 360] on link "Next" at bounding box center [720, 361] width 50 height 25
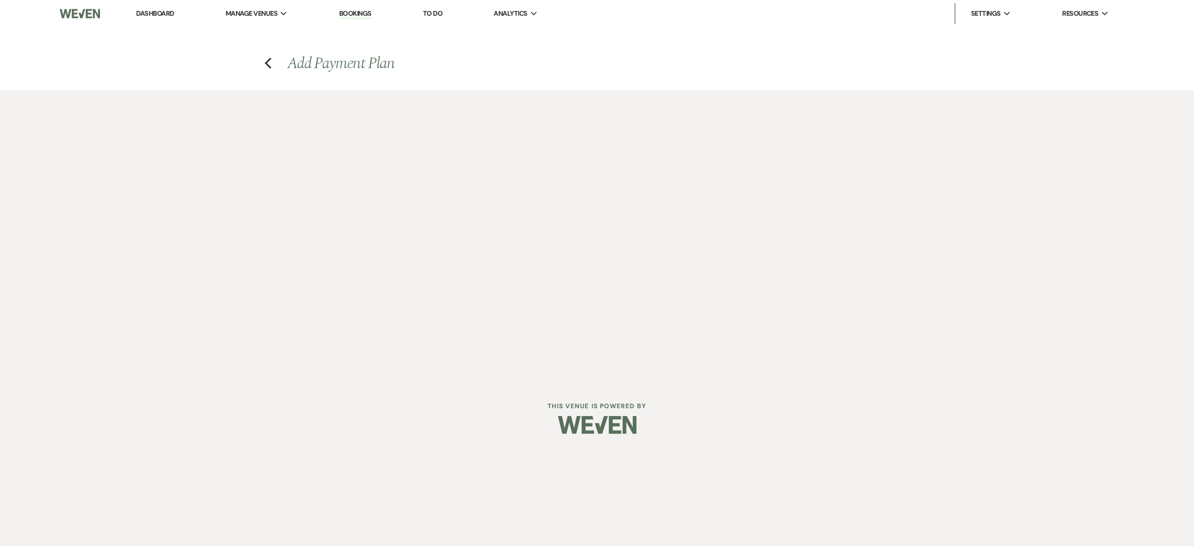
select select "29870"
select select "2"
select select "percentage"
select select "true"
select select "client"
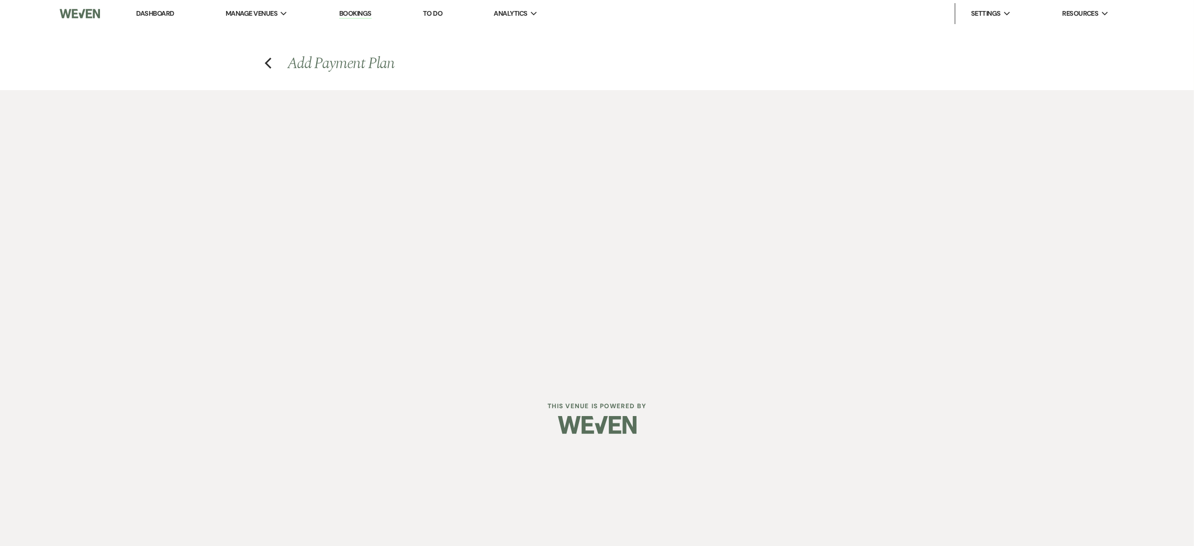
select select "weeks"
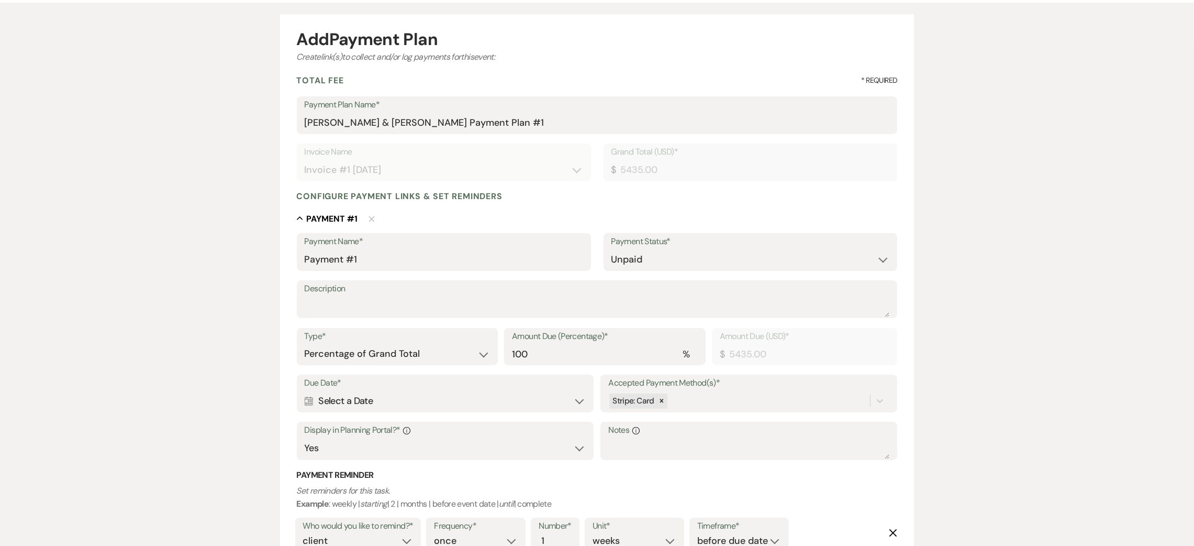
scroll to position [235, 0]
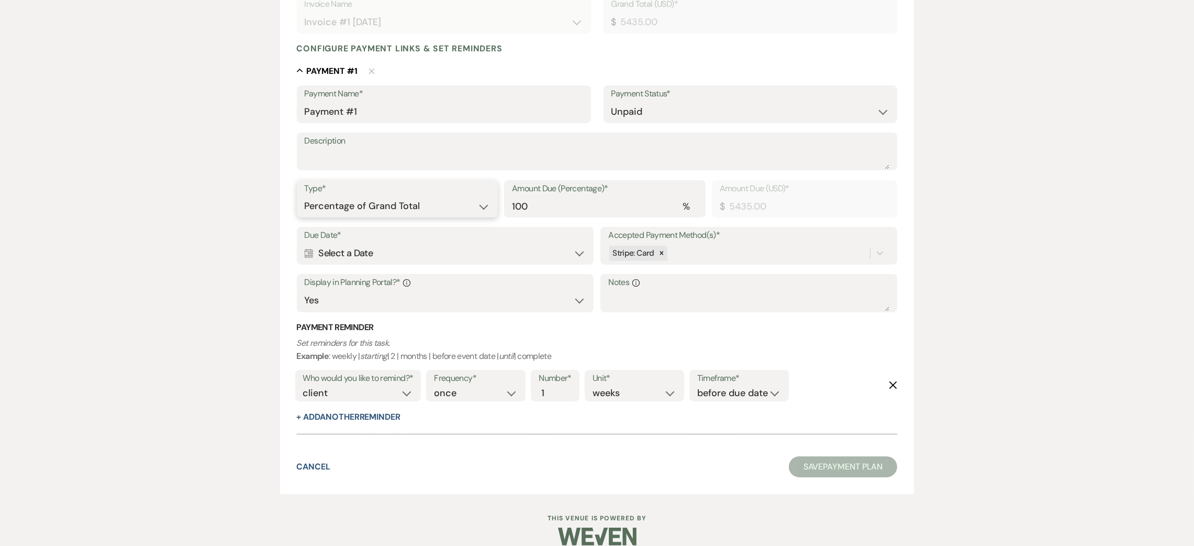
click at [342, 208] on select "Dollar Amount Percentage of Grand Total" at bounding box center [398, 206] width 186 height 20
click at [305, 196] on select "Dollar Amount Percentage of Grand Total" at bounding box center [398, 206] width 186 height 20
click at [545, 206] on input "100" at bounding box center [605, 206] width 186 height 20
type input "10"
type input "543.50"
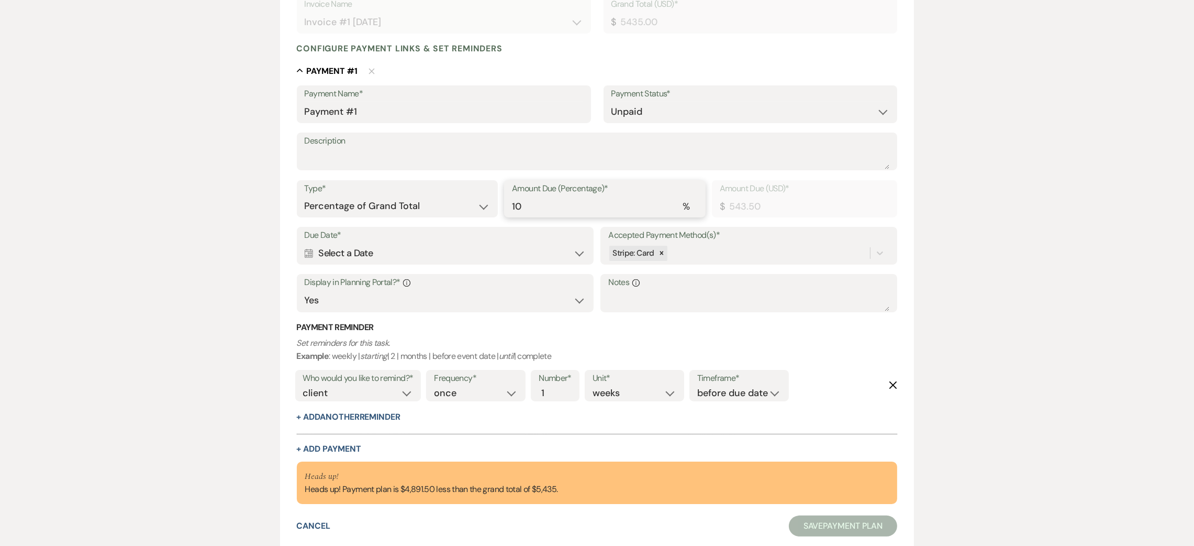
scroll to position [157, 0]
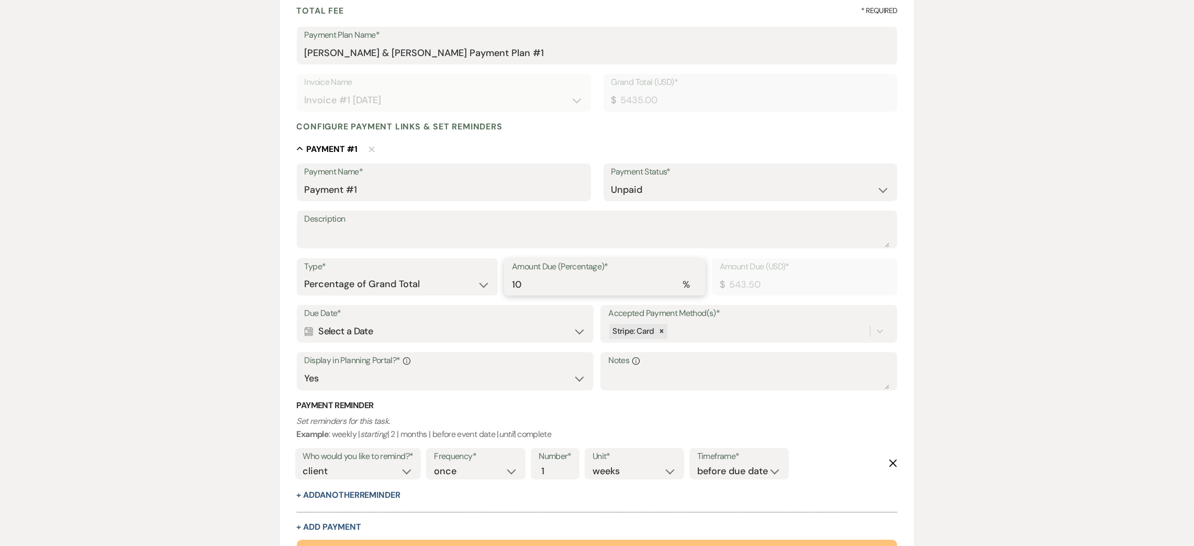
type input "10"
click at [332, 330] on div "Calendar Select a Date Expand" at bounding box center [445, 331] width 281 height 20
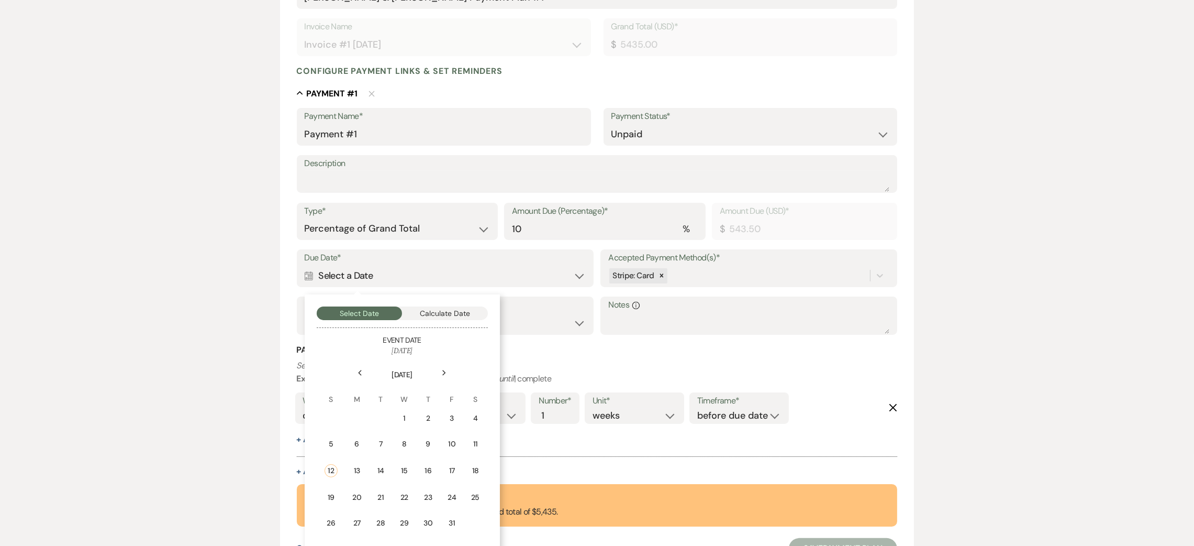
scroll to position [235, 0]
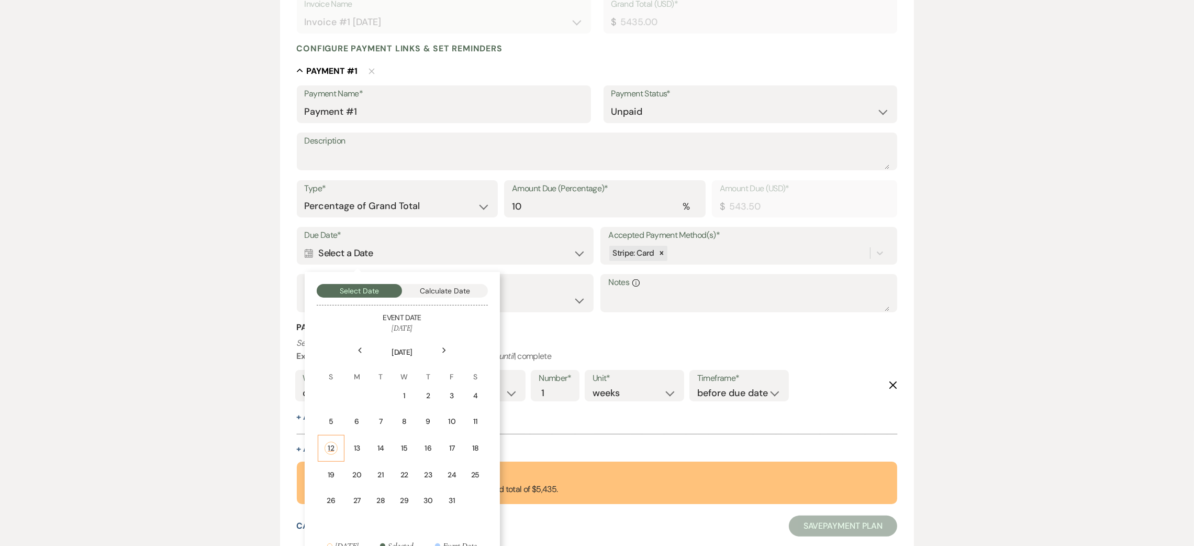
click at [332, 449] on div "12" at bounding box center [331, 447] width 13 height 13
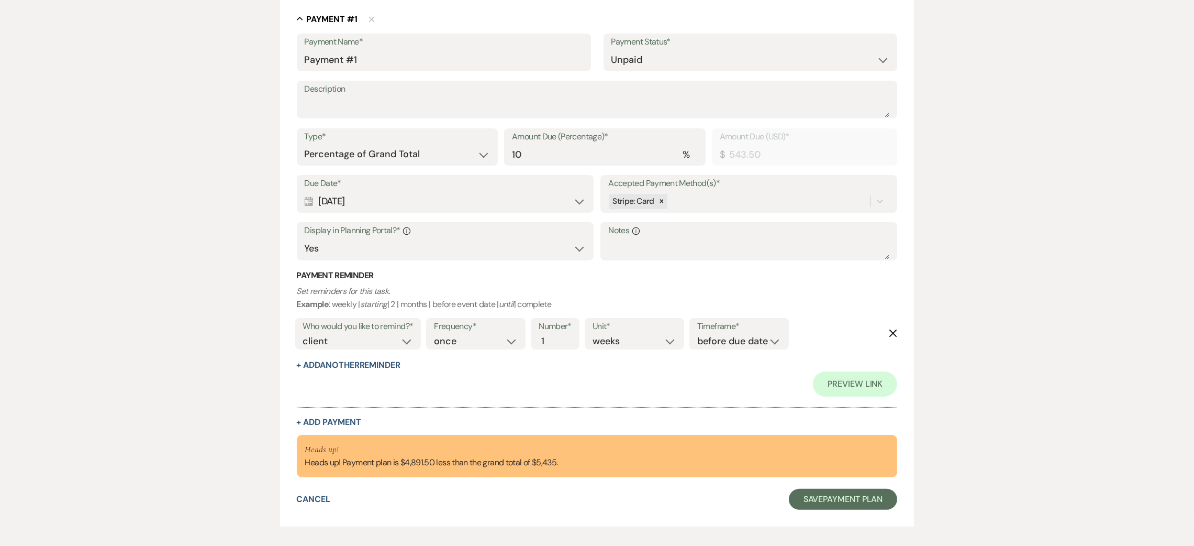
scroll to position [314, 0]
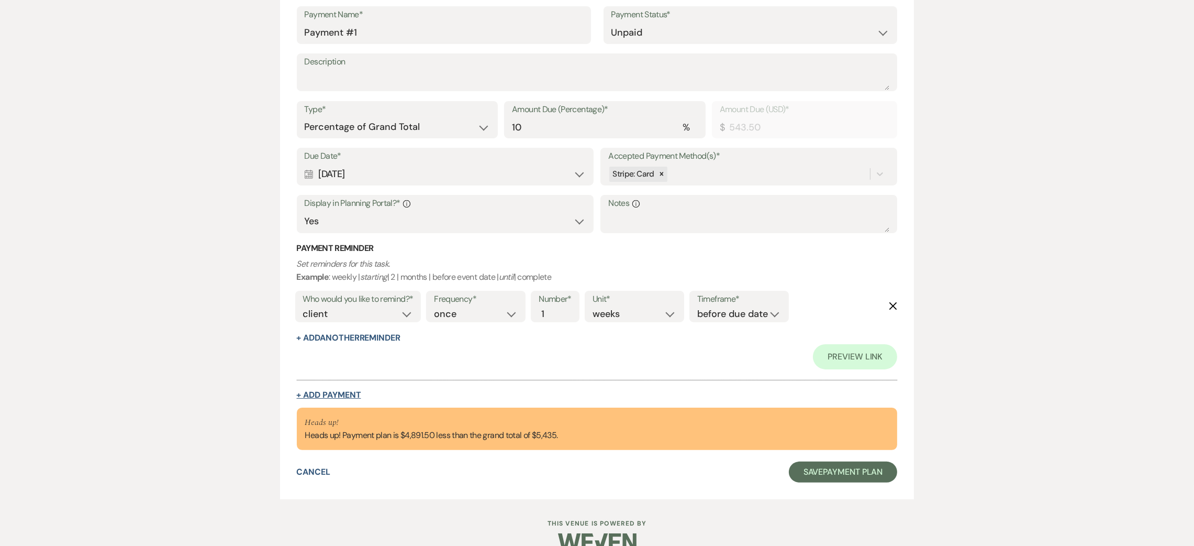
click at [343, 391] on button "+ Add Payment" at bounding box center [329, 395] width 64 height 8
select select "2"
select select "percentage"
select select "true"
select select "client"
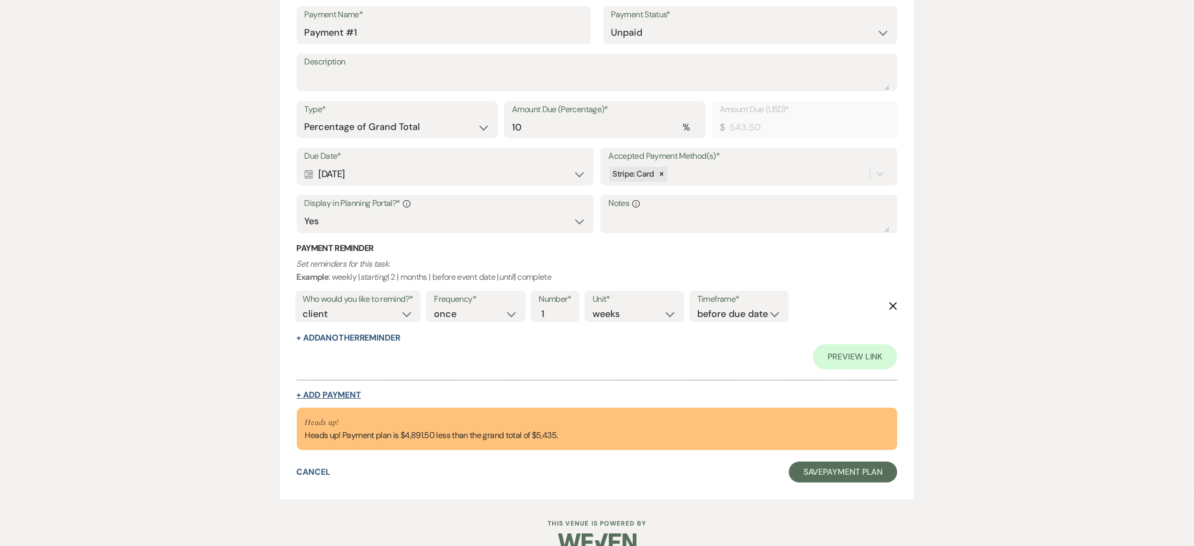
select select "weeks"
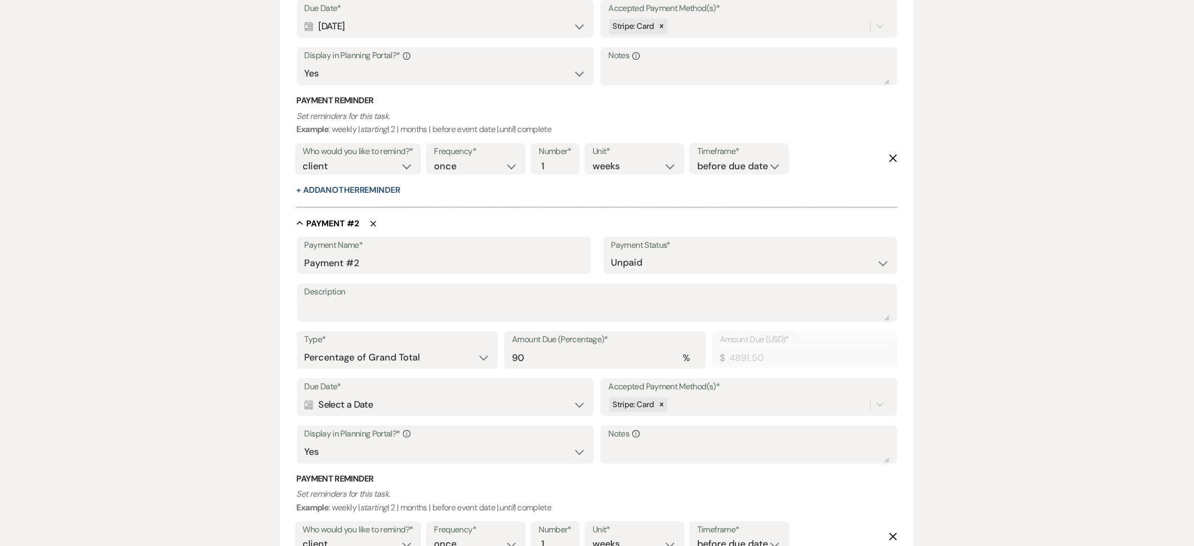
scroll to position [469, 0]
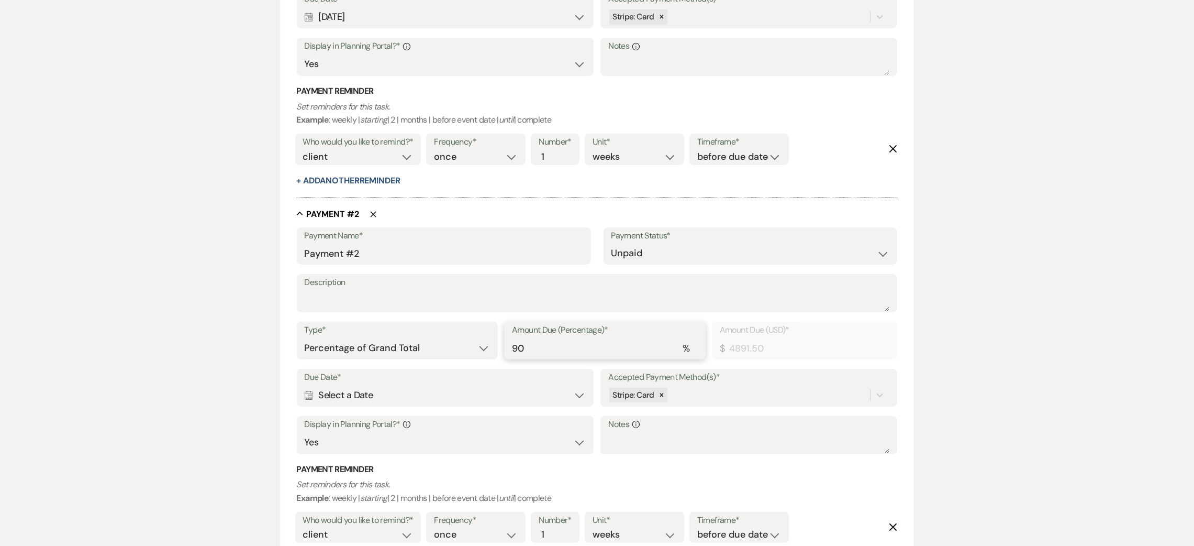
click at [540, 342] on input "90" at bounding box center [605, 348] width 186 height 20
type input "9"
type input "489.15"
type input "0.00"
type input "3"
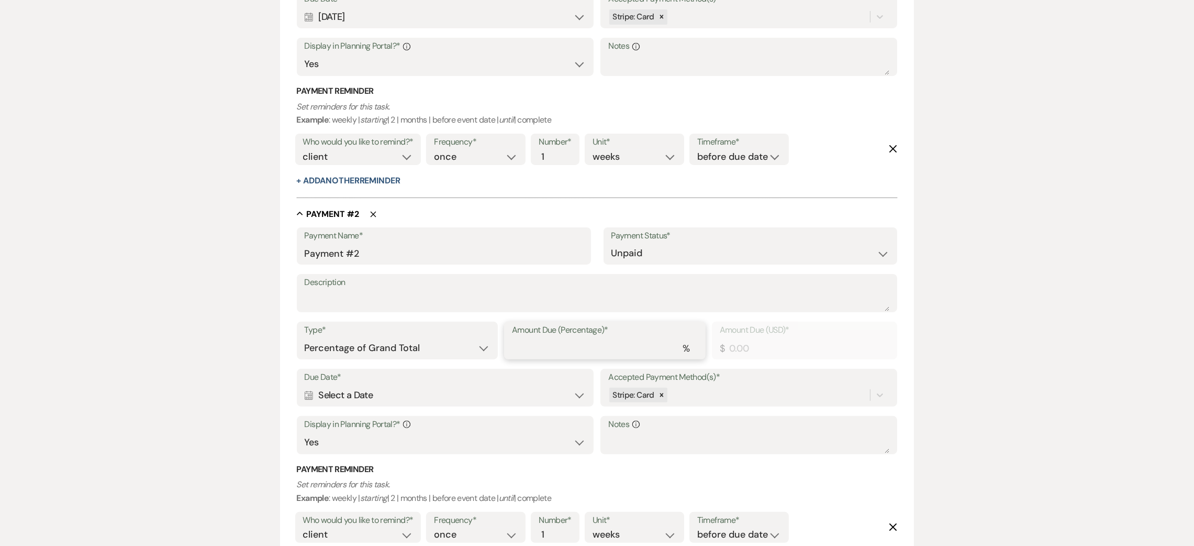
type input "163.05"
type input "30"
type input "1630.50"
type input "30"
click at [359, 393] on div "Calendar Select a Date Expand" at bounding box center [445, 395] width 281 height 20
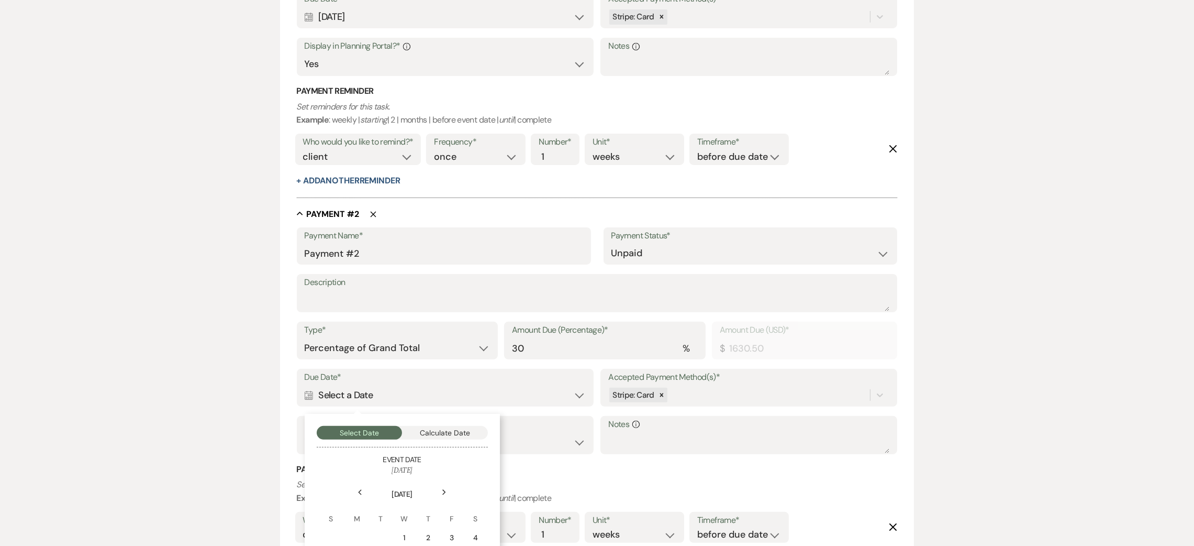
scroll to position [548, 0]
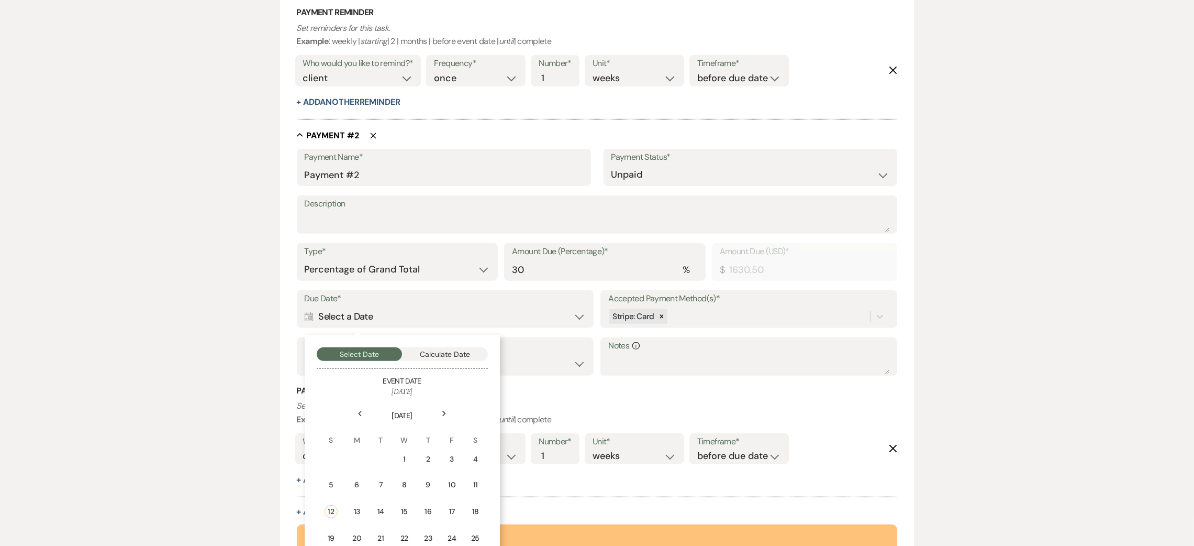
click at [442, 411] on icon "Next" at bounding box center [444, 414] width 5 height 6
click at [475, 460] on div "3" at bounding box center [474, 458] width 9 height 11
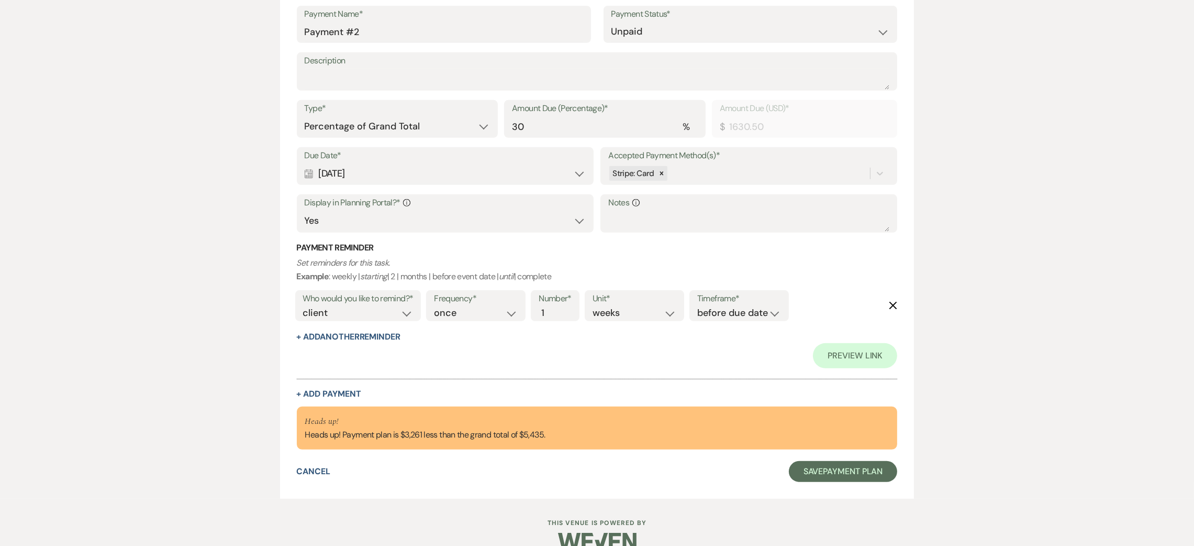
scroll to position [735, 0]
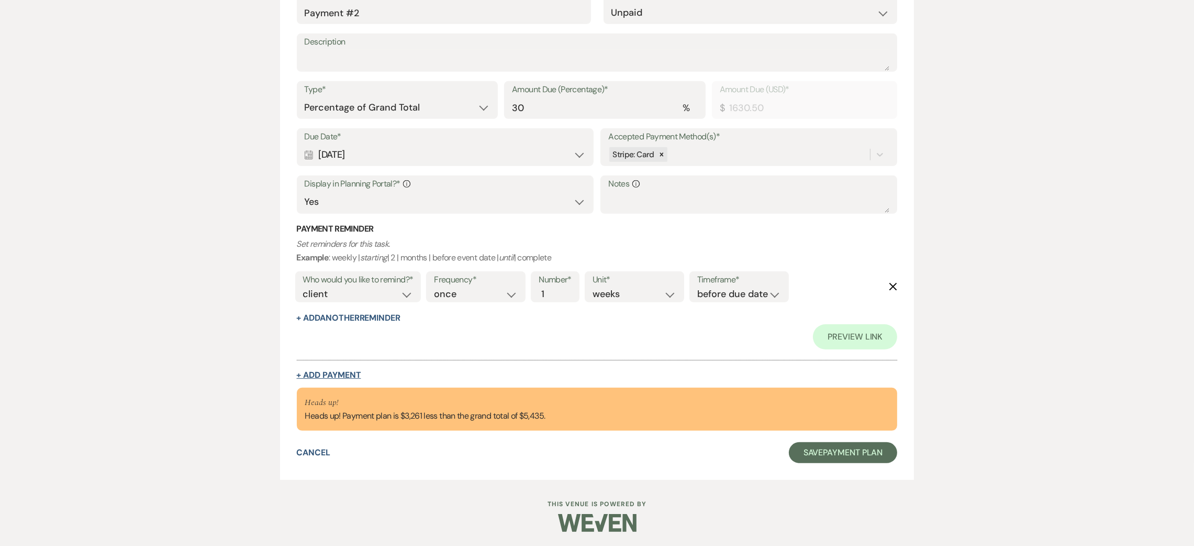
click at [325, 375] on button "+ Add Payment" at bounding box center [329, 375] width 64 height 8
select select "2"
select select "percentage"
select select "true"
select select "client"
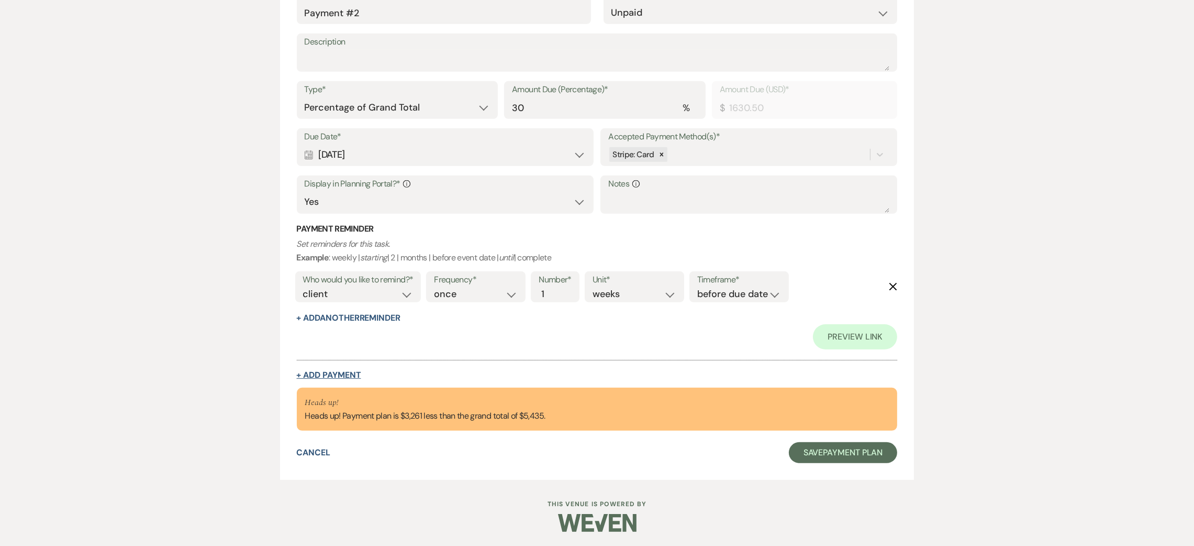
select select "weeks"
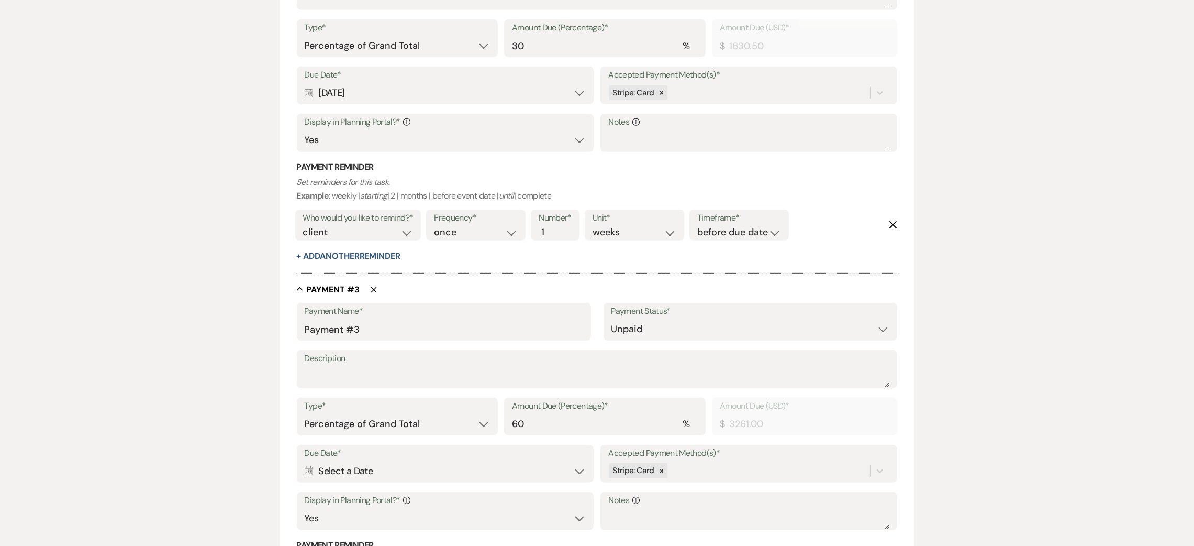
scroll to position [867, 0]
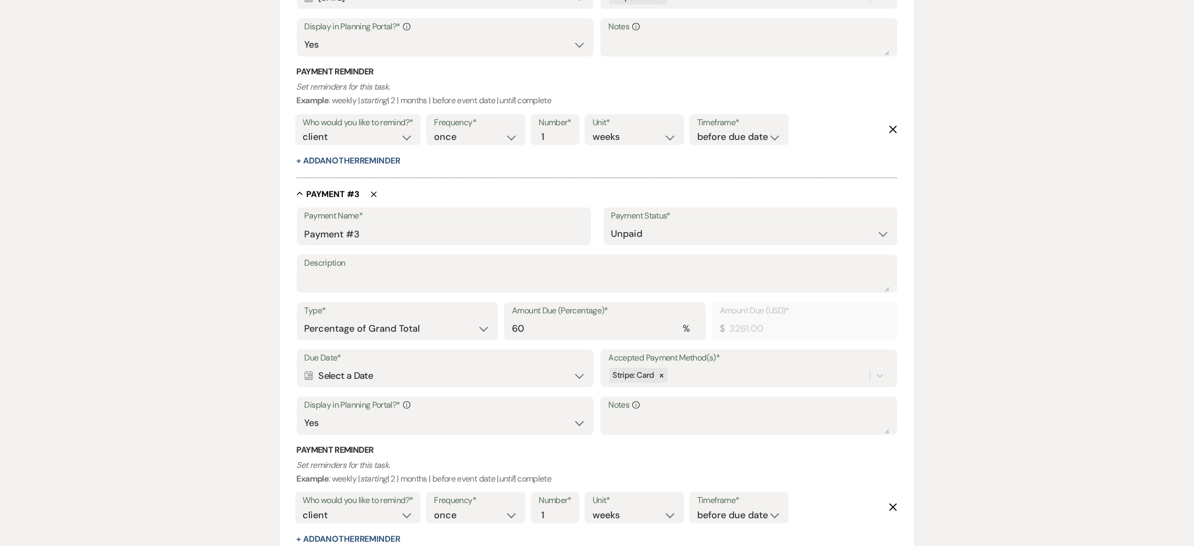
click at [403, 367] on div "Calendar Select a Date Expand" at bounding box center [445, 375] width 281 height 20
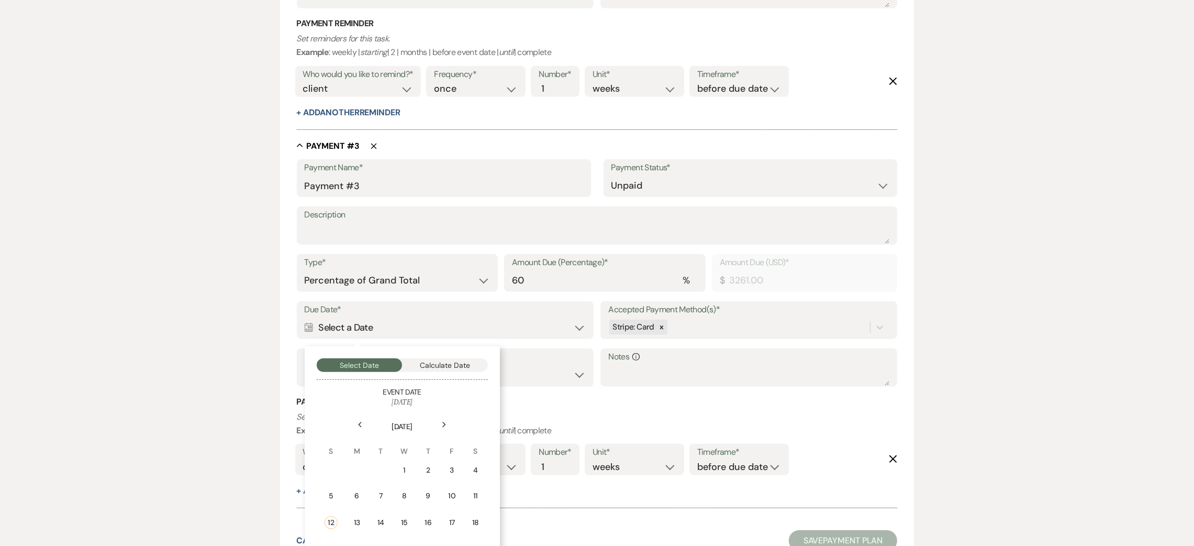
scroll to position [1004, 0]
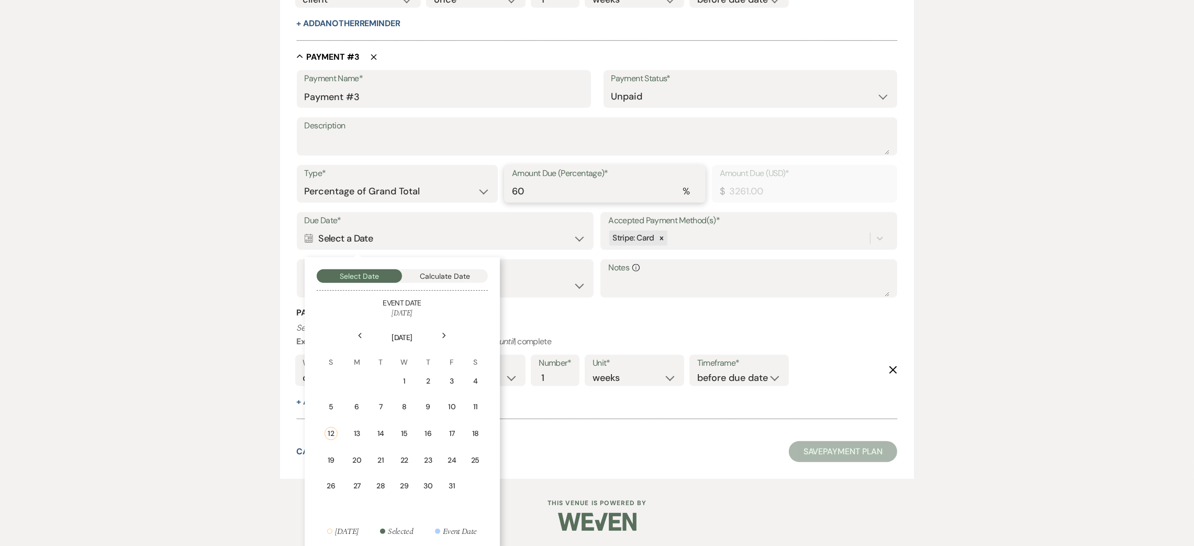
click at [568, 192] on input "60" at bounding box center [605, 191] width 186 height 20
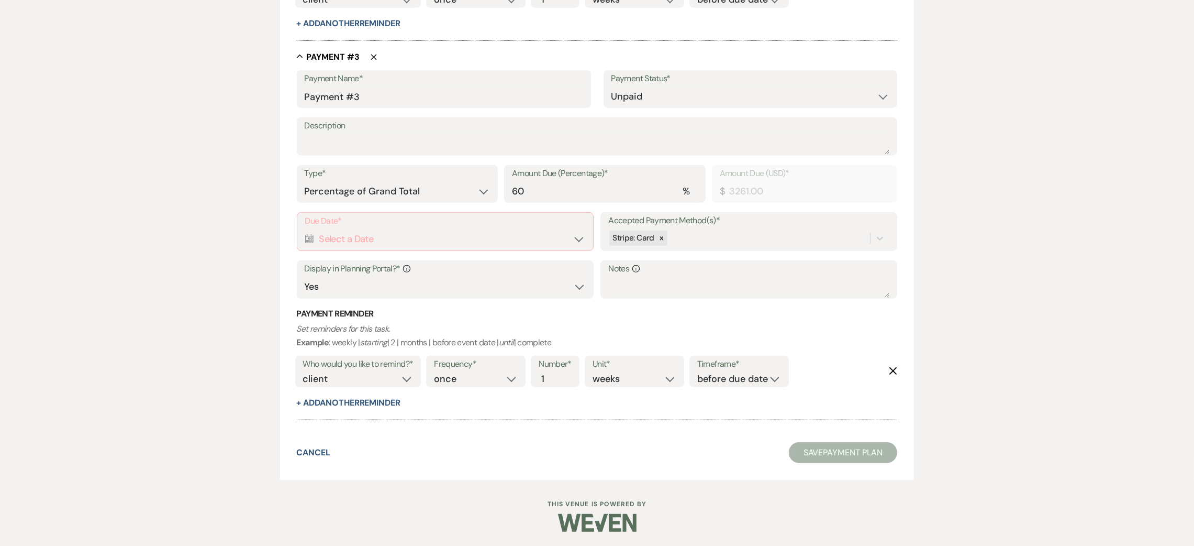
click at [426, 237] on div "Calendar Select a Date Expand" at bounding box center [445, 239] width 280 height 20
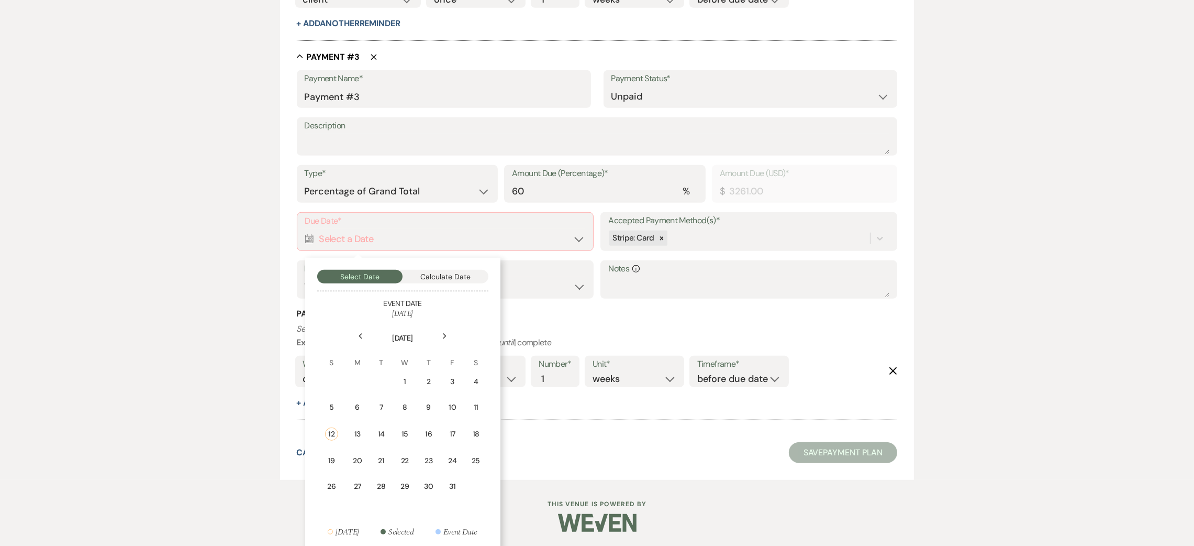
click at [445, 333] on icon "Next" at bounding box center [444, 336] width 5 height 6
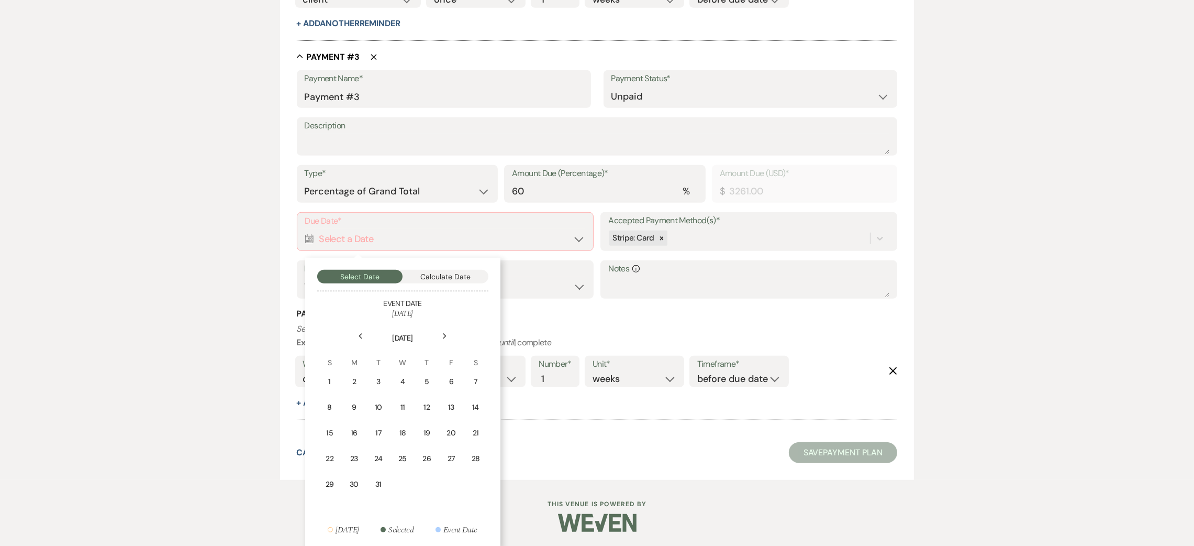
click at [445, 333] on icon "Next" at bounding box center [444, 336] width 5 height 6
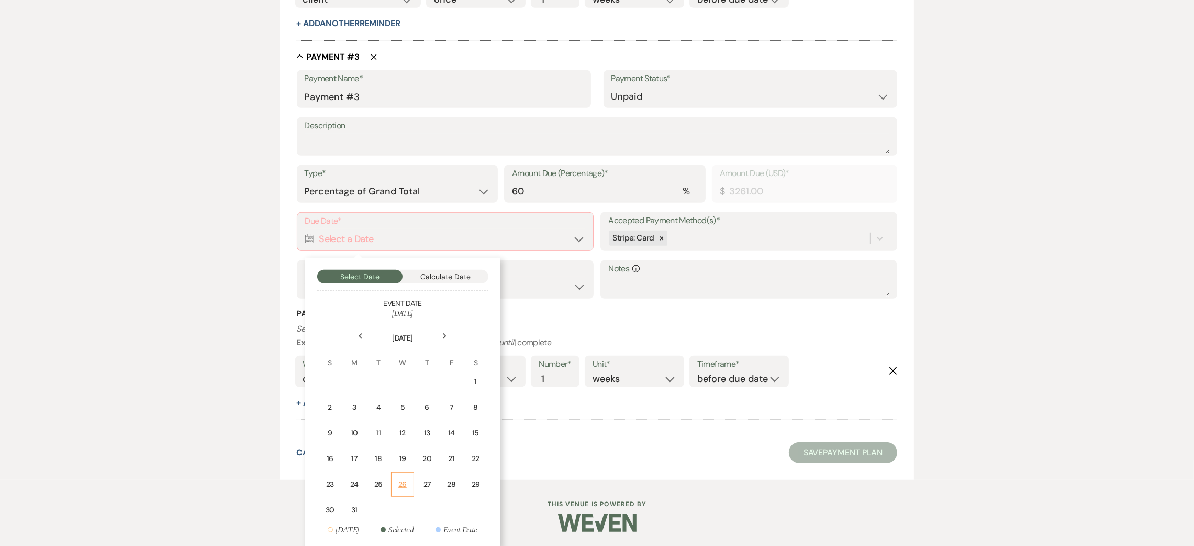
click at [400, 486] on div "26" at bounding box center [402, 484] width 9 height 11
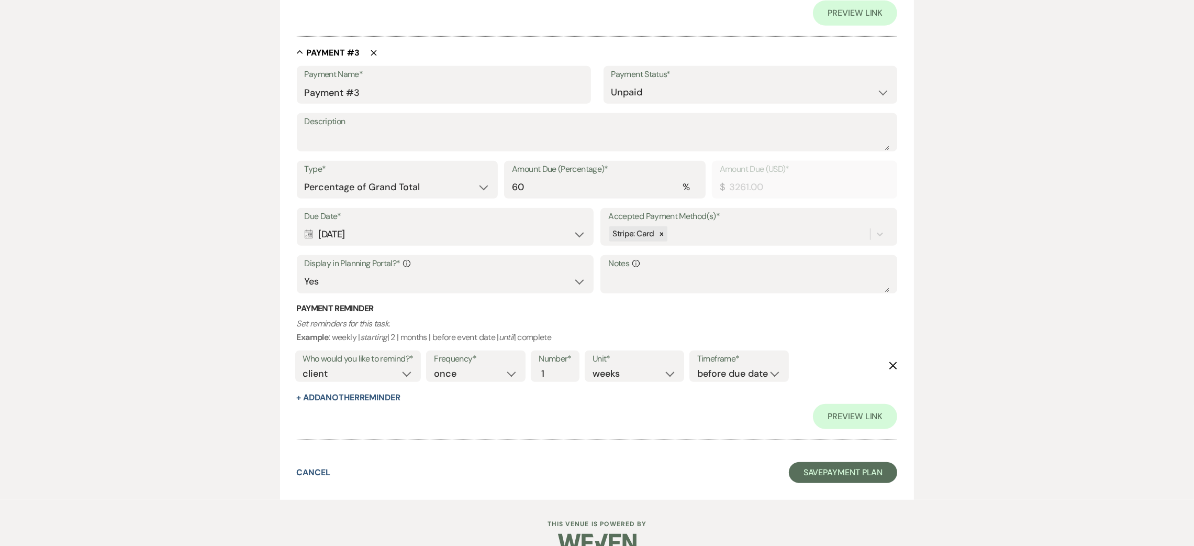
scroll to position [1078, 0]
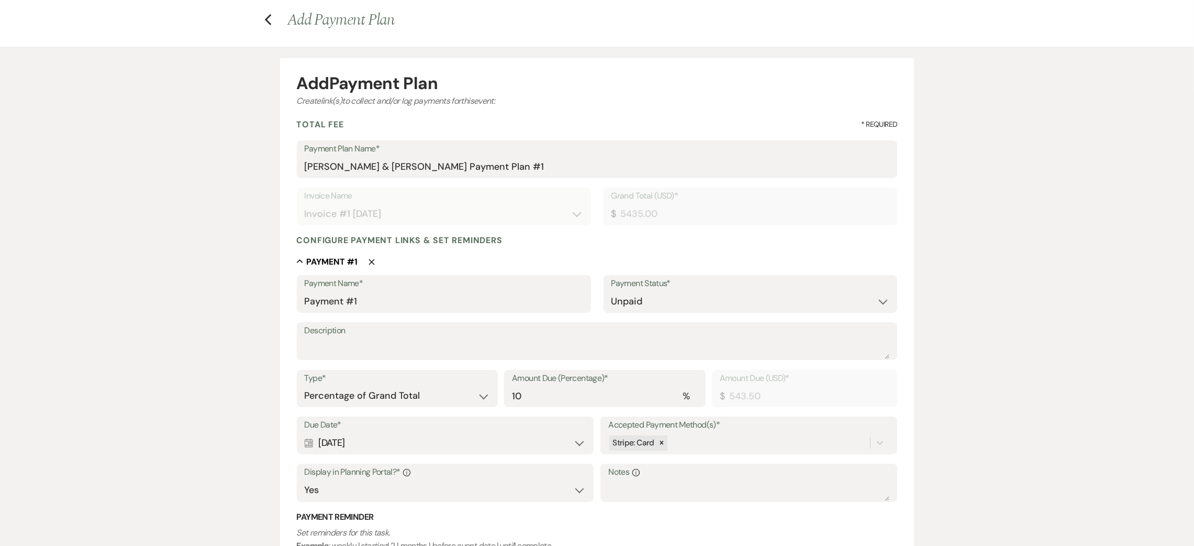
scroll to position [79, 0]
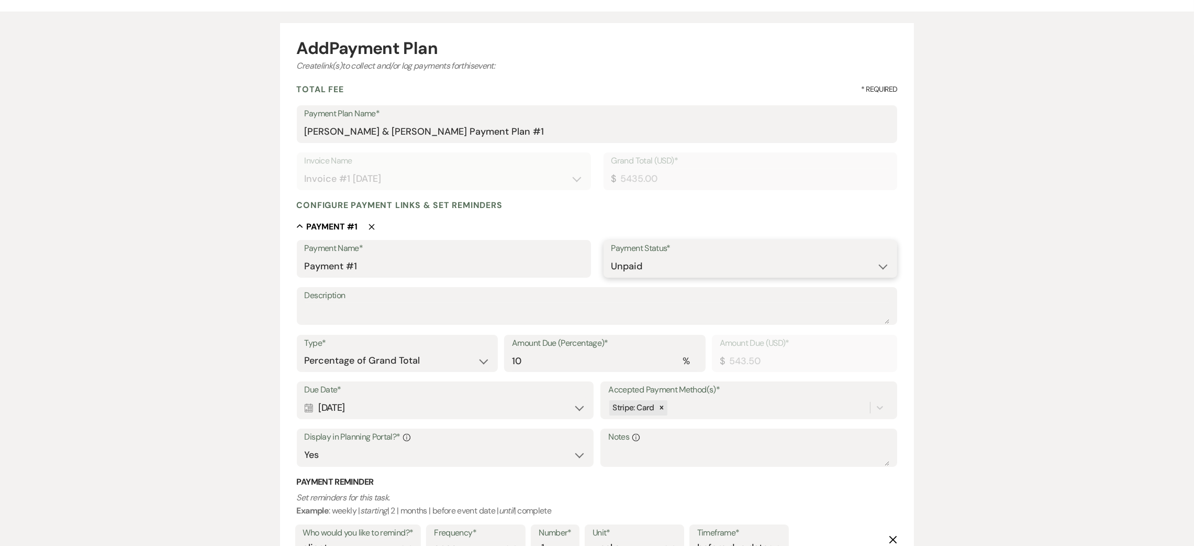
click at [649, 267] on select "Paid Unpaid" at bounding box center [751, 266] width 279 height 20
select select "1"
click at [612, 256] on select "Paid Unpaid" at bounding box center [751, 266] width 279 height 20
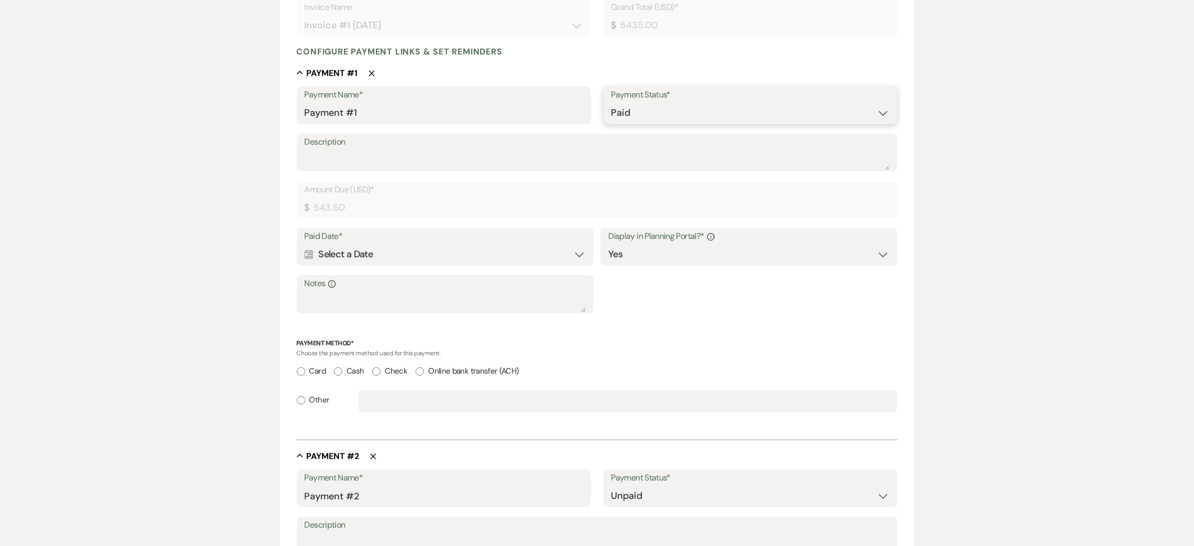
scroll to position [235, 0]
click at [387, 257] on div "Calendar Select a Date Expand" at bounding box center [445, 251] width 281 height 20
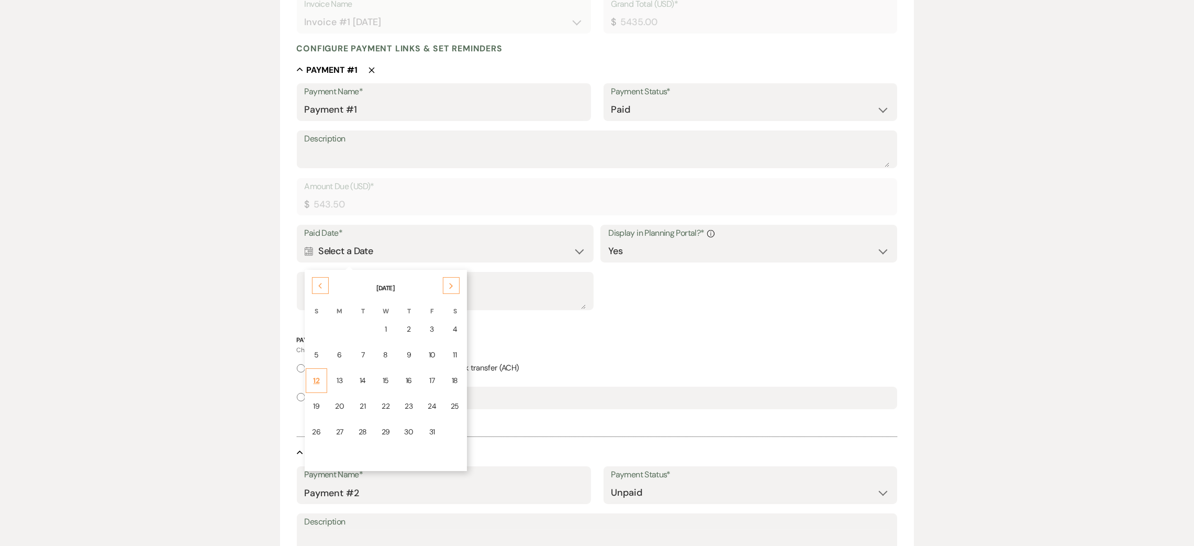
click at [322, 377] on td "12" at bounding box center [317, 380] width 22 height 25
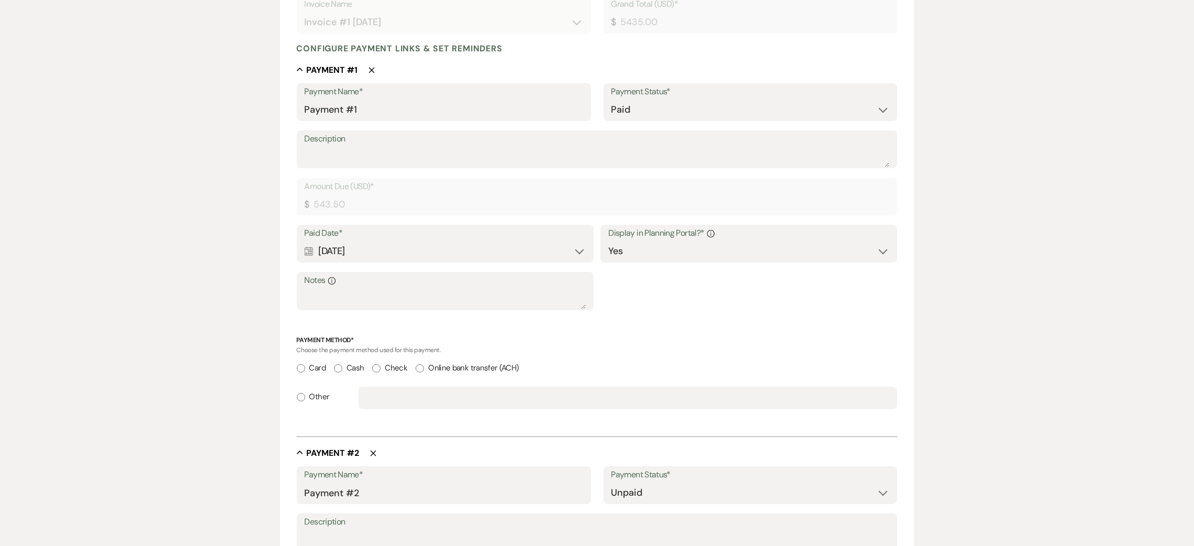
click at [317, 370] on label "Card" at bounding box center [311, 368] width 29 height 14
click at [305, 370] on input "Card" at bounding box center [301, 368] width 8 height 8
radio input "true"
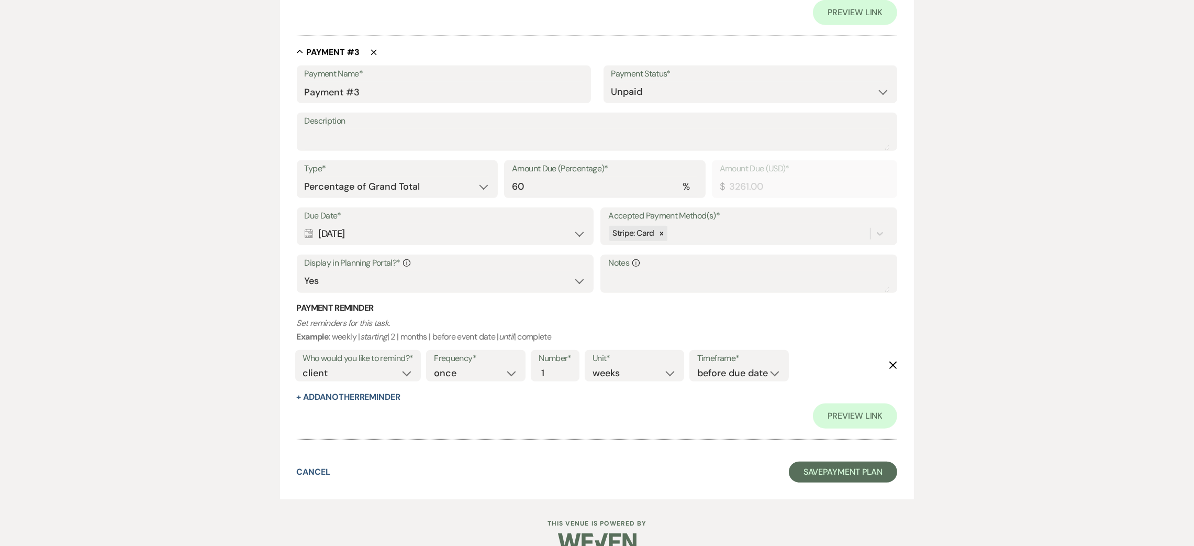
scroll to position [1084, 0]
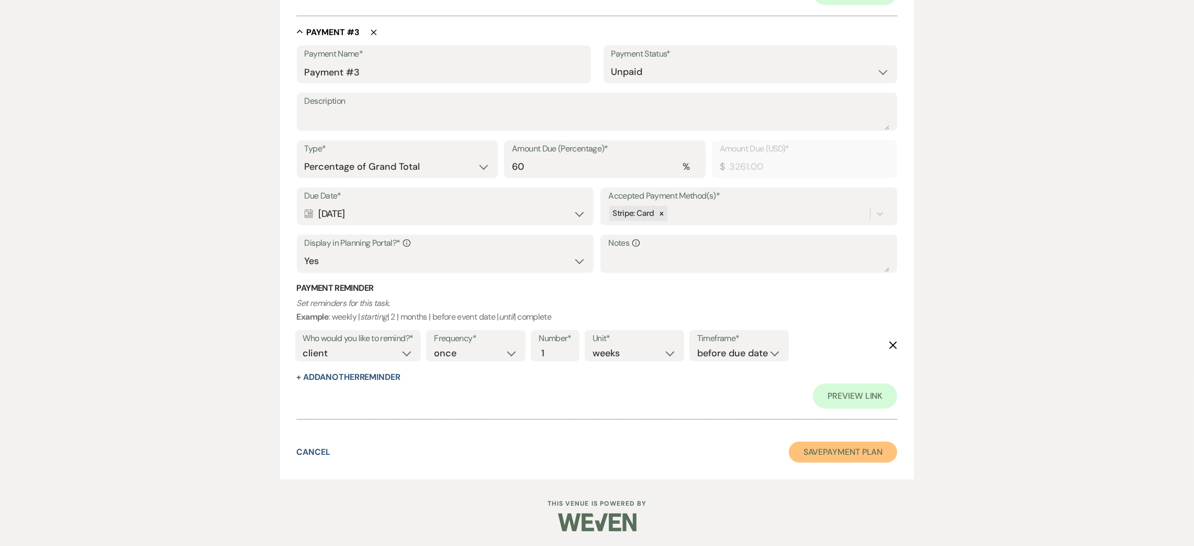
click at [816, 457] on button "Save Payment Plan" at bounding box center [843, 451] width 109 height 21
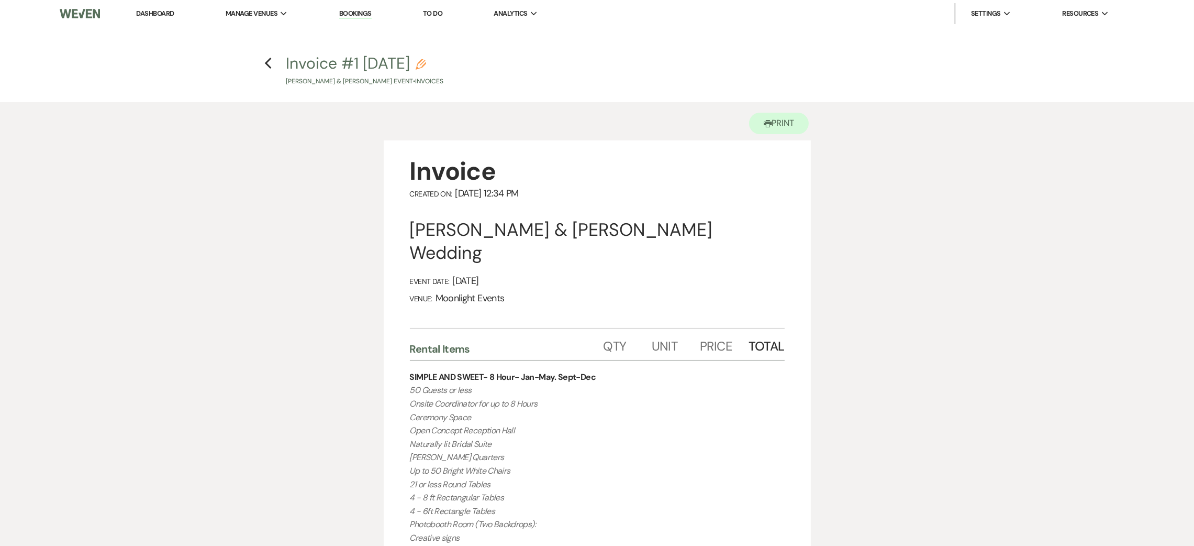
click at [276, 60] on h4 "Previous Invoice #1 10-12-2025 Pencil Keshawn Johnson & Alicia Valenzuela's Eve…" at bounding box center [597, 69] width 754 height 34
click at [268, 65] on use "button" at bounding box center [267, 64] width 7 height 12
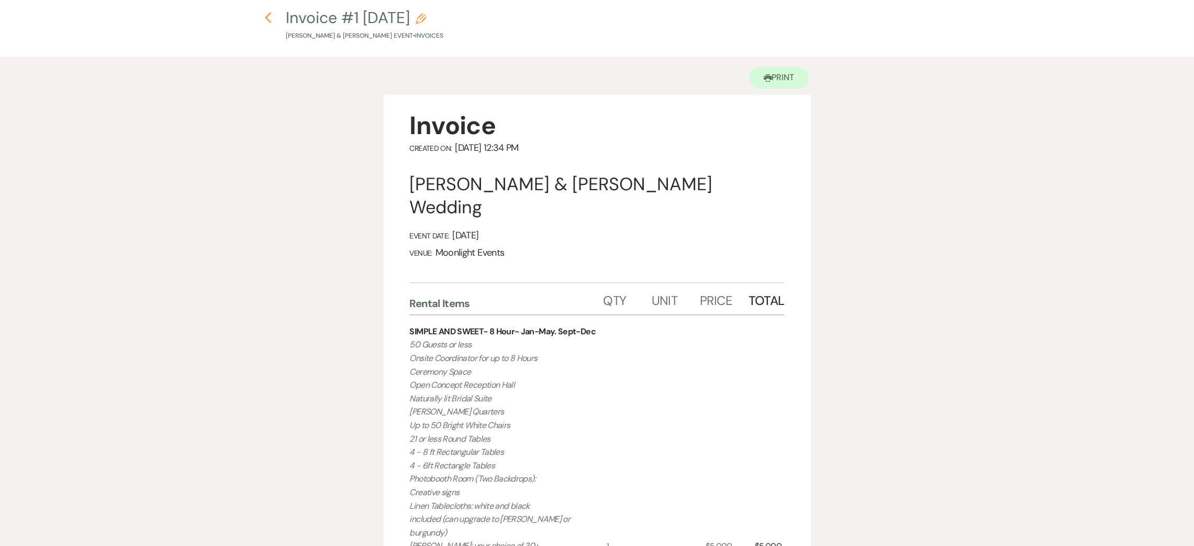
select select "5"
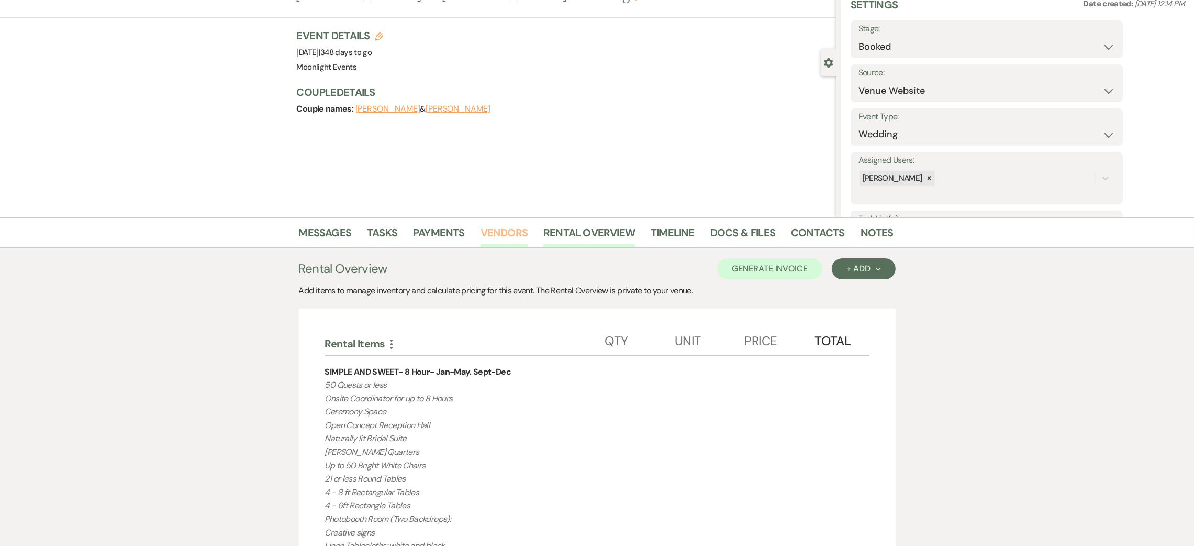
click at [515, 226] on link "Vendors" at bounding box center [504, 235] width 47 height 23
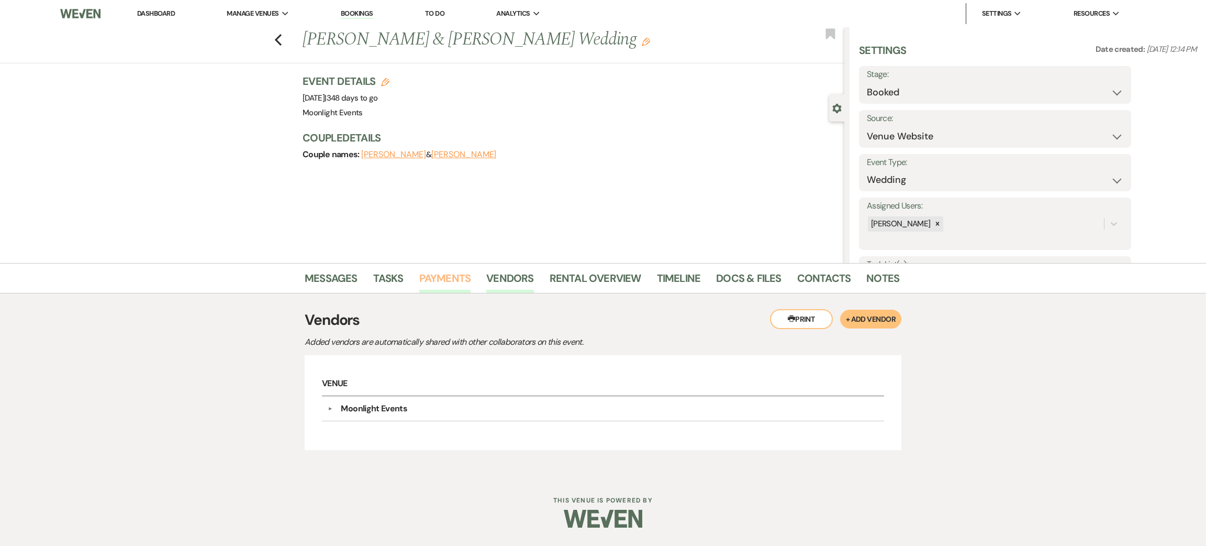
click at [433, 279] on link "Payments" at bounding box center [445, 281] width 52 height 23
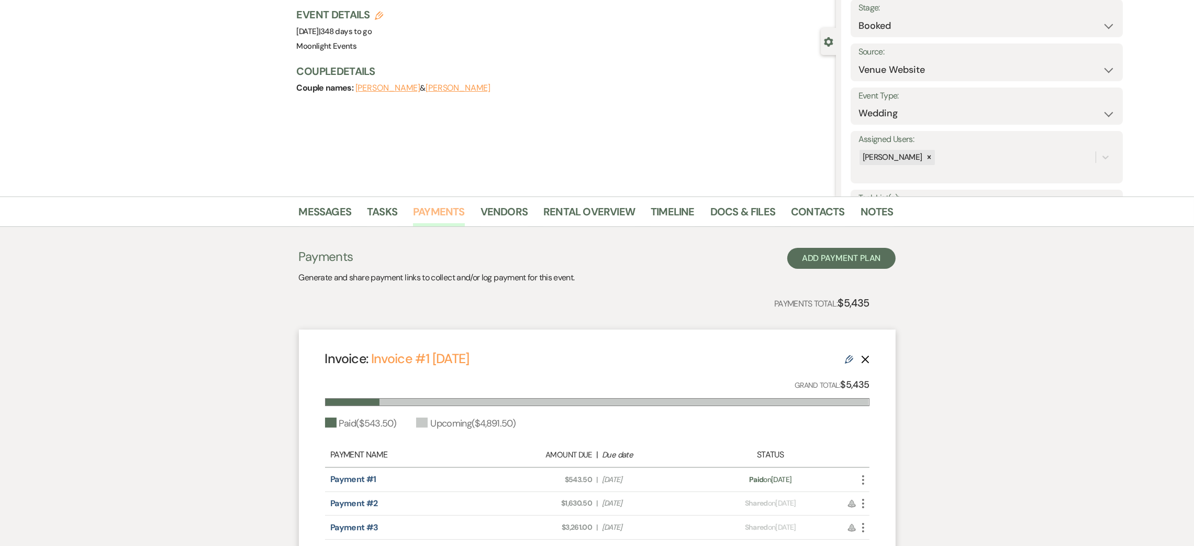
scroll to position [186, 0]
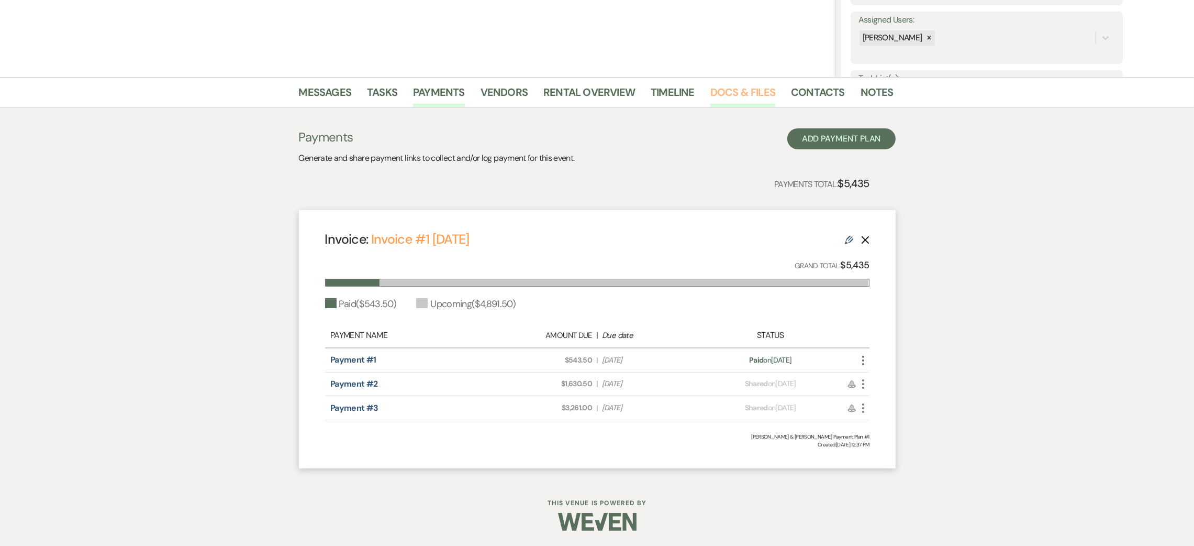
click at [746, 92] on link "Docs & Files" at bounding box center [743, 95] width 65 height 23
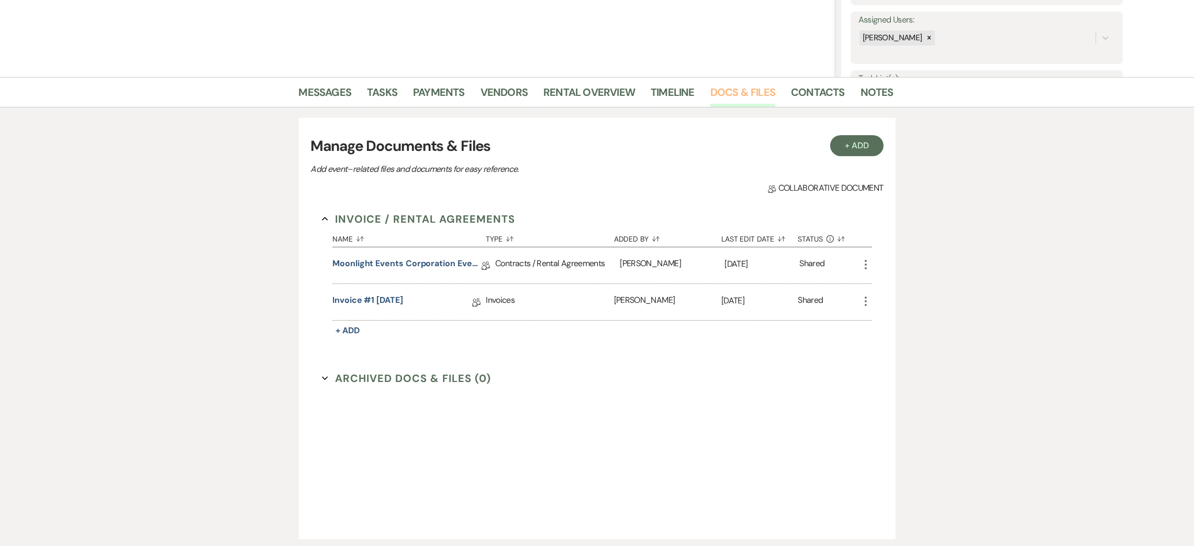
click at [734, 91] on link "Docs & Files" at bounding box center [743, 95] width 65 height 23
